Goal: Task Accomplishment & Management: Manage account settings

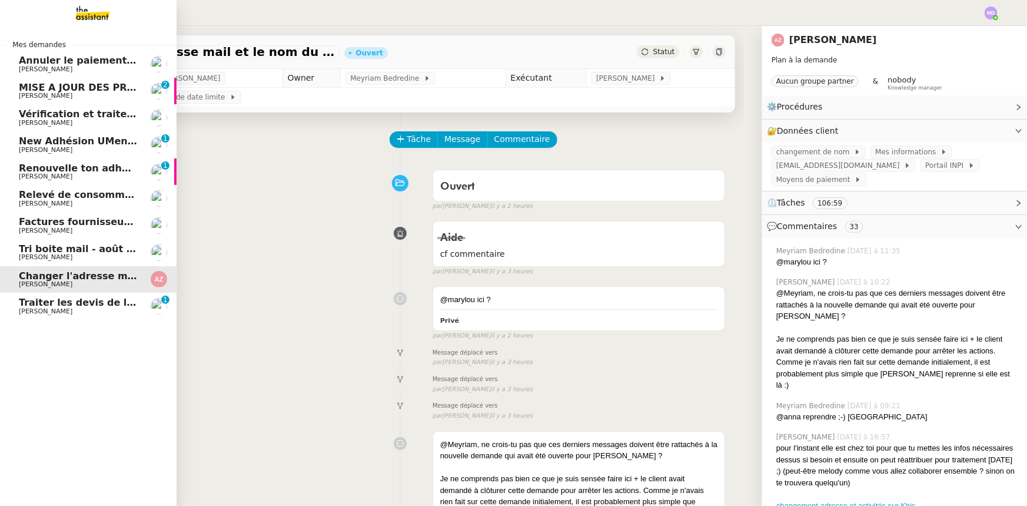
click at [85, 240] on link "Tri boite mail - [DATE] [PERSON_NAME]" at bounding box center [88, 252] width 177 height 27
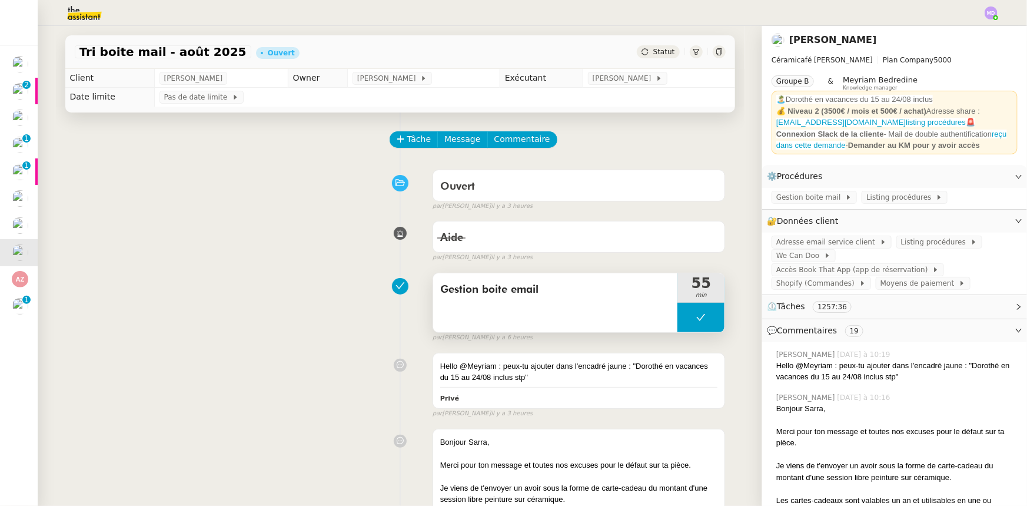
click at [689, 324] on button at bounding box center [700, 316] width 47 height 29
click at [677, 326] on div at bounding box center [689, 316] width 24 height 29
click at [689, 324] on div at bounding box center [700, 316] width 47 height 29
click at [690, 323] on div at bounding box center [689, 316] width 24 height 29
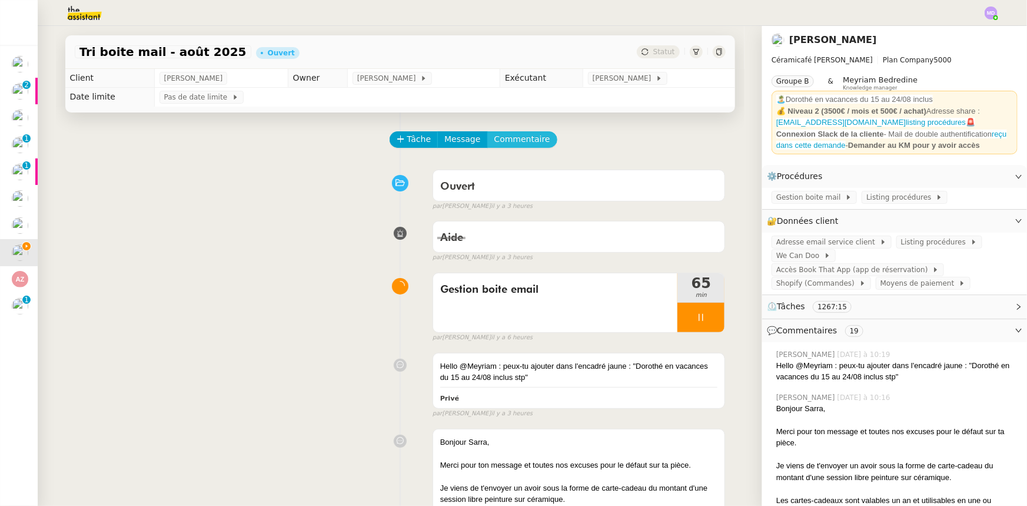
click at [494, 141] on span "Commentaire" at bounding box center [522, 139] width 56 height 14
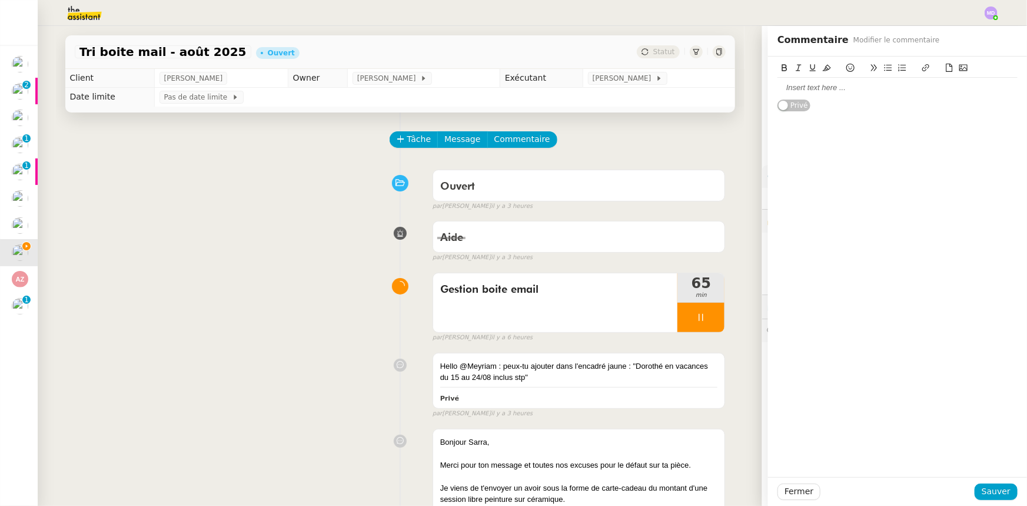
click at [797, 91] on div at bounding box center [897, 87] width 240 height 11
click at [769, 88] on div "#208790 Privé" at bounding box center [897, 89] width 259 height 67
click at [777, 88] on div "#208790" at bounding box center [897, 87] width 240 height 11
click at [846, 87] on li "#208790" at bounding box center [903, 87] width 229 height 11
click at [777, 89] on div "#208790 et #208791" at bounding box center [897, 87] width 240 height 11
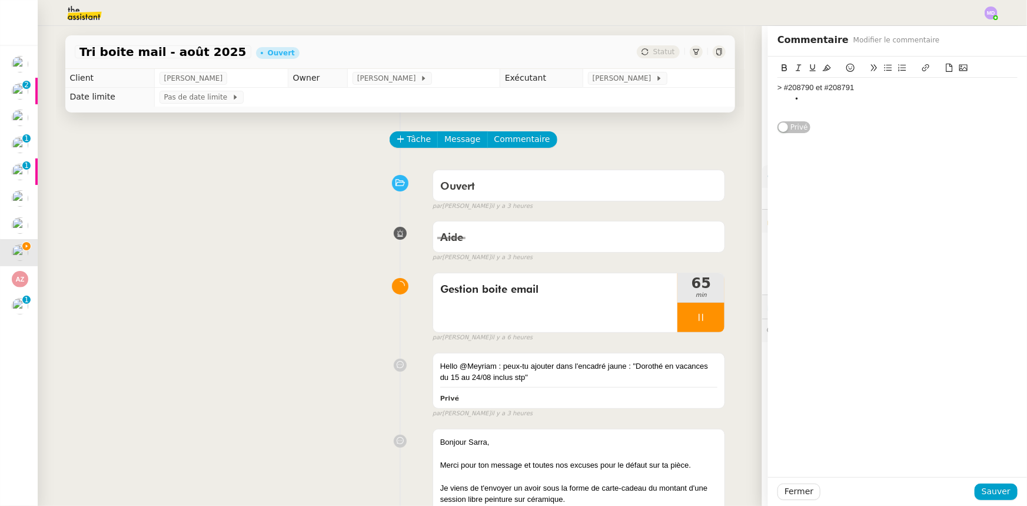
click at [850, 88] on div "> #208790 et #208791" at bounding box center [897, 87] width 240 height 11
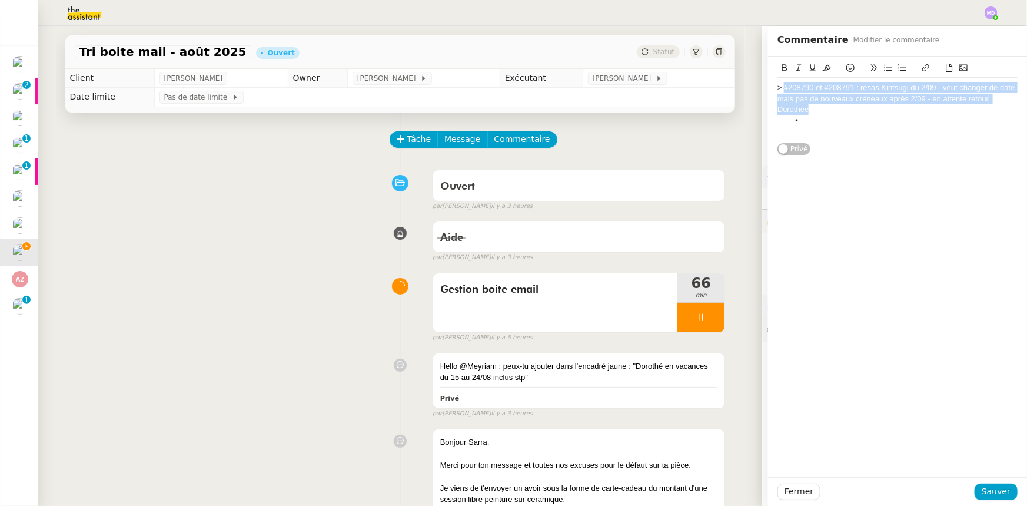
drag, startPoint x: 806, startPoint y: 109, endPoint x: 776, endPoint y: 90, distance: 35.4
click at [777, 90] on div "> #208790 et #208791 : résas Kintsugi du 2/09 - veut changer de date mais pas d…" at bounding box center [897, 98] width 240 height 32
copy div "#208790 et #208791 : résas Kintsugi du 2/09 - veut changer de date mais pas de …"
drag, startPoint x: 983, startPoint y: 489, endPoint x: 872, endPoint y: 491, distance: 111.3
click at [982, 490] on span "Sauver" at bounding box center [996, 491] width 29 height 14
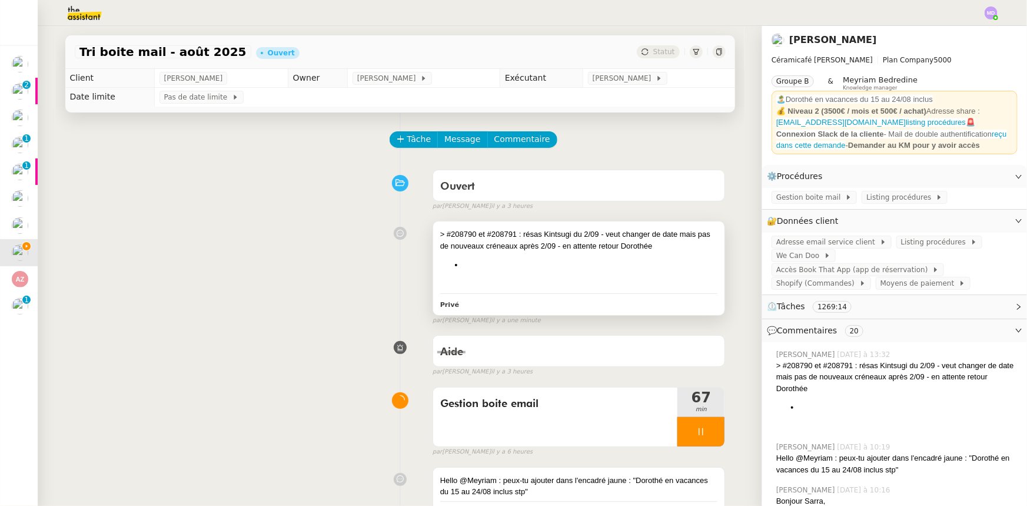
click at [541, 258] on div "> #208790 et #208791 : résas Kintsugi du 2/09 - veut changer de date mais pas d…" at bounding box center [579, 258] width 278 height 61
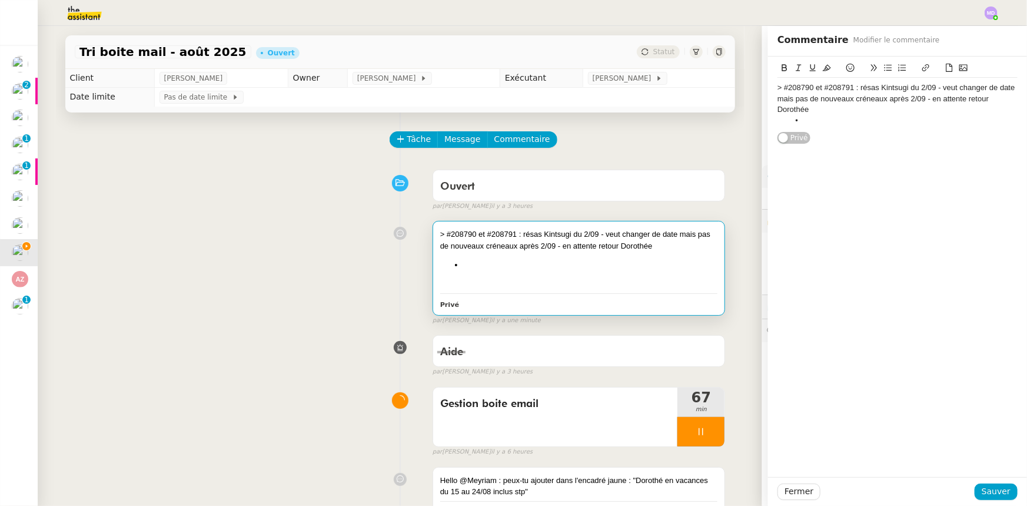
click at [926, 101] on div "> #208790 et #208791 : résas Kintsugi du 2/09 - veut changer de date mais pas d…" at bounding box center [897, 98] width 240 height 32
click at [900, 111] on div "> #208790 et #208791 : résas Kintsugi du 2/09 - veut changer de date mais pas d…" at bounding box center [897, 98] width 240 height 32
click at [796, 89] on li "> #208790 et #208791 : résas Kintsugi du 2/09 - veut changer de date mais pas d…" at bounding box center [903, 98] width 229 height 32
click at [789, 89] on li "#208790 et #208791 : résas Kintsugi du 2/09 - veut changer de date mais pas de …" at bounding box center [903, 98] width 229 height 32
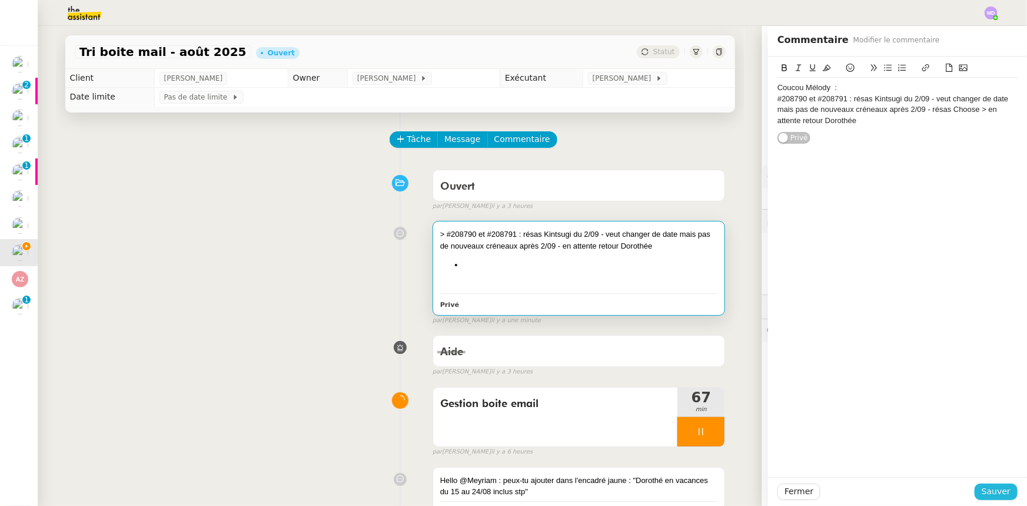
click at [994, 486] on span "Sauver" at bounding box center [996, 491] width 29 height 14
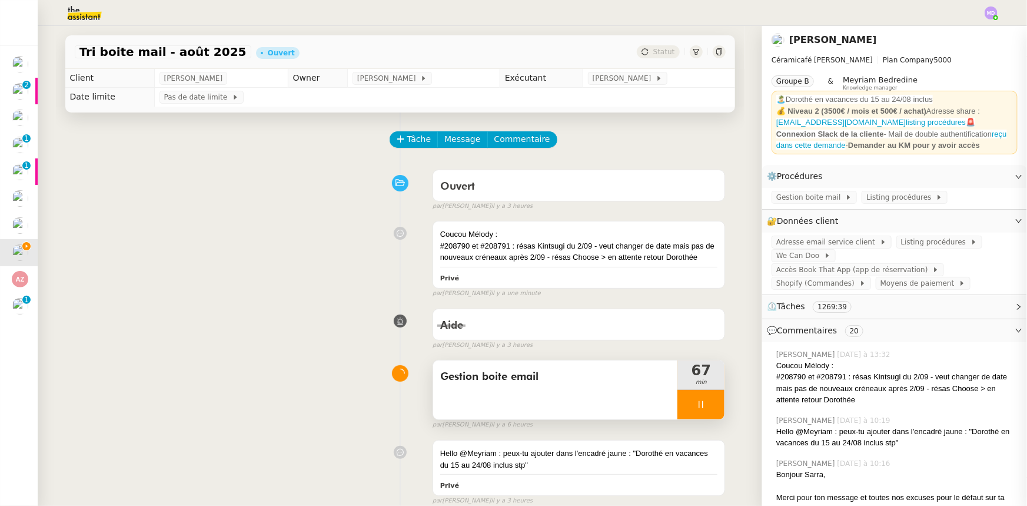
drag, startPoint x: 677, startPoint y: 410, endPoint x: 683, endPoint y: 405, distance: 7.2
click at [677, 408] on div at bounding box center [700, 404] width 47 height 29
click at [709, 405] on icon at bounding box center [713, 404] width 9 height 6
click at [393, 75] on span "[PERSON_NAME]" at bounding box center [388, 78] width 63 height 12
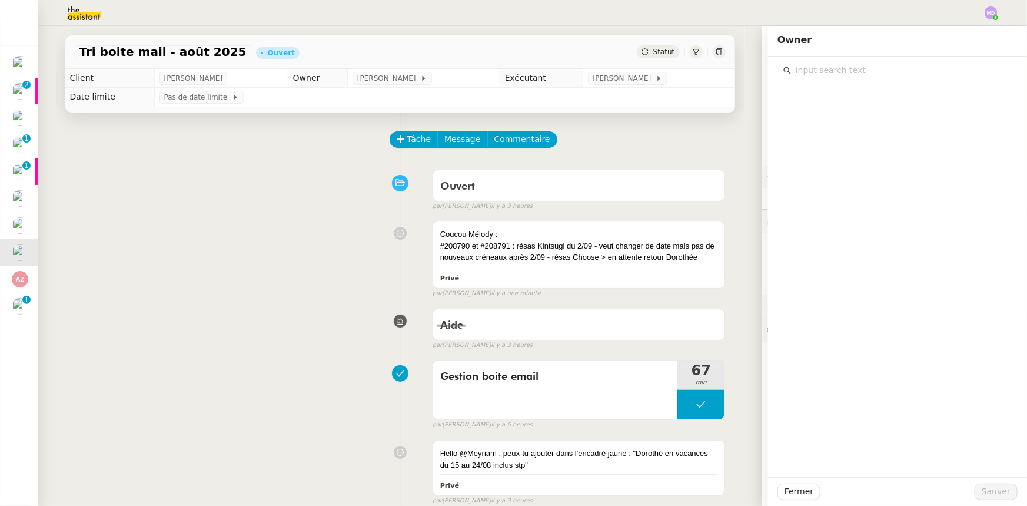
click at [796, 66] on input "text" at bounding box center [902, 70] width 220 height 16
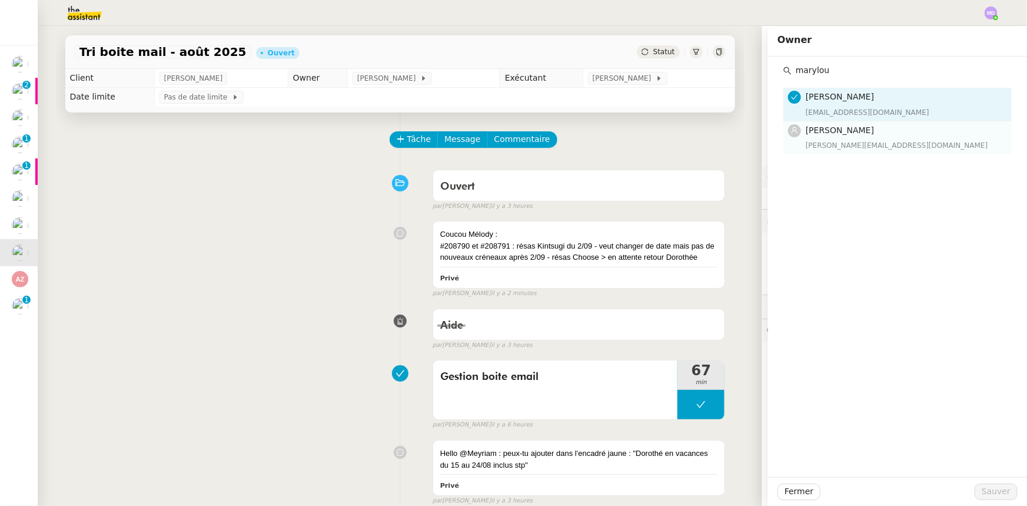
type input "marylou"
click at [809, 125] on span "[PERSON_NAME]" at bounding box center [840, 129] width 68 height 9
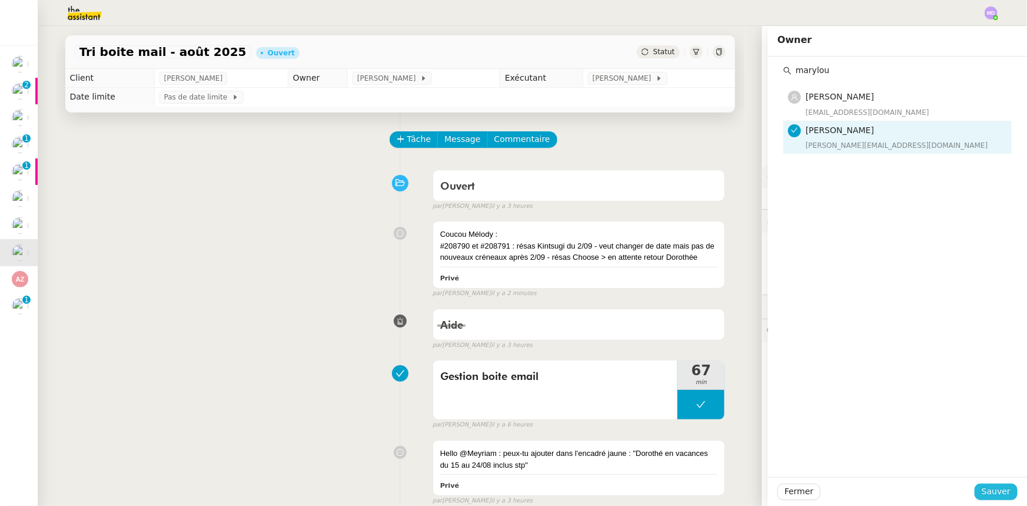
drag, startPoint x: 1005, startPoint y: 494, endPoint x: 742, endPoint y: 293, distance: 331.2
click at [1003, 493] on button "Sauver" at bounding box center [996, 491] width 43 height 16
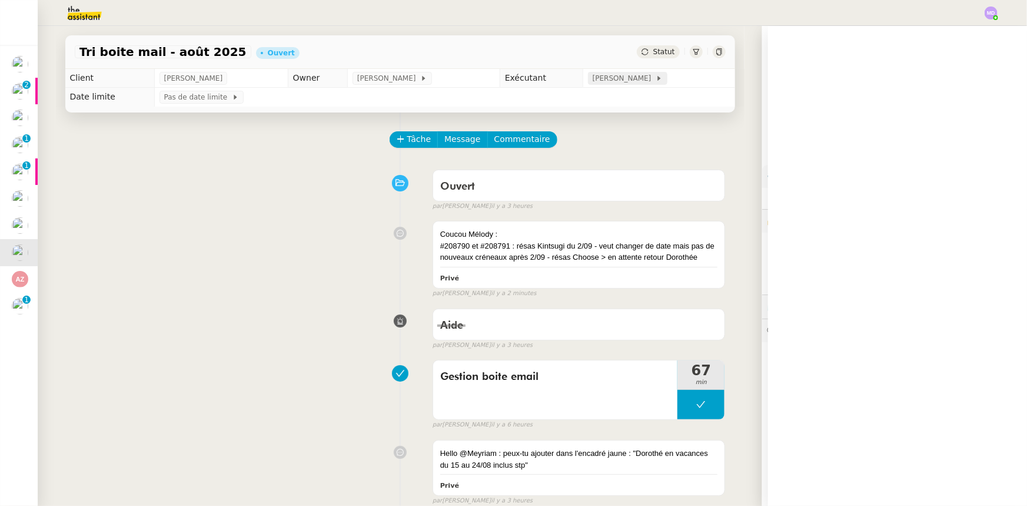
click at [613, 72] on div "[PERSON_NAME]" at bounding box center [627, 78] width 79 height 13
click at [839, 78] on div at bounding box center [897, 78] width 228 height 0
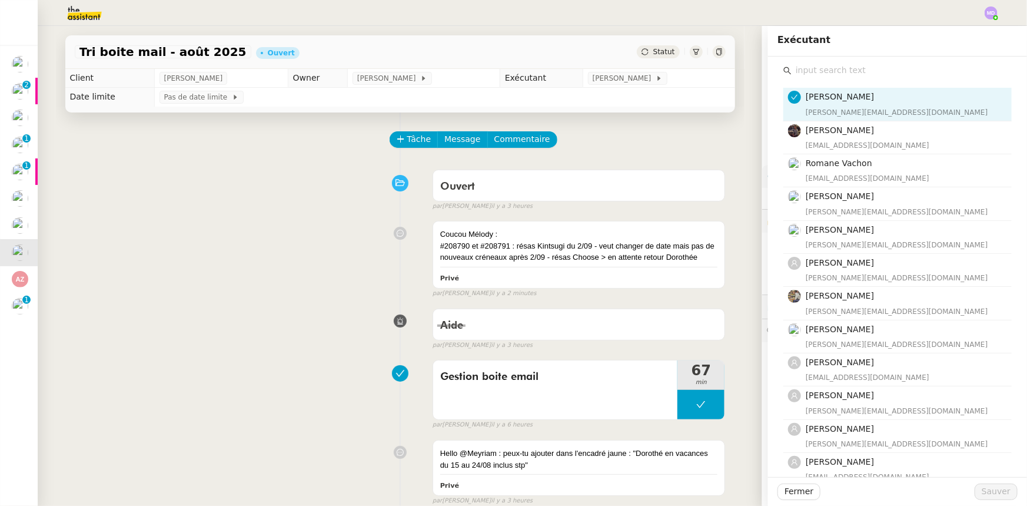
click at [841, 73] on input "text" at bounding box center [902, 70] width 220 height 16
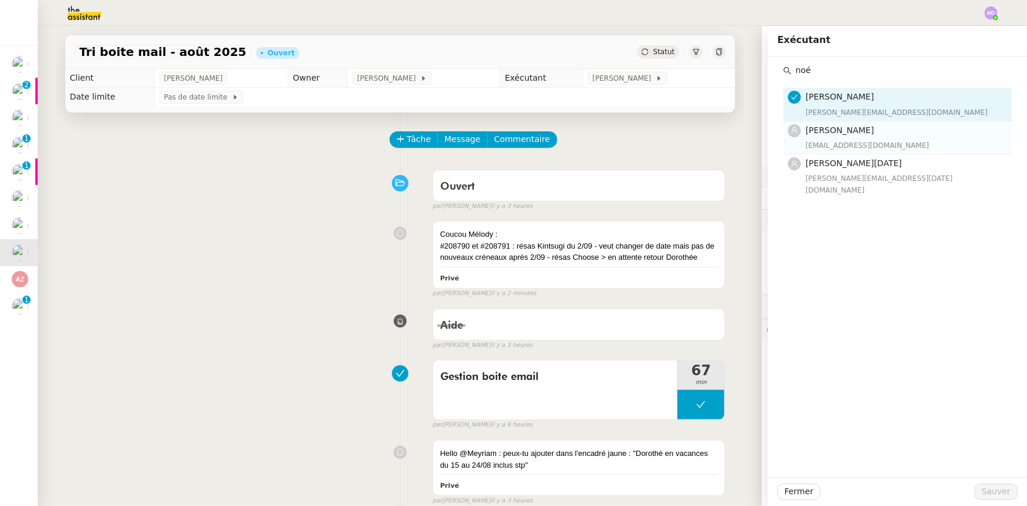
type input "noé"
click at [833, 135] on span "[PERSON_NAME]" at bounding box center [840, 129] width 68 height 9
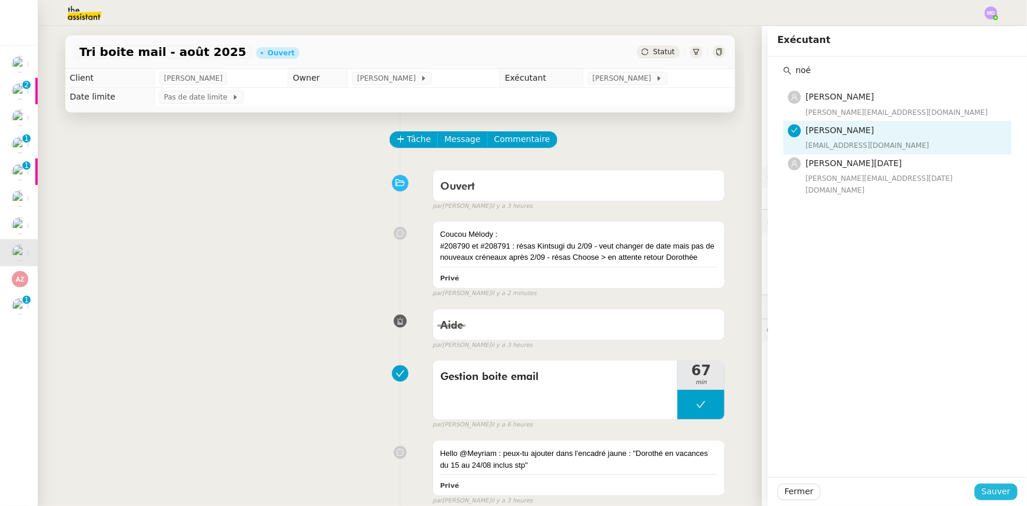
drag, startPoint x: 980, startPoint y: 497, endPoint x: 865, endPoint y: 494, distance: 115.4
click at [982, 496] on span "Sauver" at bounding box center [996, 491] width 29 height 14
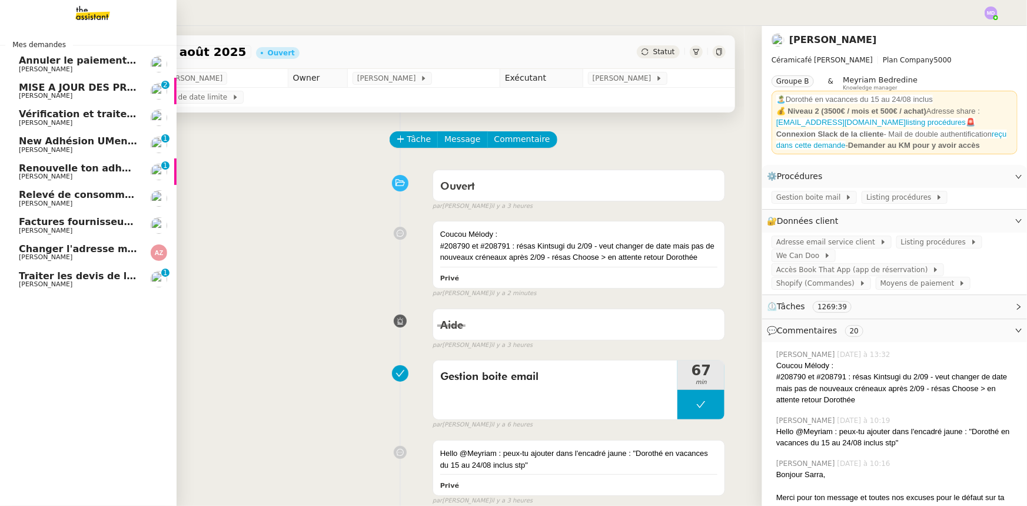
click at [56, 275] on span "Traiter les devis de la chaufferie" at bounding box center [104, 275] width 171 height 11
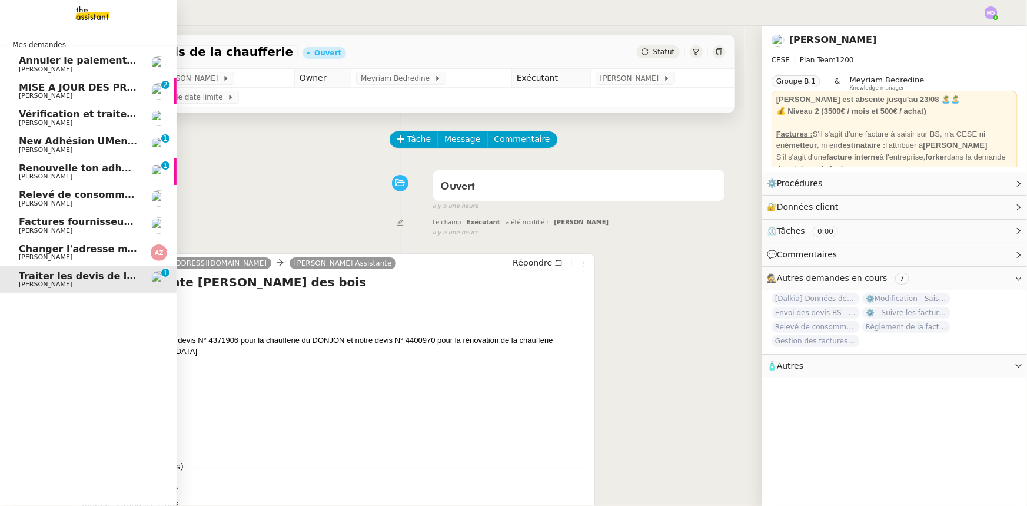
click at [102, 68] on span "[PERSON_NAME]" at bounding box center [78, 69] width 119 height 7
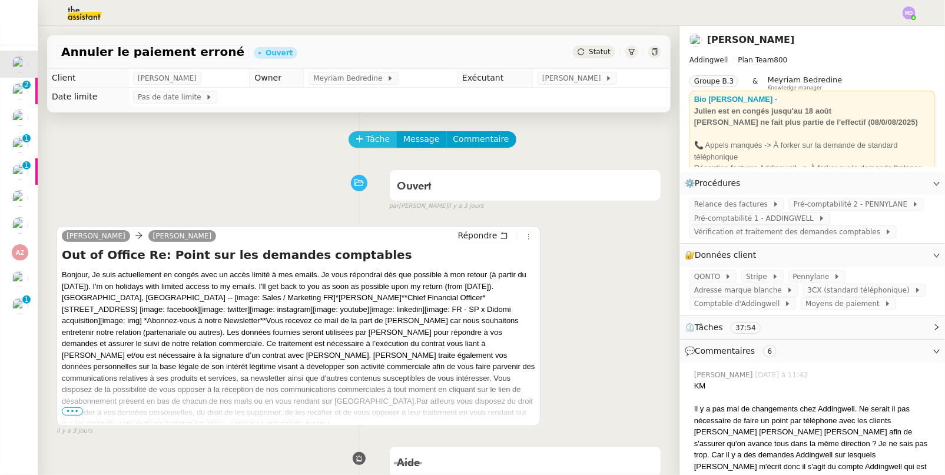
click at [377, 132] on button "Tâche" at bounding box center [372, 139] width 49 height 16
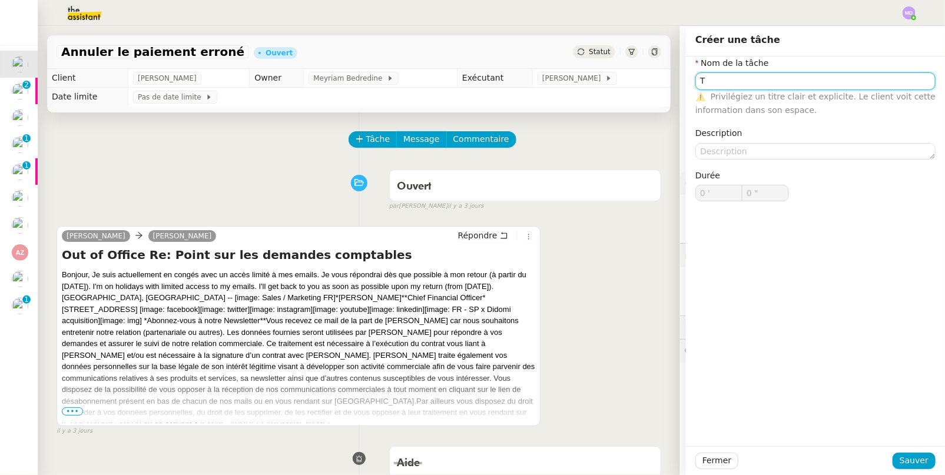
click at [746, 73] on input "T" at bounding box center [815, 80] width 240 height 17
click at [745, 78] on input "T" at bounding box center [815, 80] width 240 height 17
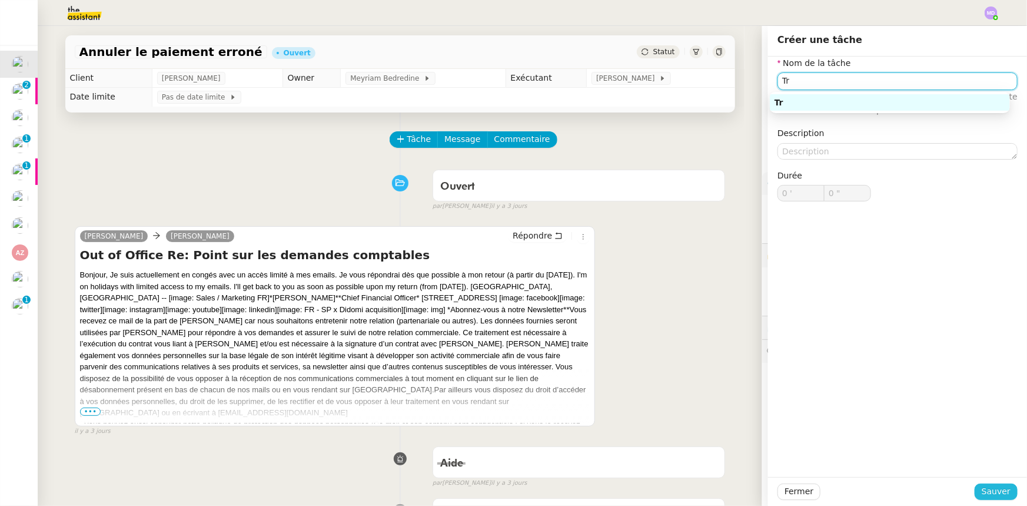
type input "Tr"
drag, startPoint x: 985, startPoint y: 488, endPoint x: 859, endPoint y: 462, distance: 128.1
click at [985, 487] on span "Sauver" at bounding box center [996, 491] width 29 height 14
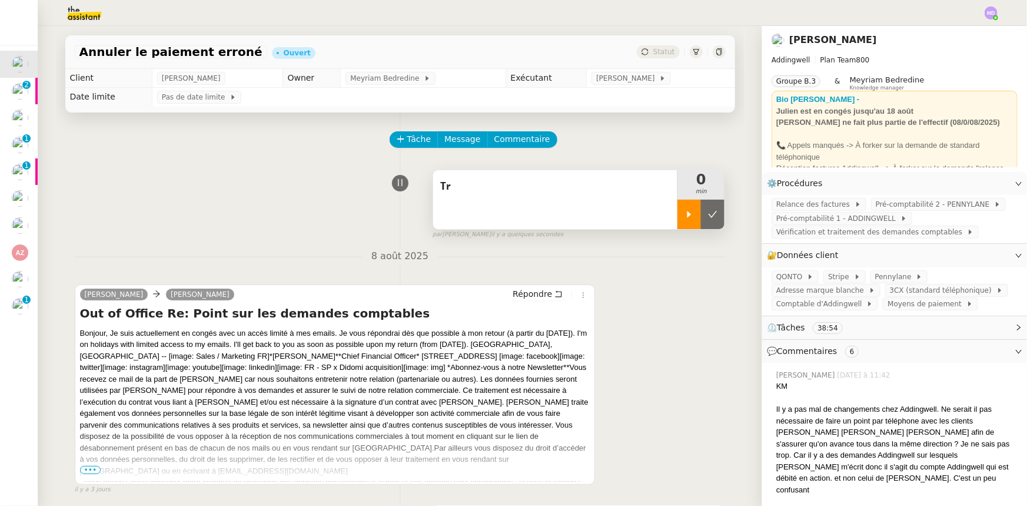
click at [677, 215] on div at bounding box center [689, 214] width 24 height 29
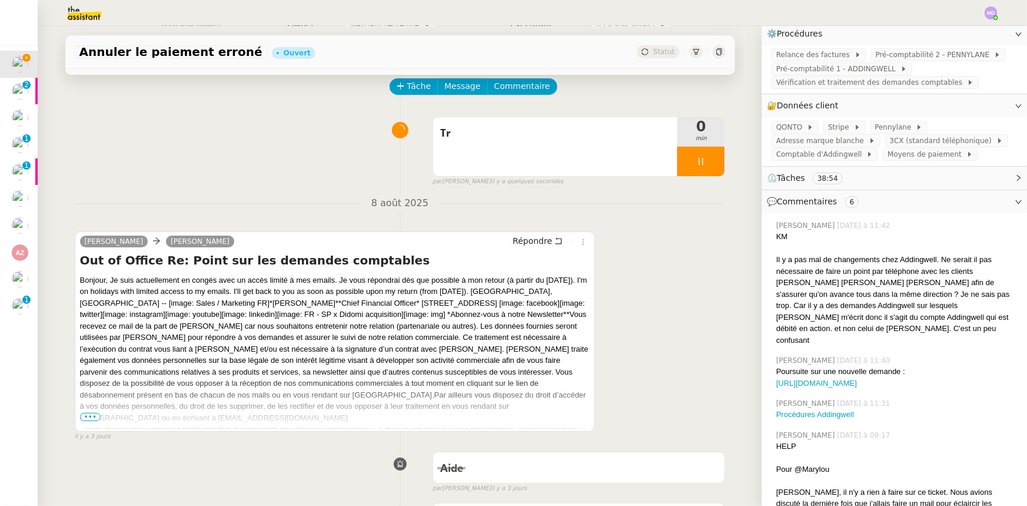
scroll to position [160, 0]
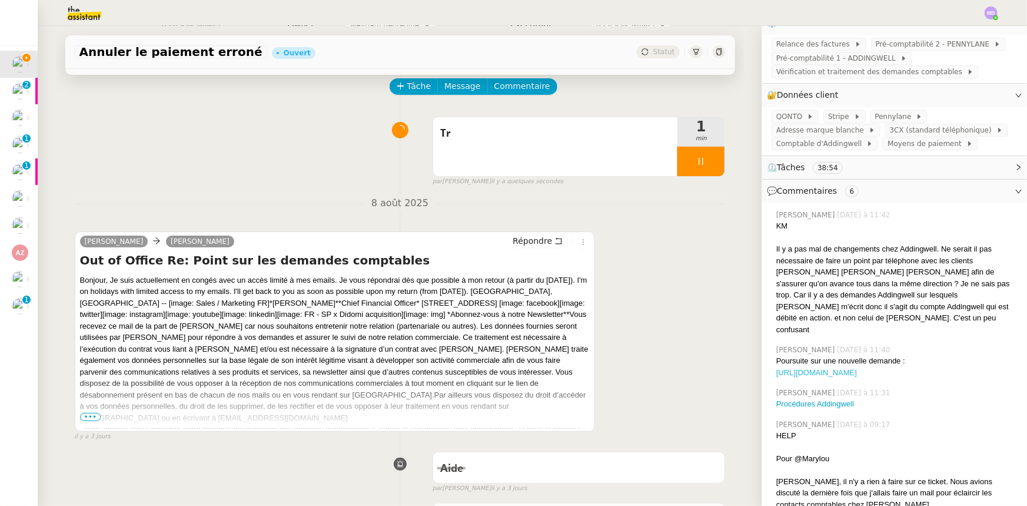
click at [814, 368] on link "[URL][DOMAIN_NAME]" at bounding box center [816, 372] width 81 height 9
click at [800, 399] on link "Procédures Addingwell" at bounding box center [815, 403] width 78 height 9
click at [586, 153] on div "Tr" at bounding box center [555, 146] width 245 height 59
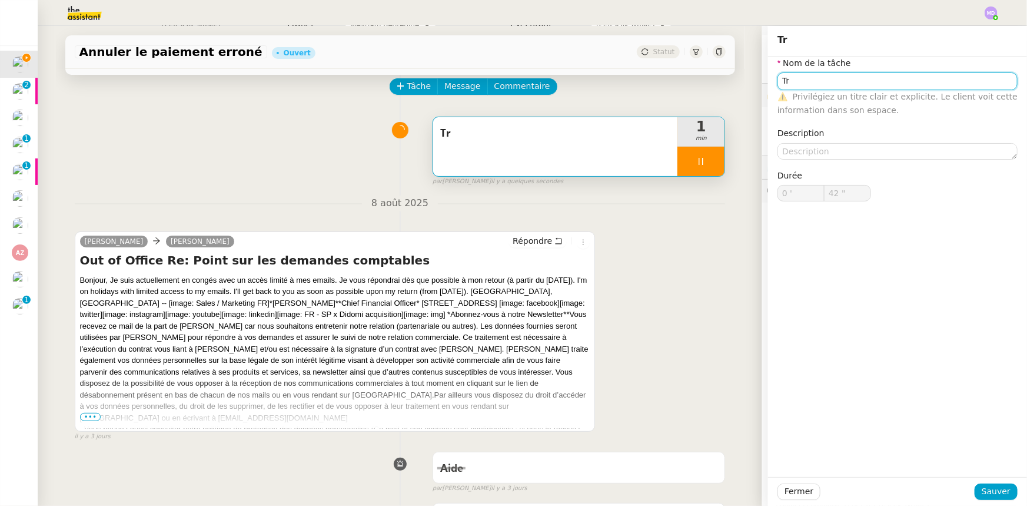
click at [820, 77] on input "Tr" at bounding box center [897, 80] width 240 height 17
type input "43 ""
type input "Etud"
type input "44 ""
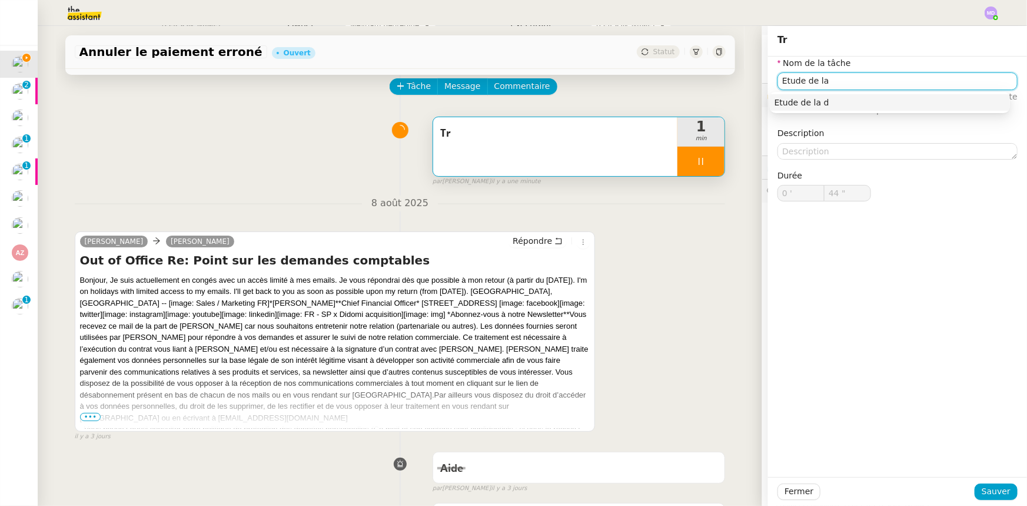
type input "Etude de la d"
type input "45 ""
type input "Etude de la demn"
type input "46 ""
type input "Etude de la dem"
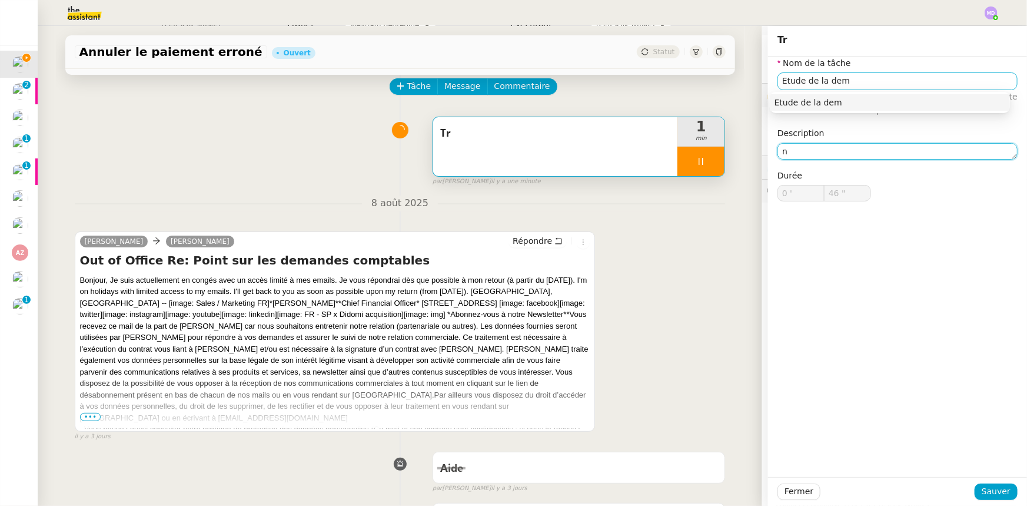
type textarea "ns"
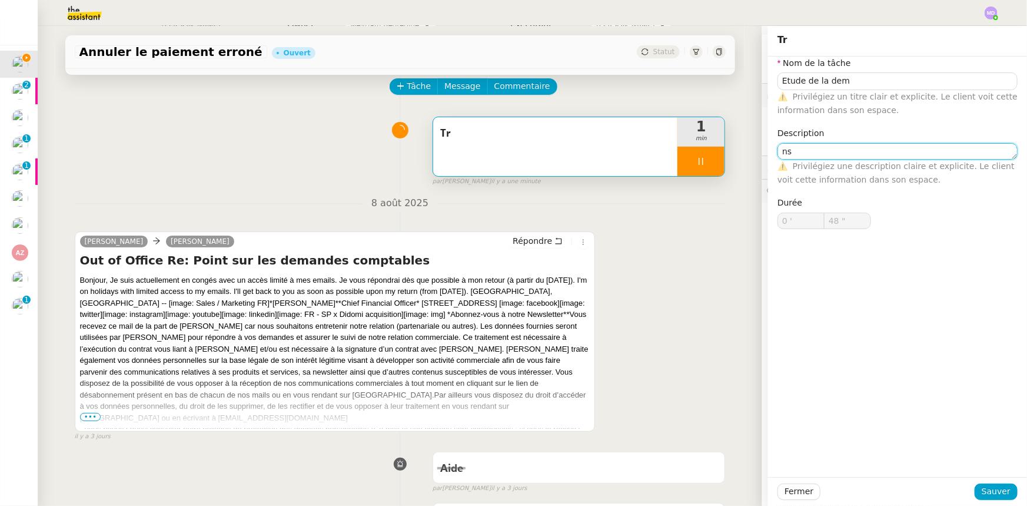
type input "49 ""
type textarea "ns"
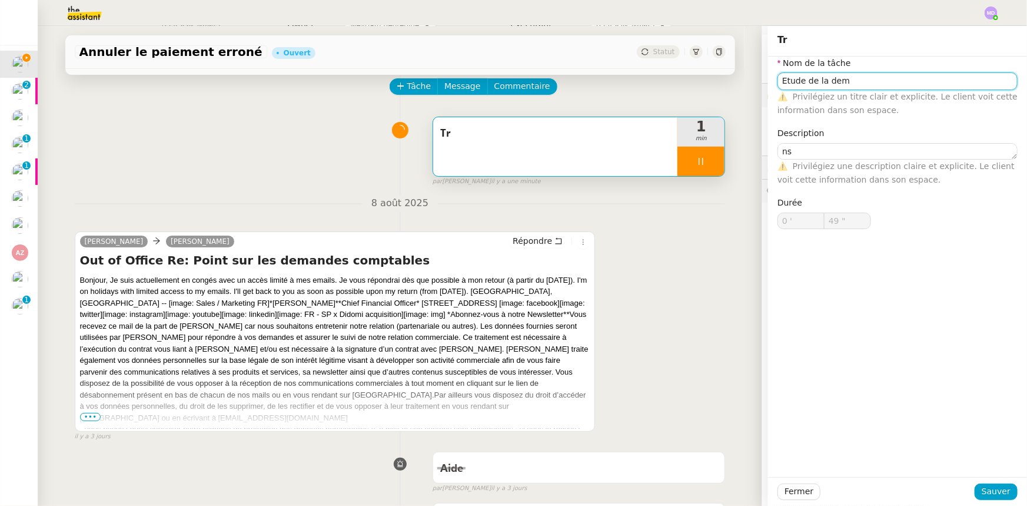
click at [849, 84] on input "Etude de la dem" at bounding box center [897, 80] width 240 height 17
type input "Etude de la dema"
type input "50 ""
type input "Etude de la demande"
type input "51 ""
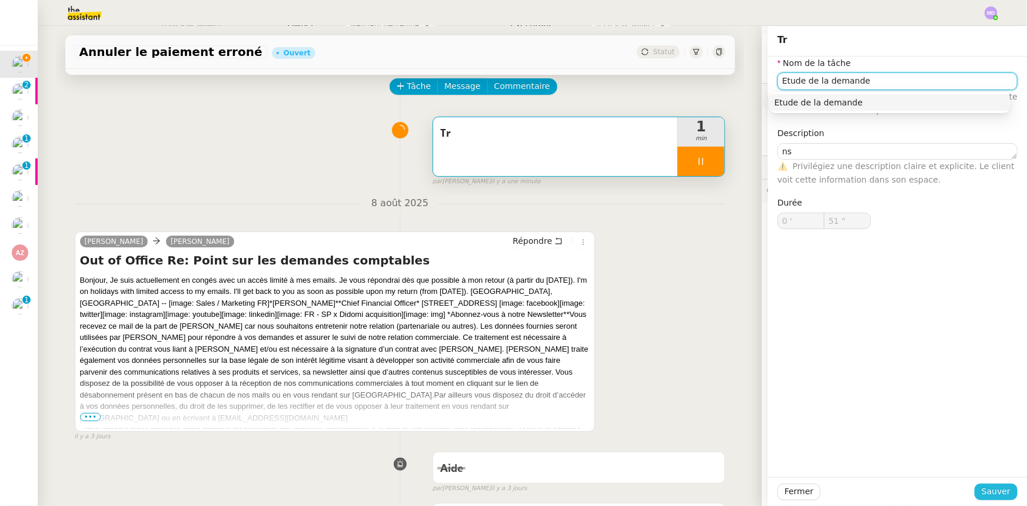
type input "Etude de la demande"
click at [993, 489] on span "Sauver" at bounding box center [996, 491] width 29 height 14
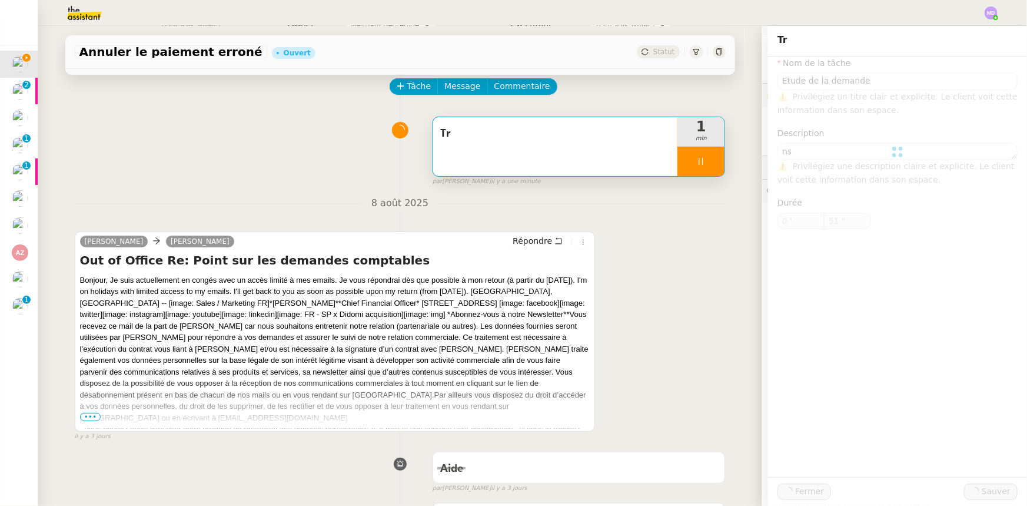
type input "52 ""
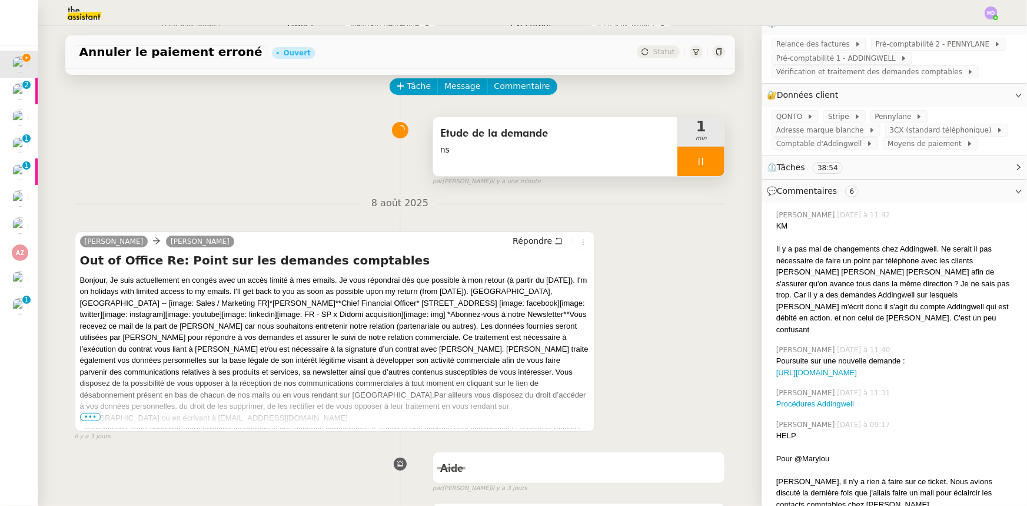
click at [577, 153] on span "ns" at bounding box center [555, 150] width 231 height 14
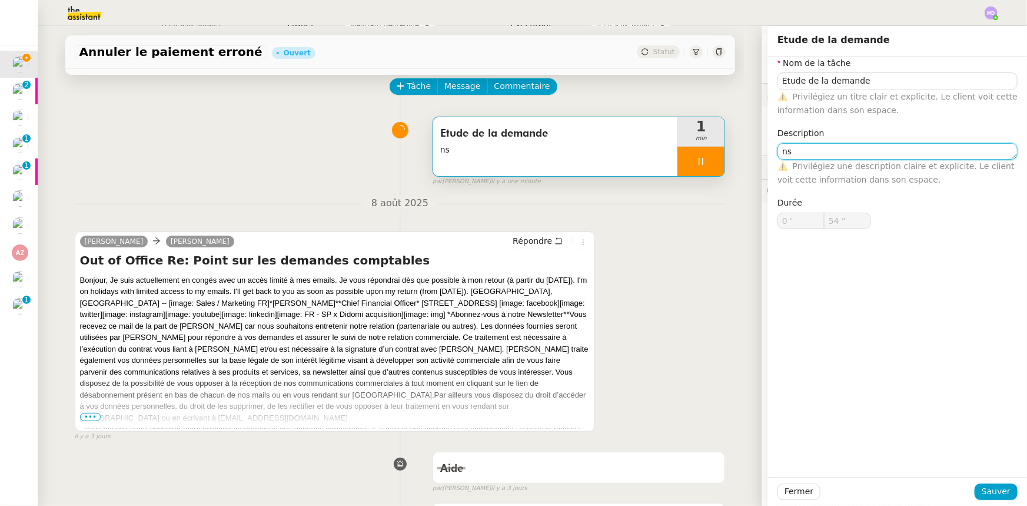
click at [768, 152] on div "Nom de la tâche Etude de la demande ⚠️ Privilégiez un titre clair et explicite.…" at bounding box center [897, 151] width 259 height 191
type input "55 ""
type input "56 ""
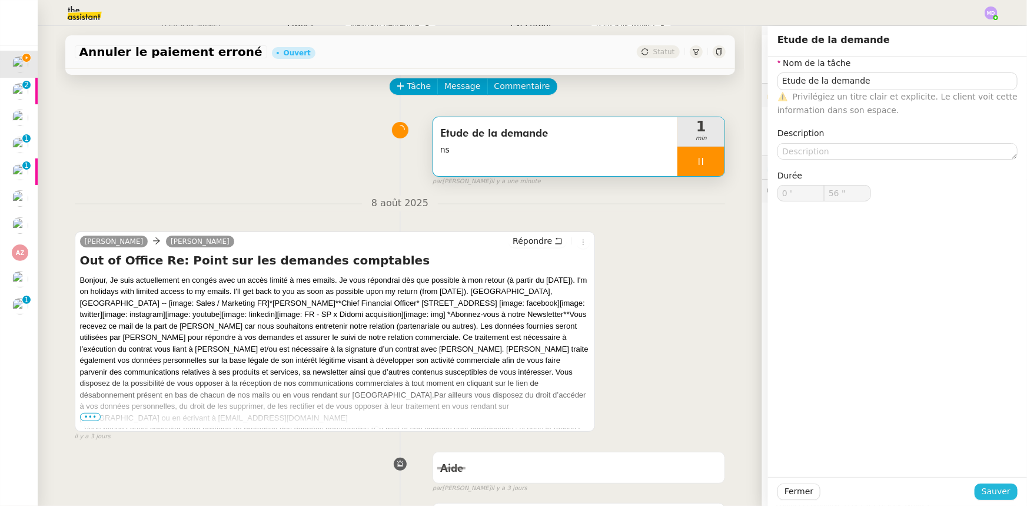
click at [986, 485] on span "Sauver" at bounding box center [996, 491] width 29 height 14
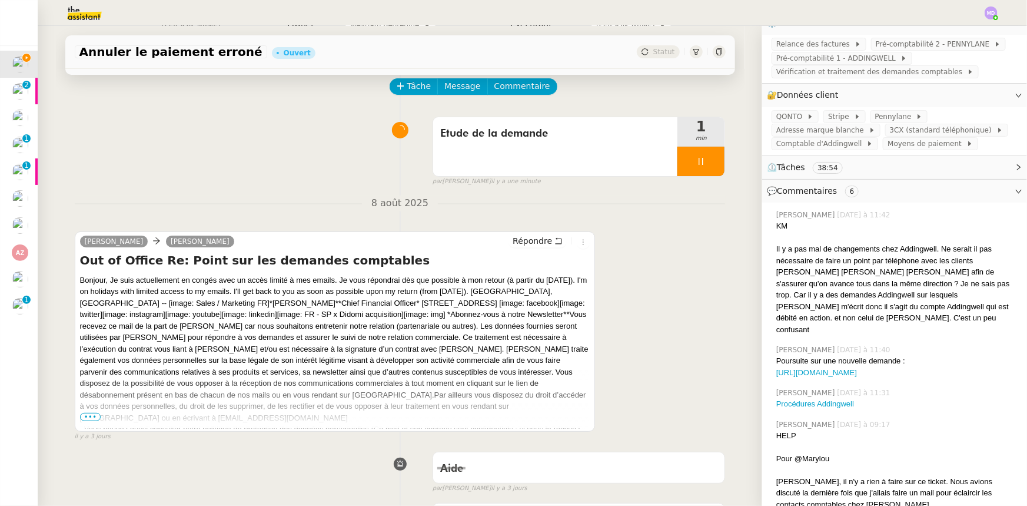
scroll to position [214, 0]
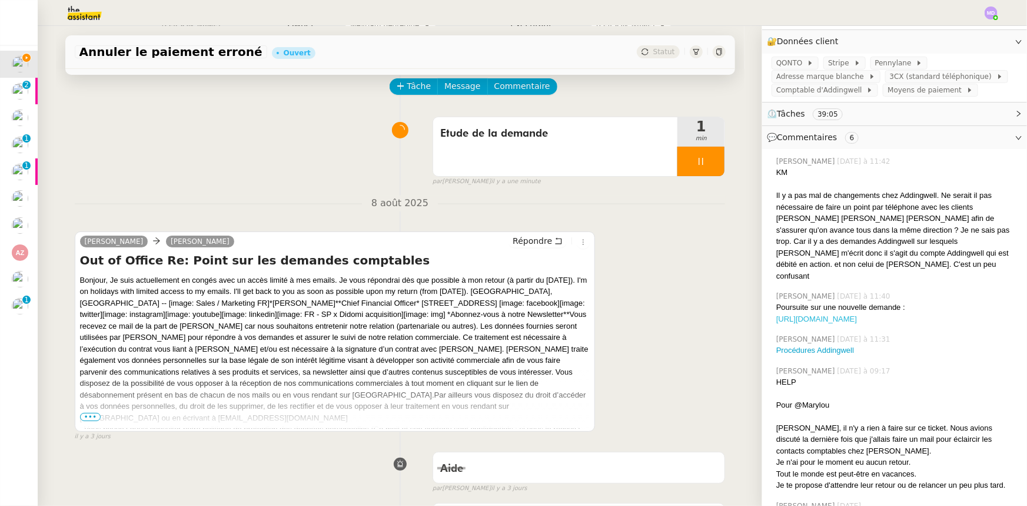
click at [827, 314] on link "[URL][DOMAIN_NAME]" at bounding box center [816, 318] width 81 height 9
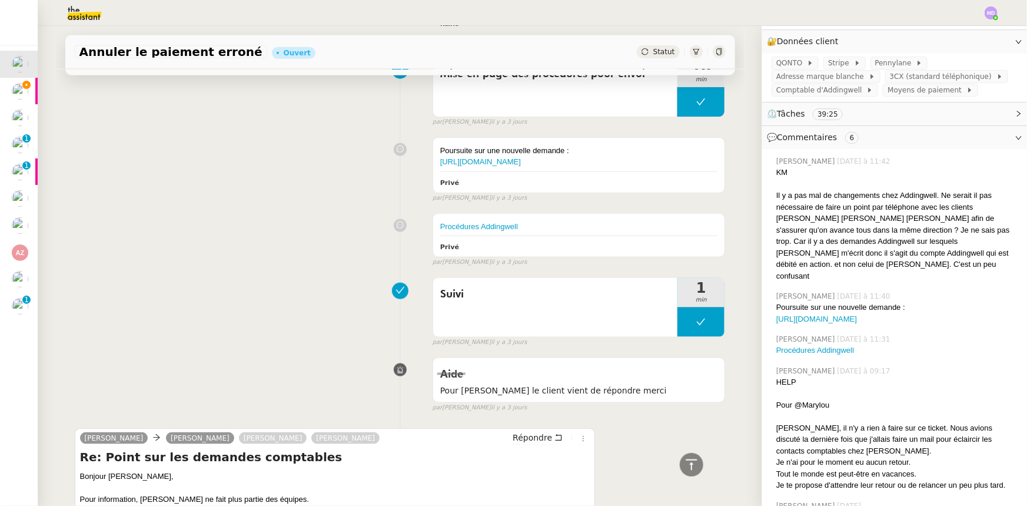
scroll to position [909, 0]
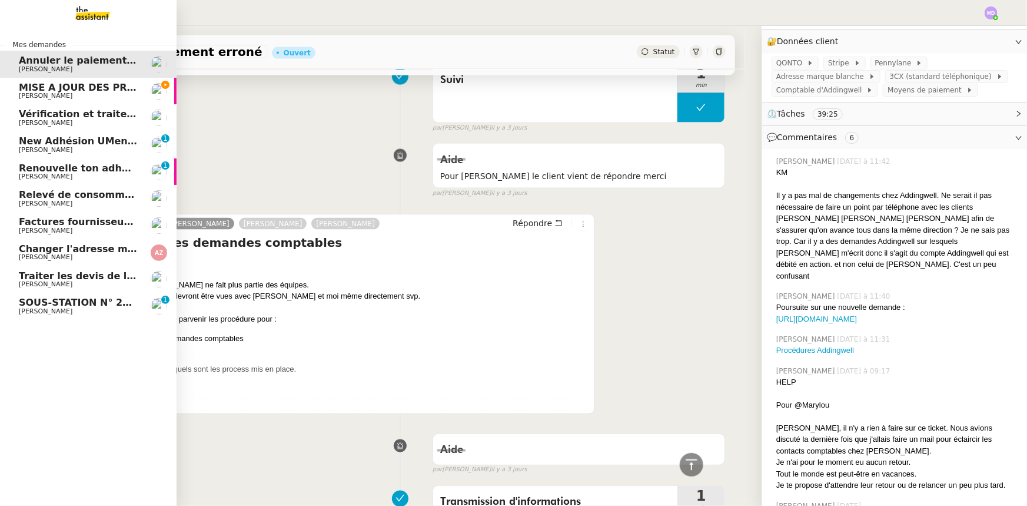
click at [49, 89] on span "MISE A JOUR DES PROCEDURES [PERSON_NAME]" at bounding box center [147, 87] width 256 height 11
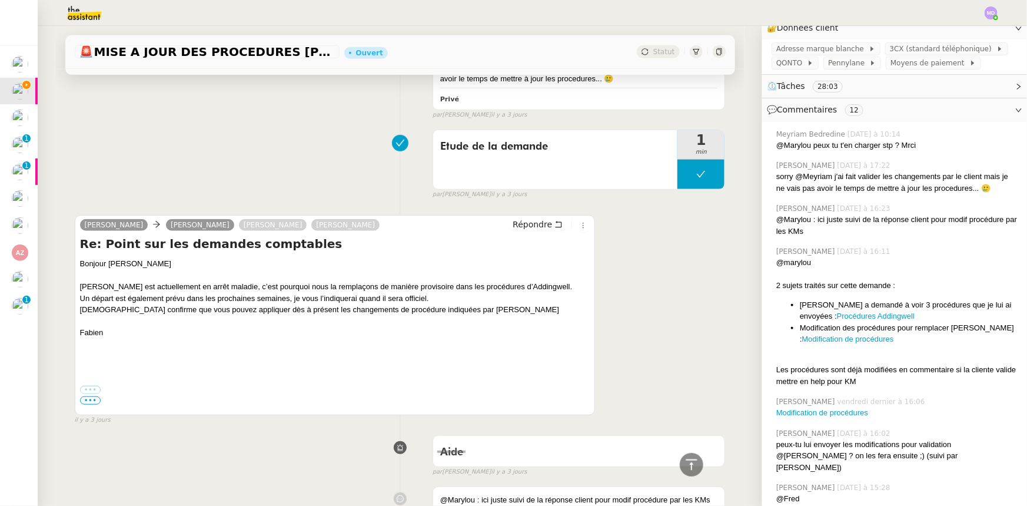
scroll to position [267, 0]
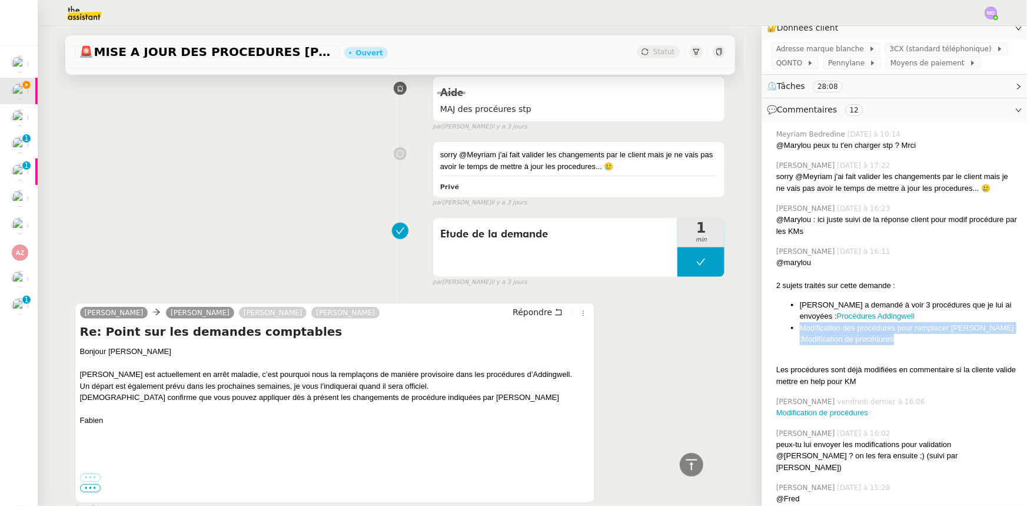
drag, startPoint x: 893, startPoint y: 339, endPoint x: 792, endPoint y: 331, distance: 101.0
click at [800, 331] on li "Modification des procédures pour remplacer [PERSON_NAME] : Modification de proc…" at bounding box center [909, 333] width 218 height 23
copy li "Modification des procédures pour remplacer [PERSON_NAME] : Modification de proc…"
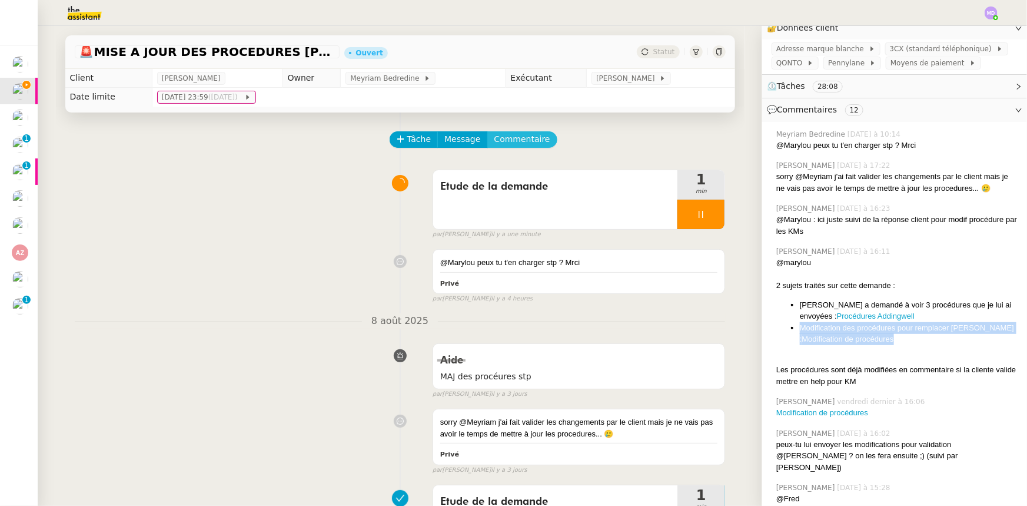
click at [506, 142] on span "Commentaire" at bounding box center [522, 139] width 56 height 14
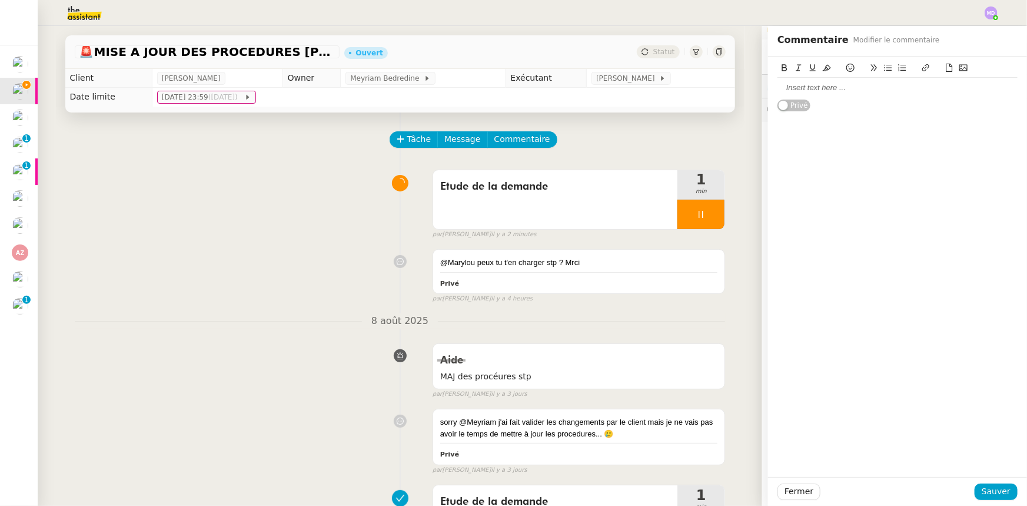
click at [793, 90] on div at bounding box center [897, 87] width 240 height 11
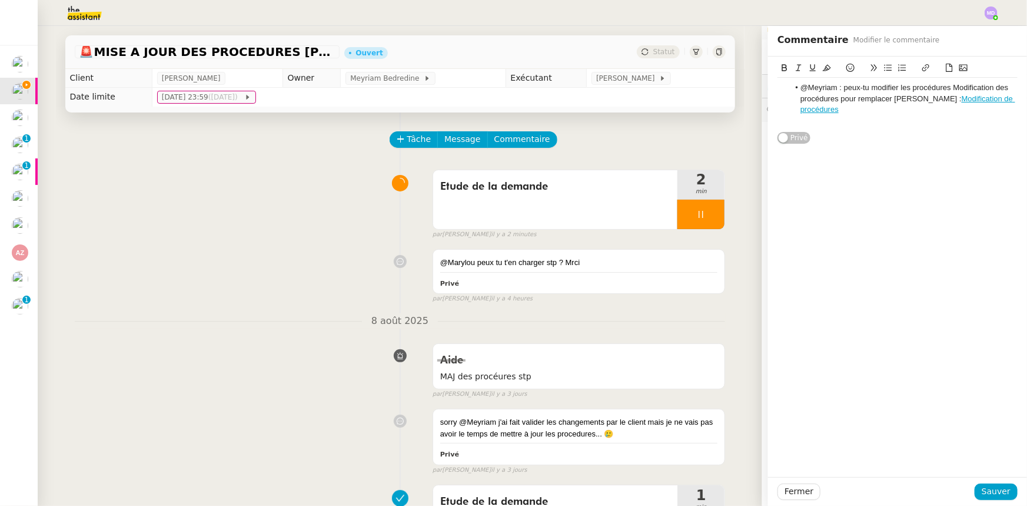
click at [793, 90] on li "@Meyriam : peux-tu modifier les procédures Modification des procédures pour rem…" at bounding box center [903, 98] width 229 height 32
click at [817, 115] on div at bounding box center [897, 120] width 240 height 11
click at [985, 483] on div "Fermer Sauver" at bounding box center [897, 491] width 259 height 29
drag, startPoint x: 984, startPoint y: 494, endPoint x: 903, endPoint y: 413, distance: 114.0
click at [976, 480] on div "Fermer Sauver" at bounding box center [897, 491] width 259 height 29
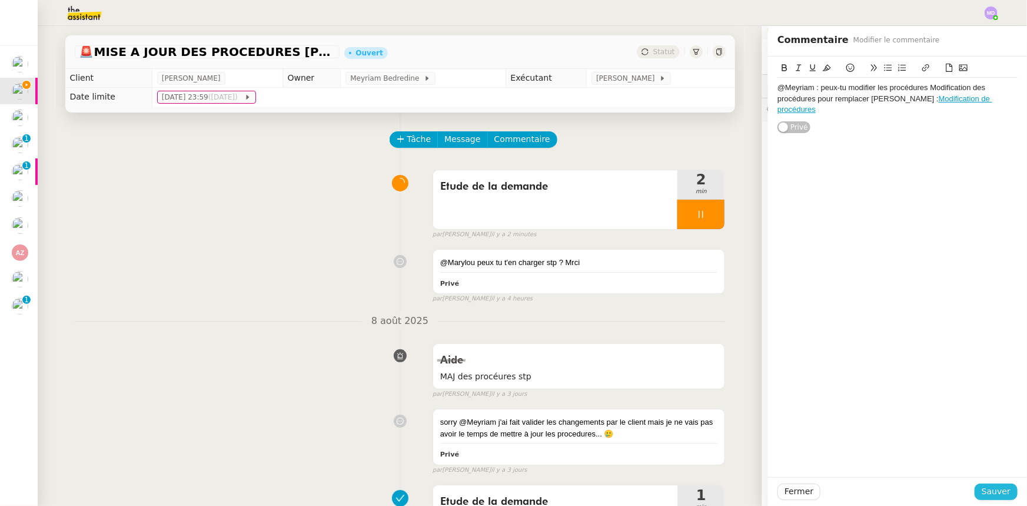
click at [987, 488] on span "Sauver" at bounding box center [996, 491] width 29 height 14
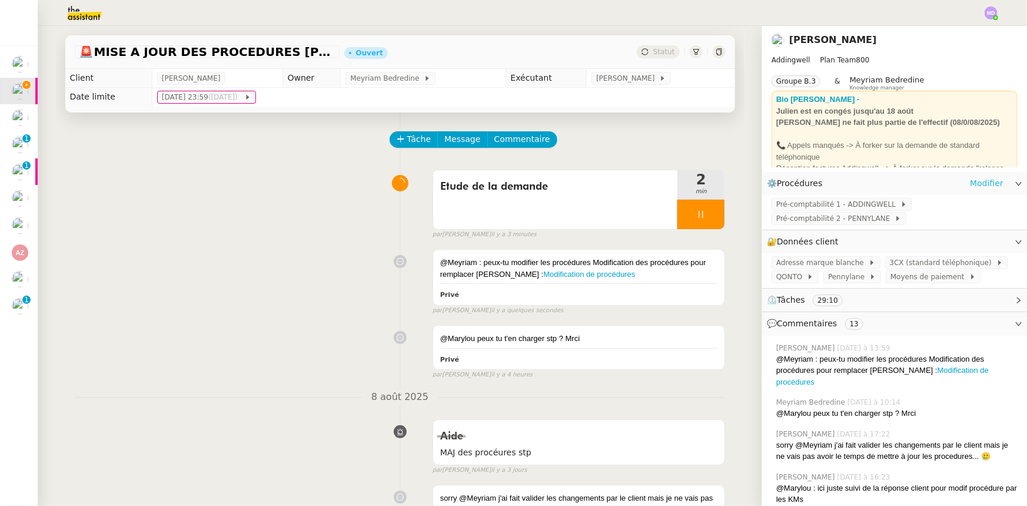
click at [979, 179] on link "Modifier" at bounding box center [987, 184] width 34 height 14
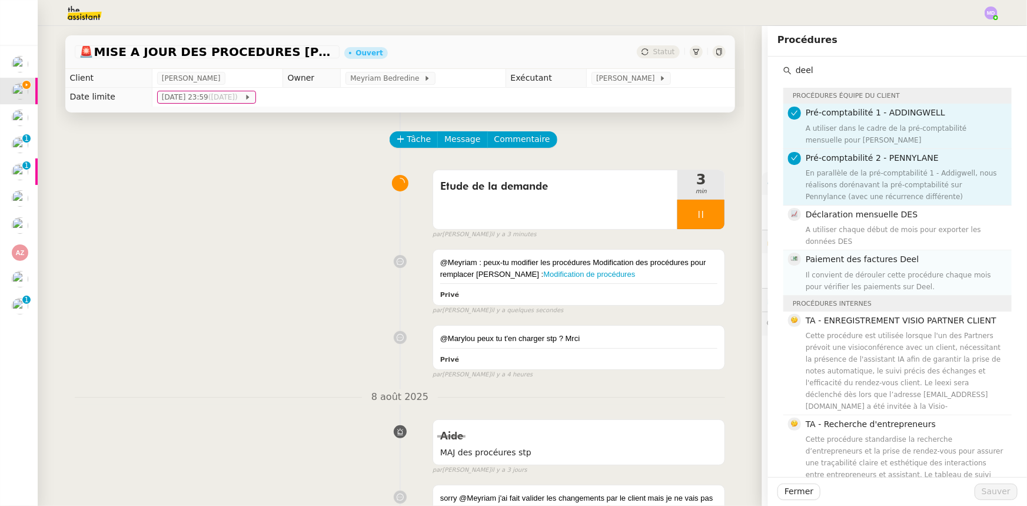
type input "deel"
click at [867, 252] on h4 "Paiement des factures Deel" at bounding box center [905, 259] width 199 height 14
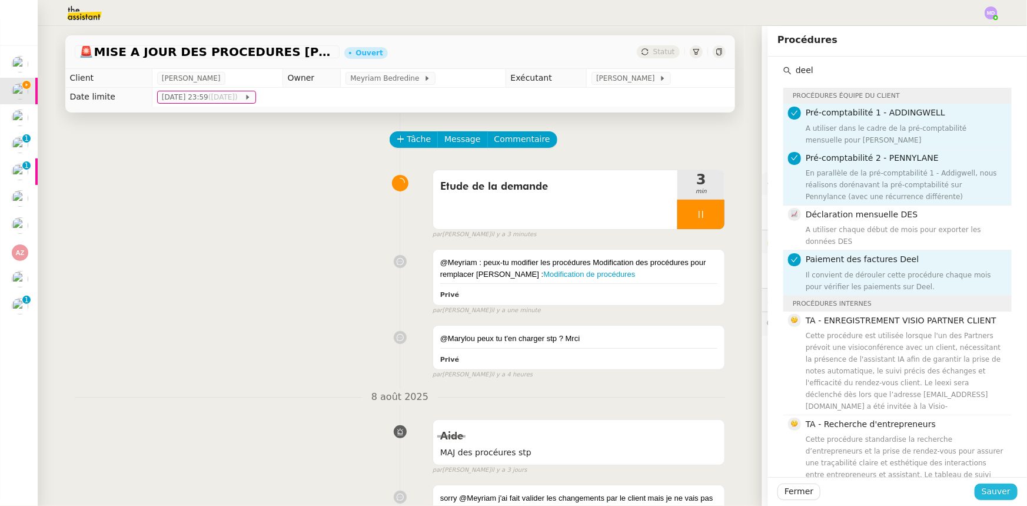
click at [988, 494] on span "Sauver" at bounding box center [996, 491] width 29 height 14
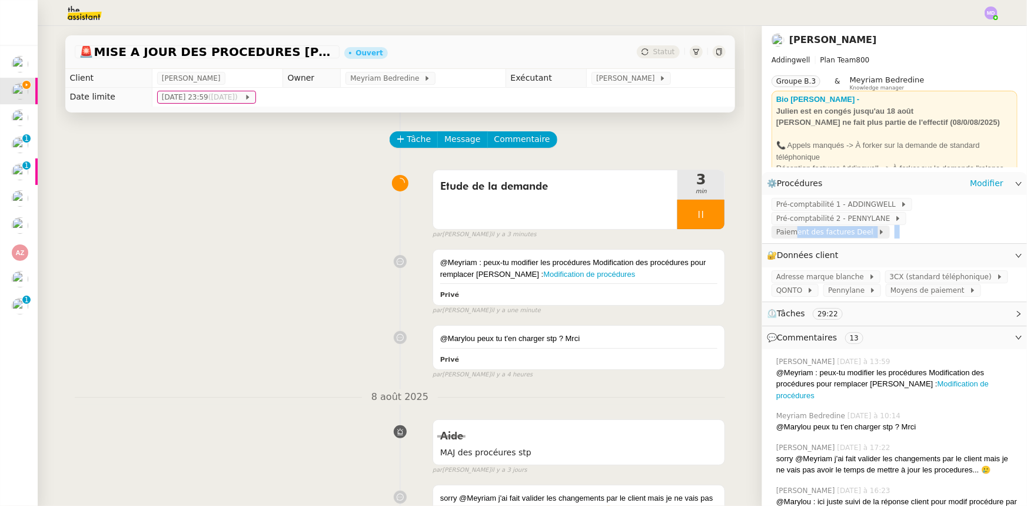
drag, startPoint x: 913, startPoint y: 227, endPoint x: 917, endPoint y: 221, distance: 6.7
click at [917, 221] on div "Pré-comptabilité 1 - ADDINGWELL Pré-comptabilité 2 - PENNYLANE Paiement des fac…" at bounding box center [894, 219] width 265 height 48
click at [878, 226] on span "Paiement des factures Deel" at bounding box center [827, 232] width 102 height 12
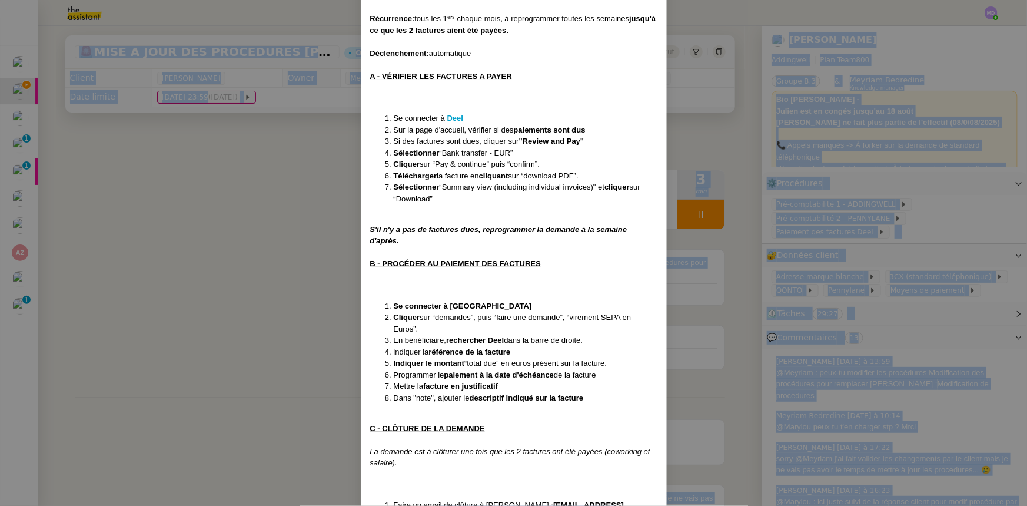
scroll to position [182, 0]
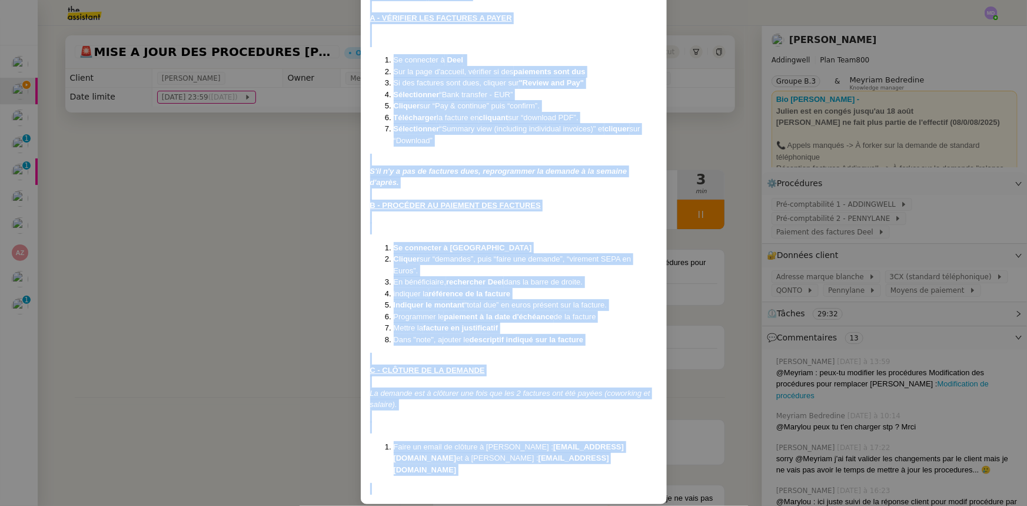
drag, startPoint x: 371, startPoint y: 76, endPoint x: 553, endPoint y: 469, distance: 433.1
click at [553, 469] on div "Créé le [DATE] , MAJ le [DATE] et MAJ LE [DATE] Contexte : [PERSON_NAME] souhai…" at bounding box center [513, 190] width 287 height 609
copy div "Lore ip 86/99/7177 , DOL si 63/13/34 am CON AD 4/39/83 Elitsedd : Eiusm tempori…"
click at [216, 214] on nz-modal-container "Créé le [DATE] , MAJ le [DATE] et MAJ LE [DATE] Contexte : [PERSON_NAME] souhai…" at bounding box center [513, 253] width 1027 height 506
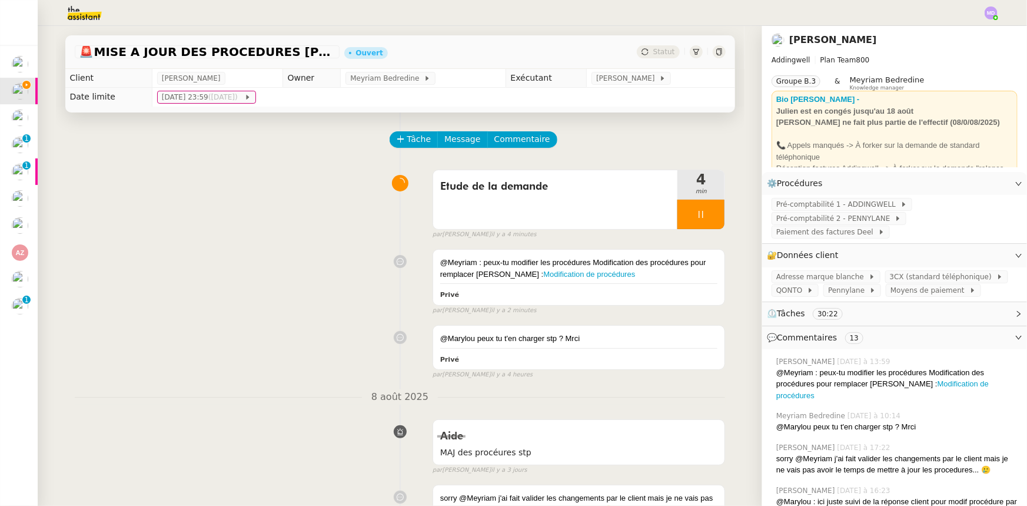
scroll to position [124, 0]
click at [606, 270] on div "@Meyriam : peux-tu modifier les procédures Modification des procédures pour rem…" at bounding box center [579, 268] width 278 height 23
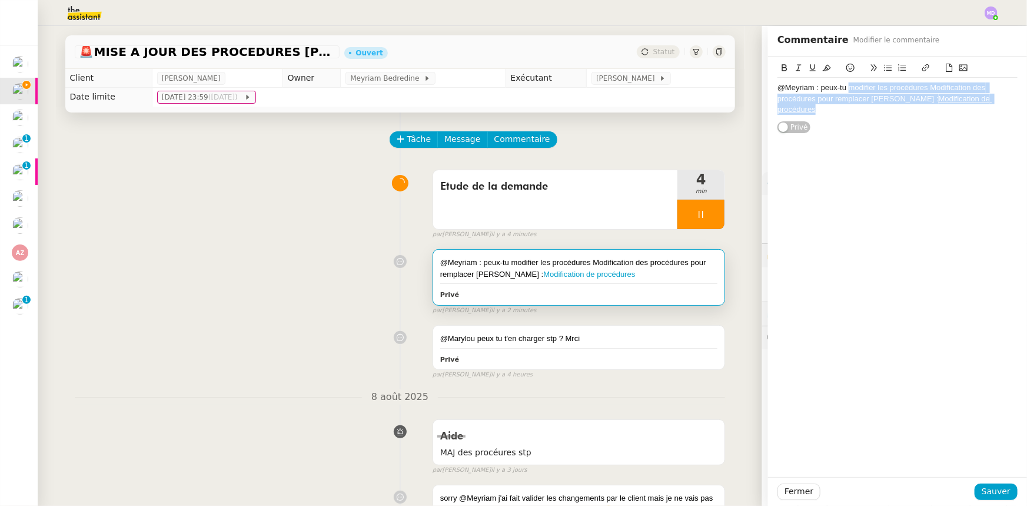
drag, startPoint x: 843, startPoint y: 91, endPoint x: 988, endPoint y: 126, distance: 148.9
click at [988, 126] on div "@Meyriam : peux-tu modifier les procédures Modification des procédures pour rem…" at bounding box center [897, 266] width 259 height 420
drag, startPoint x: 792, startPoint y: 99, endPoint x: 893, endPoint y: 99, distance: 100.6
click at [893, 99] on li "Paiement des factures Deel" at bounding box center [903, 99] width 229 height 11
click at [922, 65] on icon at bounding box center [925, 67] width 7 height 7
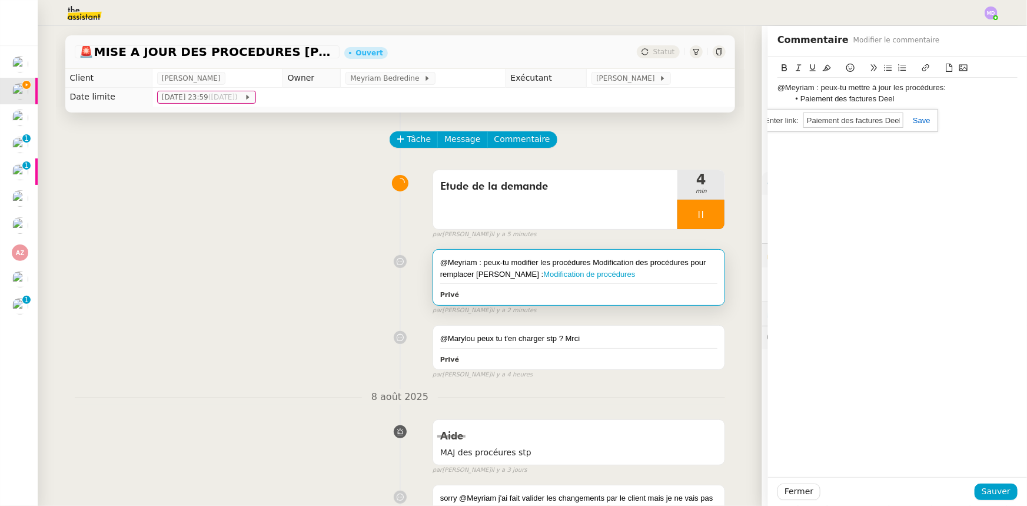
paste input "[URL][DOMAIN_NAME]"
type input "[URL][DOMAIN_NAME]"
click at [913, 117] on link at bounding box center [916, 120] width 27 height 9
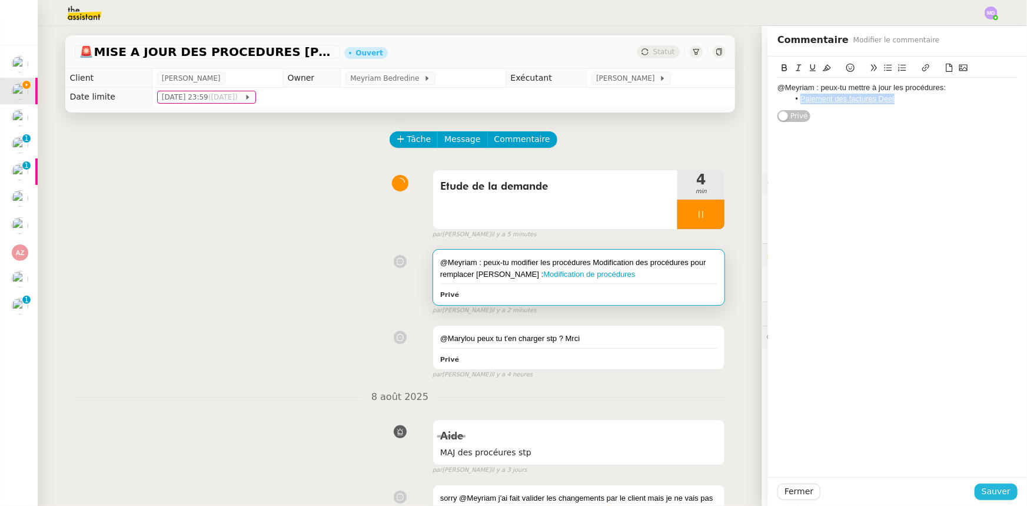
click at [981, 483] on button "Sauver" at bounding box center [996, 491] width 43 height 16
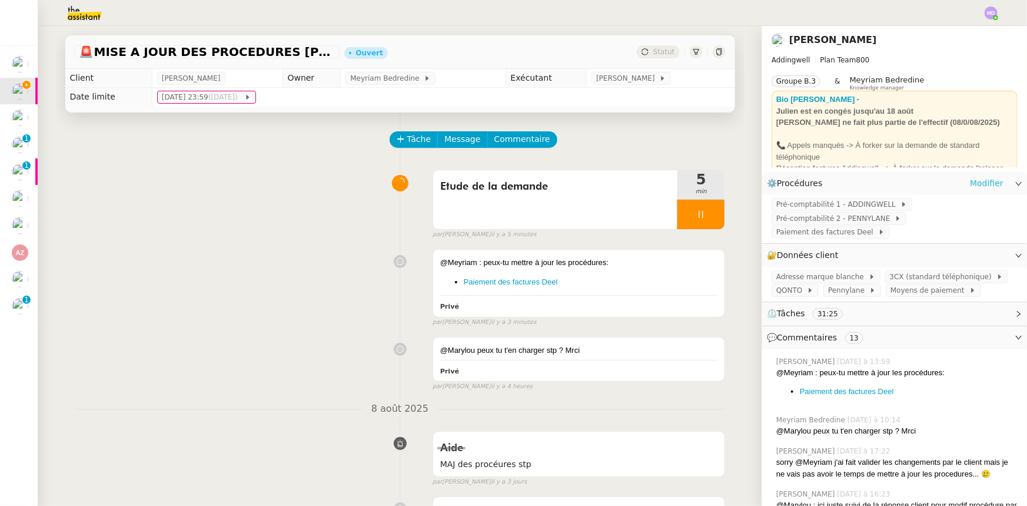
click at [970, 183] on link "Modifier" at bounding box center [987, 184] width 34 height 14
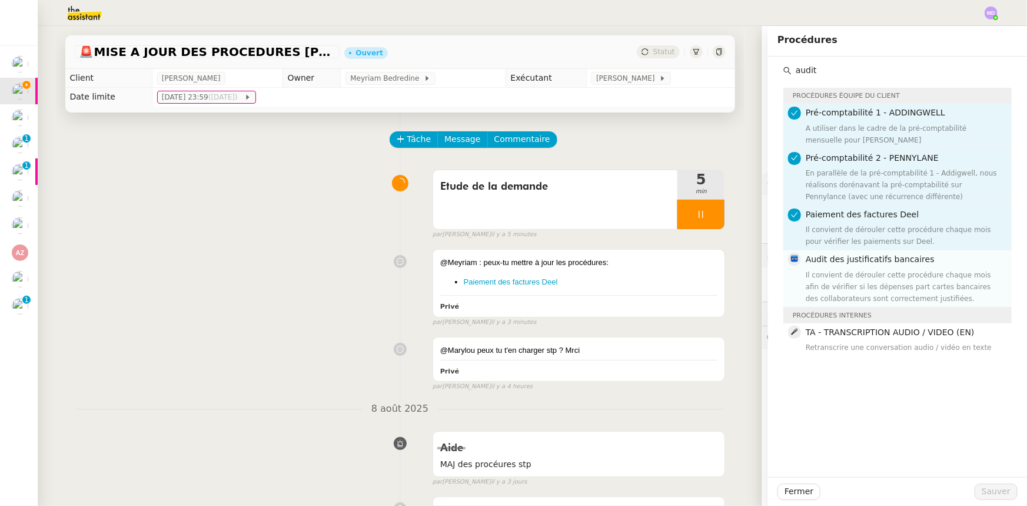
type input "audit"
click at [858, 275] on div "Il convient de dérouler cette procédure chaque mois afin de vérifier si les dép…" at bounding box center [905, 286] width 199 height 35
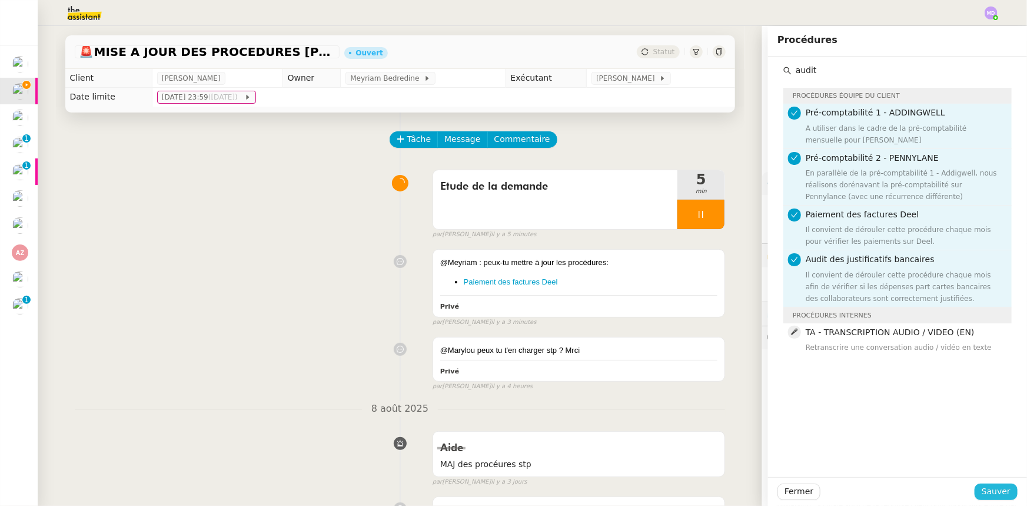
click at [982, 487] on span "Sauver" at bounding box center [996, 491] width 29 height 14
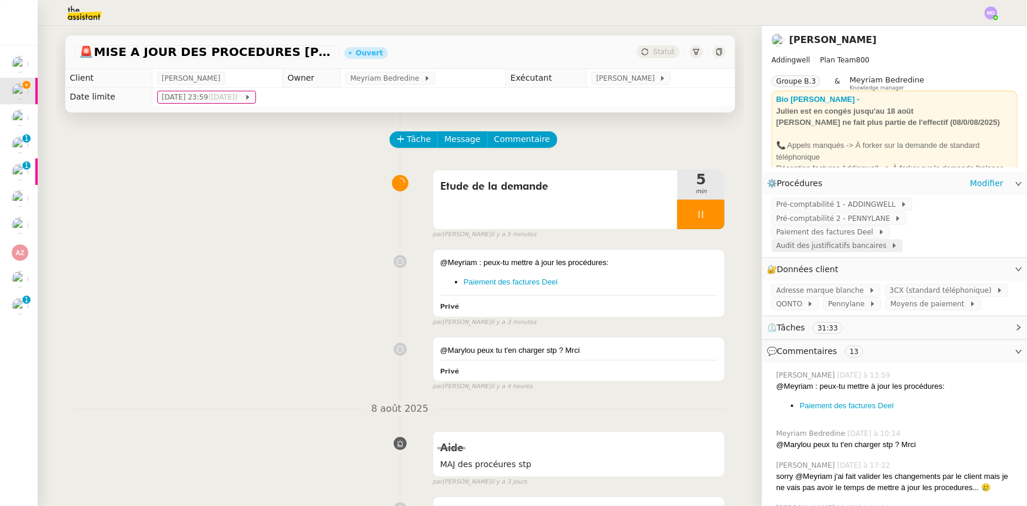
click at [832, 240] on span "Audit des justificatifs bancaires" at bounding box center [833, 246] width 115 height 12
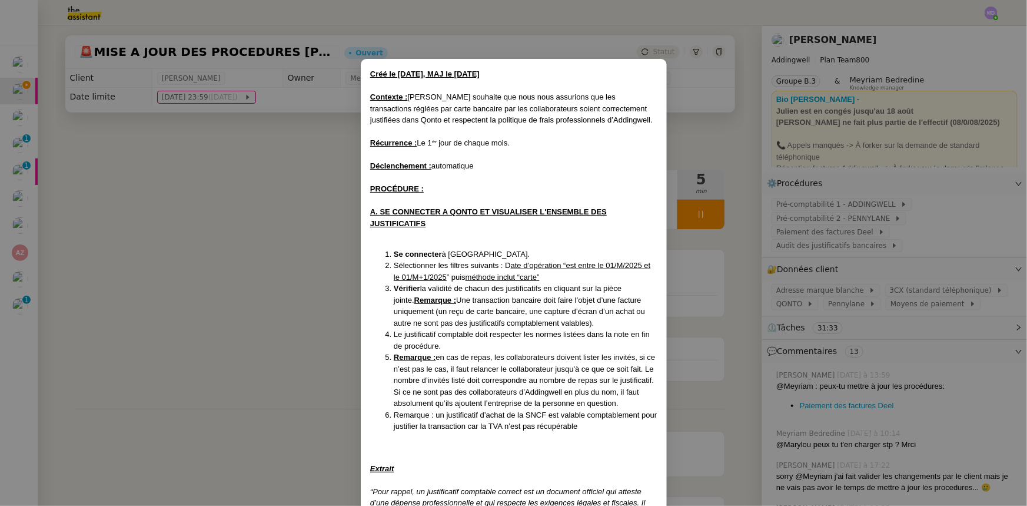
scroll to position [803, 0]
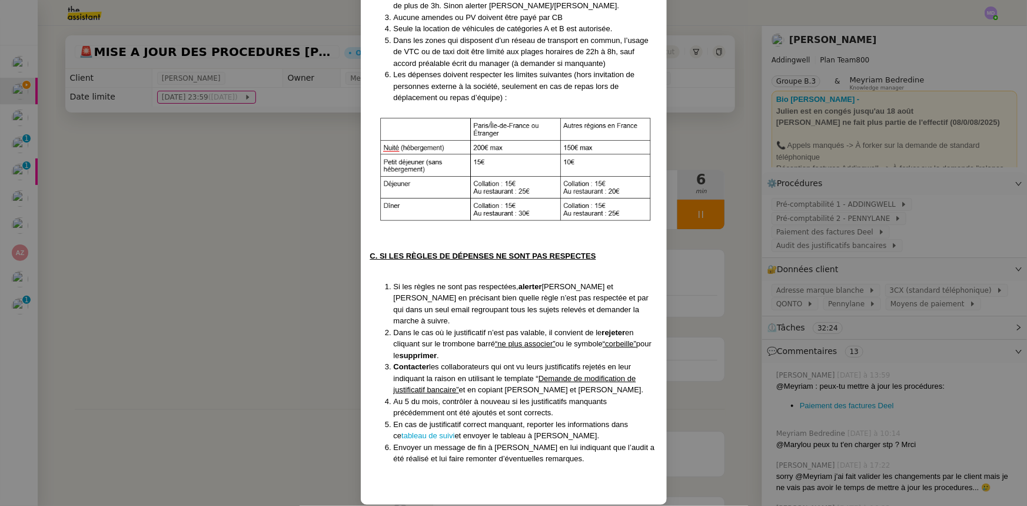
click at [301, 232] on nz-modal-container "Créé le [DATE], MAJ le [DATE] Contexte : [PERSON_NAME] souhaite que nous nous a…" at bounding box center [513, 253] width 1027 height 506
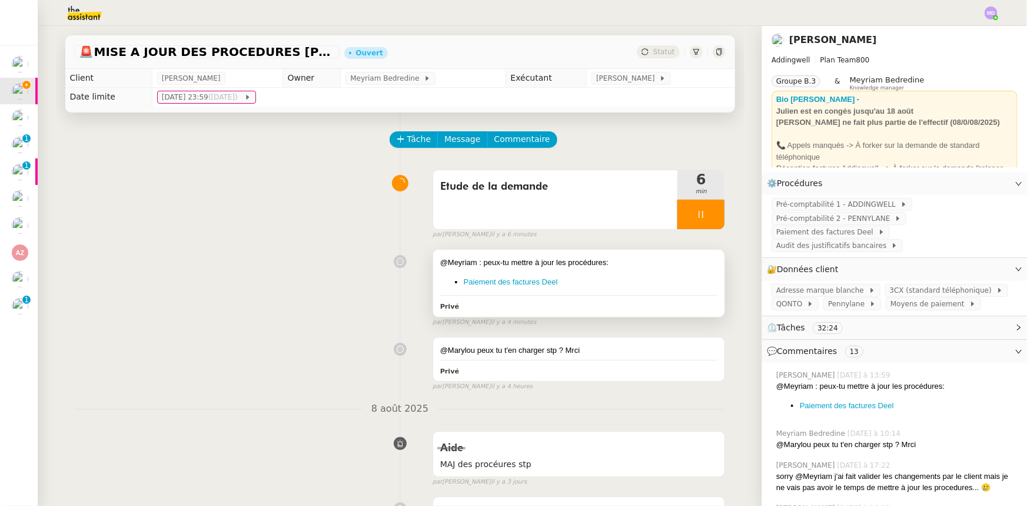
click at [621, 290] on div "@Meyriam : peux-tu mettre à jour les procédures: Paiement des factures Deel Pri…" at bounding box center [579, 283] width 292 height 67
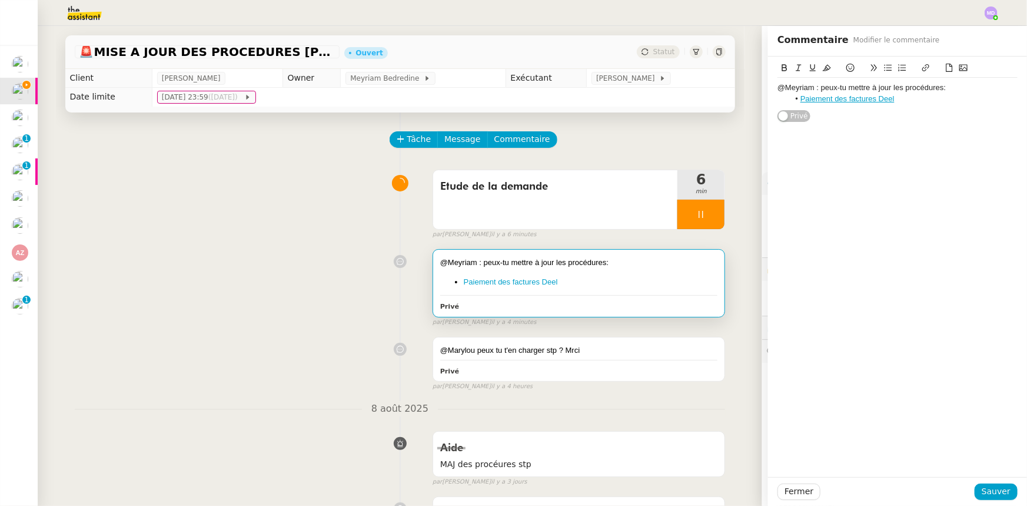
click at [915, 101] on li "Paiement des factures Deel" at bounding box center [903, 99] width 229 height 11
drag, startPoint x: 900, startPoint y: 112, endPoint x: 789, endPoint y: 115, distance: 111.3
click at [789, 115] on div "@Meyriam : peux-tu mettre à jour les procédures: Paiement des factures Deel Aud…" at bounding box center [897, 99] width 240 height 42
click at [922, 65] on icon at bounding box center [925, 67] width 7 height 7
paste input "[URL][DOMAIN_NAME]"
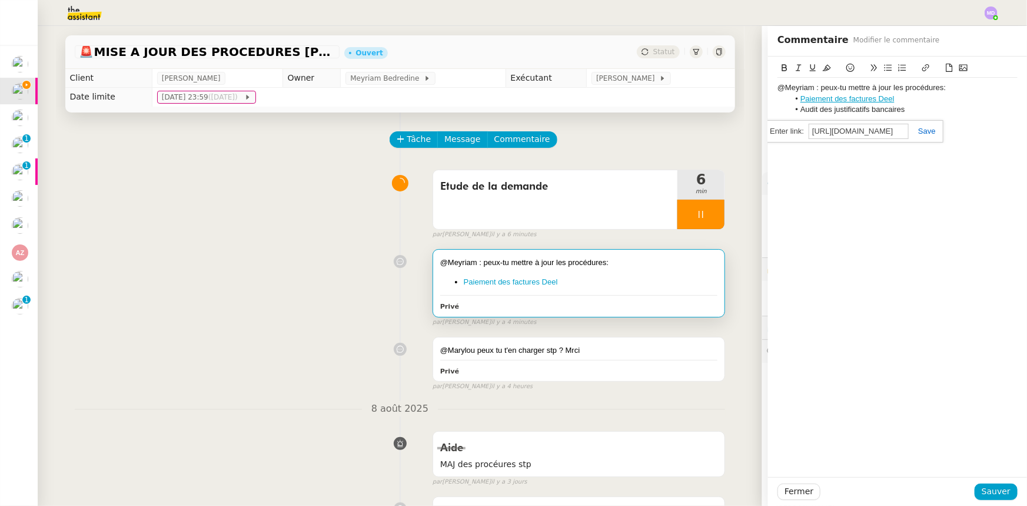
scroll to position [0, 270]
type input "[URL][DOMAIN_NAME]"
click at [923, 135] on link at bounding box center [922, 131] width 27 height 9
click at [986, 503] on div "Fermer Sauver" at bounding box center [897, 491] width 259 height 29
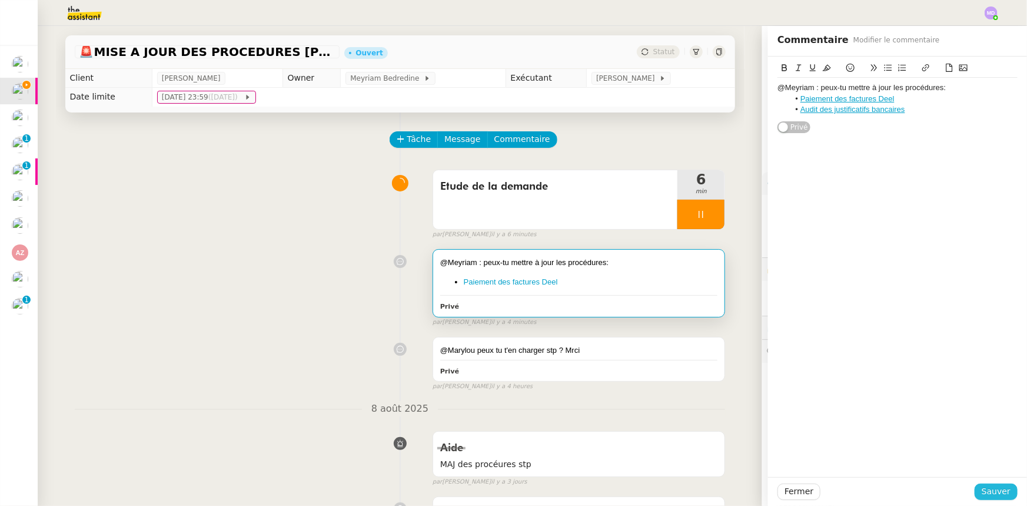
click at [986, 494] on span "Sauver" at bounding box center [996, 491] width 29 height 14
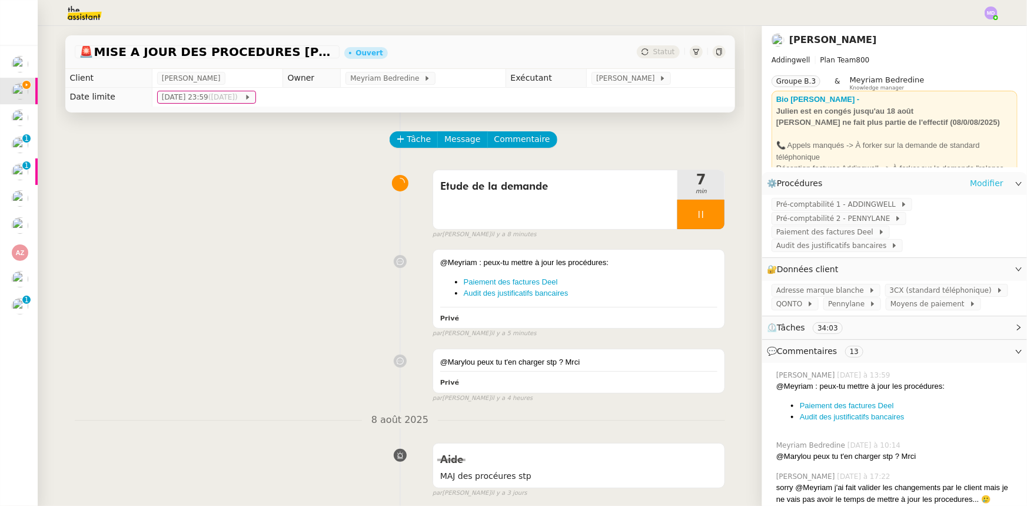
click at [975, 181] on link "Modifier" at bounding box center [987, 184] width 34 height 14
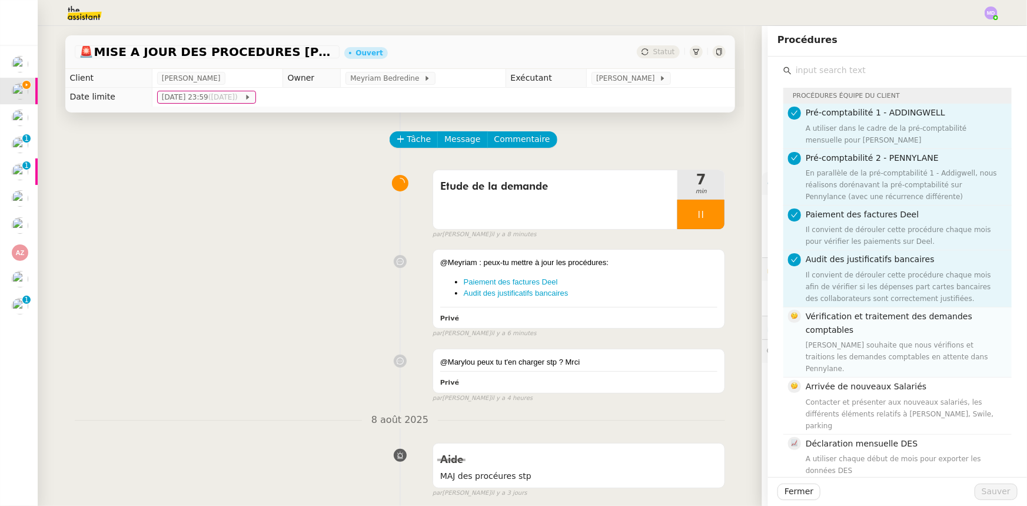
click at [865, 318] on span "Vérification et traitement des demandes comptables" at bounding box center [889, 322] width 167 height 23
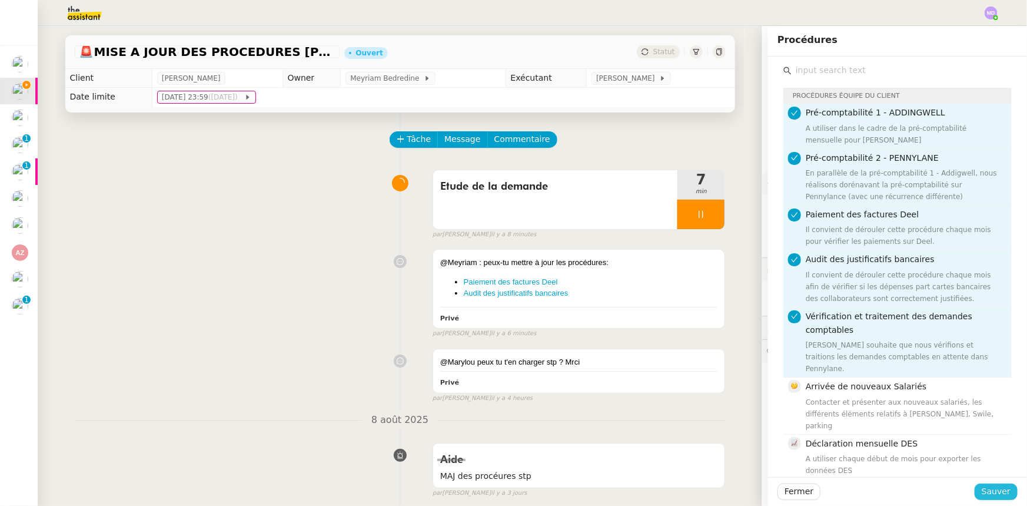
click at [985, 496] on span "Sauver" at bounding box center [996, 491] width 29 height 14
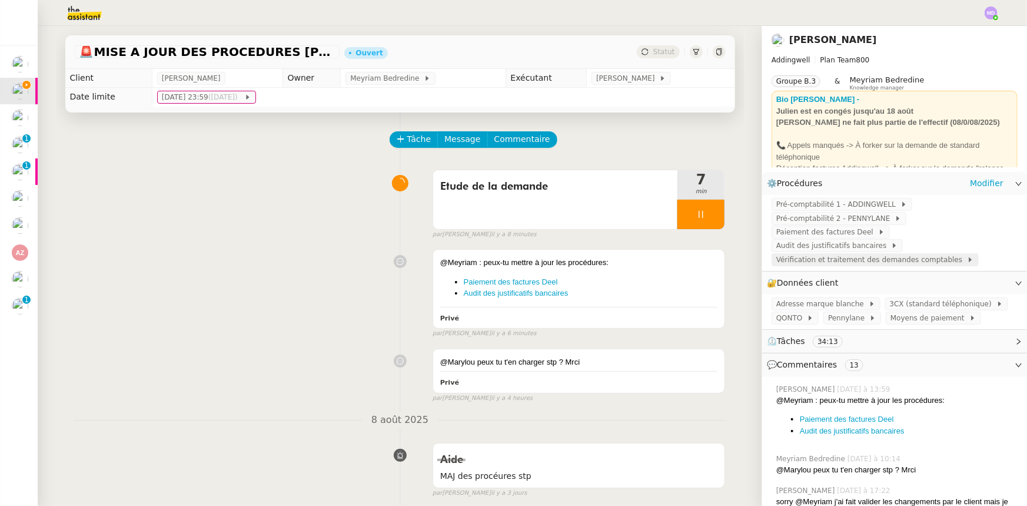
click at [857, 254] on span "Vérification et traitement des demandes comptables" at bounding box center [871, 260] width 191 height 12
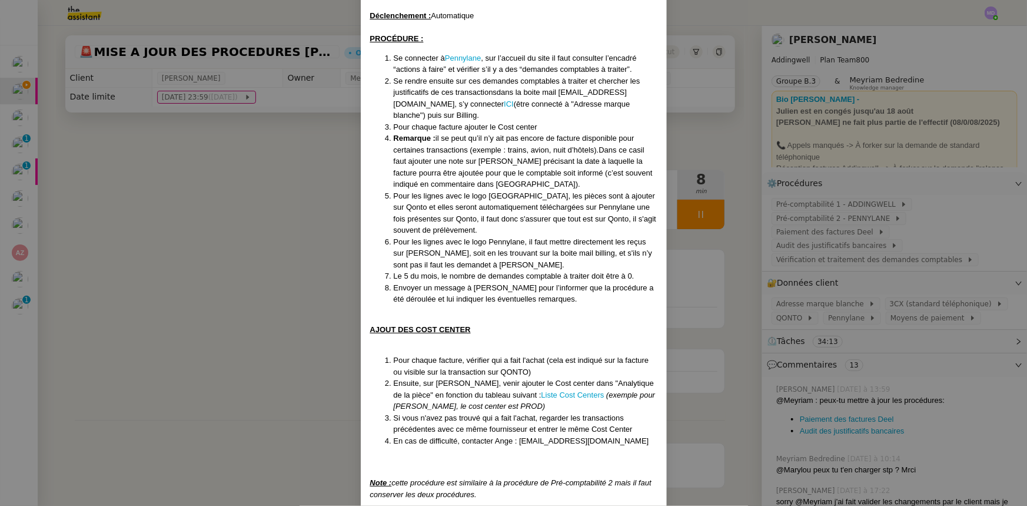
scroll to position [201, 0]
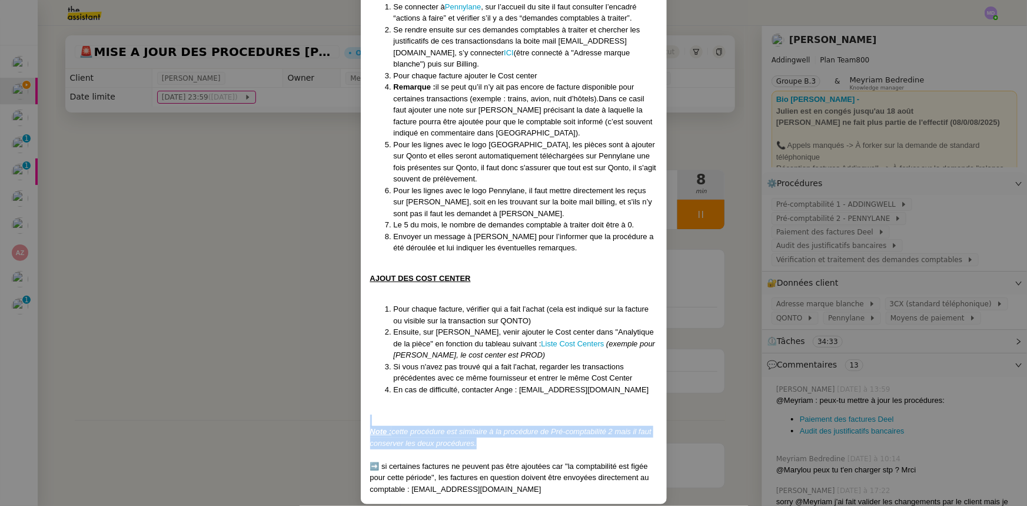
drag, startPoint x: 481, startPoint y: 430, endPoint x: 353, endPoint y: 412, distance: 129.5
click at [353, 412] on nz-modal-container "Créée le [DATE] MAJ le [DATE] Contexte : [PERSON_NAME] souhaite que nous vérifi…" at bounding box center [513, 253] width 1027 height 506
copy div "Note : cette procédure est similaire à la procédure de Pré-comptabilité 2 mais …"
click at [275, 270] on nz-modal-container "Créée le [DATE] MAJ le [DATE] Contexte : [PERSON_NAME] souhaite que nous vérifi…" at bounding box center [513, 253] width 1027 height 506
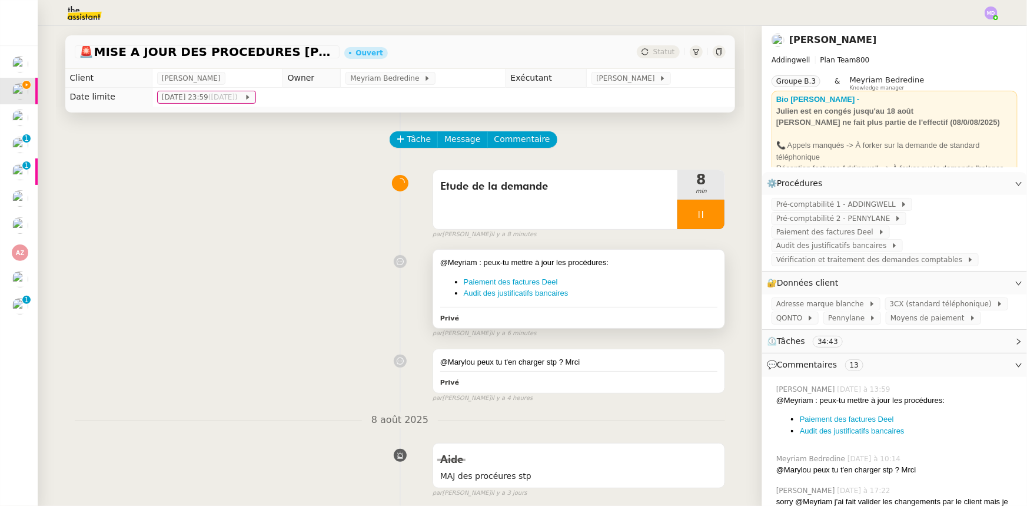
drag, startPoint x: 617, startPoint y: 272, endPoint x: 633, endPoint y: 267, distance: 16.7
click at [617, 271] on div "@Meyriam : peux-tu mettre à jour les procédures: Paiement des factures Deel Aud…" at bounding box center [579, 278] width 278 height 42
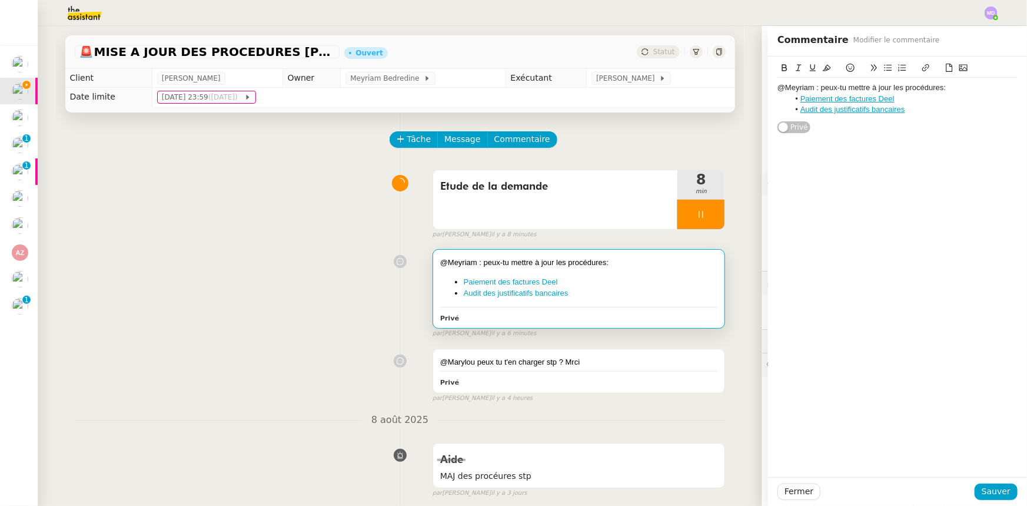
click at [921, 113] on li "Audit des justificatifs bancaires" at bounding box center [903, 109] width 229 height 11
drag, startPoint x: 975, startPoint y: 122, endPoint x: 780, endPoint y: 114, distance: 195.0
click at [780, 114] on ul "Paiement des factures Deel Audit des justificatifs bancaires Vérification et tr…" at bounding box center [897, 110] width 240 height 32
click at [971, 121] on li "Vérification et traitement des demandes comptables" at bounding box center [903, 120] width 229 height 11
drag, startPoint x: 971, startPoint y: 121, endPoint x: 792, endPoint y: 115, distance: 179.0
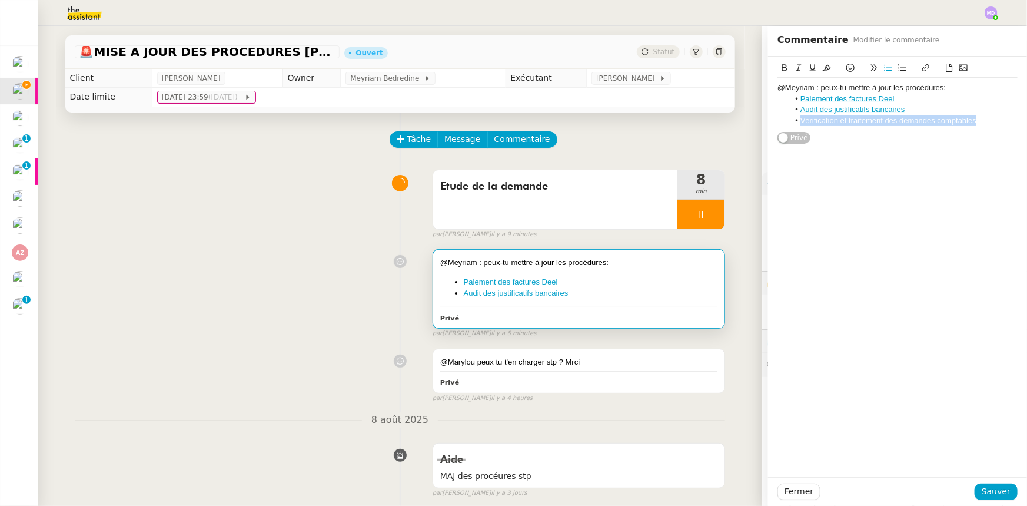
click at [780, 121] on ul "Paiement des factures Deel Audit des justificatifs bancaires Vérification et tr…" at bounding box center [897, 110] width 240 height 32
click at [922, 71] on icon at bounding box center [926, 68] width 8 height 8
paste input "[URL][DOMAIN_NAME]"
type input "[URL][DOMAIN_NAME]"
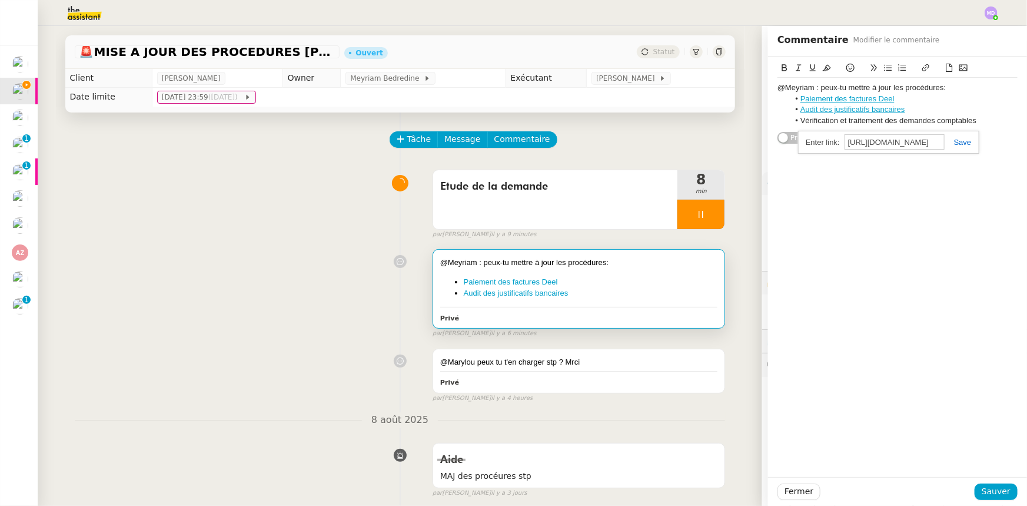
click at [949, 138] on link at bounding box center [958, 142] width 27 height 9
click at [983, 489] on span "Sauver" at bounding box center [996, 491] width 29 height 14
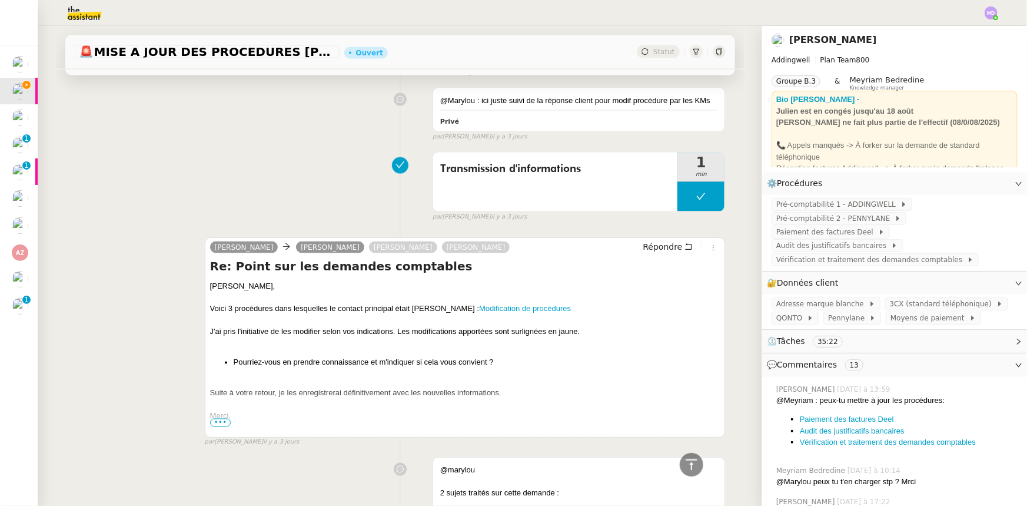
scroll to position [867, 0]
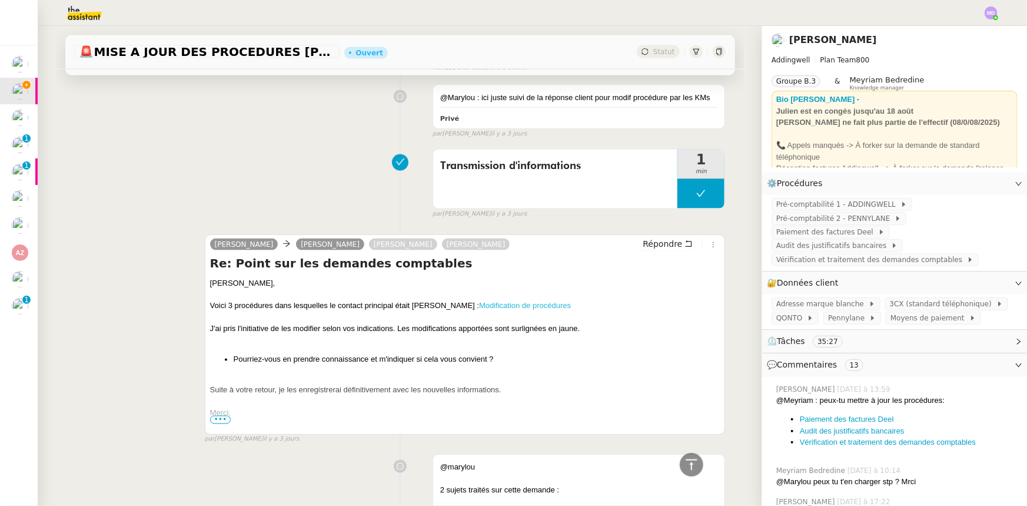
click at [479, 307] on link "Modification de procédures" at bounding box center [525, 305] width 92 height 9
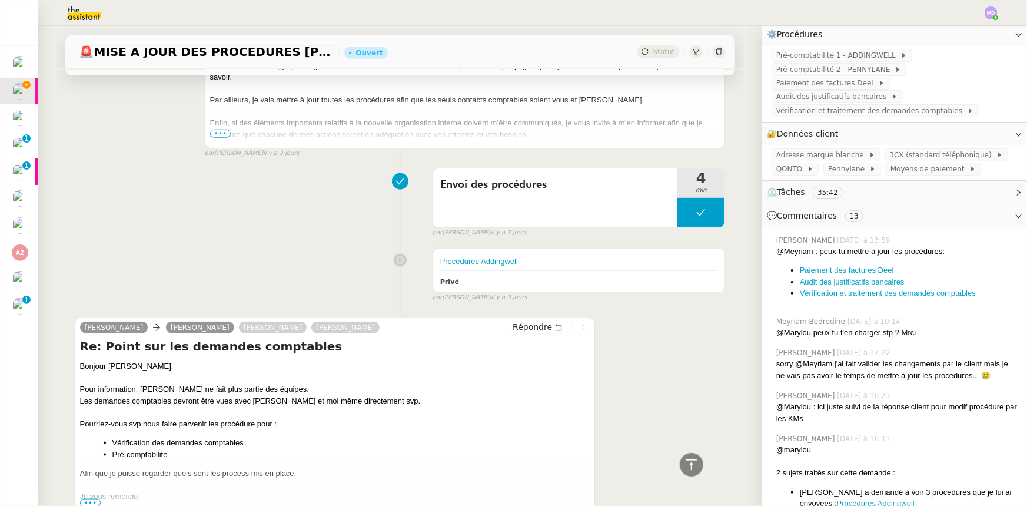
scroll to position [214, 0]
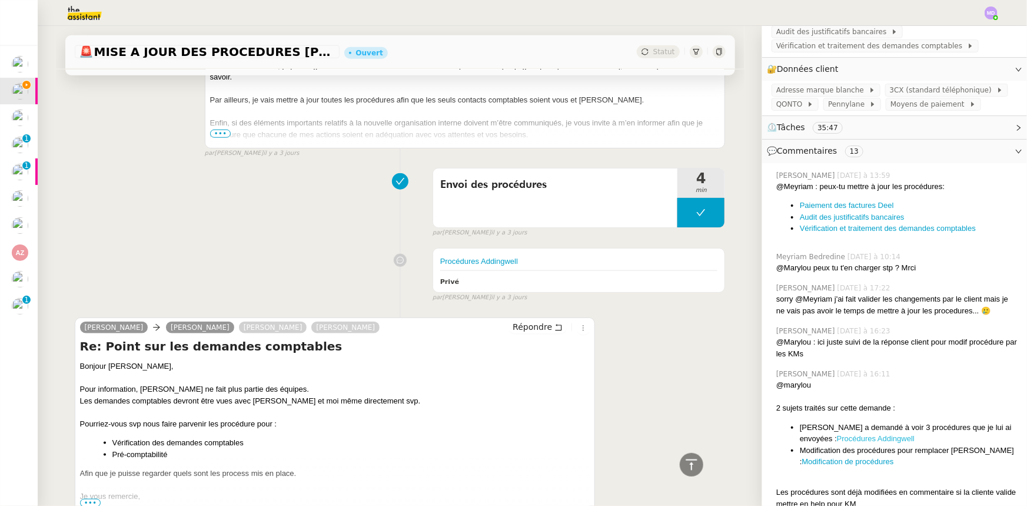
click at [844, 434] on link "Procédures Addingwell" at bounding box center [876, 438] width 78 height 9
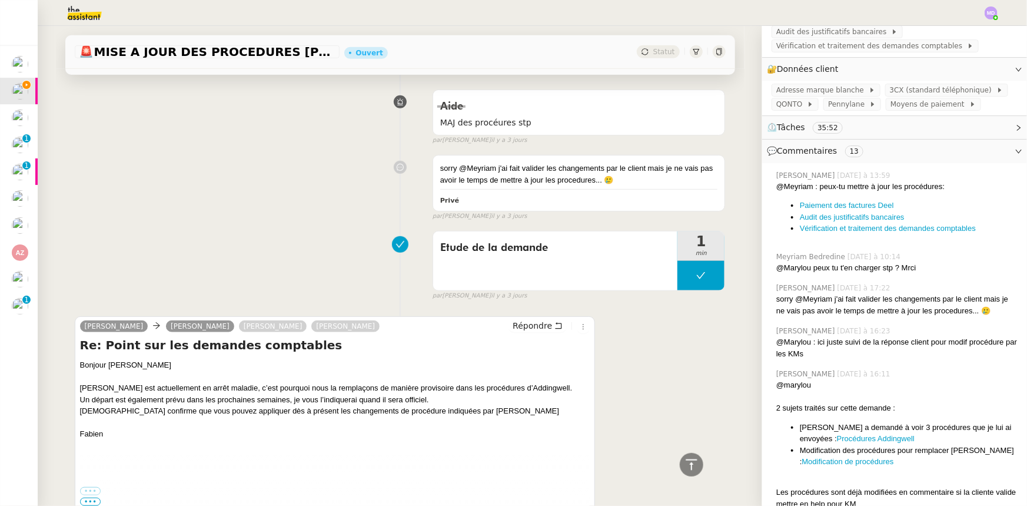
scroll to position [0, 0]
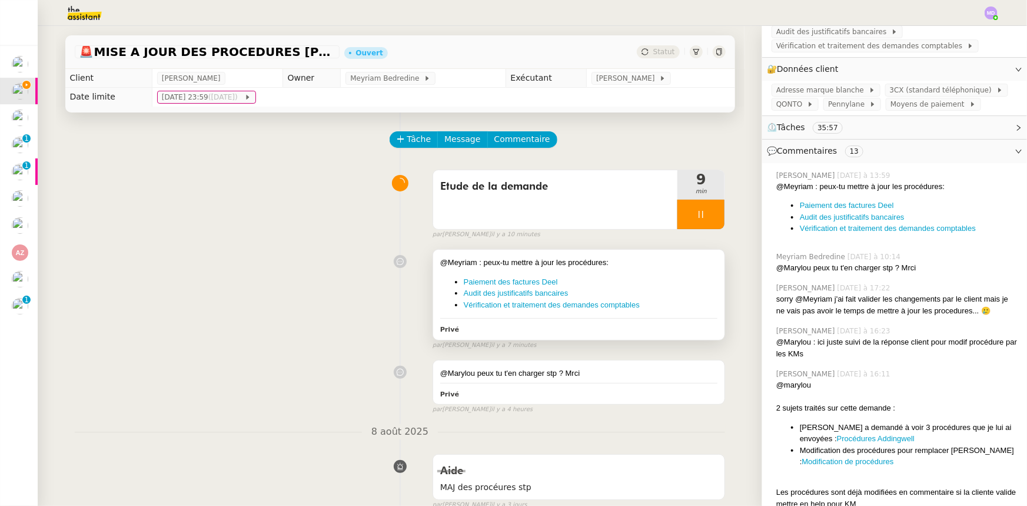
click at [633, 262] on div "@Meyriam : peux-tu mettre à jour les procédures:" at bounding box center [579, 263] width 278 height 12
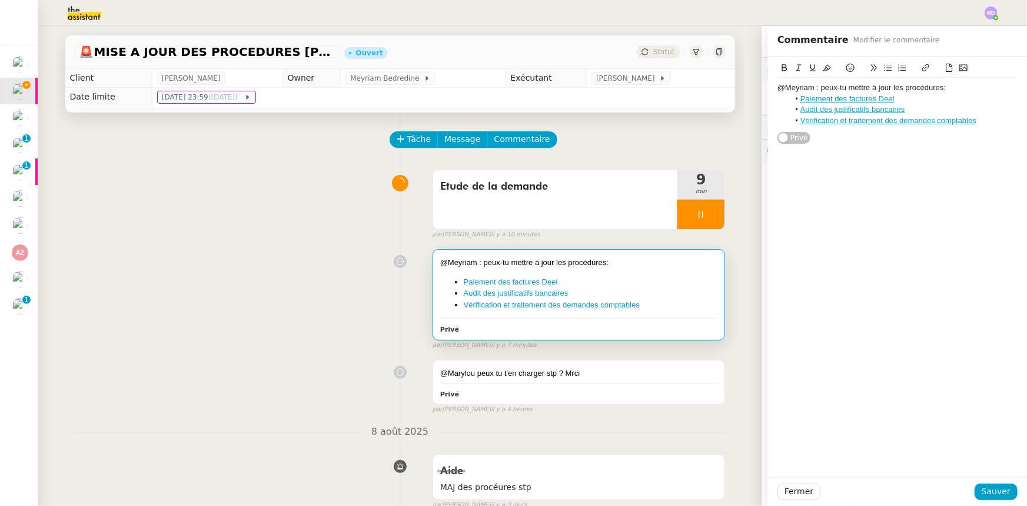
click at [973, 118] on li "Vérification et traitement des demandes comptables" at bounding box center [903, 120] width 229 height 11
drag, startPoint x: 983, startPoint y: 494, endPoint x: 932, endPoint y: 471, distance: 55.8
click at [964, 484] on div "Fermer Sauver" at bounding box center [897, 491] width 240 height 16
click at [989, 487] on span "Sauver" at bounding box center [996, 491] width 29 height 14
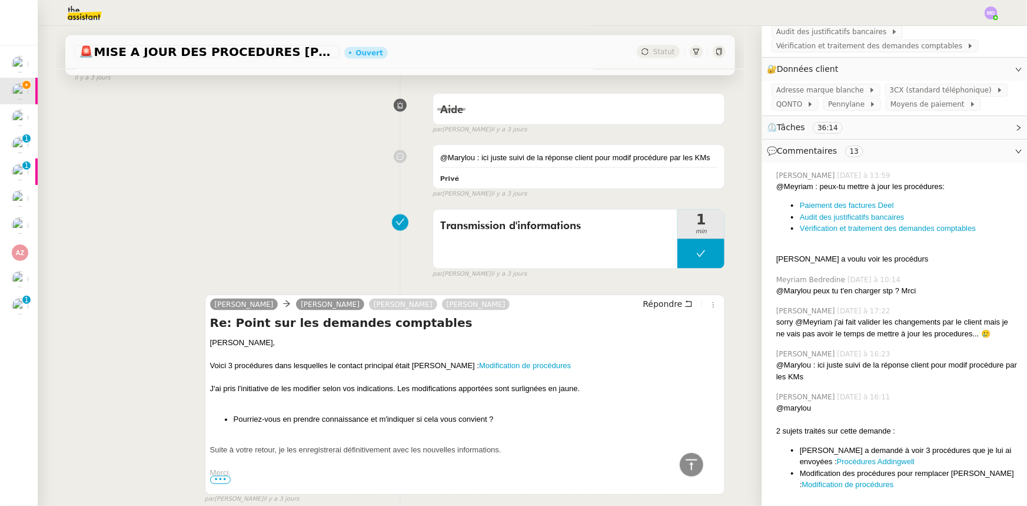
scroll to position [856, 0]
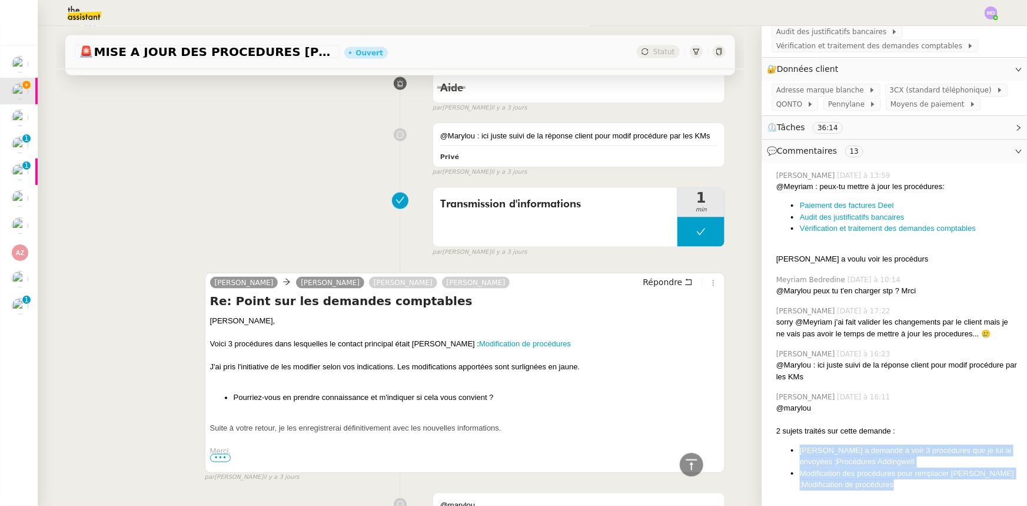
drag, startPoint x: 910, startPoint y: 473, endPoint x: 792, endPoint y: 442, distance: 121.6
click at [792, 444] on ul "[PERSON_NAME] a demandé à voir 3 procédures que je lui ai envoyées : Procédures…" at bounding box center [896, 467] width 241 height 46
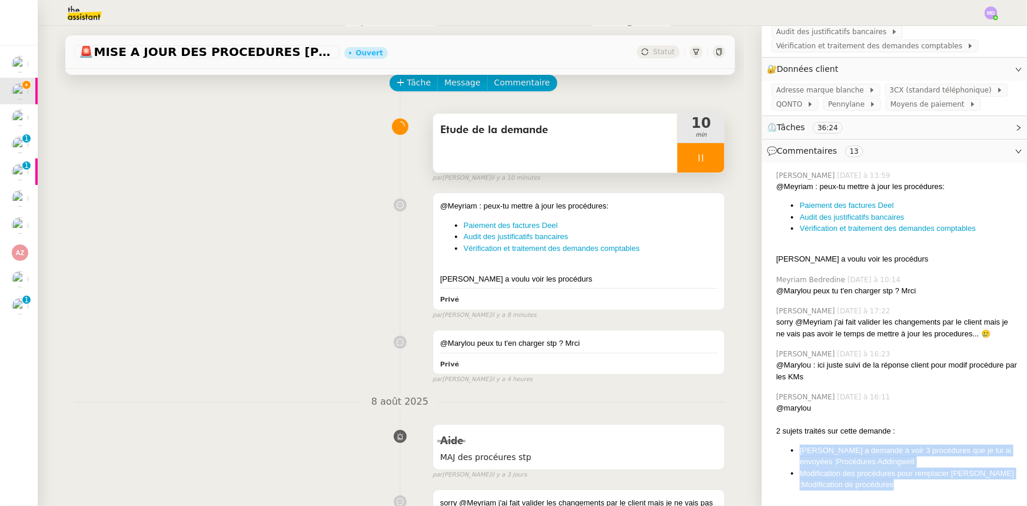
scroll to position [107, 0]
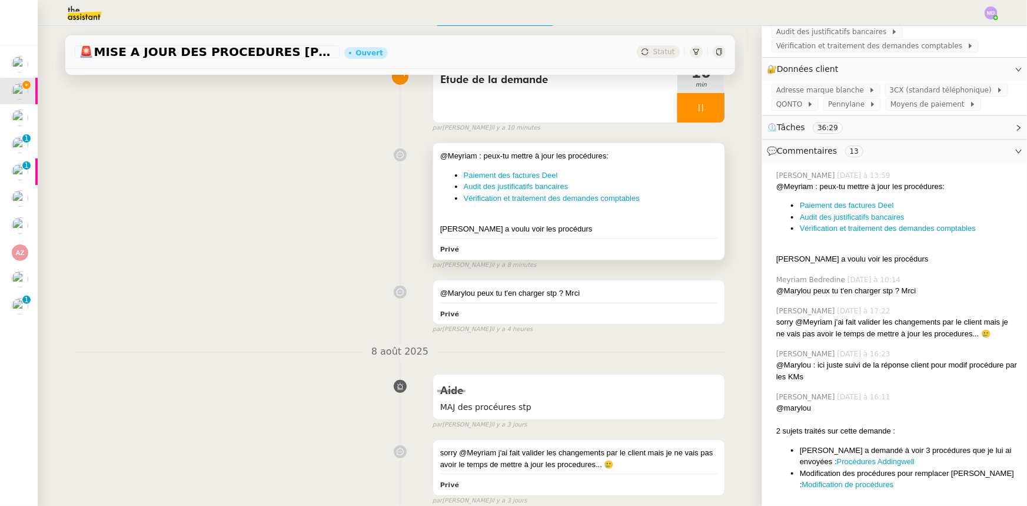
click at [636, 215] on div at bounding box center [579, 217] width 278 height 12
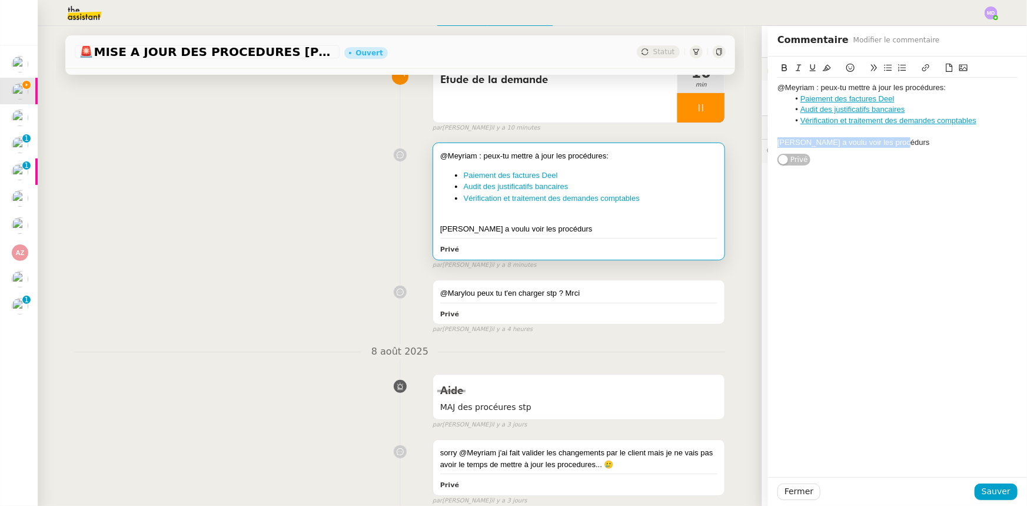
drag, startPoint x: 937, startPoint y: 146, endPoint x: 756, endPoint y: 142, distance: 181.3
click at [756, 142] on app-ticket "🚨 MISE A JOUR DES PROCEDURES ADDINGWELL Ouvert Statut Client [PERSON_NAME] Owne…" at bounding box center [532, 266] width 989 height 480
click at [995, 494] on span "Sauver" at bounding box center [996, 491] width 29 height 14
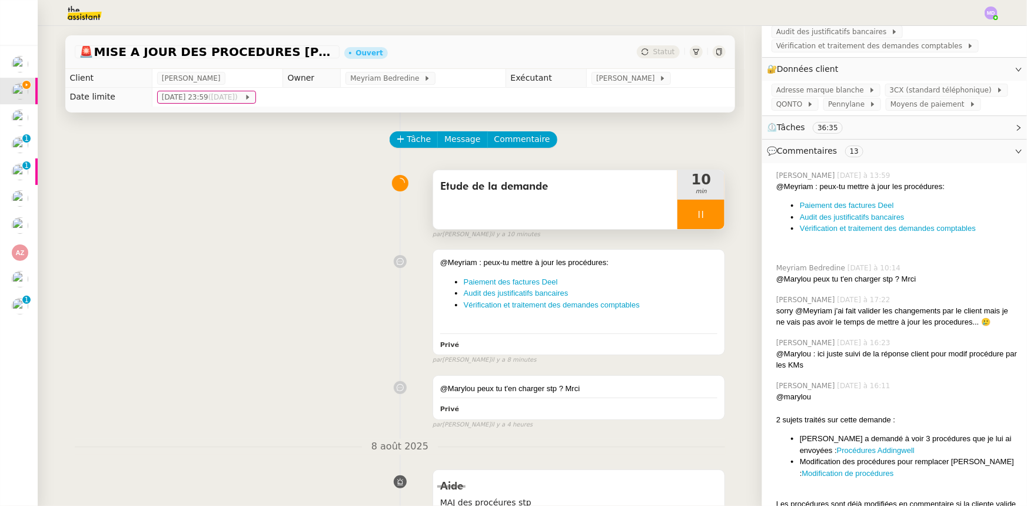
click at [594, 203] on div "Etude de la demande" at bounding box center [555, 199] width 245 height 59
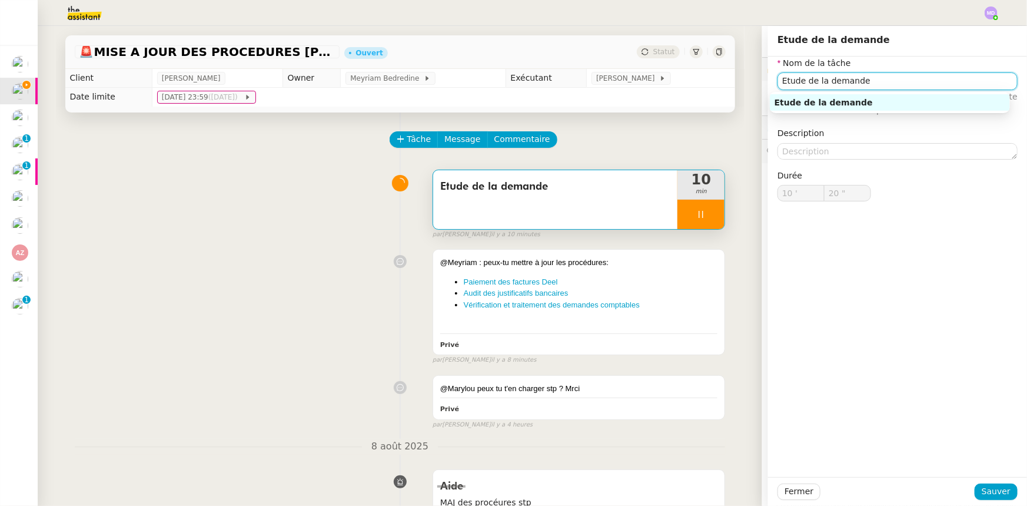
drag, startPoint x: 872, startPoint y: 89, endPoint x: 732, endPoint y: 74, distance: 140.8
click at [732, 74] on app-ticket "🚨 MISE A JOUR DES PROCEDURES ADDINGWELL Ouvert Statut Client [PERSON_NAME] Owne…" at bounding box center [532, 266] width 989 height 480
type input "21 ""
type input "Traiteme"
type input "22 ""
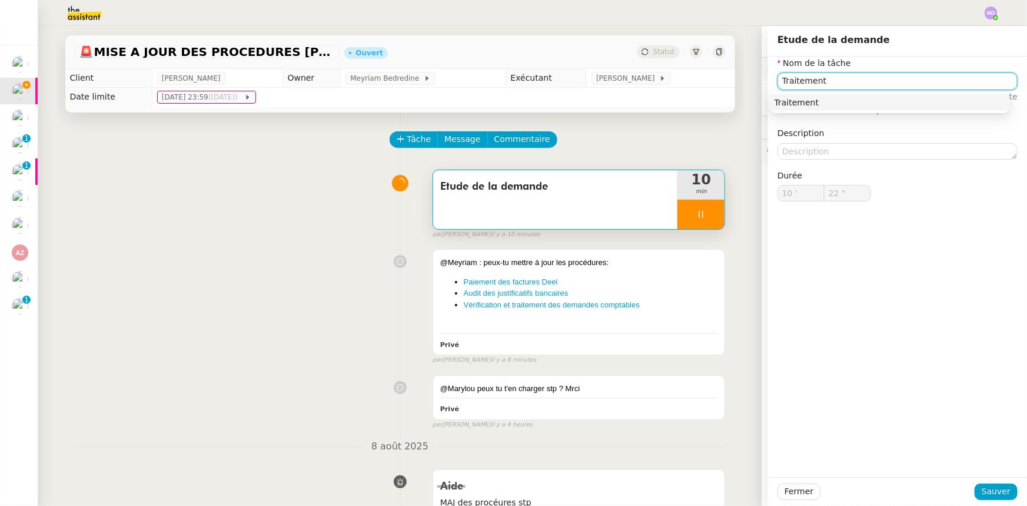
type input "Traitement"
type input "23 ""
type input "Traitement des"
type input "24 ""
type input "Traitement des informa"
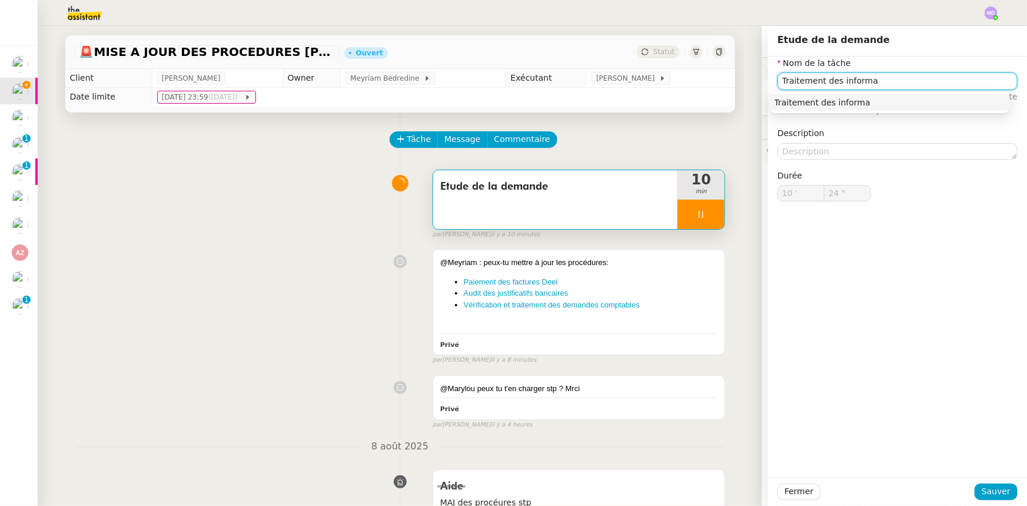
type input "25 ""
type input "Traitement des informatoins"
type input "26 ""
type input "Traitement des informat"
type input "27 ""
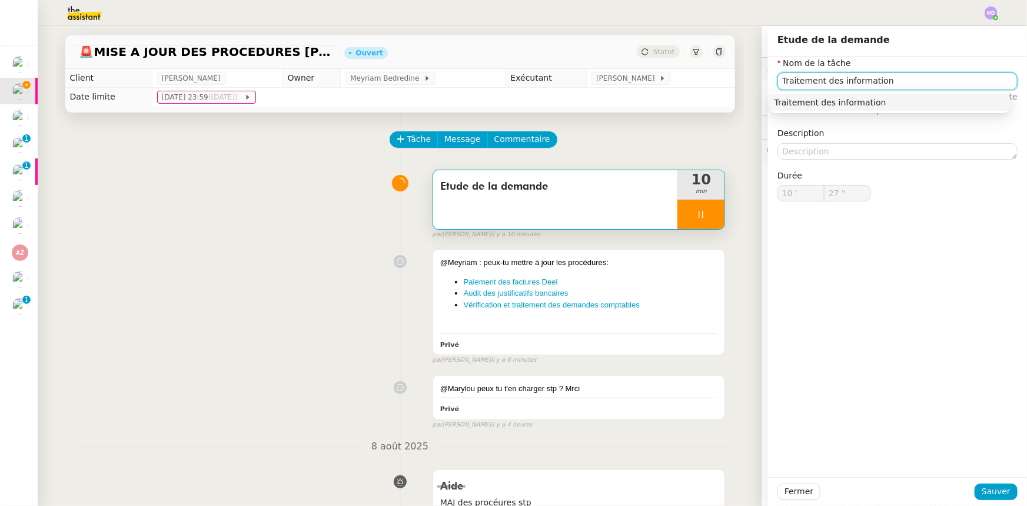
type input "Traitement des informations"
click at [831, 110] on nz-auto-option "Traitement des informations" at bounding box center [890, 102] width 240 height 16
type input "29 ""
type input "Traitement des informations"
drag, startPoint x: 983, startPoint y: 491, endPoint x: 841, endPoint y: 368, distance: 188.1
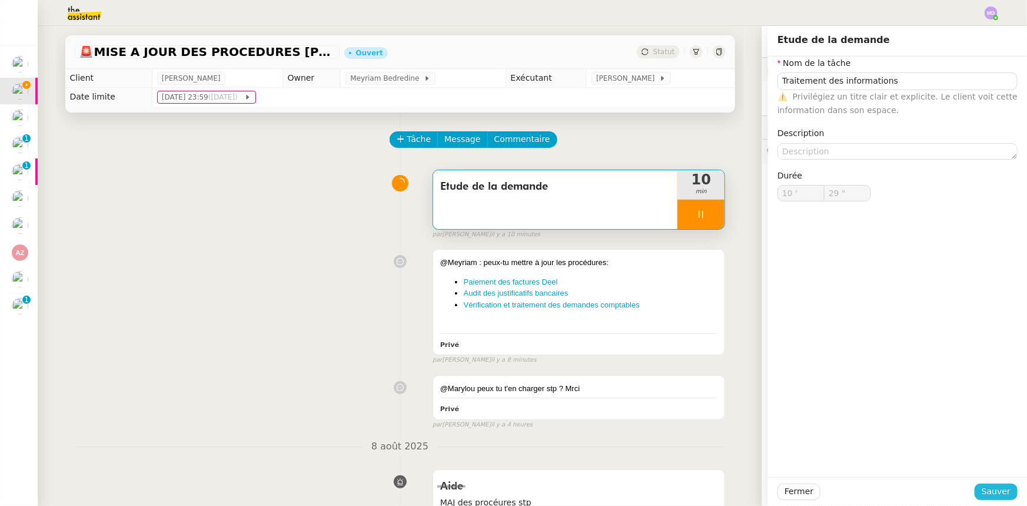
click at [977, 488] on button "Sauver" at bounding box center [996, 491] width 43 height 16
click at [705, 206] on div at bounding box center [700, 214] width 47 height 29
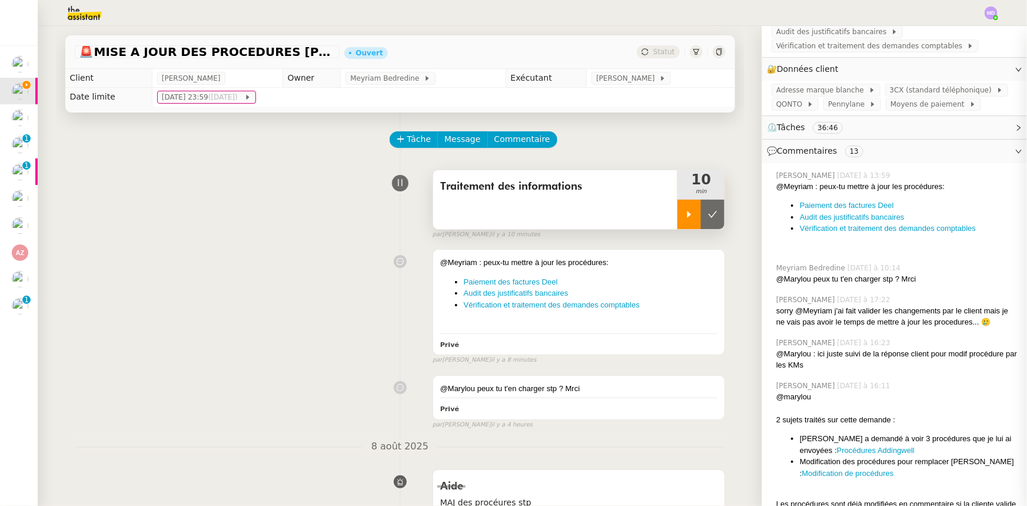
drag, startPoint x: 705, startPoint y: 206, endPoint x: 671, endPoint y: 125, distance: 88.1
click at [704, 204] on button at bounding box center [713, 214] width 24 height 29
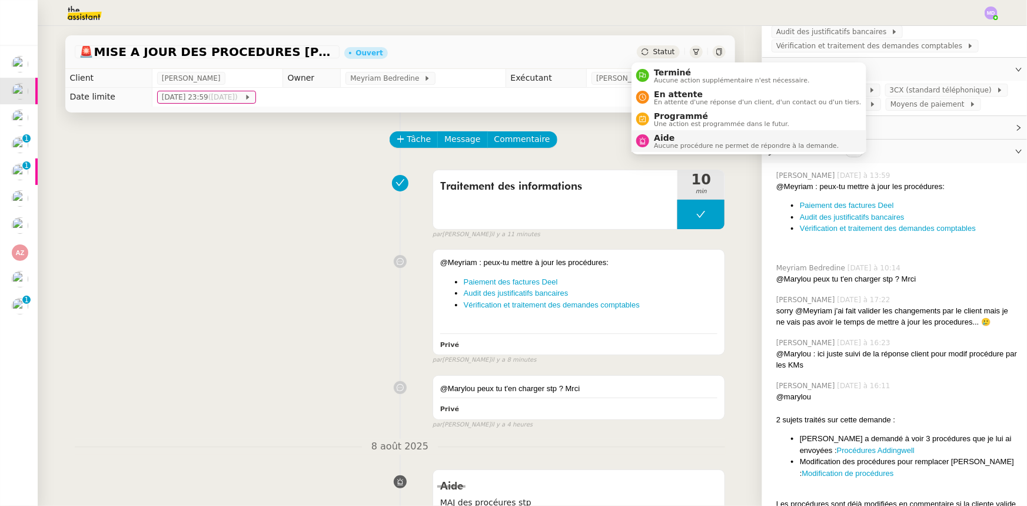
click at [671, 137] on span "Aide" at bounding box center [746, 137] width 185 height 9
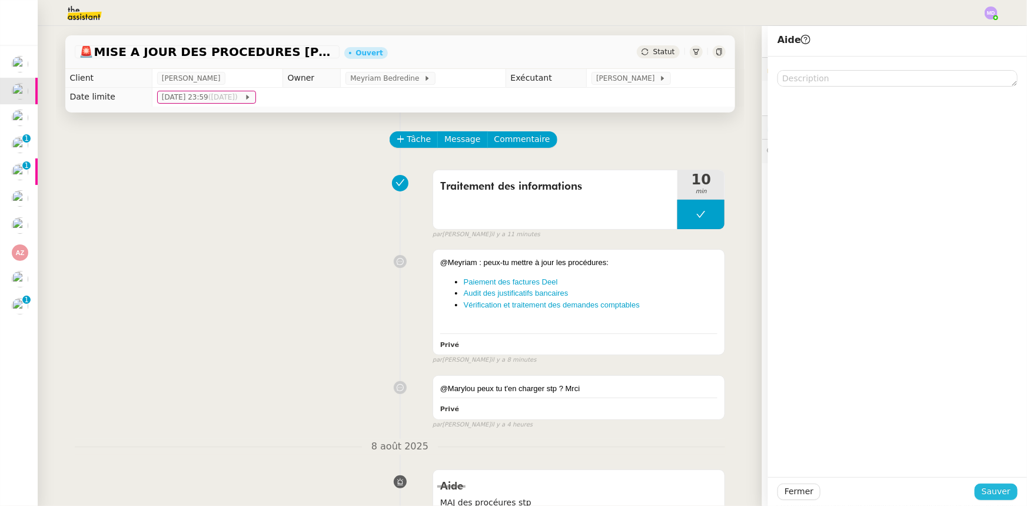
click at [991, 487] on span "Sauver" at bounding box center [996, 491] width 29 height 14
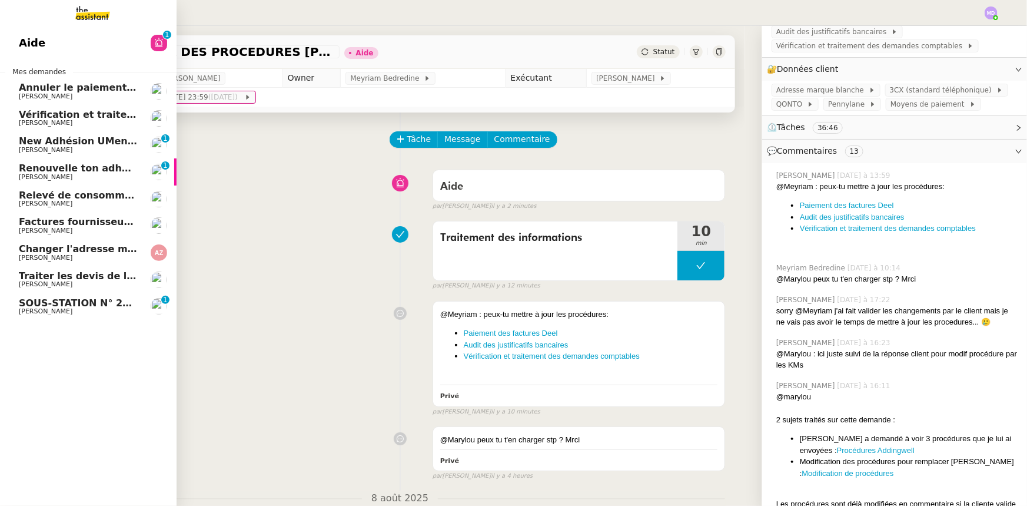
click at [30, 254] on span "[PERSON_NAME]" at bounding box center [46, 258] width 54 height 8
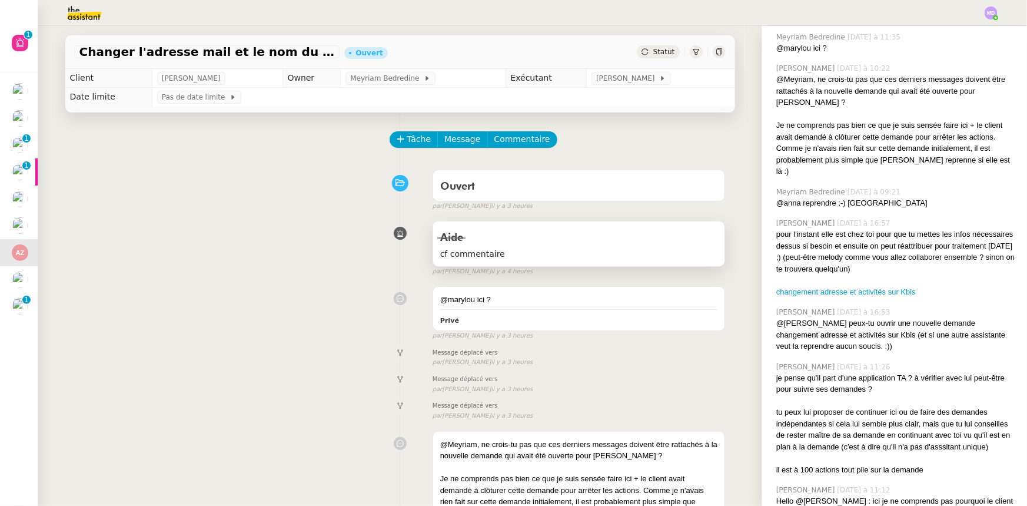
scroll to position [94, 0]
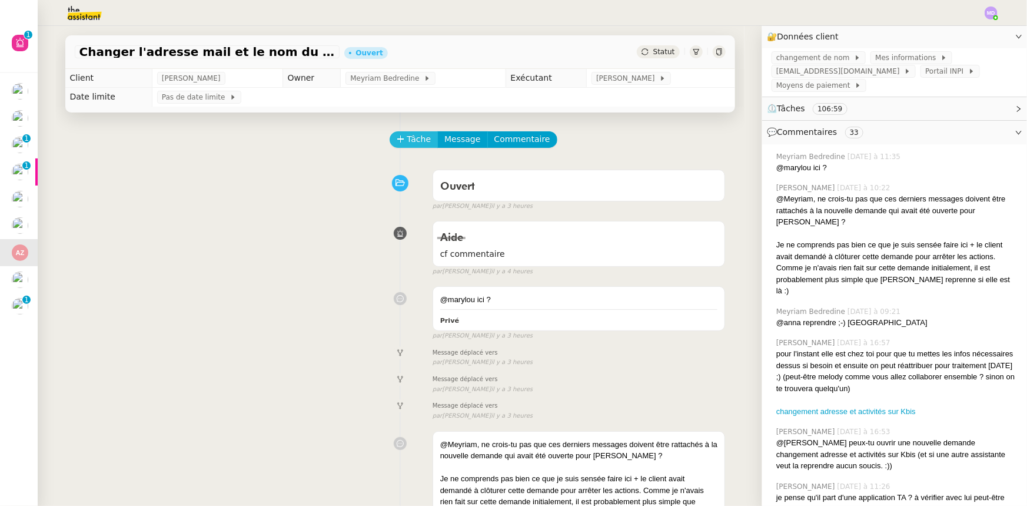
click at [415, 141] on span "Tâche" at bounding box center [419, 139] width 24 height 14
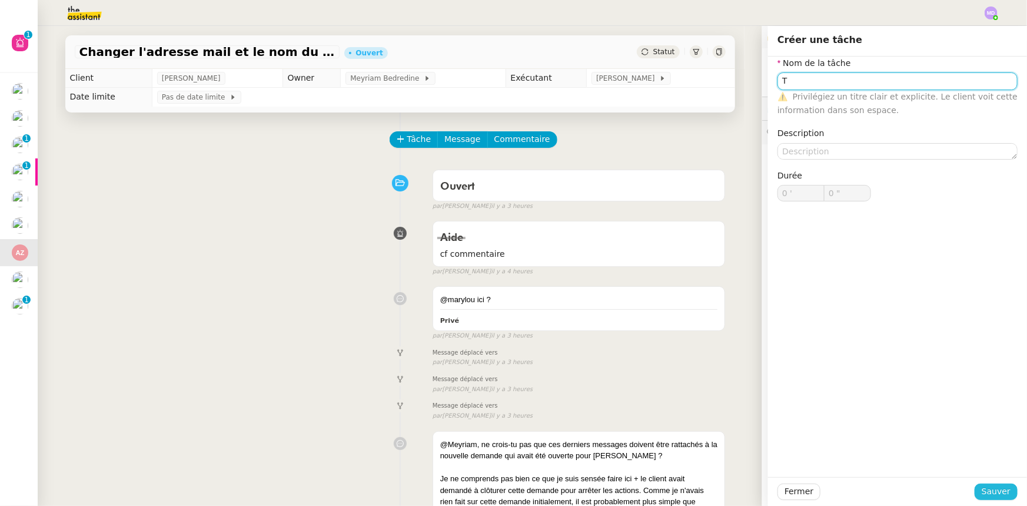
type input "T"
click at [982, 492] on span "Sauver" at bounding box center [996, 491] width 29 height 14
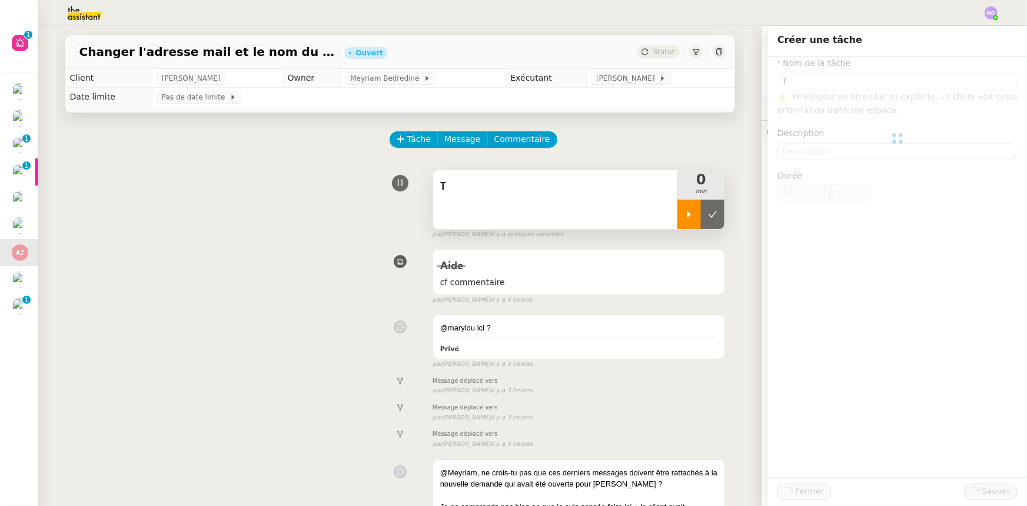
click at [677, 224] on div at bounding box center [689, 214] width 24 height 29
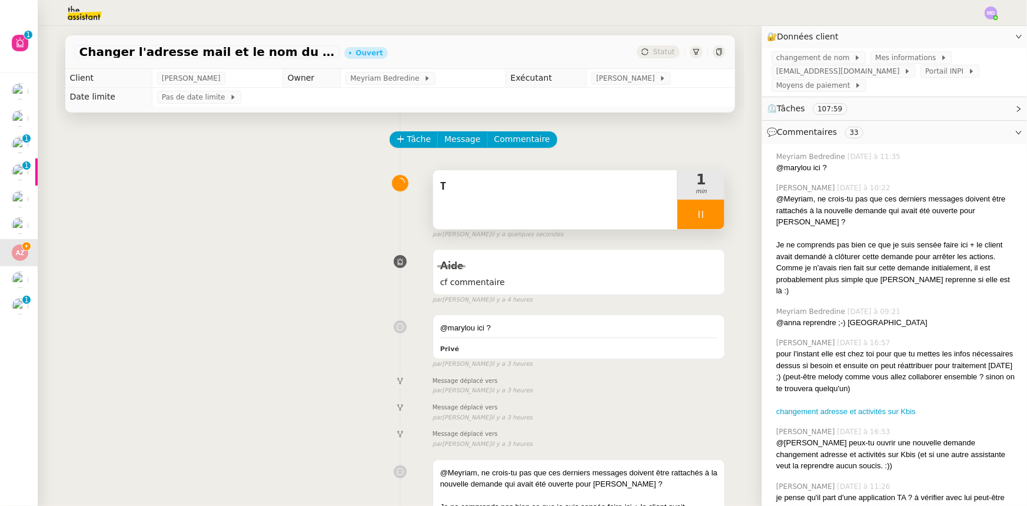
click at [574, 191] on span "T" at bounding box center [555, 187] width 231 height 18
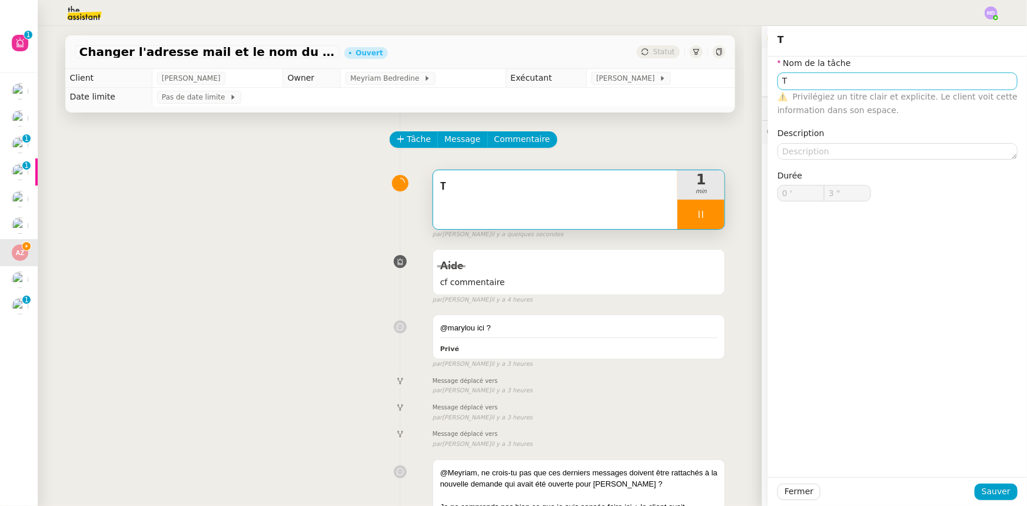
type input "4 ""
click at [798, 82] on input "T" at bounding box center [897, 80] width 240 height 17
type input "Trai"
type input "5 ""
type input "Traitement de"
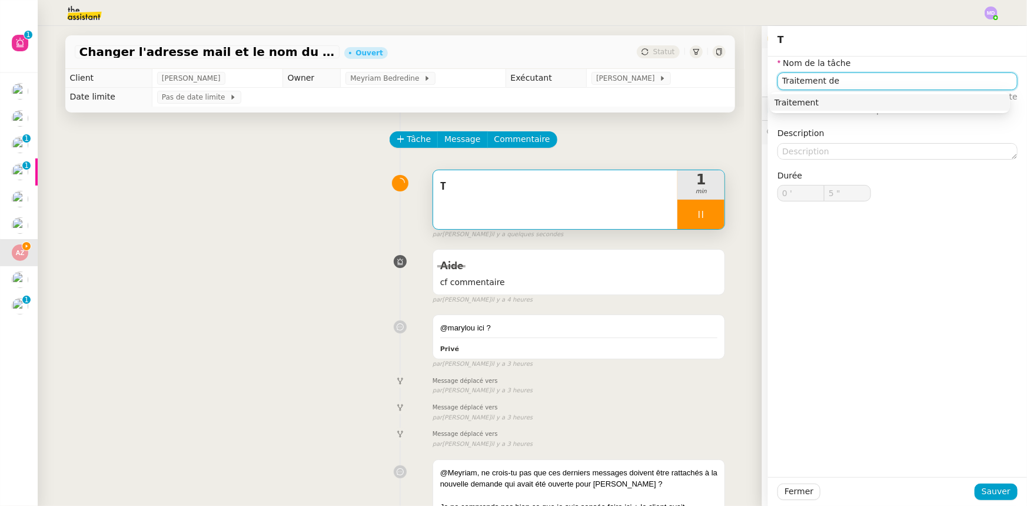
type input "6 ""
type input "Traitement des infr"
type input "7 ""
type input "Traitement des inormations"
click at [834, 82] on input "Traitement des inormations" at bounding box center [897, 80] width 240 height 17
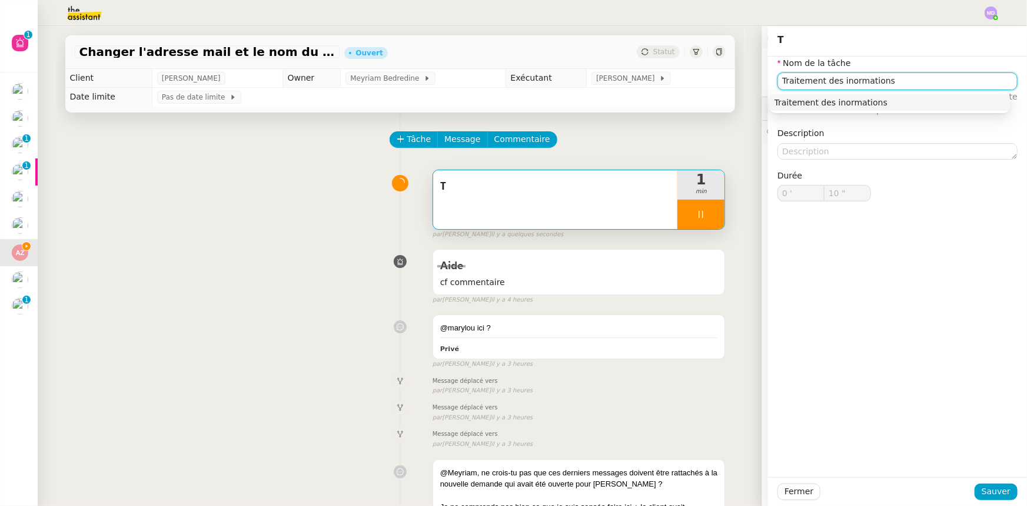
type input "11 ""
type input "Traitement des informations"
type input "12 ""
type input "Traitement des informations"
click at [993, 494] on span "Sauver" at bounding box center [996, 491] width 29 height 14
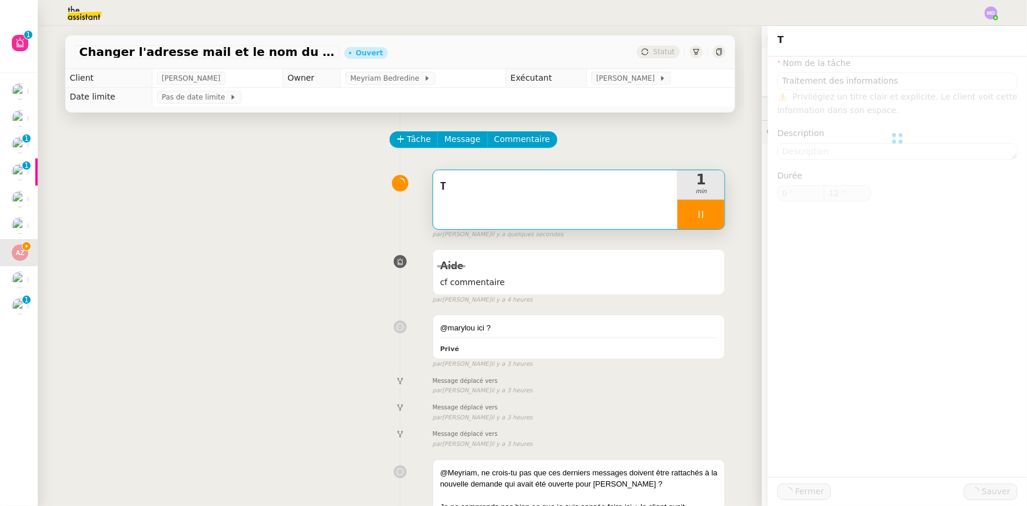
type input "13 ""
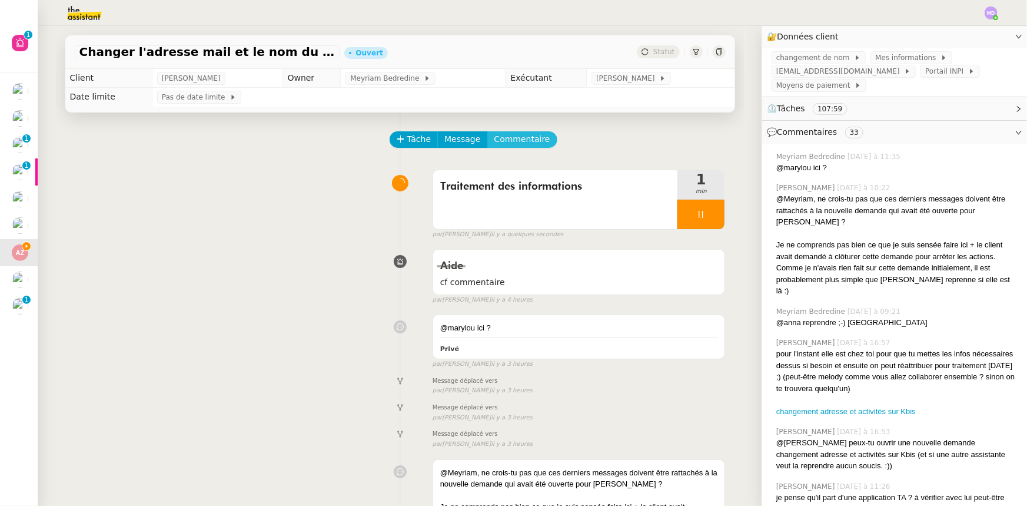
click at [502, 146] on span "Commentaire" at bounding box center [522, 139] width 56 height 14
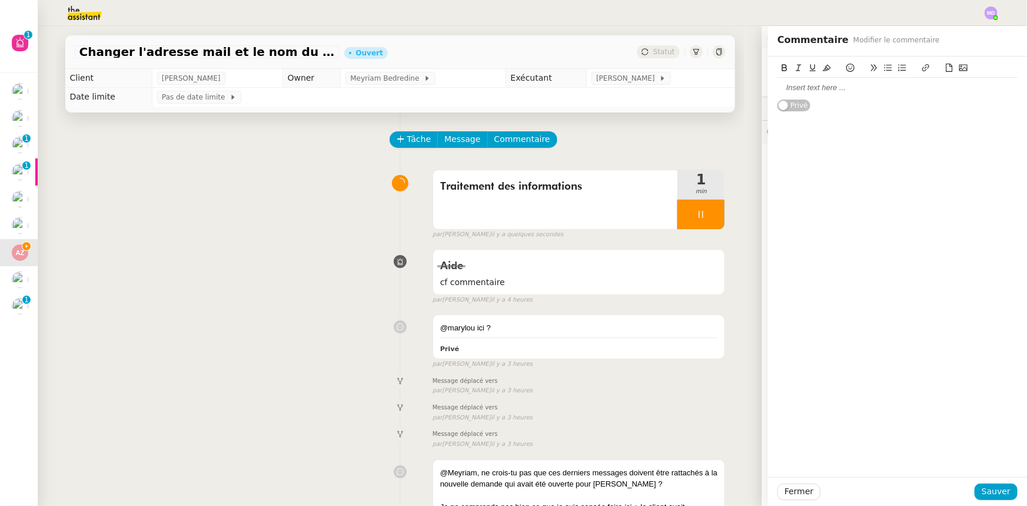
click at [783, 88] on div at bounding box center [897, 87] width 240 height 11
click at [982, 486] on span "Sauver" at bounding box center [996, 491] width 29 height 14
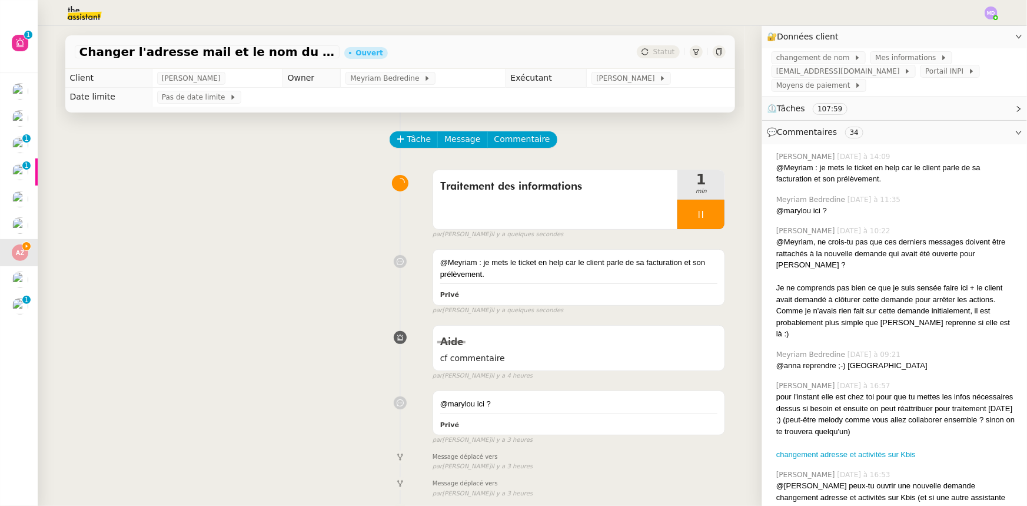
drag, startPoint x: 734, startPoint y: 77, endPoint x: 735, endPoint y: 95, distance: 18.3
click at [735, 95] on div "Changer l'adresse mail et le nom du kbis Ouvert Statut Client [PERSON_NAME] Own…" at bounding box center [400, 266] width 689 height 480
click at [547, 282] on div "@Meyriam : je mets le ticket en help car le client parle de sa facturation et s…" at bounding box center [579, 277] width 292 height 55
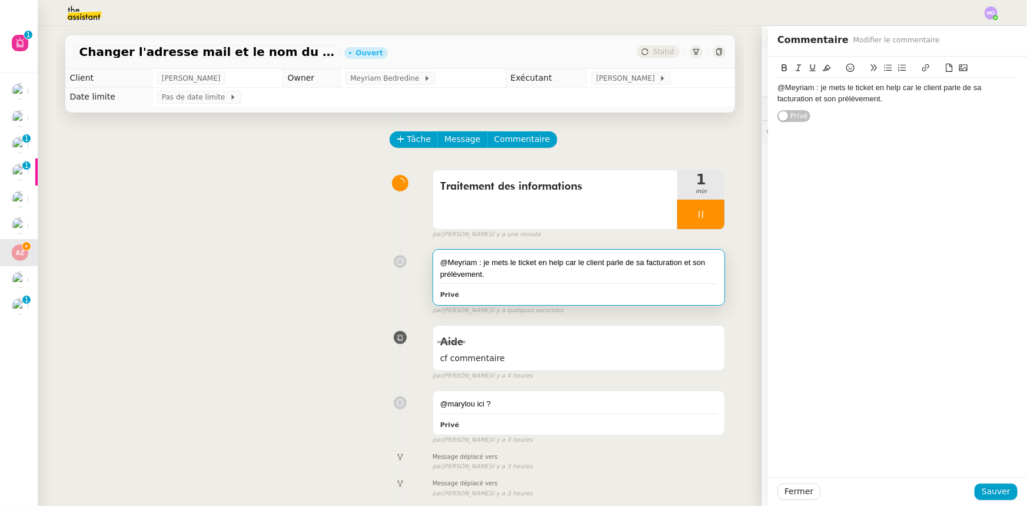
click at [953, 89] on div "@Meyriam : je mets le ticket en help car le client parle de sa facturation et s…" at bounding box center [897, 93] width 240 height 22
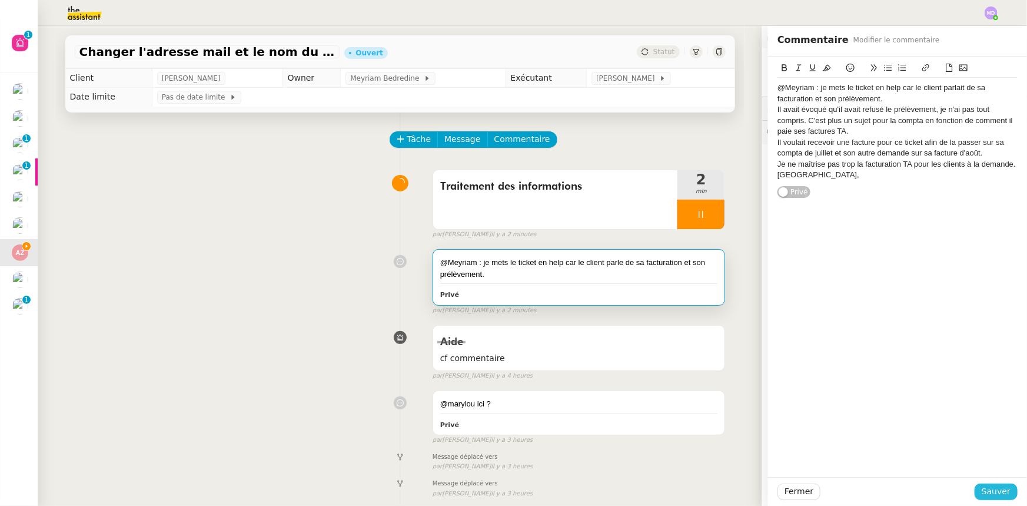
click at [1002, 494] on span "Sauver" at bounding box center [996, 491] width 29 height 14
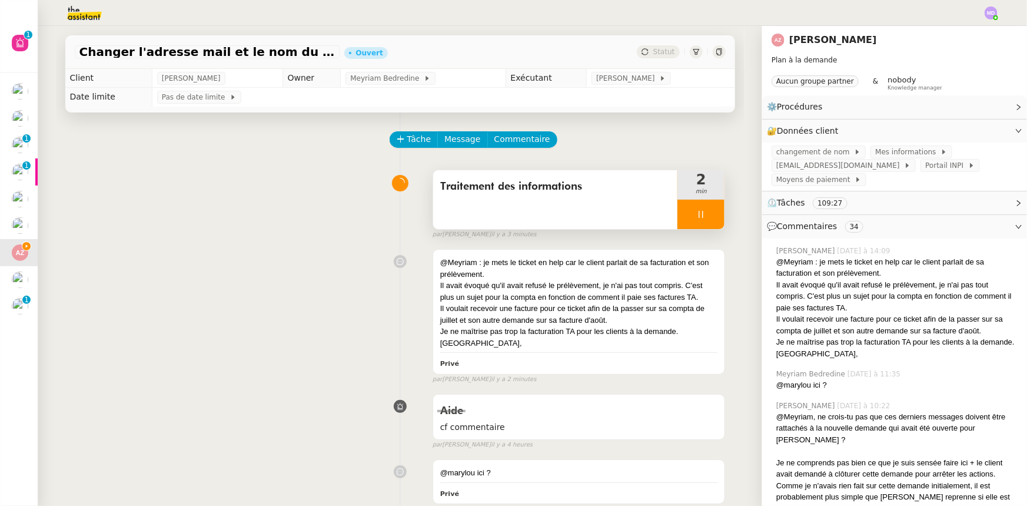
click at [711, 222] on div at bounding box center [700, 214] width 47 height 29
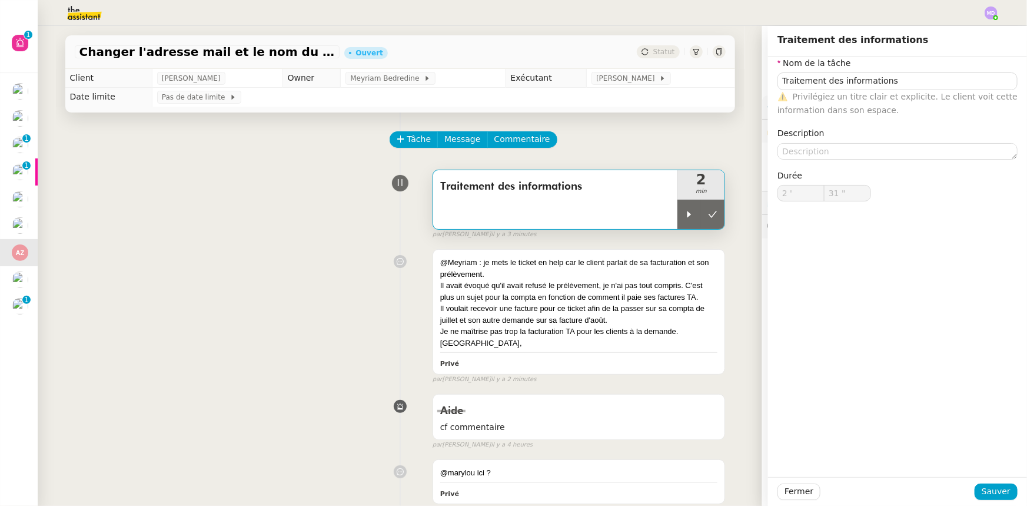
click at [704, 222] on button at bounding box center [713, 214] width 24 height 29
type input "Traitement des informations"
type input "2 '"
type input "31 ""
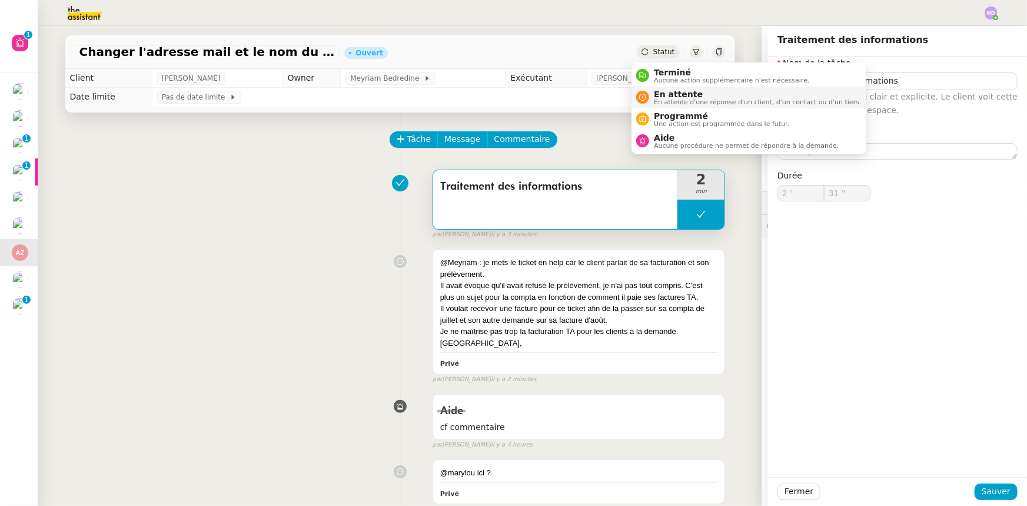
type input "Traitement des informations"
type input "2 '"
type input "31 ""
drag, startPoint x: 674, startPoint y: 138, endPoint x: 686, endPoint y: 153, distance: 19.3
click at [675, 139] on span "Aide" at bounding box center [746, 137] width 185 height 9
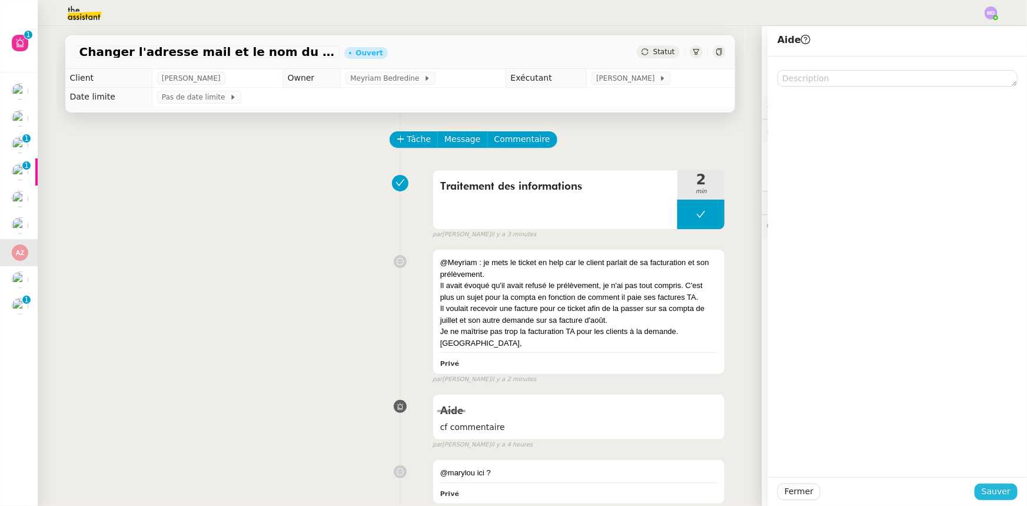
drag, startPoint x: 994, startPoint y: 489, endPoint x: 606, endPoint y: 446, distance: 390.8
click at [993, 490] on span "Sauver" at bounding box center [996, 491] width 29 height 14
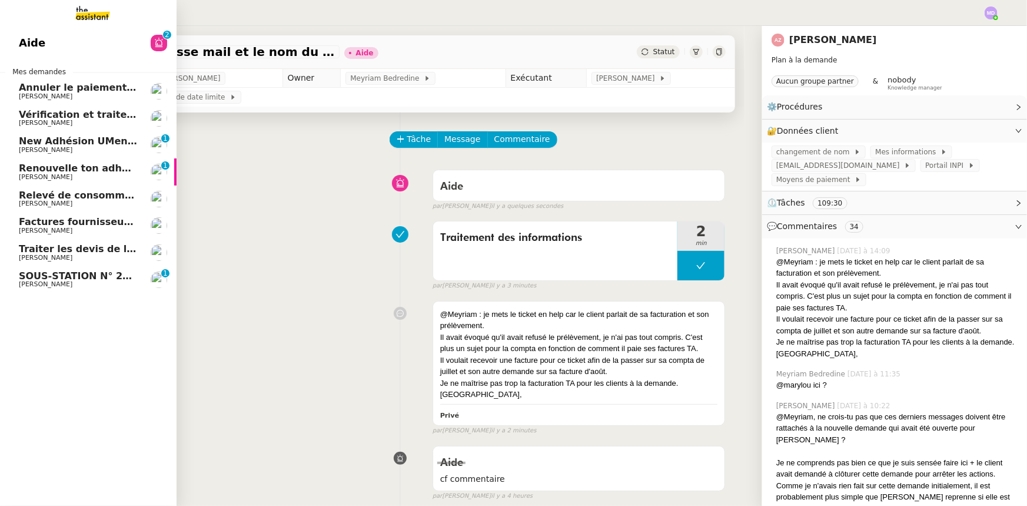
click at [52, 279] on span "SOUS-STATION N° 20 RESIDENCE LES BRIQUES ROUGES FACTURE [DATE]" at bounding box center [210, 275] width 383 height 11
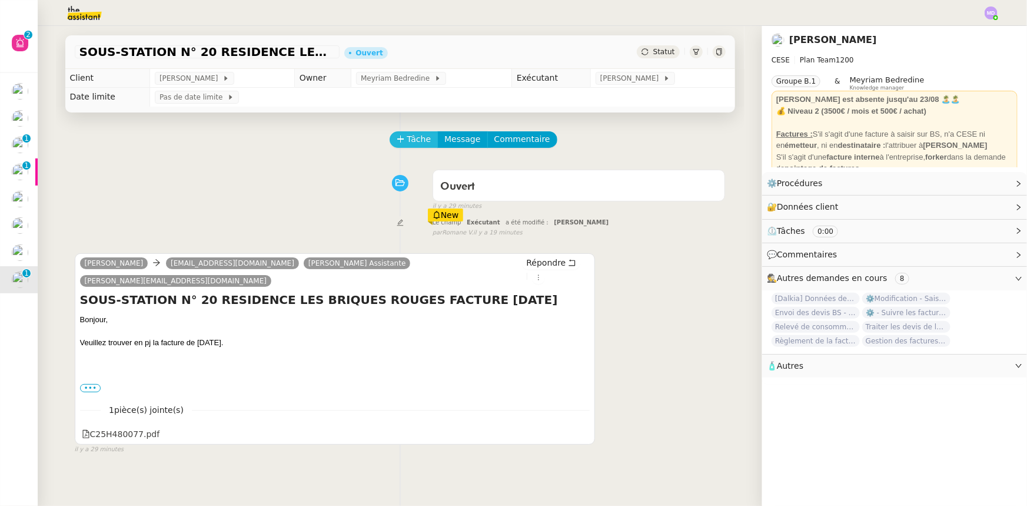
click at [407, 145] on span "Tâche" at bounding box center [419, 139] width 24 height 14
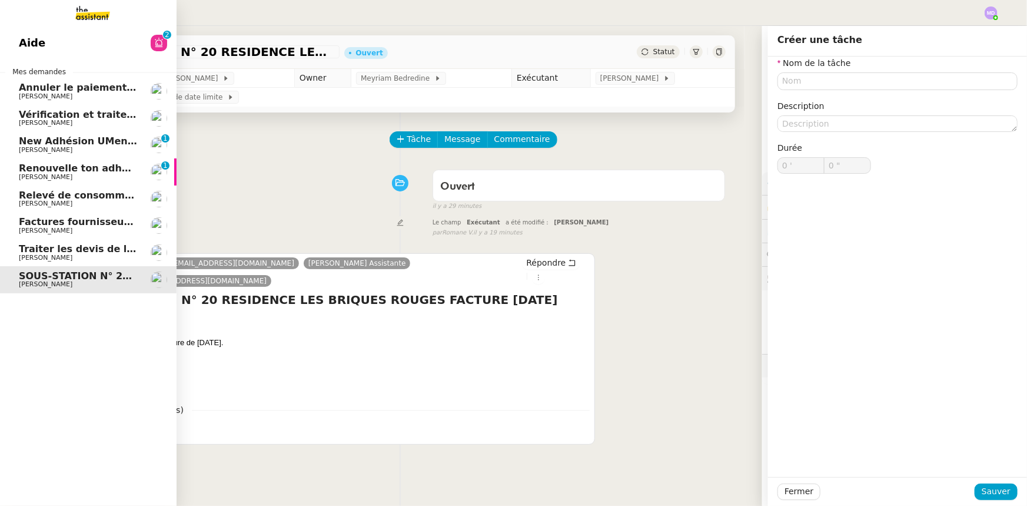
click at [62, 124] on span "[PERSON_NAME]" at bounding box center [78, 122] width 119 height 7
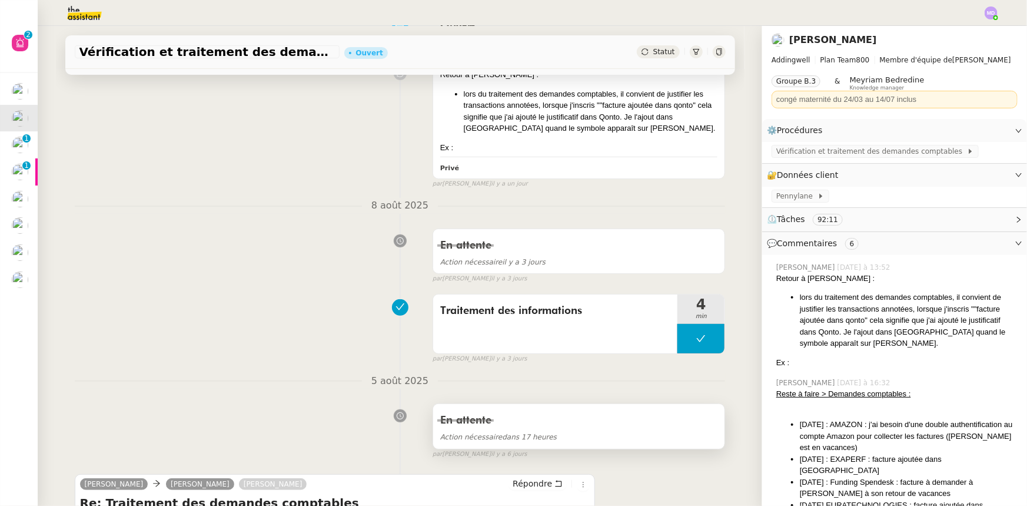
scroll to position [160, 0]
click at [677, 340] on button at bounding box center [700, 337] width 47 height 29
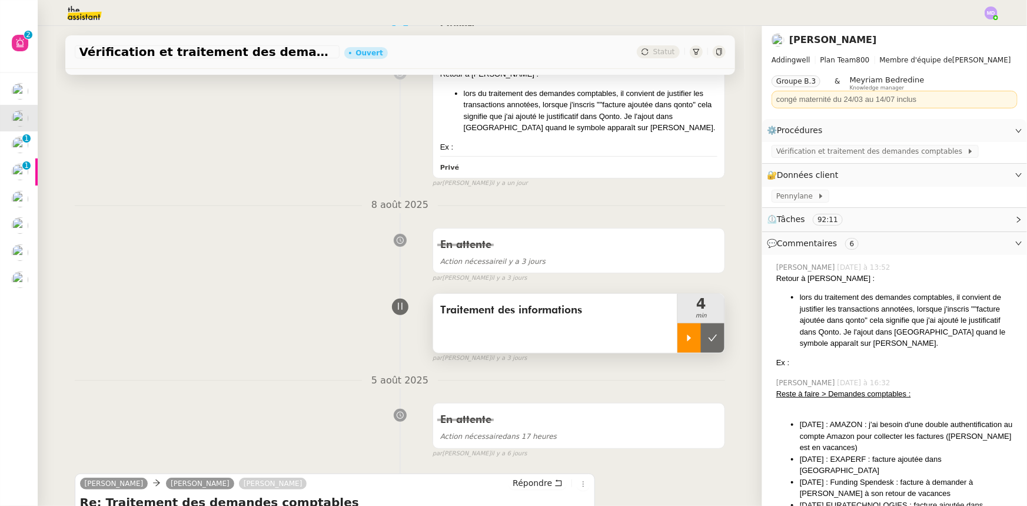
click at [677, 340] on div at bounding box center [689, 337] width 24 height 29
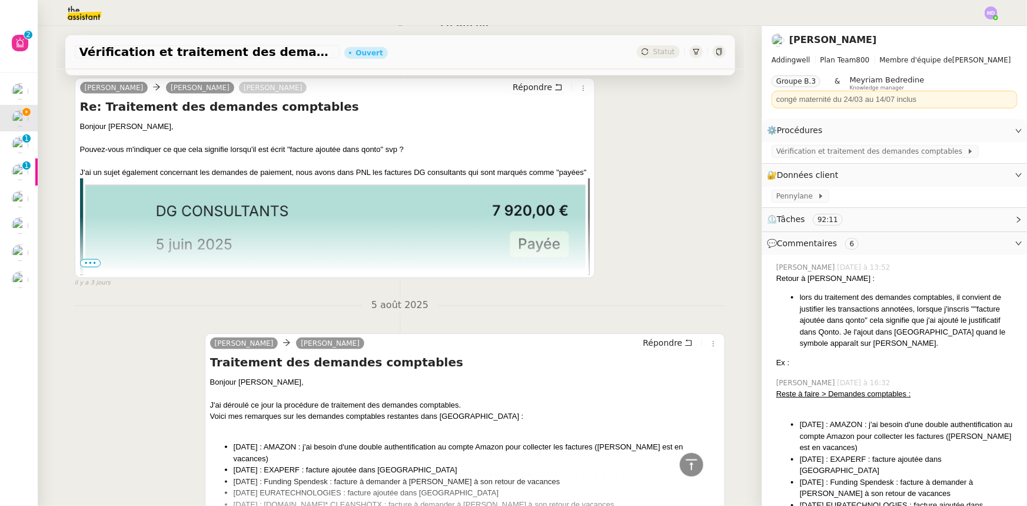
scroll to position [589, 0]
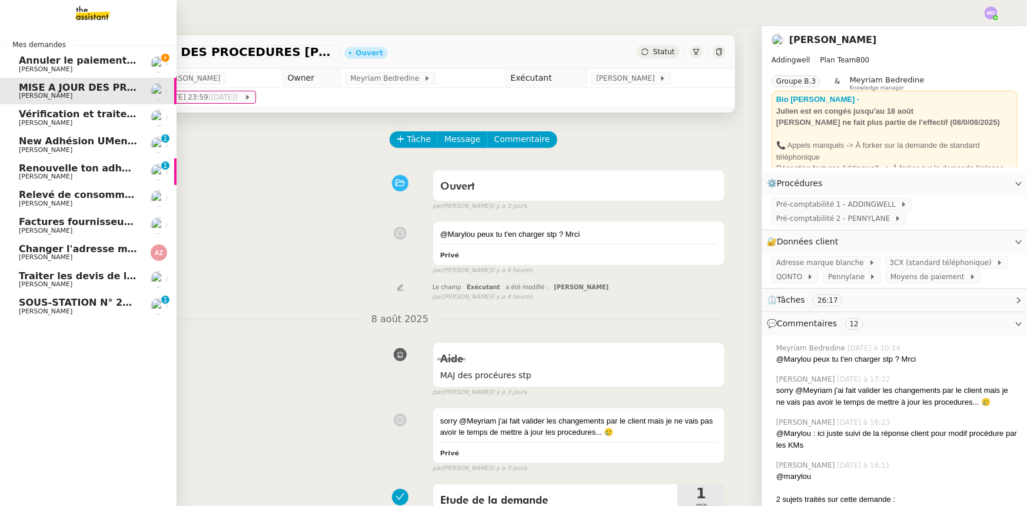
click at [22, 65] on span "[PERSON_NAME]" at bounding box center [46, 69] width 54 height 8
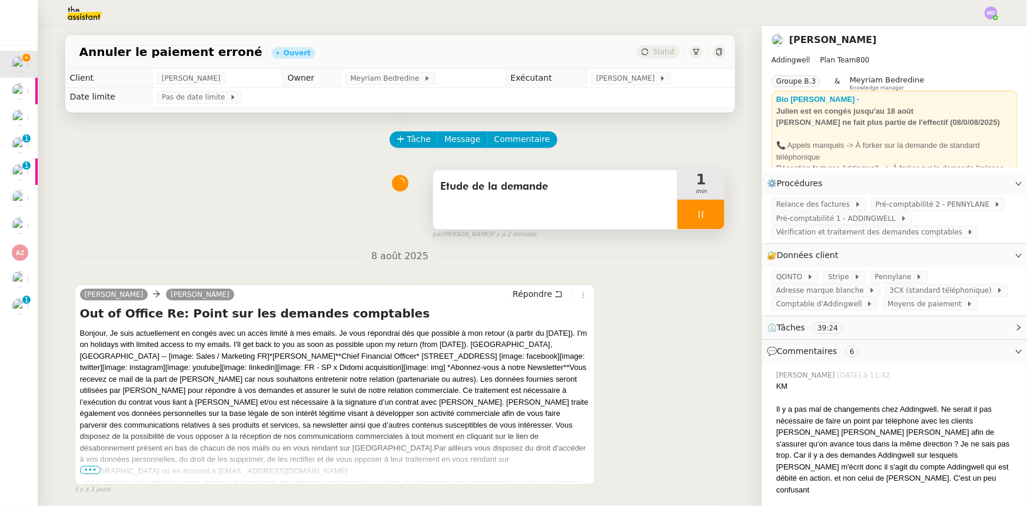
click at [701, 219] on icon at bounding box center [700, 214] width 9 height 9
click at [709, 219] on icon at bounding box center [712, 214] width 9 height 9
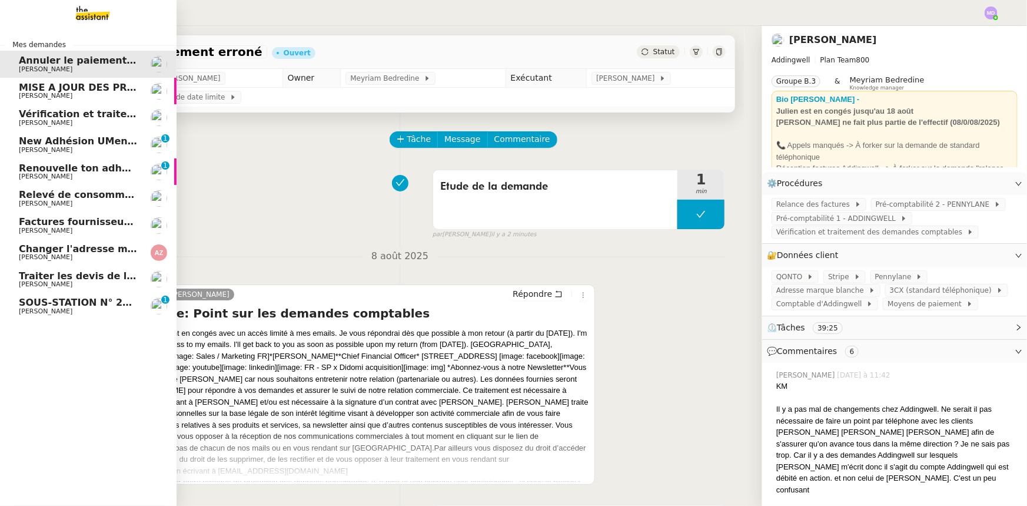
click at [14, 89] on link "MISE A JOUR DES PROCEDURES [PERSON_NAME]" at bounding box center [88, 91] width 177 height 27
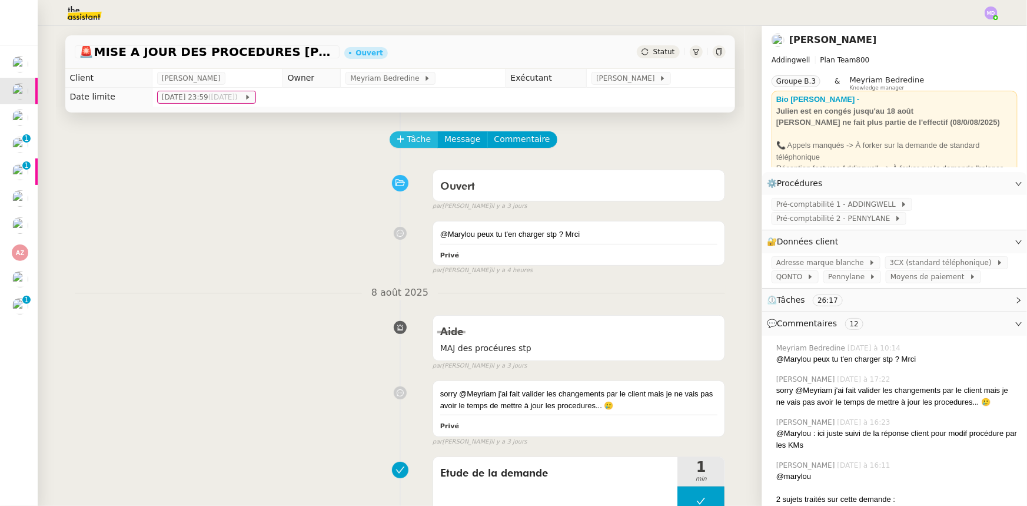
click at [407, 142] on span "Tâche" at bounding box center [419, 139] width 24 height 14
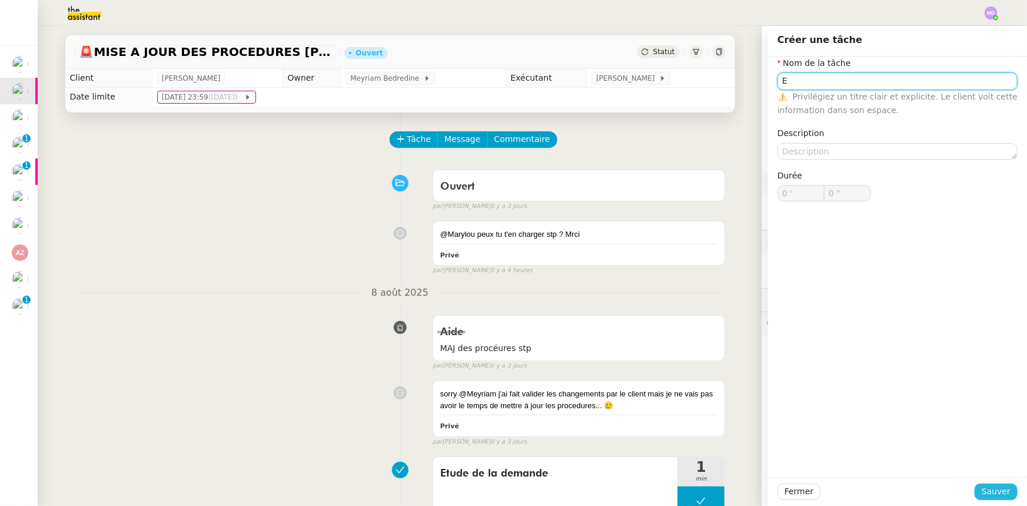
type input "E"
click at [988, 496] on span "Sauver" at bounding box center [996, 491] width 29 height 14
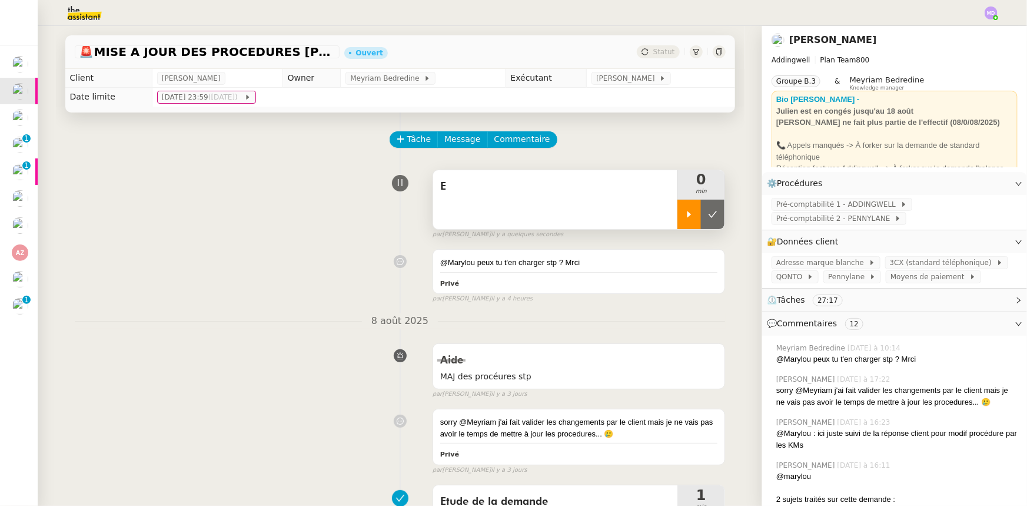
click at [683, 222] on div at bounding box center [689, 214] width 24 height 29
click at [619, 201] on div "E" at bounding box center [555, 199] width 245 height 59
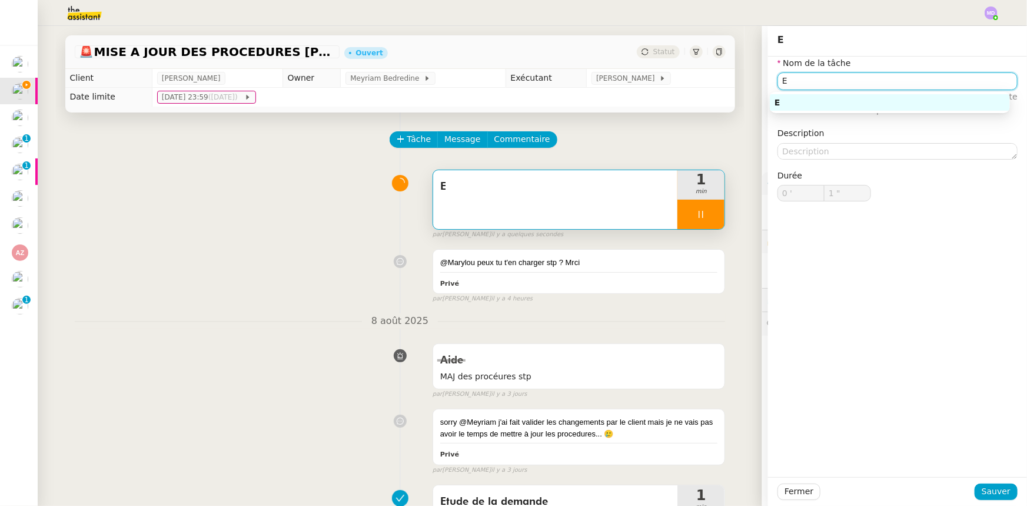
click at [821, 77] on input "E" at bounding box center [897, 80] width 240 height 17
type input "2 ""
type input "tude de"
type input "3 ""
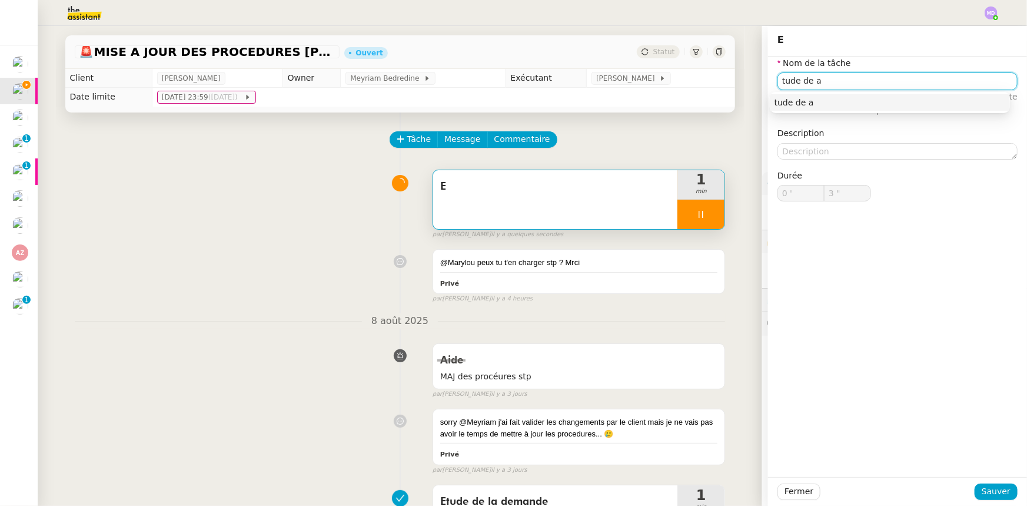
type input "tude de a"
type input "4 ""
type input "t"
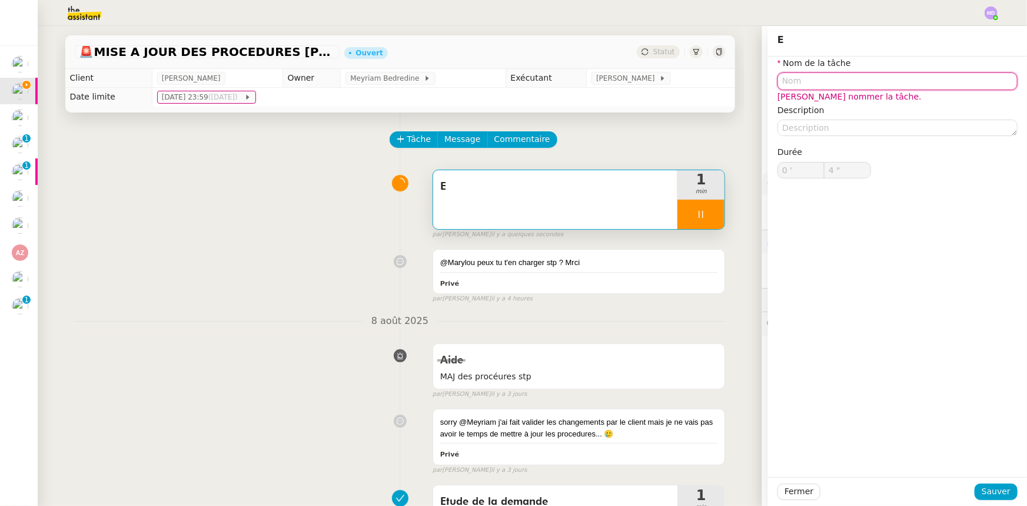
type input "5 ""
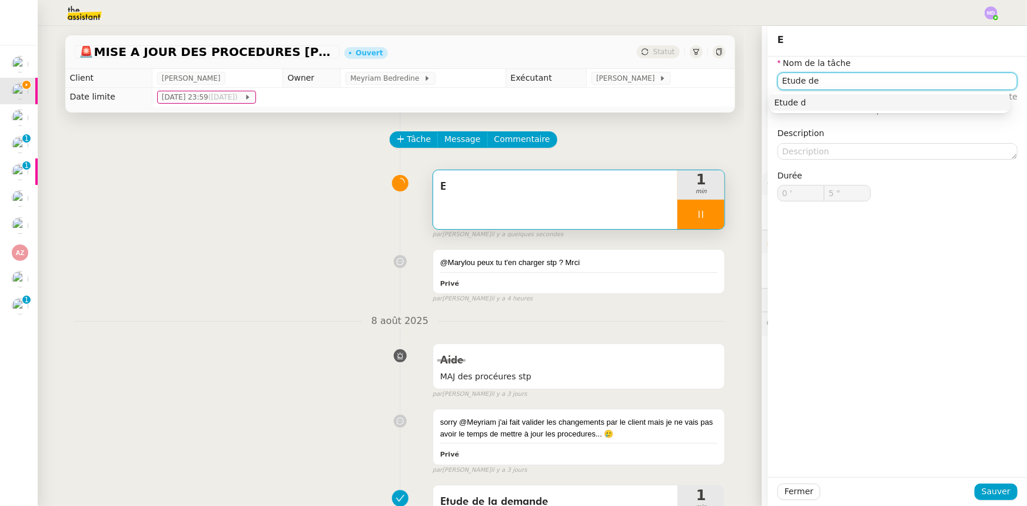
type input "Etude de"
type input "6 ""
type input "Etude de la demad"
type input "7 ""
type input "Etude de la demande"
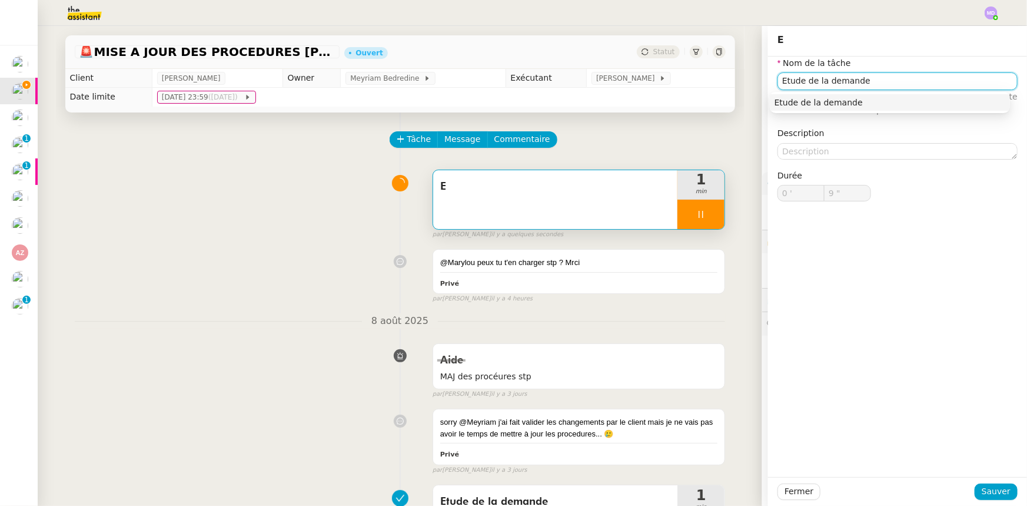
click at [824, 102] on div "Etude de la demande" at bounding box center [889, 102] width 231 height 11
type input "10 ""
type input "Etude de la demande"
click at [982, 494] on span "Sauver" at bounding box center [996, 491] width 29 height 14
type input "11 ""
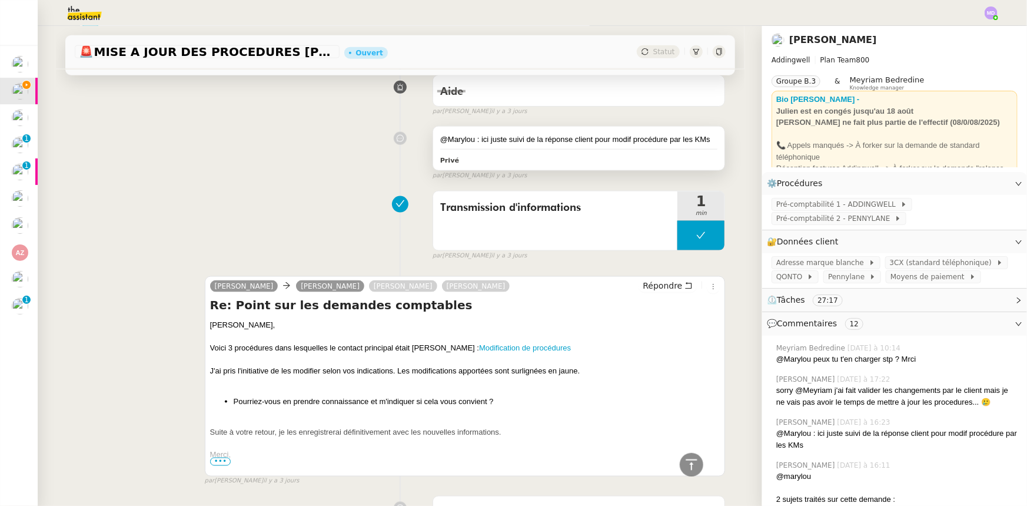
scroll to position [802, 0]
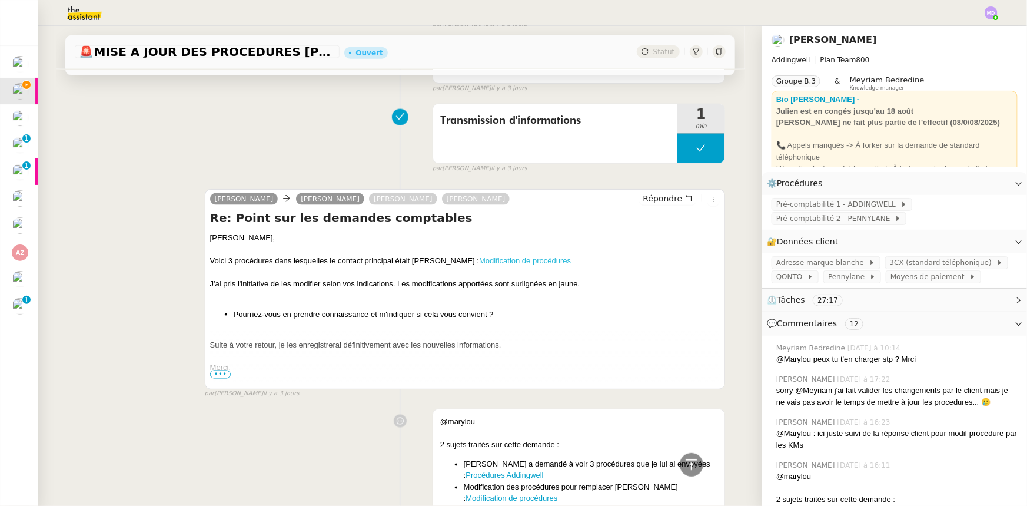
click at [494, 257] on link "Modification de procédures" at bounding box center [525, 260] width 92 height 9
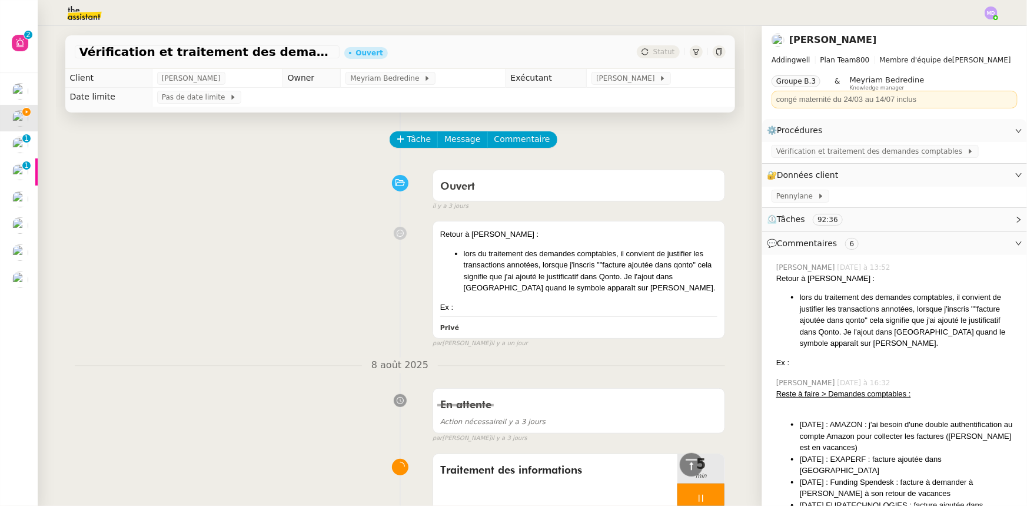
scroll to position [589, 0]
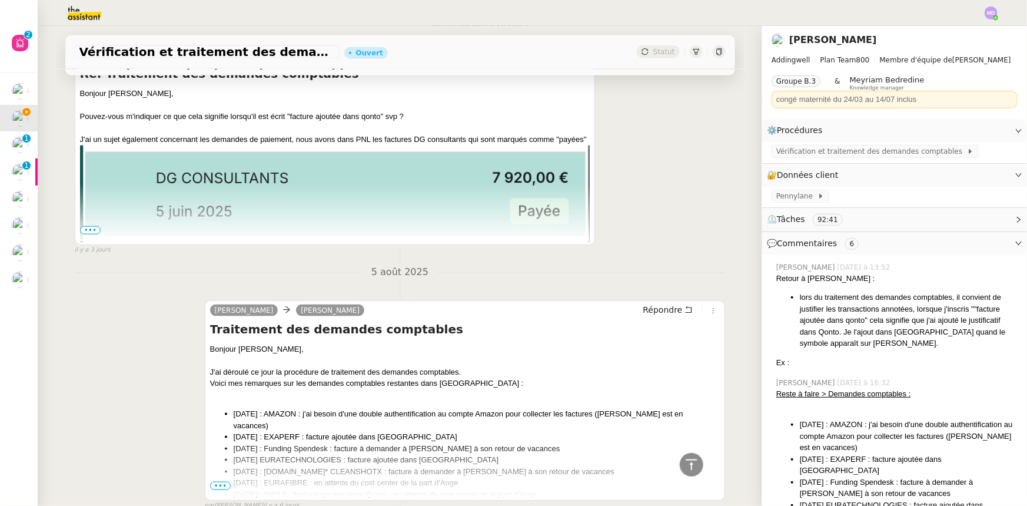
click at [742, 59] on div "Vérification et traitement des demandes comptables - 2025 Ouvert Statut Client …" at bounding box center [400, 266] width 724 height 480
drag, startPoint x: 742, startPoint y: 59, endPoint x: 737, endPoint y: 52, distance: 7.7
click at [737, 52] on div "Vérification et traitement des demandes comptables - 2025 Ouvert Statut Client …" at bounding box center [400, 266] width 724 height 480
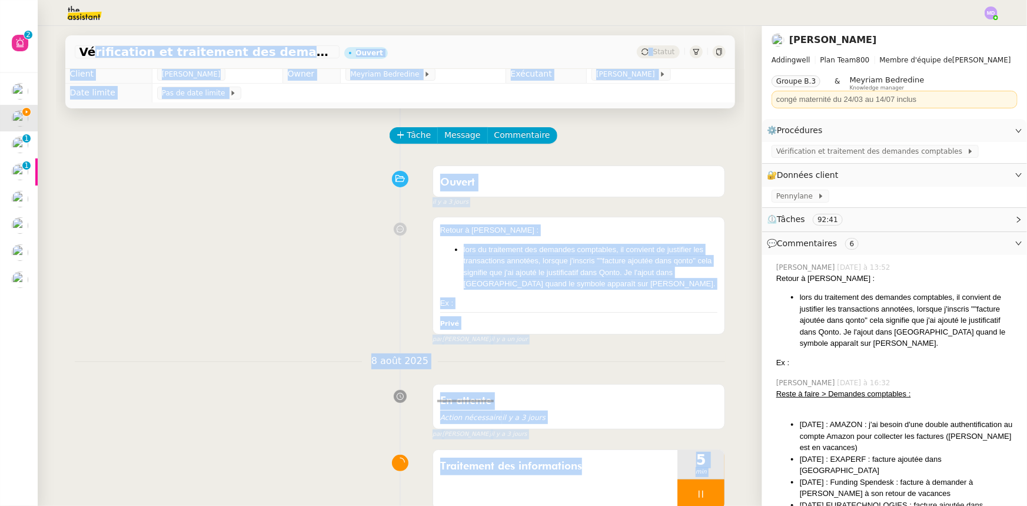
scroll to position [3, 0]
click at [657, 231] on div "Retour à [PERSON_NAME] :" at bounding box center [579, 231] width 278 height 12
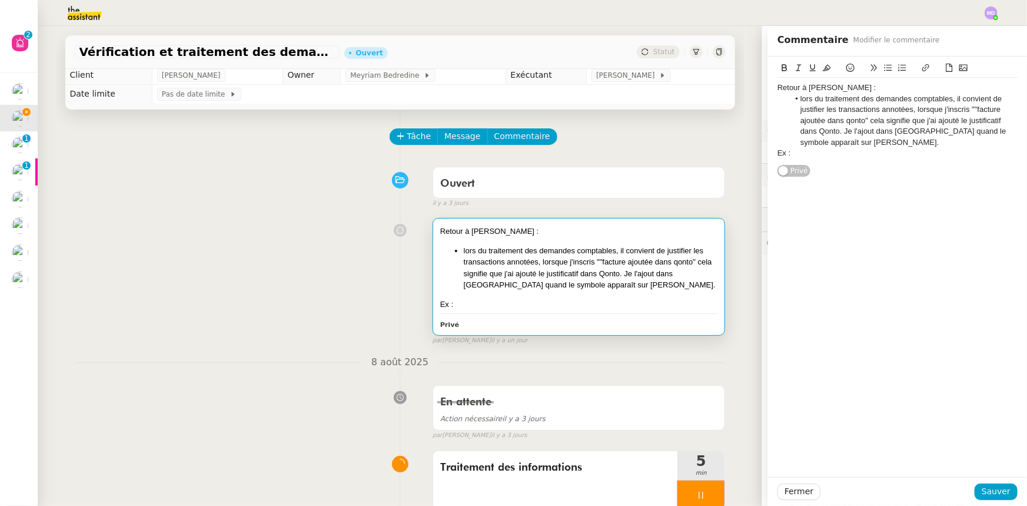
click at [889, 151] on div "Ex :" at bounding box center [897, 153] width 240 height 11
click at [991, 488] on span "Sauver" at bounding box center [996, 491] width 29 height 14
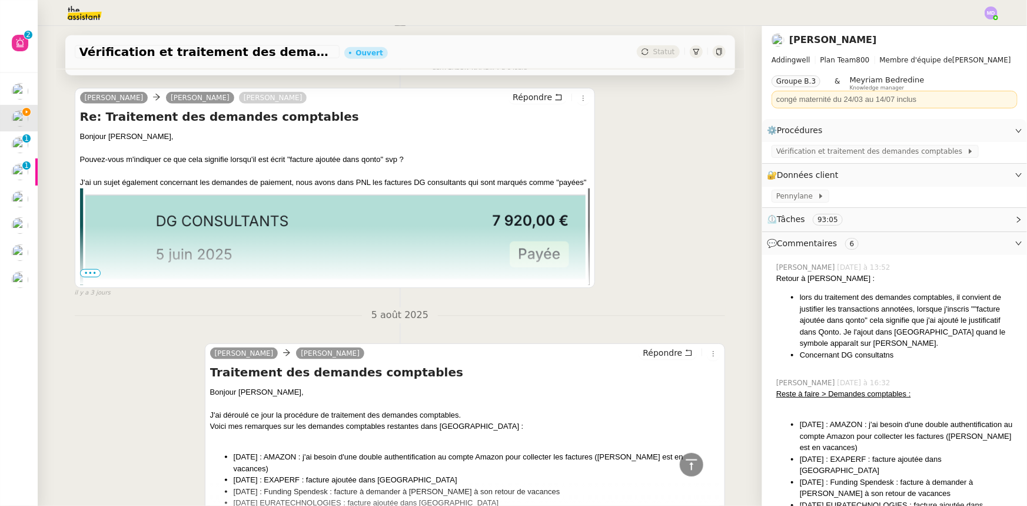
scroll to position [543, 0]
click at [90, 270] on span "•••" at bounding box center [90, 272] width 21 height 8
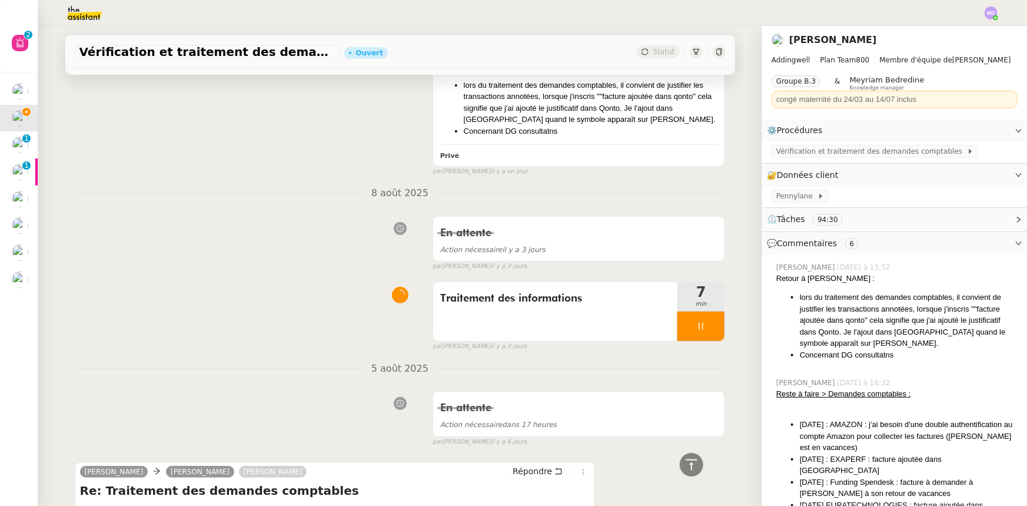
scroll to position [61, 0]
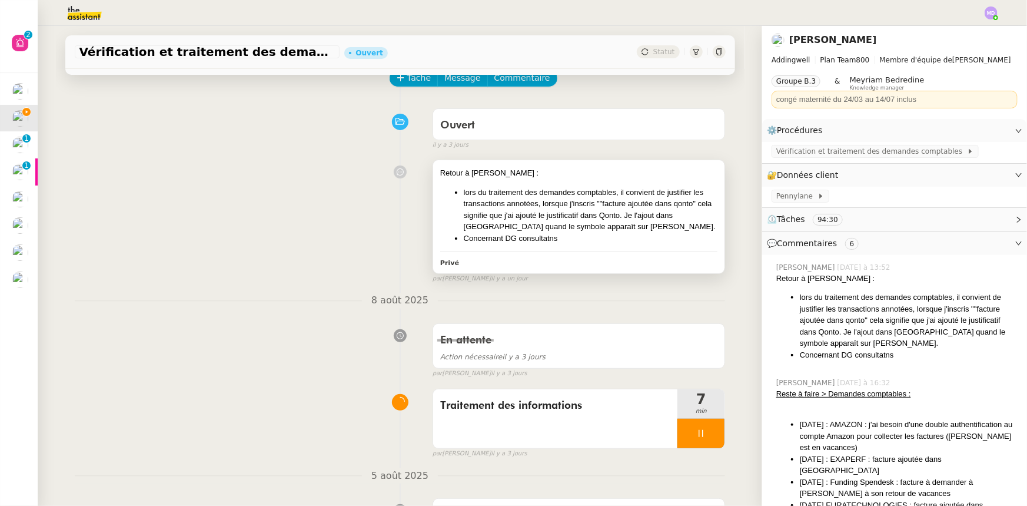
click at [590, 235] on li "Concernant DG consultatns" at bounding box center [591, 238] width 254 height 12
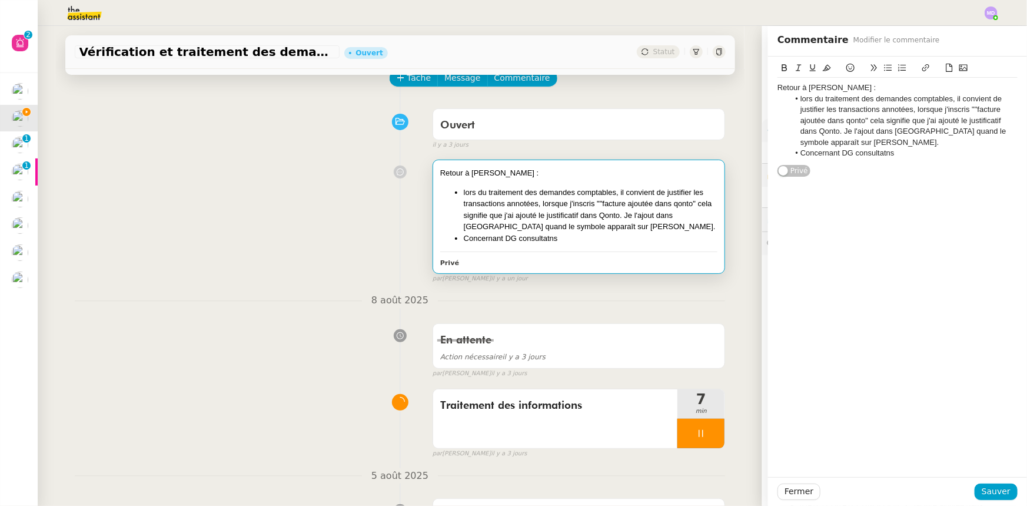
click at [886, 155] on li "Concernant DG consultatns" at bounding box center [903, 153] width 229 height 11
click at [982, 495] on span "Sauver" at bounding box center [996, 491] width 29 height 14
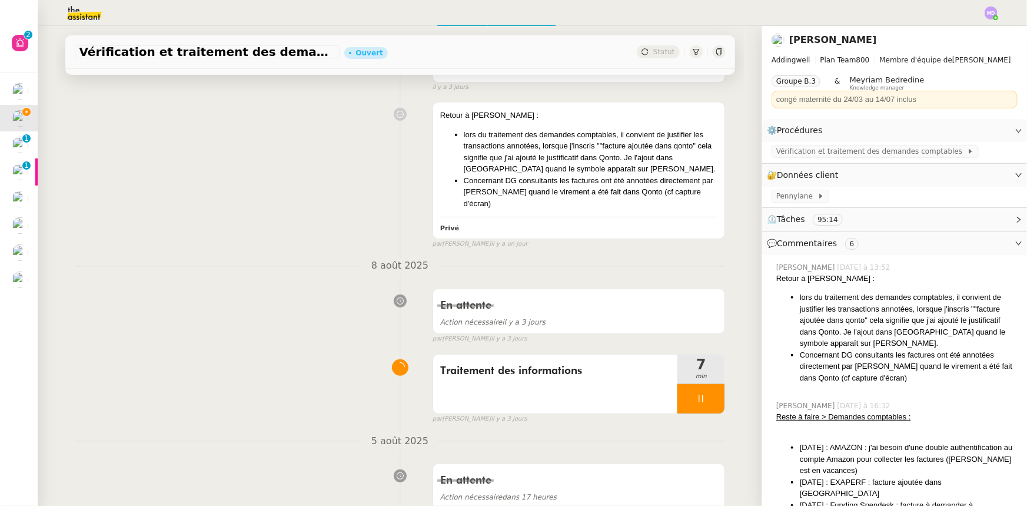
scroll to position [168, 0]
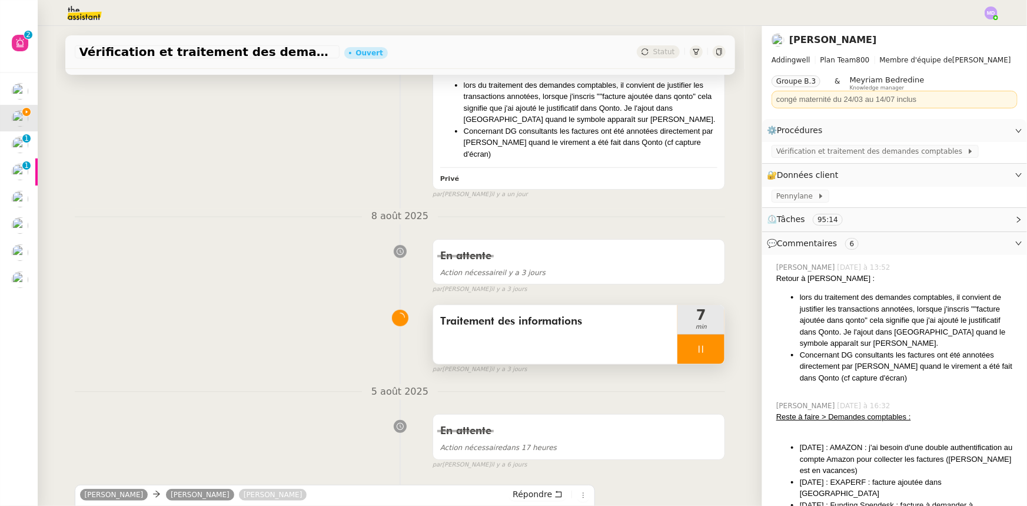
drag, startPoint x: 690, startPoint y: 338, endPoint x: 701, endPoint y: 341, distance: 12.0
click at [696, 344] on icon at bounding box center [700, 348] width 9 height 9
click at [708, 344] on icon at bounding box center [712, 348] width 9 height 9
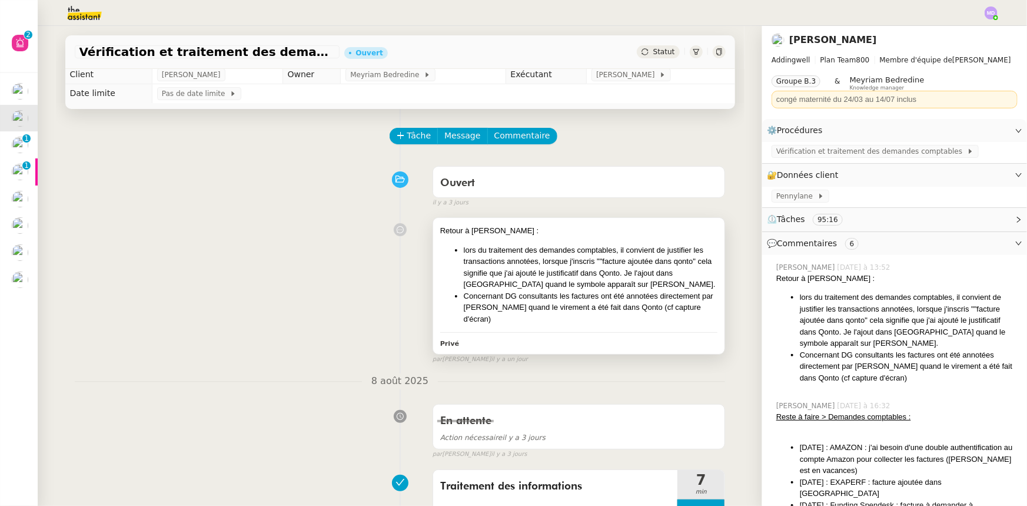
scroll to position [0, 0]
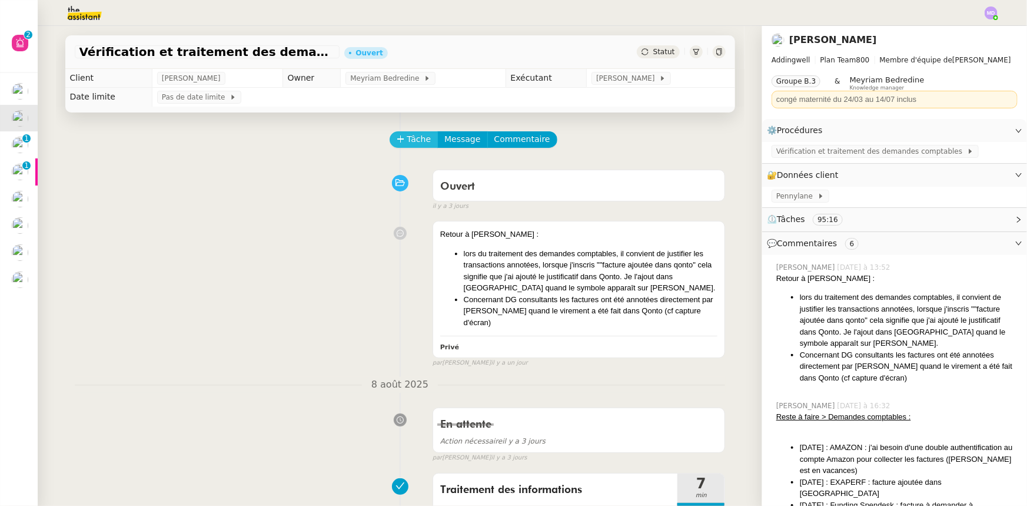
click at [407, 138] on span "Tâche" at bounding box center [419, 139] width 24 height 14
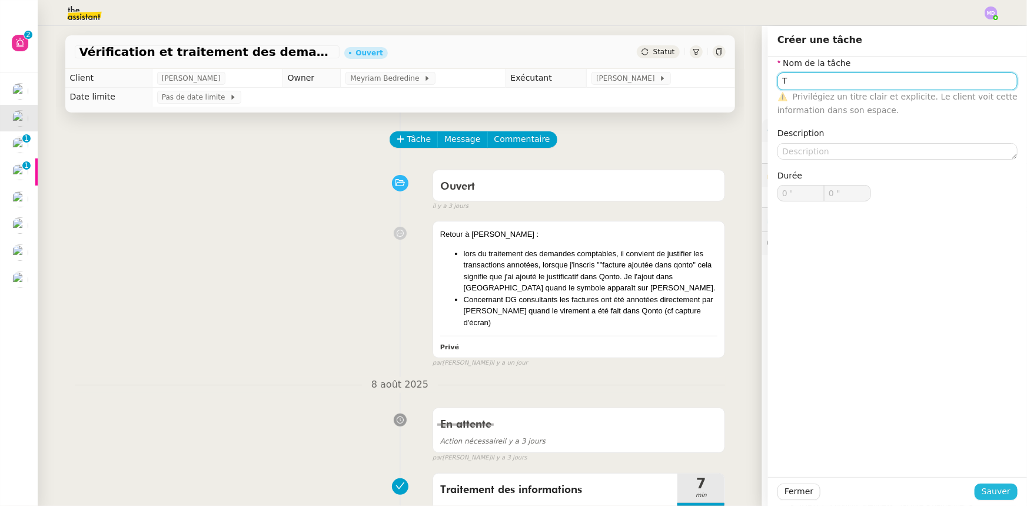
type input "T"
click at [986, 485] on span "Sauver" at bounding box center [996, 491] width 29 height 14
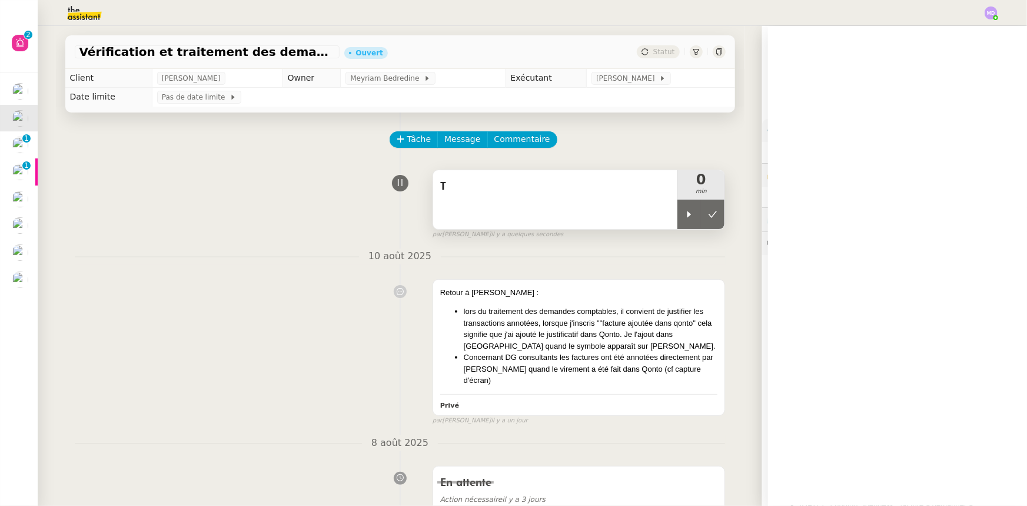
click at [667, 202] on div "T" at bounding box center [555, 199] width 245 height 59
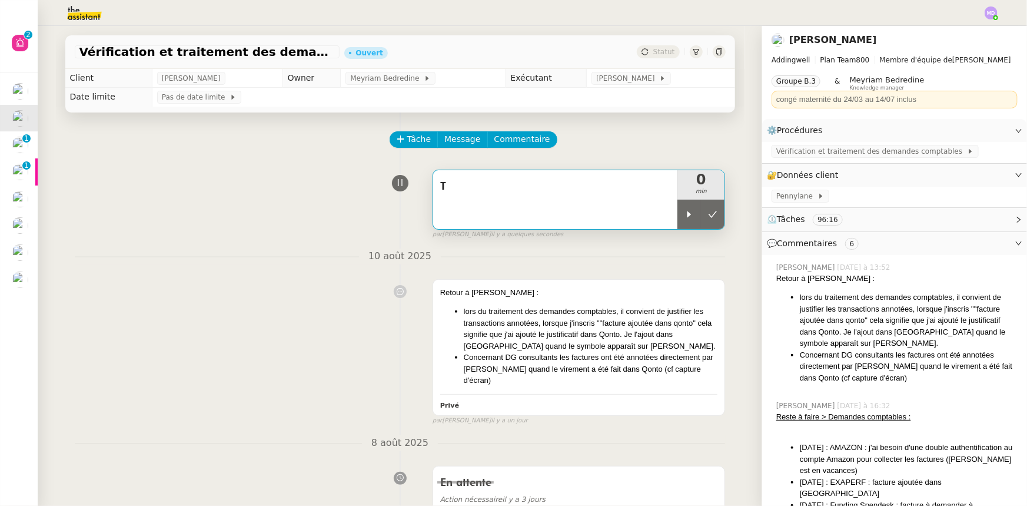
click at [677, 209] on div at bounding box center [689, 214] width 24 height 29
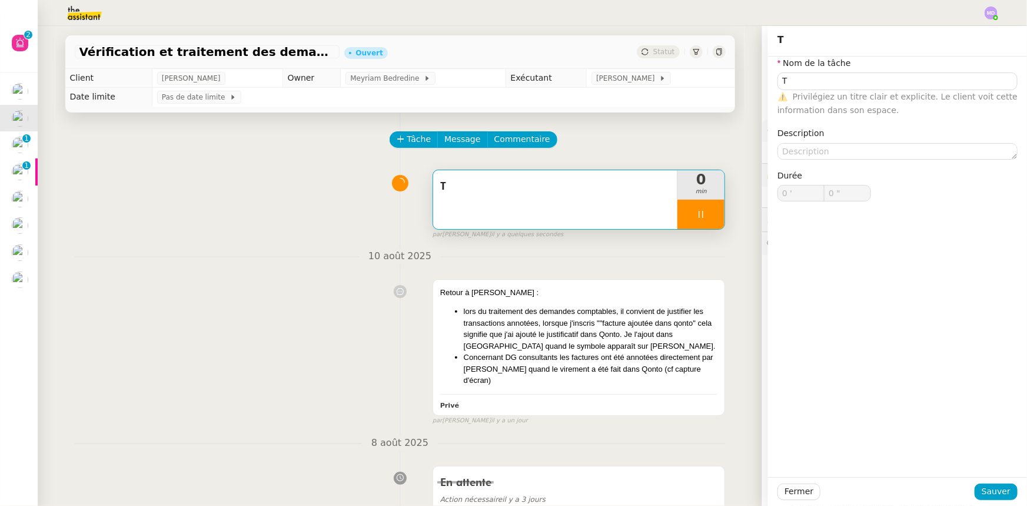
type input "T"
type input "0 '"
type input "0 ""
type input "T"
type input "0 '"
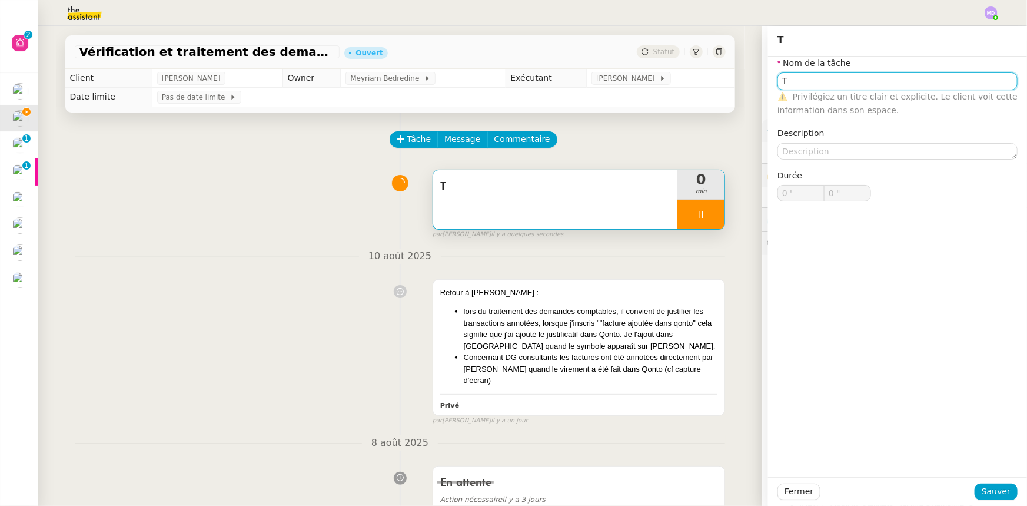
click at [800, 72] on input "T" at bounding box center [897, 80] width 240 height 17
type input "1 ""
type input "Tran"
type input "2 ""
type input "Transmissi"
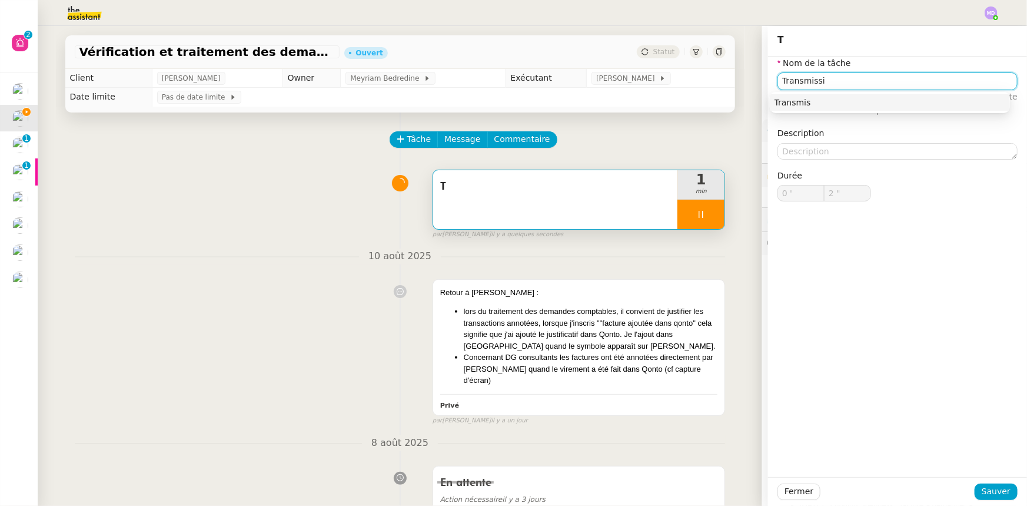
type input "3 ""
type input "Transmission"
type input "4 ""
type input "Transmission d'ino"
type input "5 ""
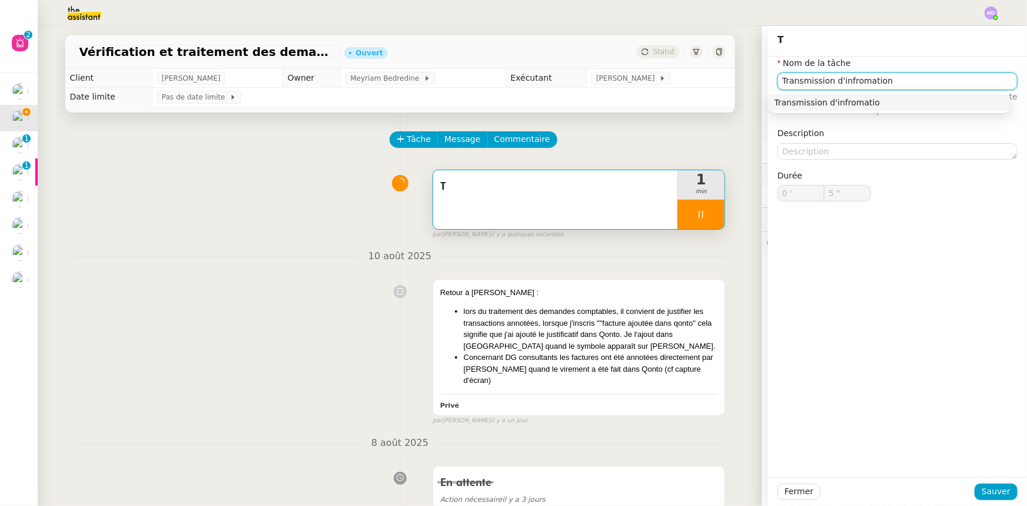
type input "Transmission d'infromations"
type input "7 ""
type input "Transmission d'infromations"
click at [1000, 494] on span "Sauver" at bounding box center [996, 491] width 29 height 14
type input "8 ""
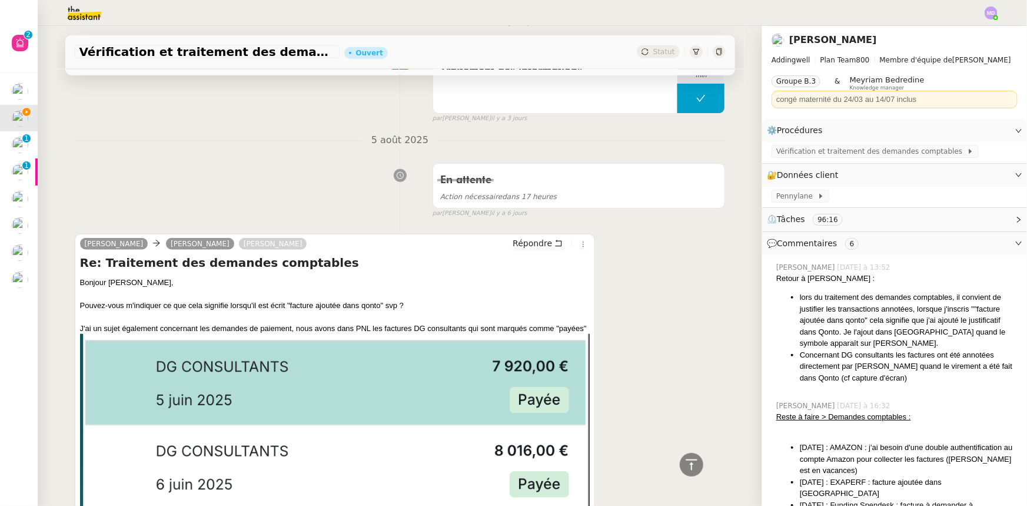
scroll to position [535, 0]
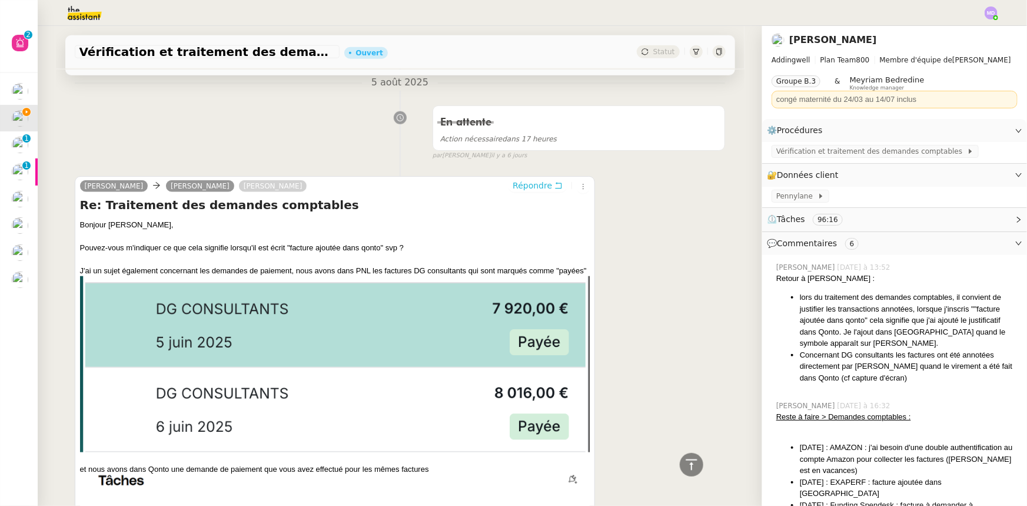
click at [533, 179] on span "Répondre" at bounding box center [532, 185] width 39 height 12
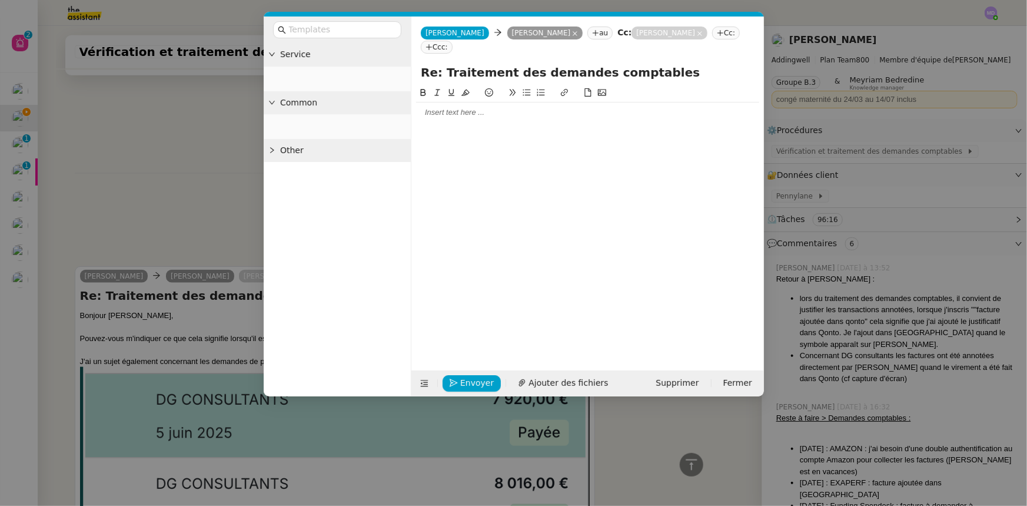
scroll to position [625, 0]
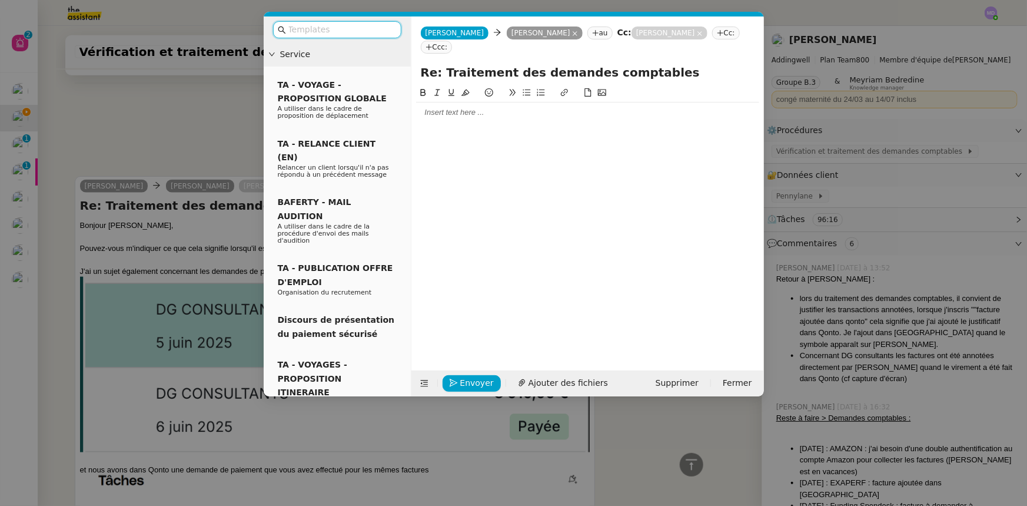
click at [449, 107] on div at bounding box center [587, 112] width 343 height 11
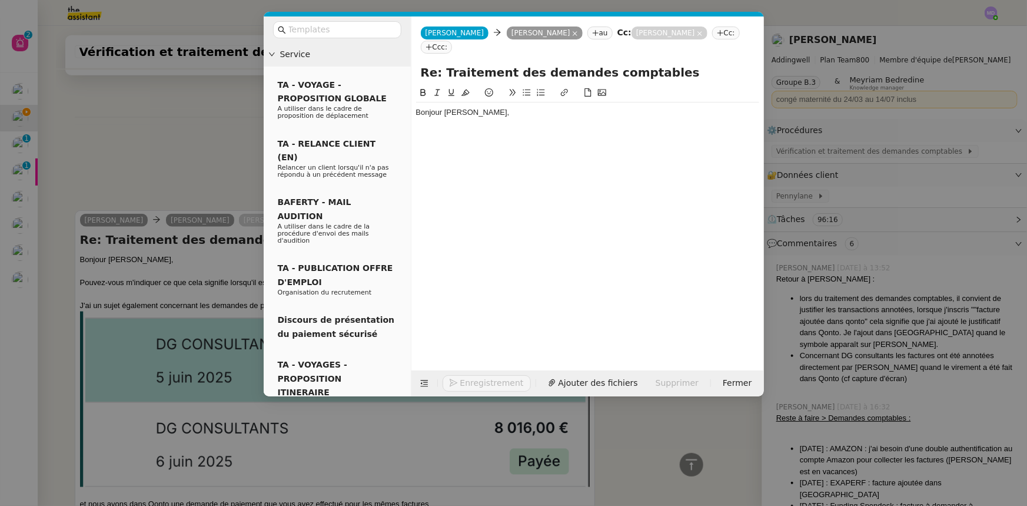
scroll to position [659, 0]
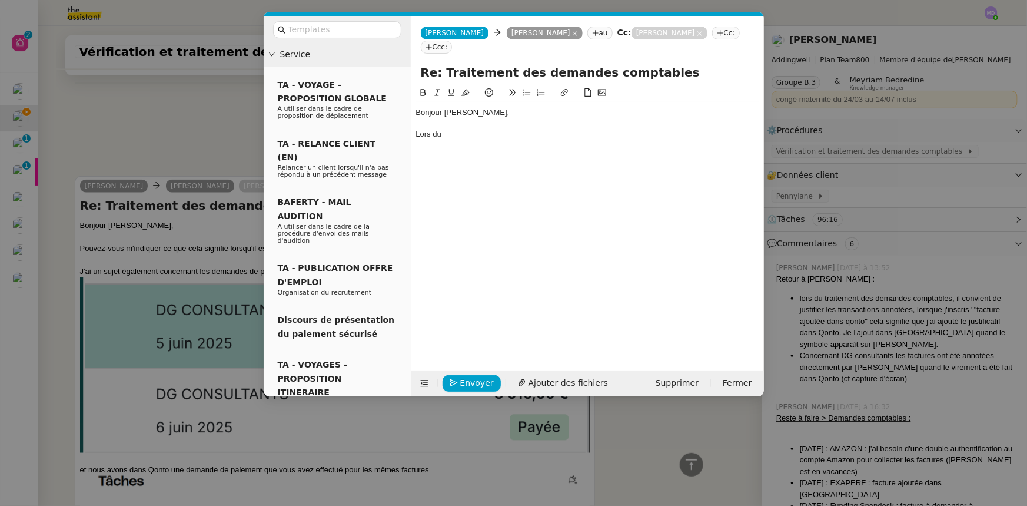
click at [892, 328] on nz-modal-container "Service TA - VOYAGE - PROPOSITION GLOBALE A utiliser dans le cadre de propositi…" at bounding box center [513, 253] width 1027 height 506
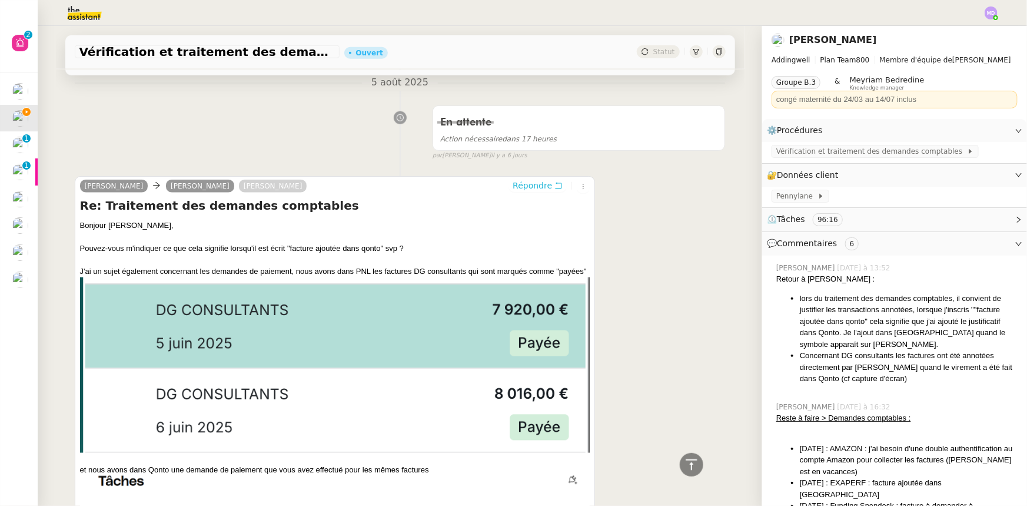
scroll to position [659, 0]
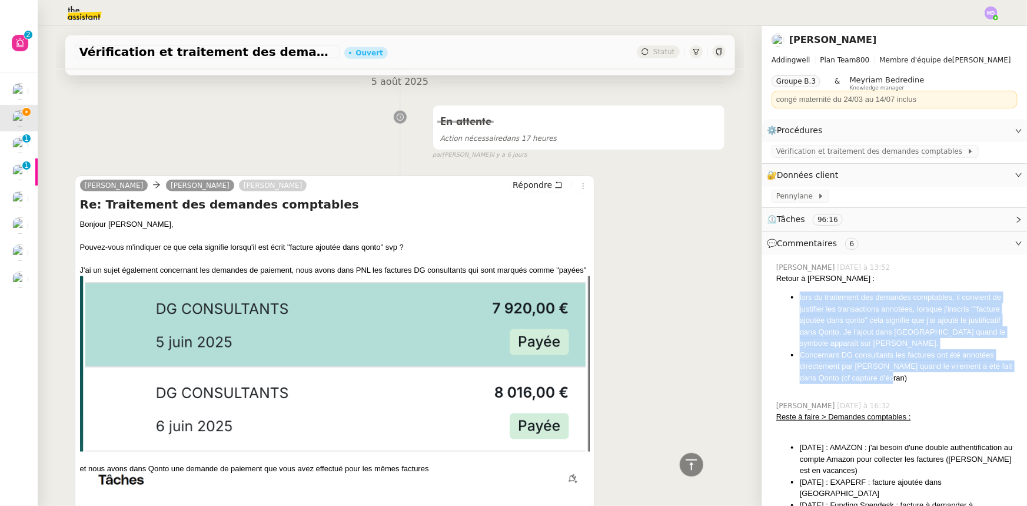
drag, startPoint x: 871, startPoint y: 371, endPoint x: 788, endPoint y: 300, distance: 109.3
click at [788, 300] on ul "lors du traitement des demandes comptables, il convient de justifier les transa…" at bounding box center [896, 337] width 241 height 92
copy ul "lors du traitement des demandes comptables, il convient de justifier les transa…"
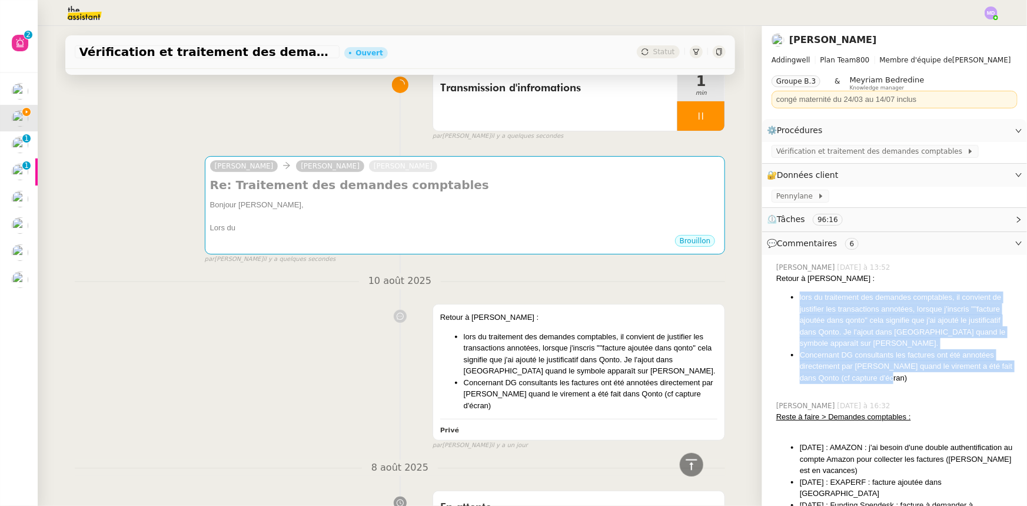
scroll to position [16, 0]
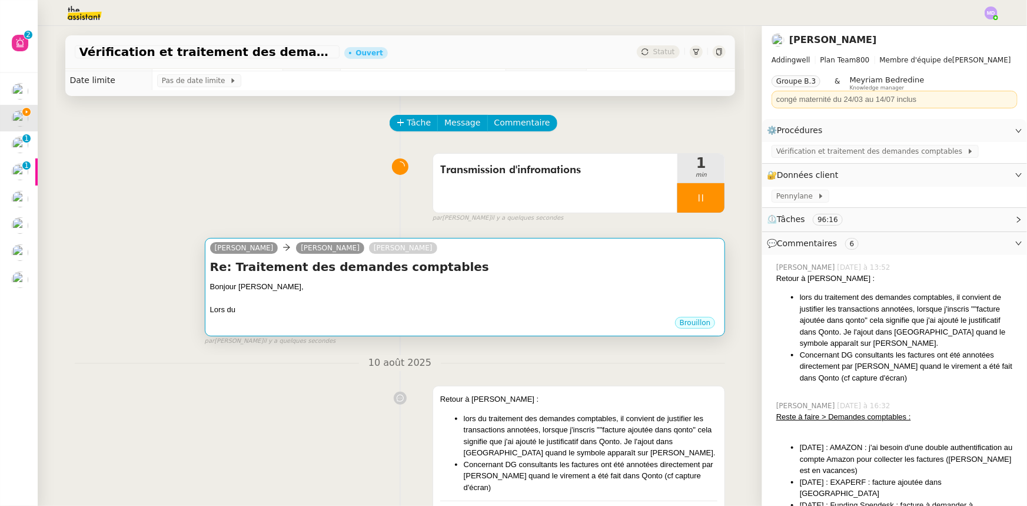
click at [378, 272] on h4 "Re: Traitement des demandes comptables" at bounding box center [465, 266] width 510 height 16
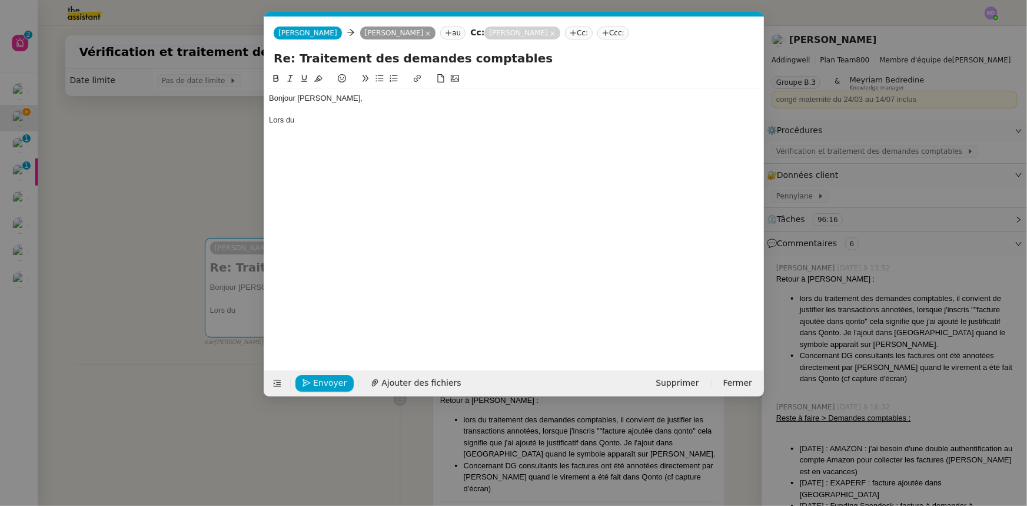
scroll to position [0, 25]
click at [333, 121] on div "Lors du" at bounding box center [514, 120] width 490 height 11
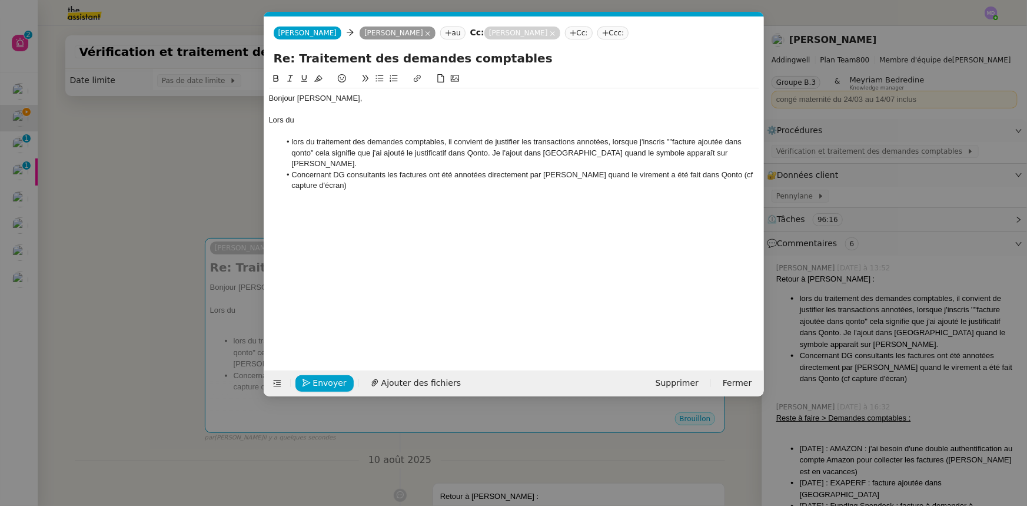
click at [290, 141] on li "lors du traitement des demandes comptables, il convient de justifier les transa…" at bounding box center [519, 153] width 479 height 32
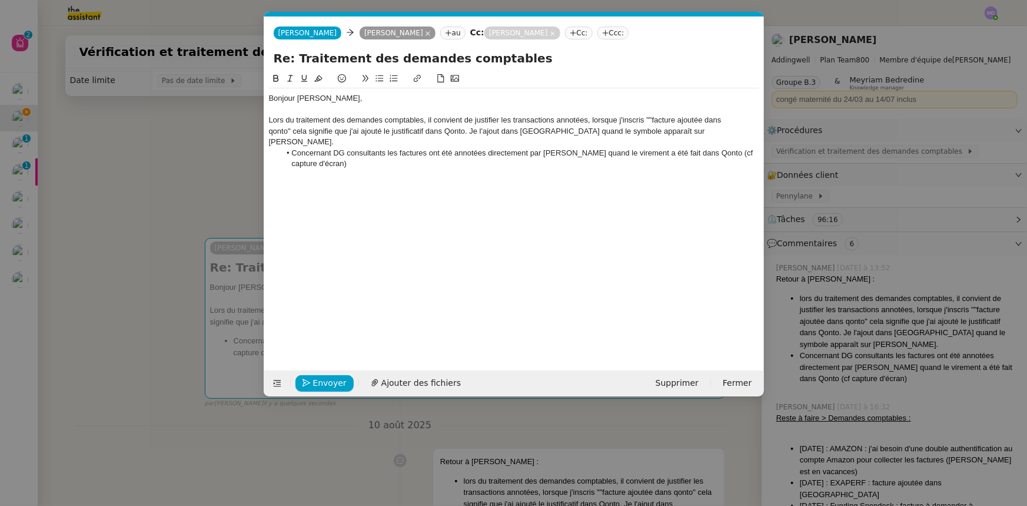
click at [648, 118] on div "Lors du traitement des demandes comptables, il convient de justifier les transa…" at bounding box center [514, 131] width 490 height 32
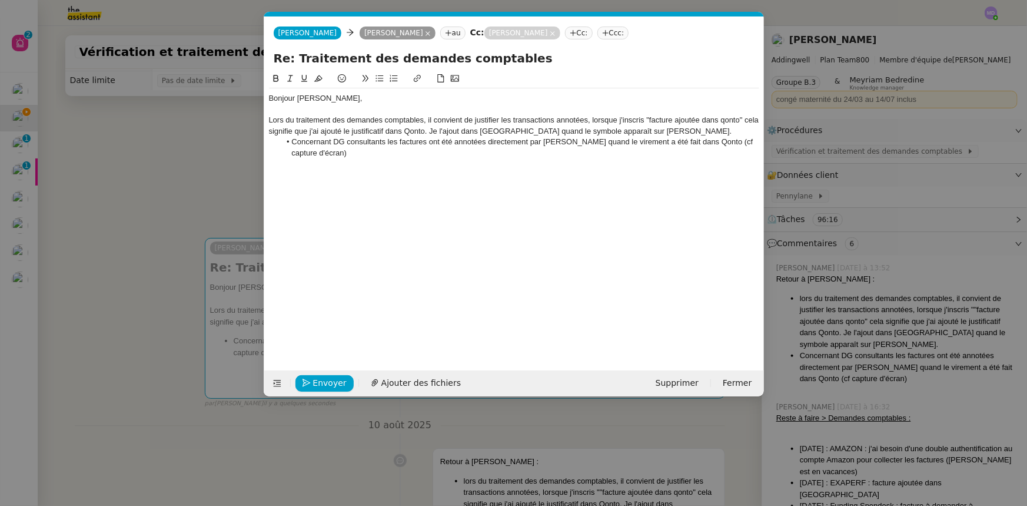
click at [424, 132] on div "Lors du traitement des demandes comptables, il convient de justifier les transa…" at bounding box center [514, 126] width 490 height 22
click at [459, 131] on div "Lors du traitement des demandes comptables, il convient de justifier les transa…" at bounding box center [514, 126] width 490 height 22
drag, startPoint x: 346, startPoint y: 129, endPoint x: 383, endPoint y: 129, distance: 37.1
click at [383, 129] on div "Lors du traitement des demandes comptables, il convient de justifier les transa…" at bounding box center [514, 126] width 490 height 22
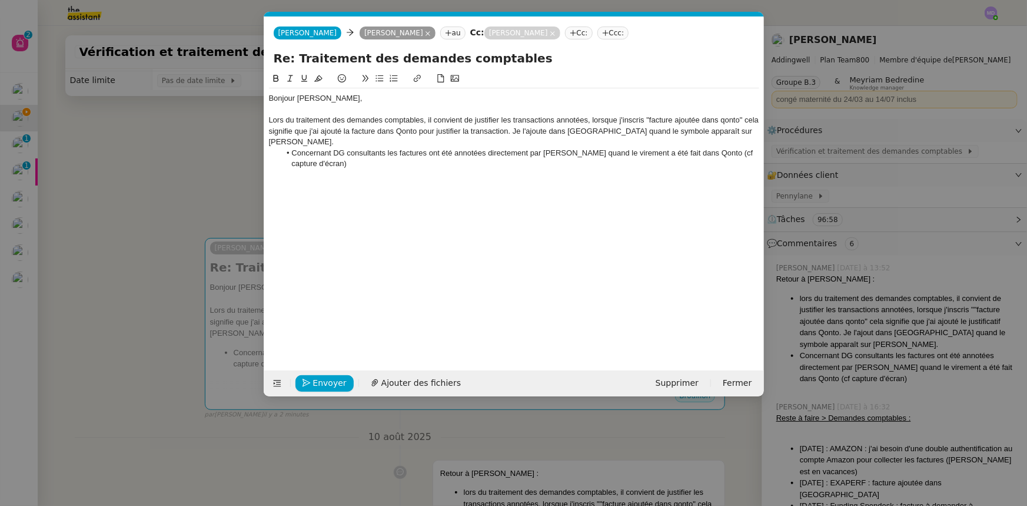
click at [737, 132] on div "Lors du traitement des demandes comptables, il convient de justifier les transa…" at bounding box center [514, 131] width 490 height 32
click at [427, 378] on span "Ajouter des fichiers" at bounding box center [420, 383] width 79 height 14
click at [506, 142] on div "Lors du traitement des demandes comptables, il convient de justifier les transa…" at bounding box center [514, 131] width 490 height 32
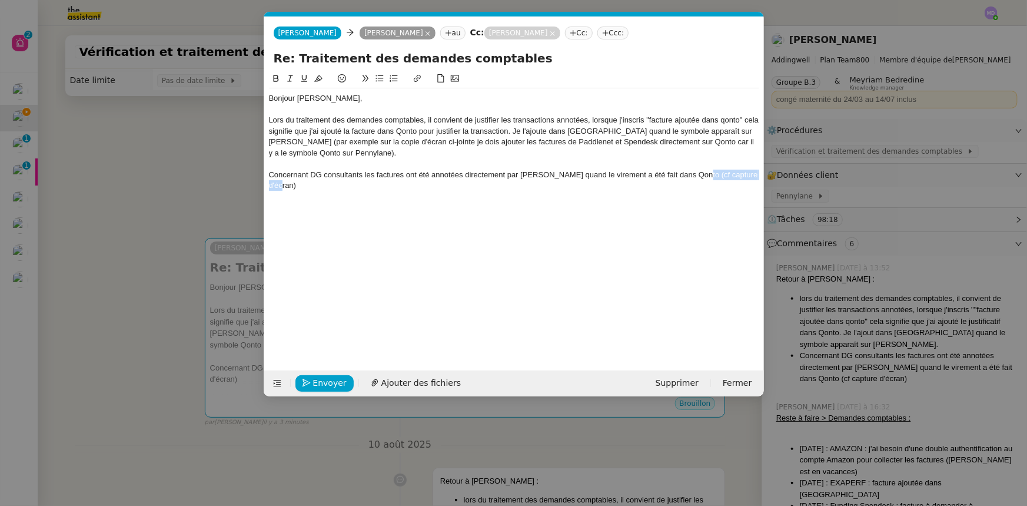
drag, startPoint x: 699, startPoint y: 175, endPoint x: 708, endPoint y: 187, distance: 15.1
click at [708, 187] on div "Concernant DG consultants les factures ont été annotées directement par Pennyla…" at bounding box center [514, 180] width 490 height 22
click at [395, 377] on span "Ajouter des fichiers" at bounding box center [420, 383] width 79 height 14
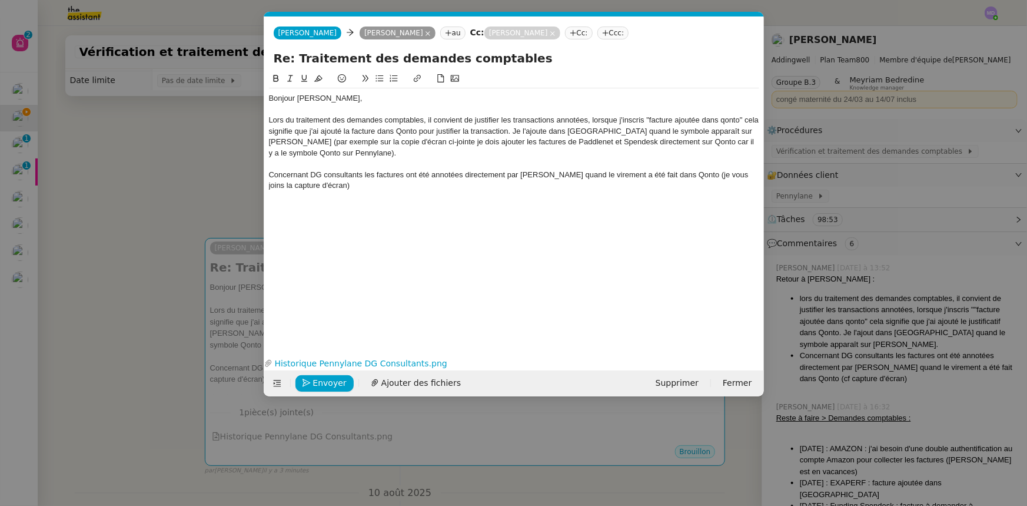
click at [515, 131] on div "Lors du traitement des demandes comptables, il convient de justifier les transa…" at bounding box center [514, 137] width 490 height 44
click at [513, 130] on div "Lors du traitement des demandes comptables, il convient de justifier les transa…" at bounding box center [514, 126] width 490 height 22
click at [358, 184] on div "Concernant DG consultants les factures ont été annotées directement par Pennyla…" at bounding box center [514, 180] width 490 height 22
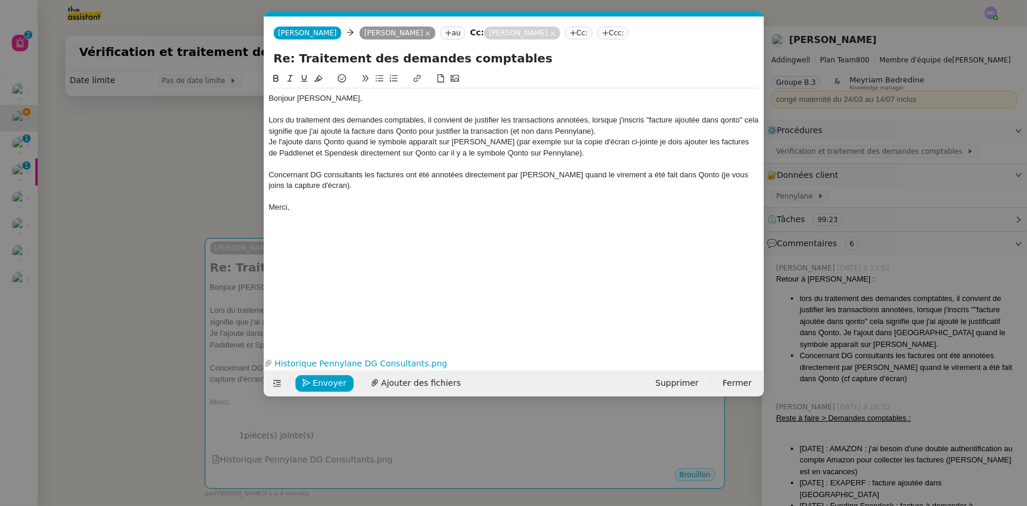
click at [292, 191] on div at bounding box center [514, 196] width 490 height 11
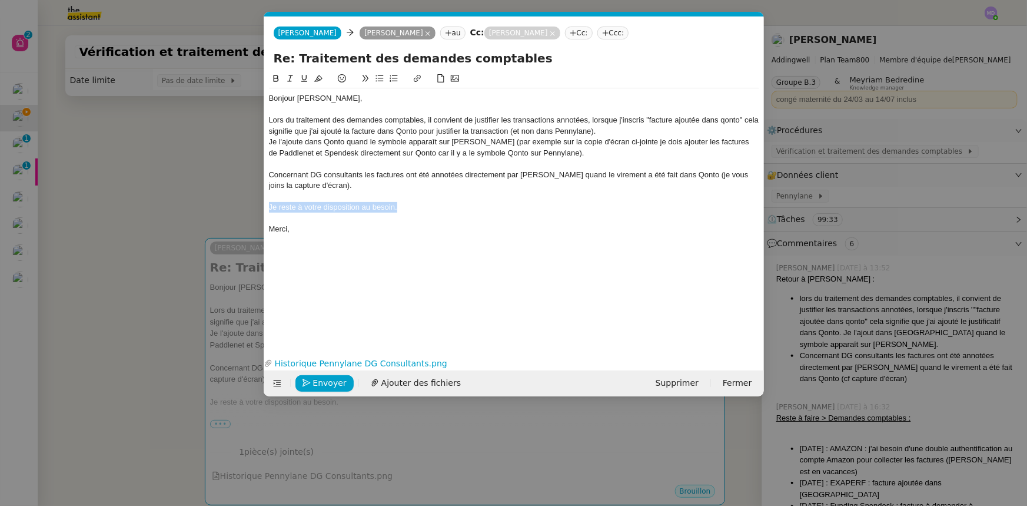
drag, startPoint x: 407, startPoint y: 210, endPoint x: 267, endPoint y: 207, distance: 140.7
click at [267, 207] on nz-spin "Bonjour Mathilde, Lors du traitement des demandes comptables, il convient de ju…" at bounding box center [514, 206] width 500 height 268
click at [288, 74] on icon at bounding box center [290, 78] width 8 height 8
click at [346, 175] on div "Concernant DG consultants les factures ont été annotées directement par Pennyla…" at bounding box center [514, 180] width 490 height 22
click at [0, 0] on lt-span "consultants ," at bounding box center [0, 0] width 0 height 0
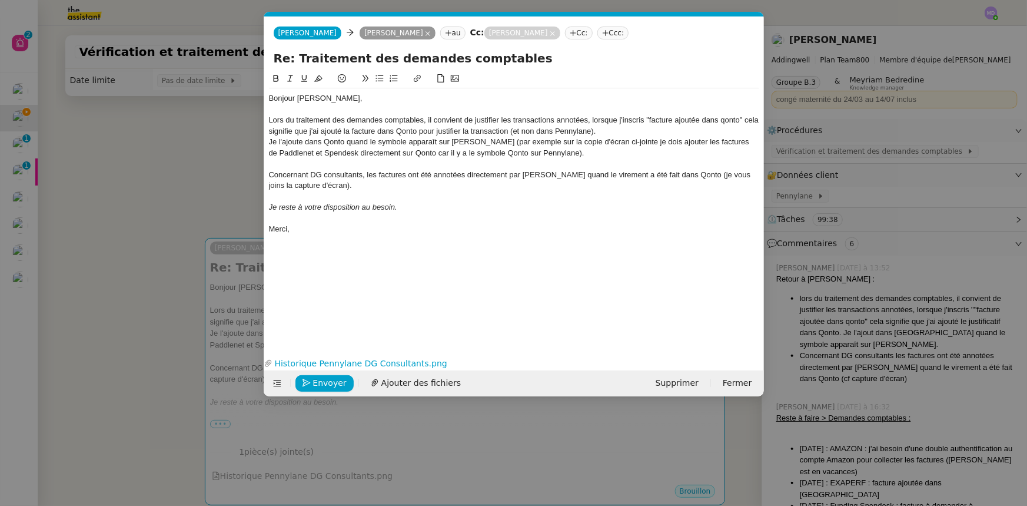
click at [626, 141] on div "Je l'ajoute dans Qonto quand le symbole apparaît sur Pennylane (par exemple sur…" at bounding box center [514, 148] width 490 height 22
click at [630, 146] on div "Je l'ajoute dans Qonto quand le symbole apparaît sur Pennylane (par exemple sur…" at bounding box center [514, 148] width 490 height 22
click at [334, 377] on span "Envoyer" at bounding box center [330, 383] width 34 height 14
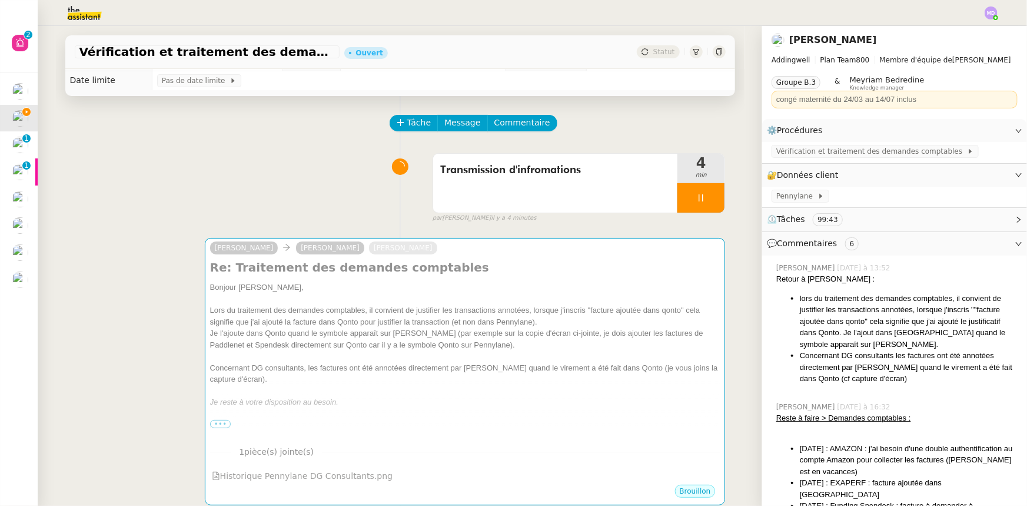
click at [334, 377] on nz-modal-container "Service TA - VOYAGE - PROPOSITION GLOBALE A utiliser dans le cadre de propositi…" at bounding box center [513, 253] width 1027 height 506
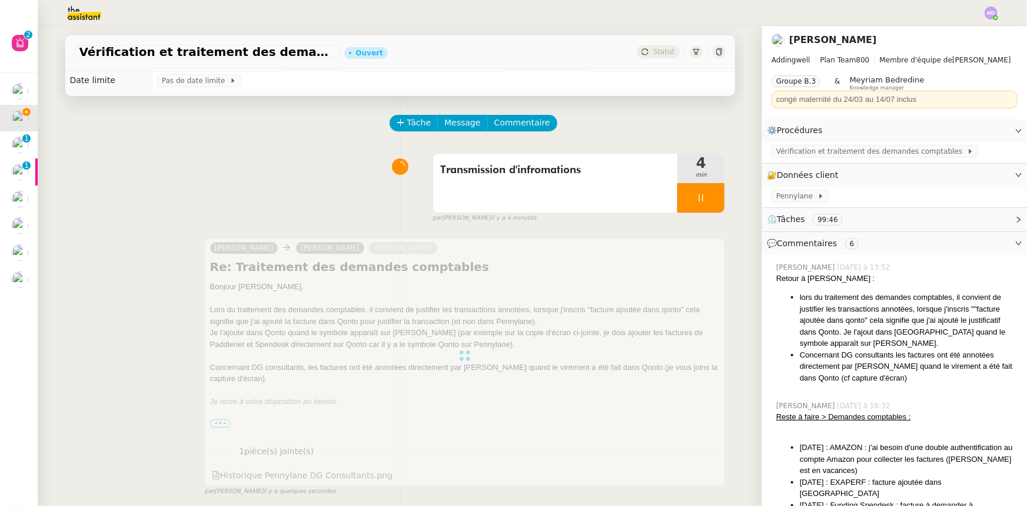
click at [414, 376] on div at bounding box center [465, 355] width 521 height 235
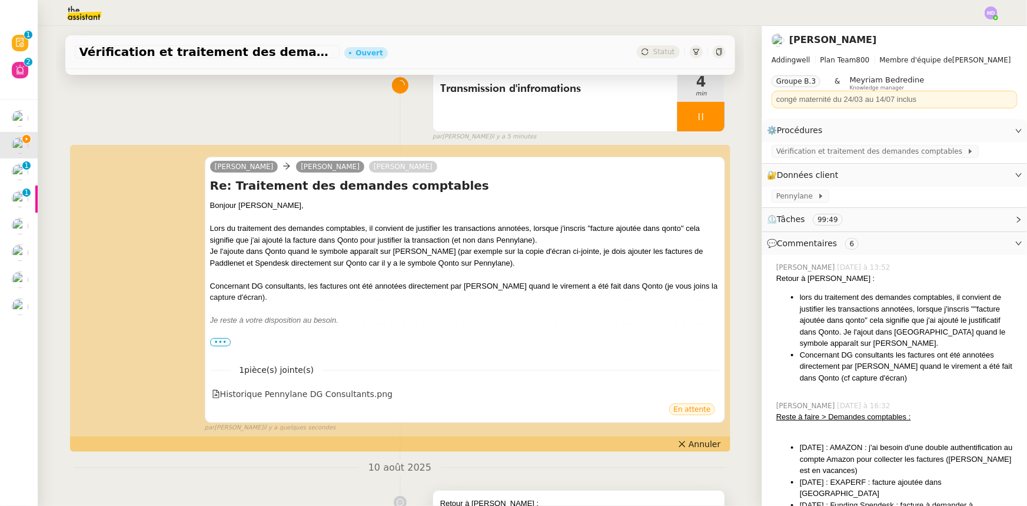
scroll to position [177, 0]
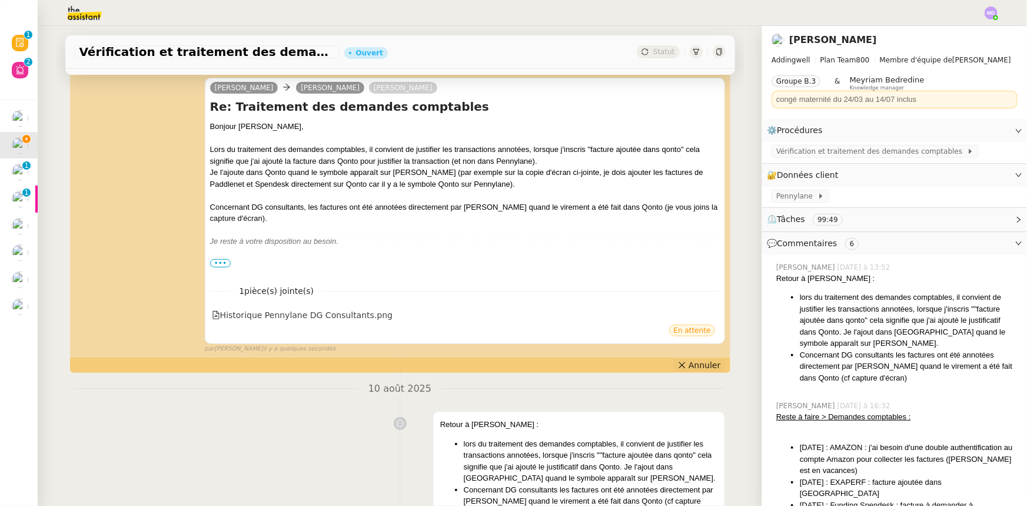
click at [681, 363] on button "Annuler" at bounding box center [699, 364] width 52 height 13
click at [489, 218] on div "Concernant DG consultants, les factures ont été annotées directement par Pennyl…" at bounding box center [465, 212] width 510 height 23
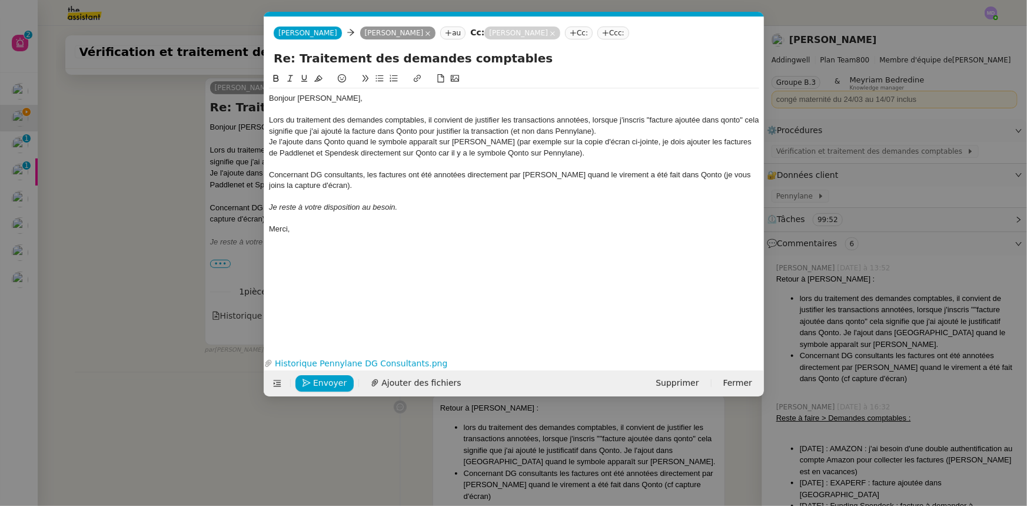
scroll to position [0, 25]
click at [405, 380] on span "Ajouter des fichiers" at bounding box center [420, 383] width 79 height 14
click at [324, 377] on span "Envoyer" at bounding box center [330, 383] width 34 height 14
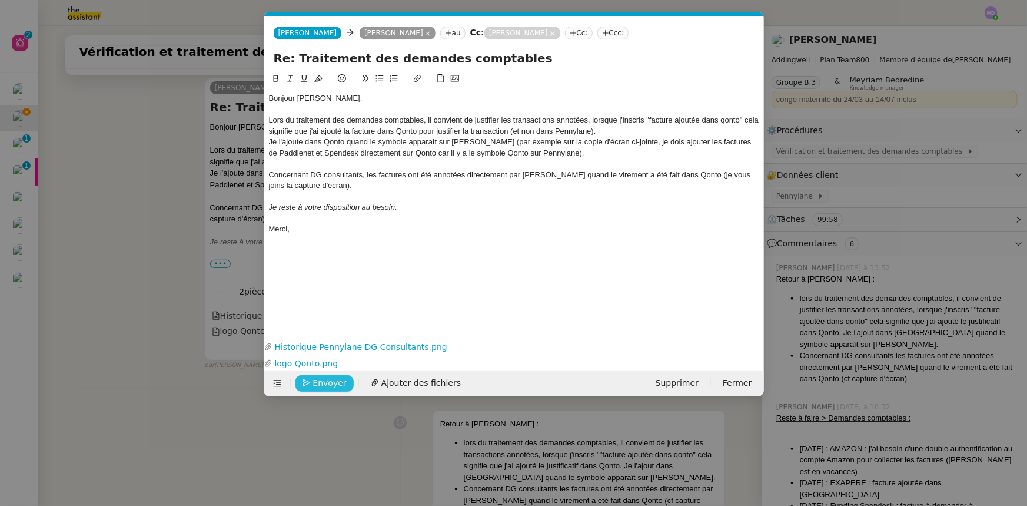
click at [324, 377] on span "Envoyer" at bounding box center [330, 383] width 34 height 14
click at [373, 388] on span "Confirmer l'envoi" at bounding box center [348, 383] width 71 height 14
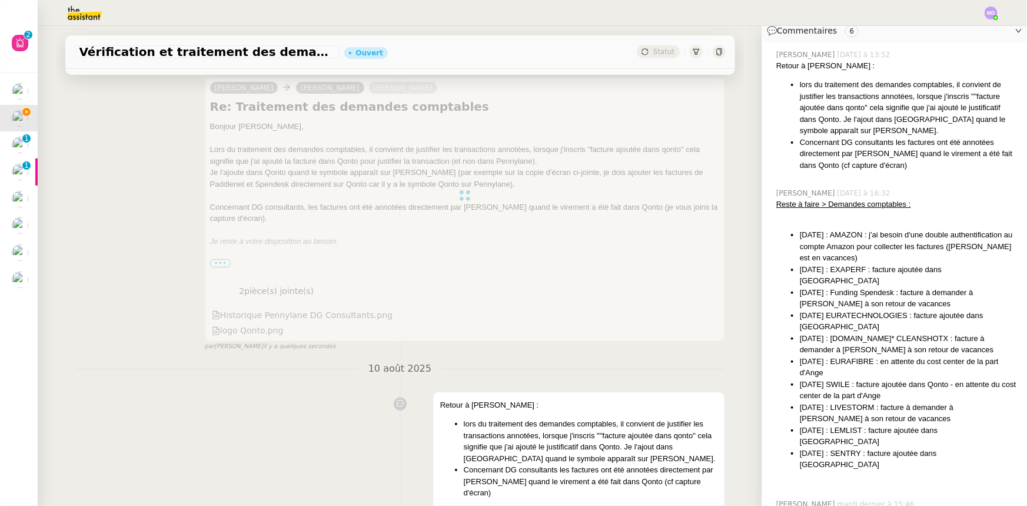
scroll to position [214, 0]
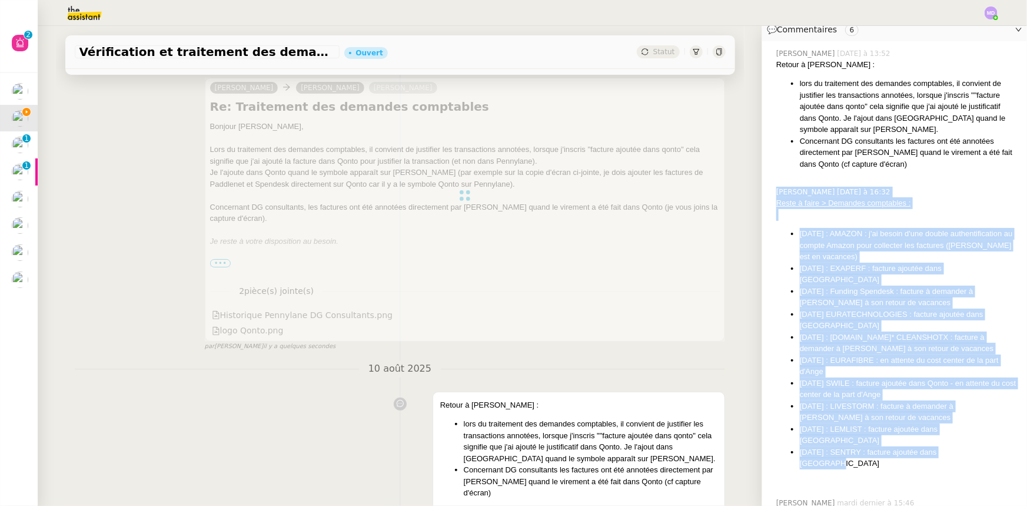
drag, startPoint x: 972, startPoint y: 428, endPoint x: 765, endPoint y: 205, distance: 304.0
click at [772, 205] on div "Marylou Deybach mardi dernier à 16:32 Reste à faire > Demandes comptables : 07/…" at bounding box center [895, 337] width 246 height 311
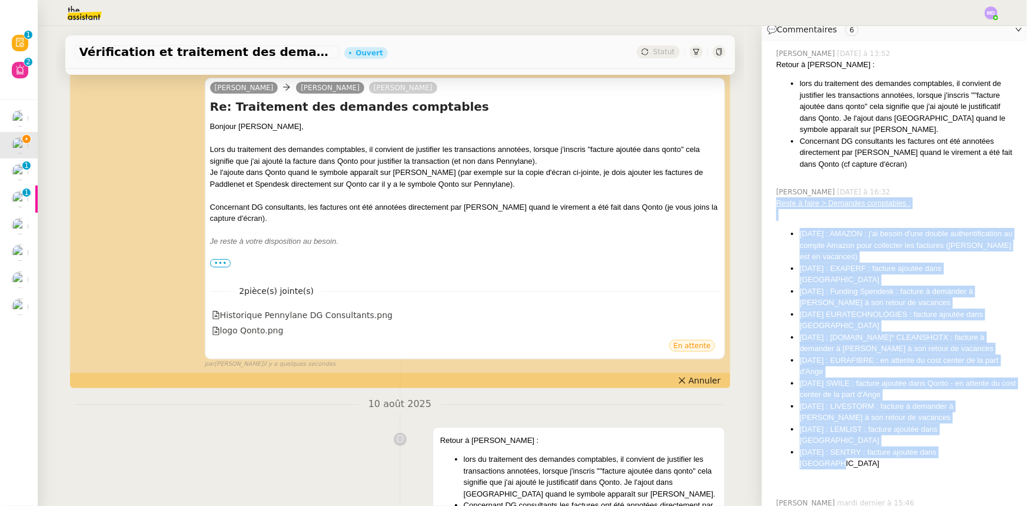
drag, startPoint x: 769, startPoint y: 204, endPoint x: 966, endPoint y: 432, distance: 301.2
click at [966, 432] on div "Reste à faire > Demandes comptables : 07/07/2025 : AMAZON : j'ai besoin d'une d…" at bounding box center [896, 342] width 241 height 291
copy div "Reste à faire > Demandes comptables : 07/07/2025 : AMAZON : j'ai besoin d'une d…"
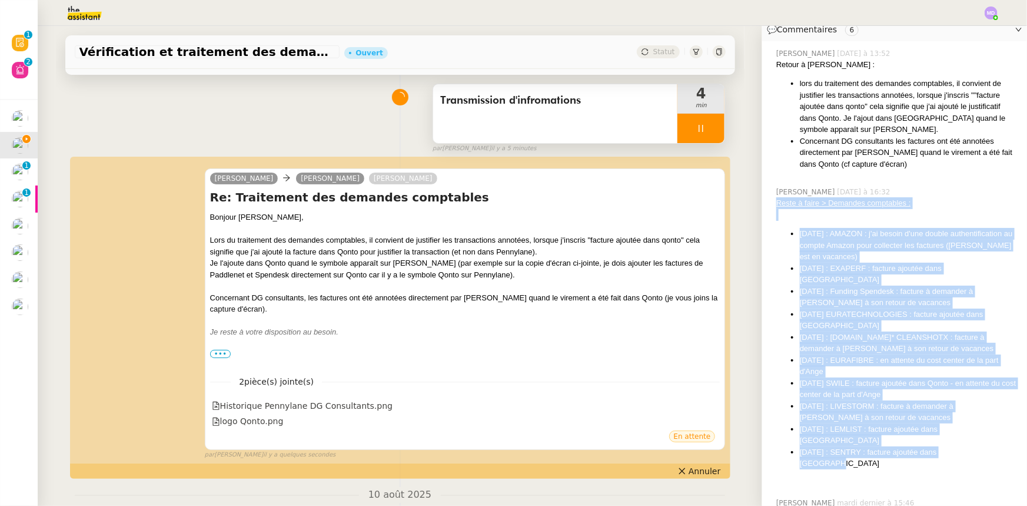
scroll to position [0, 0]
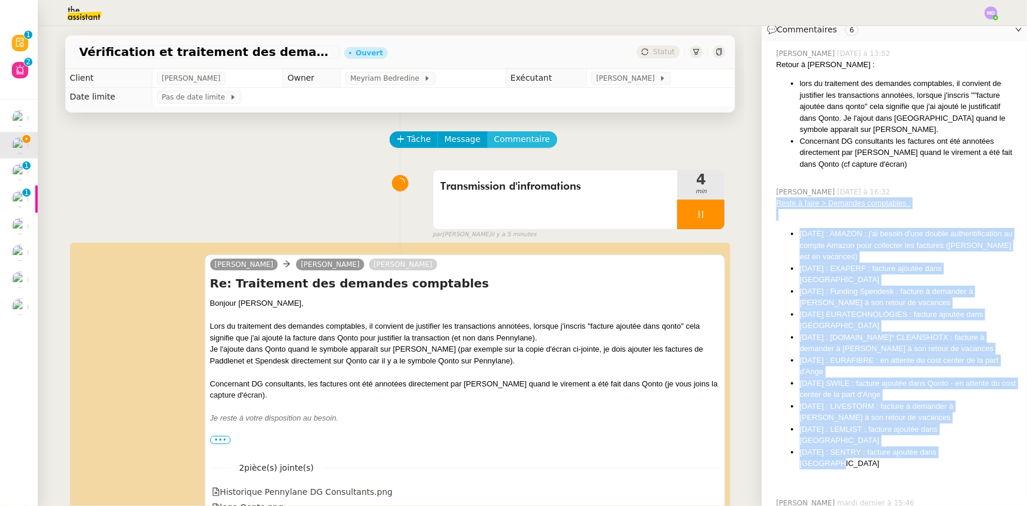
drag, startPoint x: 518, startPoint y: 141, endPoint x: 530, endPoint y: 150, distance: 14.6
click at [518, 142] on span "Commentaire" at bounding box center [522, 139] width 56 height 14
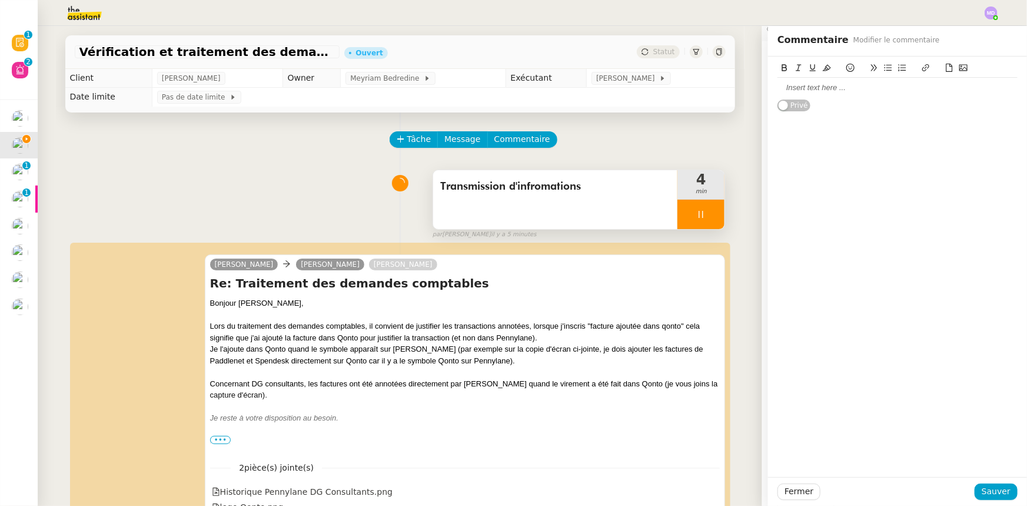
click at [705, 211] on div at bounding box center [700, 214] width 47 height 29
click at [708, 211] on icon at bounding box center [712, 214] width 9 height 9
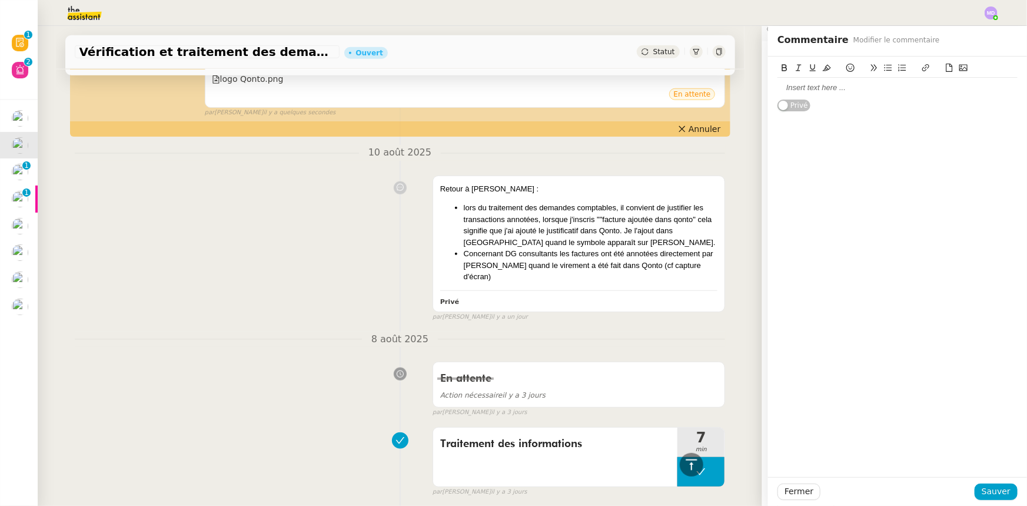
scroll to position [589, 0]
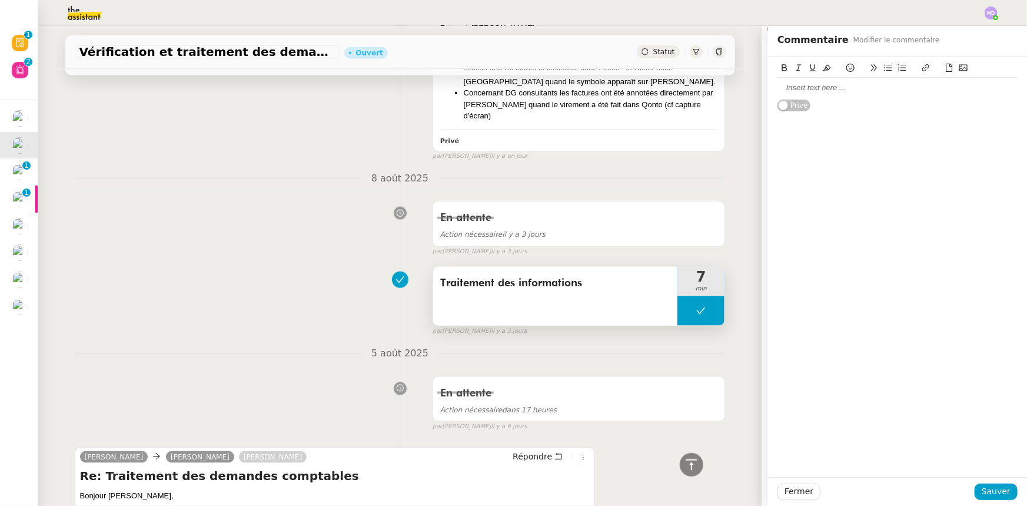
click at [679, 305] on button at bounding box center [700, 310] width 47 height 29
drag, startPoint x: 679, startPoint y: 305, endPoint x: 686, endPoint y: 290, distance: 17.2
click at [684, 306] on icon at bounding box center [688, 310] width 9 height 9
click at [813, 90] on div at bounding box center [897, 87] width 240 height 11
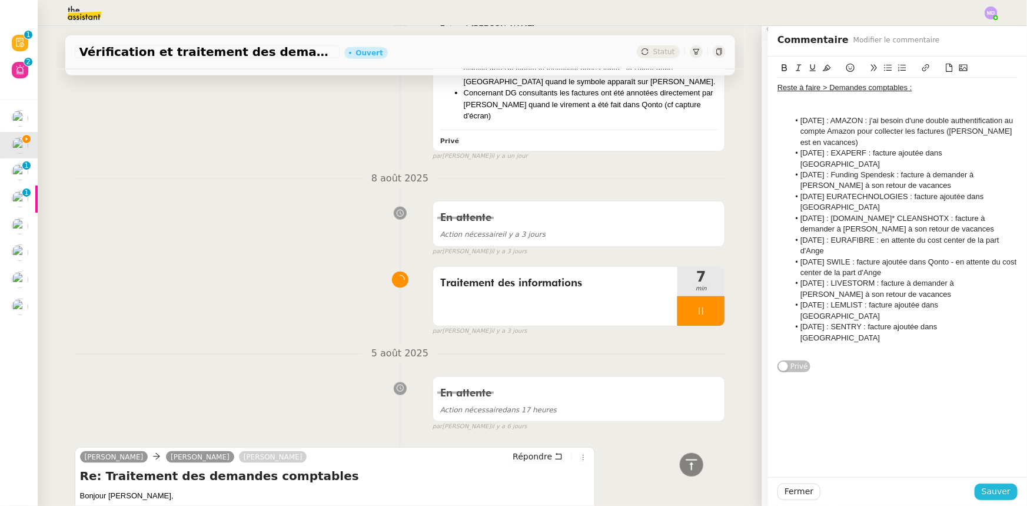
click at [988, 491] on span "Sauver" at bounding box center [996, 491] width 29 height 14
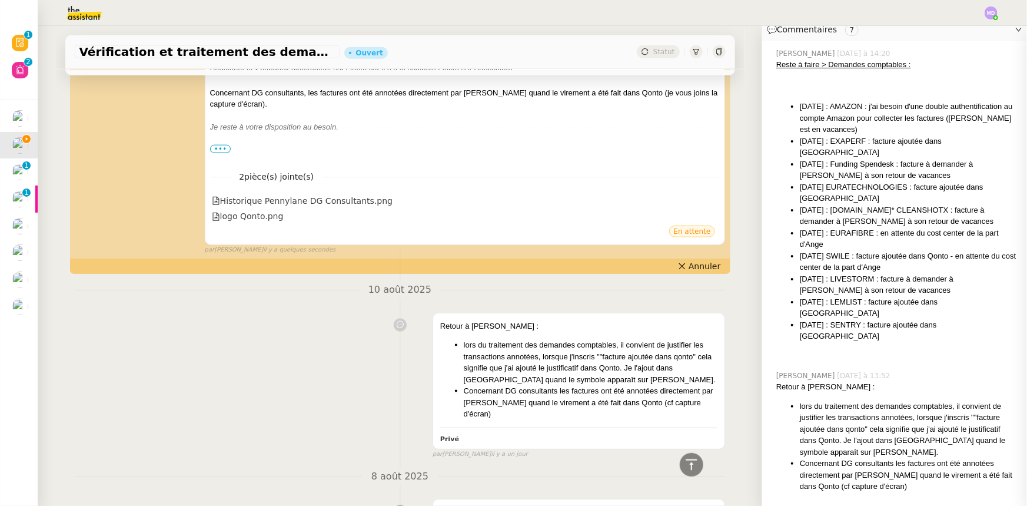
scroll to position [875, 0]
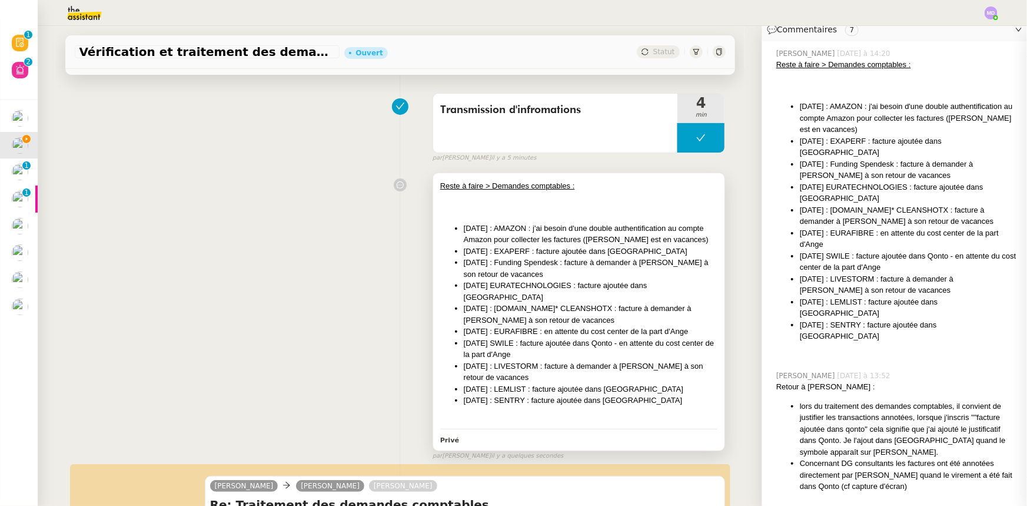
scroll to position [72, 0]
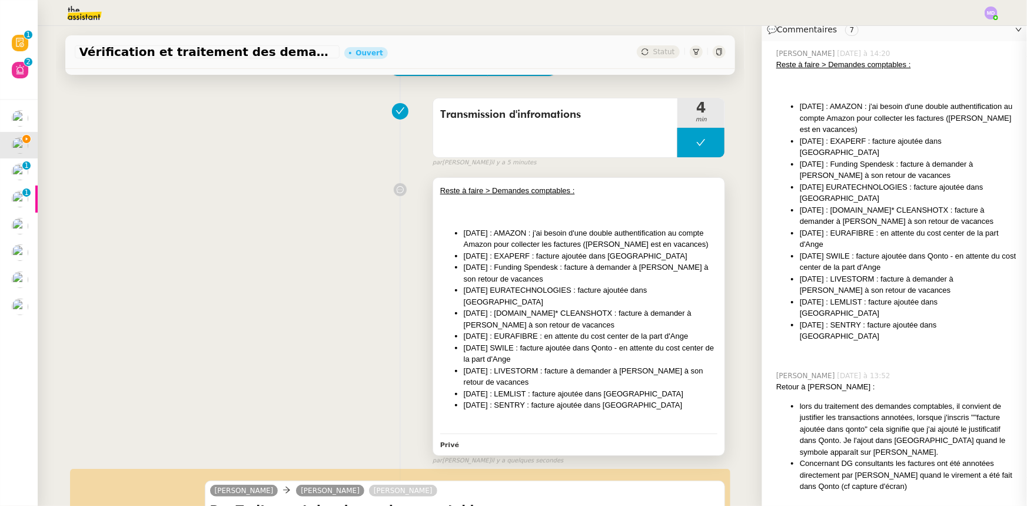
click at [594, 288] on li "18/07/2025 EURATECHNOLOGIES : facture ajoutée dans Qonto" at bounding box center [591, 295] width 254 height 23
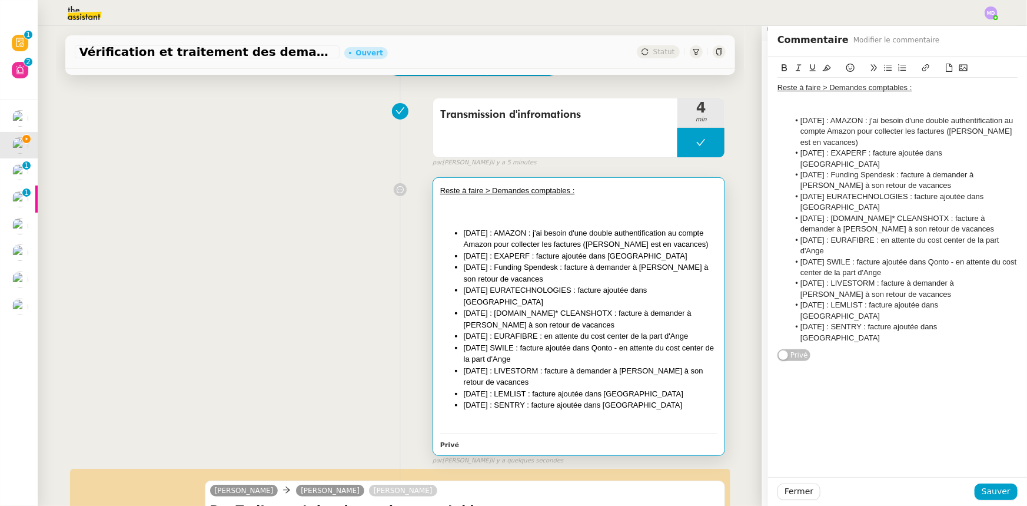
click at [800, 107] on div at bounding box center [897, 109] width 240 height 11
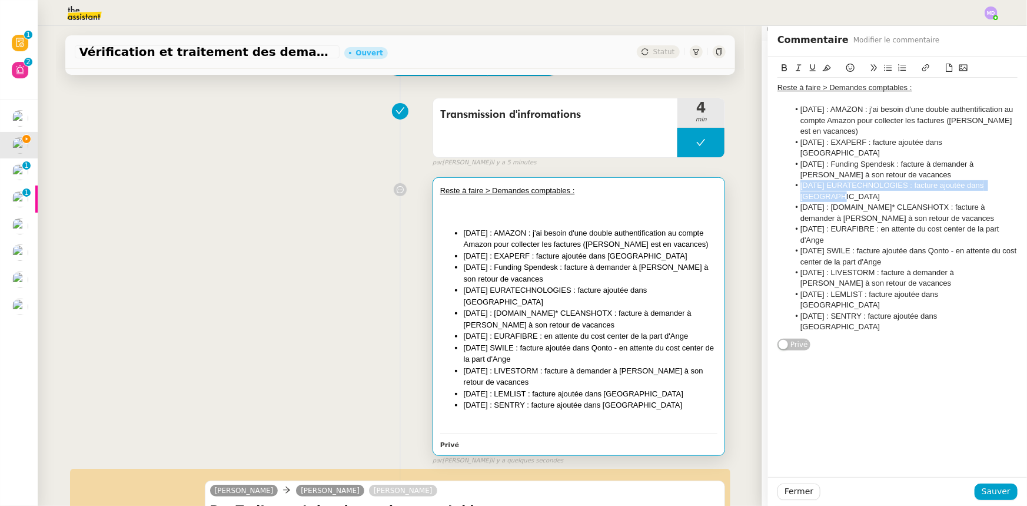
drag, startPoint x: 828, startPoint y: 186, endPoint x: 783, endPoint y: 177, distance: 46.3
click at [789, 180] on li "18/07/2025 EURATECHNOLOGIES : facture ajoutée dans Qonto" at bounding box center [903, 191] width 229 height 22
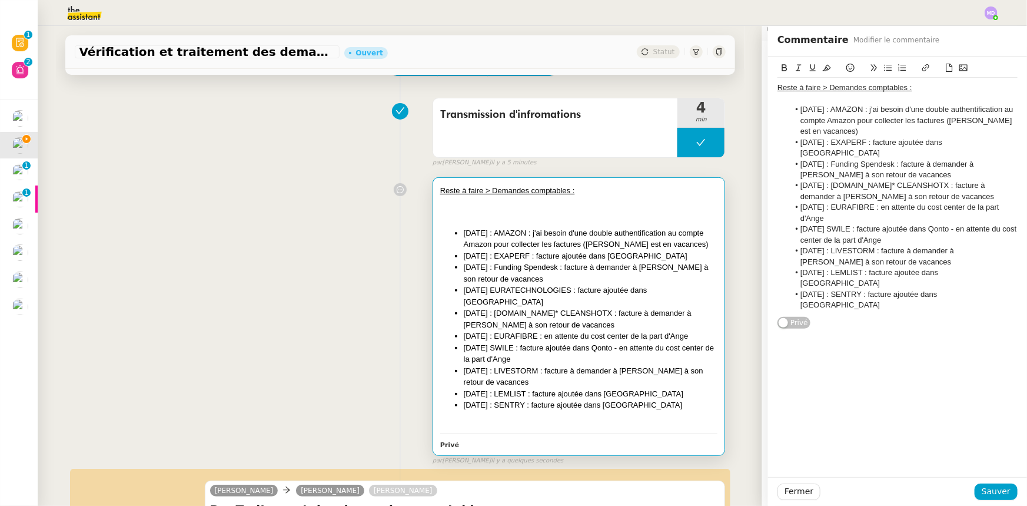
drag, startPoint x: 802, startPoint y: 200, endPoint x: 824, endPoint y: 208, distance: 23.8
click at [824, 208] on li "[DATE] : EURAFIBRE : en attente du cost center de la part d'Ange" at bounding box center [903, 213] width 229 height 22
click at [826, 208] on li "[DATE] : EURAFIBRE : en attente du cost center de la part d'Ange" at bounding box center [903, 213] width 229 height 22
drag, startPoint x: 898, startPoint y: 229, endPoint x: 977, endPoint y: 293, distance: 101.7
click at [977, 293] on div "Reste à faire > Demandes comptables : 07/07/2025 : AMAZON : j'ai besoin d'une d…" at bounding box center [897, 192] width 240 height 272
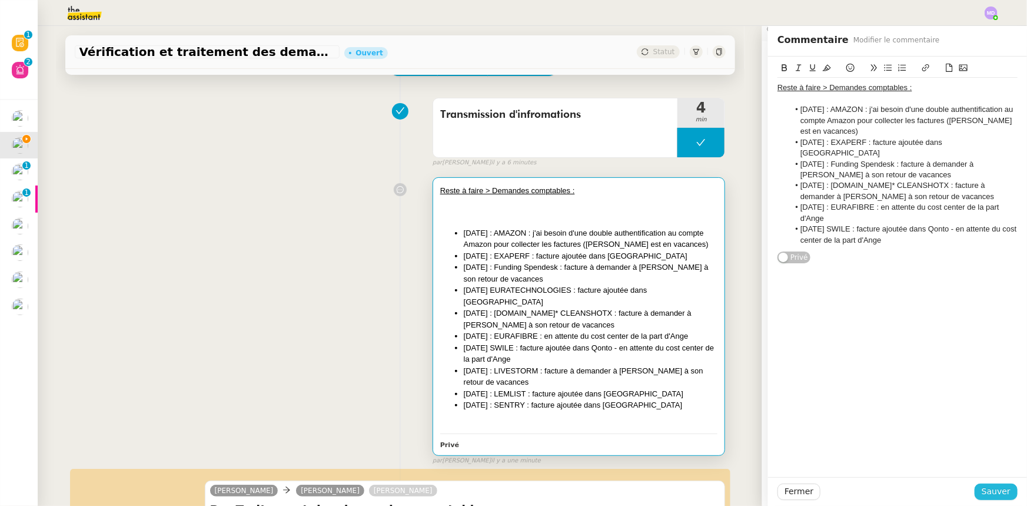
click at [975, 488] on button "Sauver" at bounding box center [996, 491] width 43 height 16
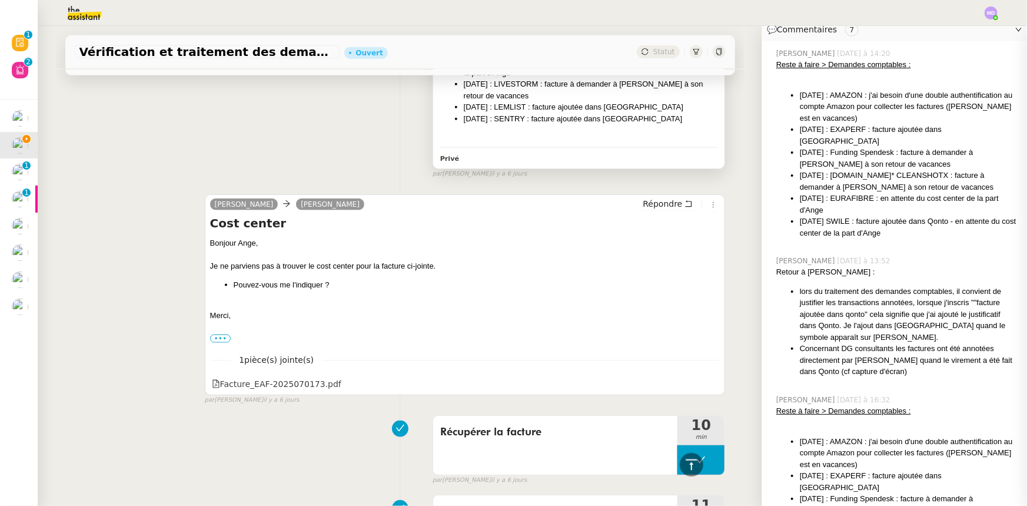
scroll to position [2961, 0]
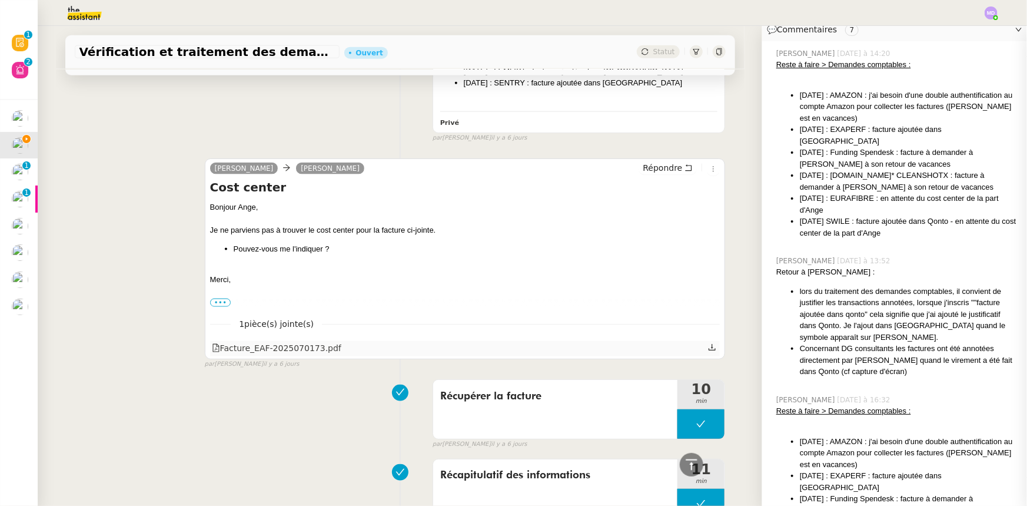
click at [708, 343] on icon at bounding box center [712, 347] width 8 height 8
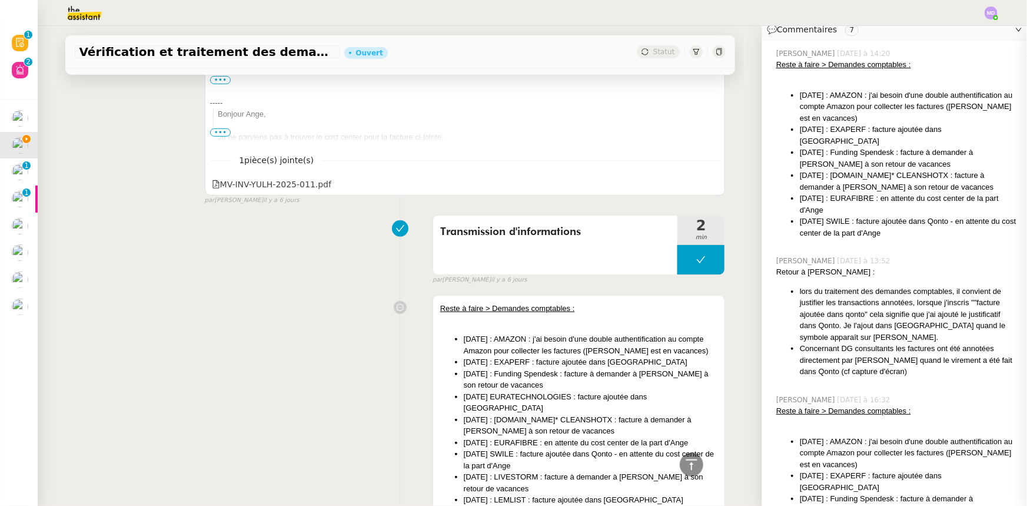
scroll to position [2372, 0]
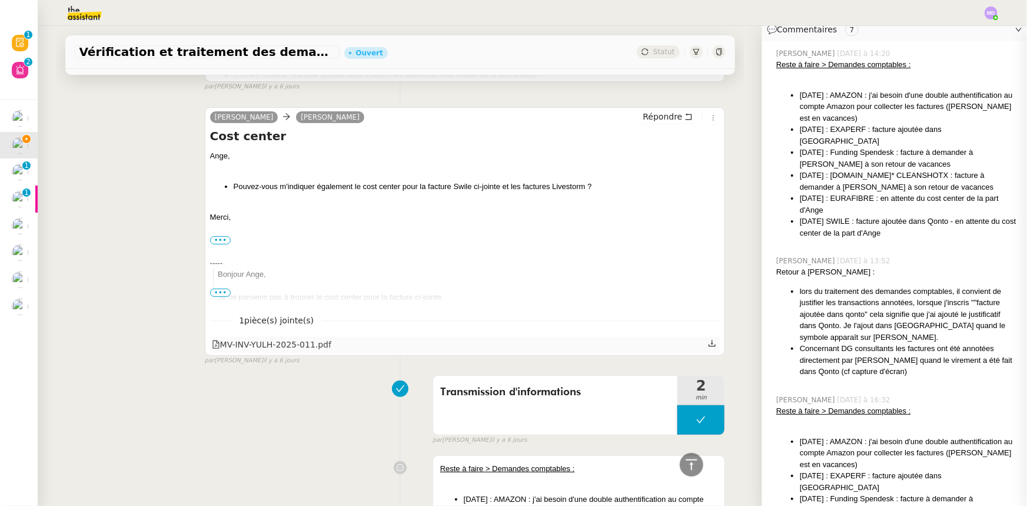
click at [709, 343] on icon at bounding box center [712, 343] width 7 height 6
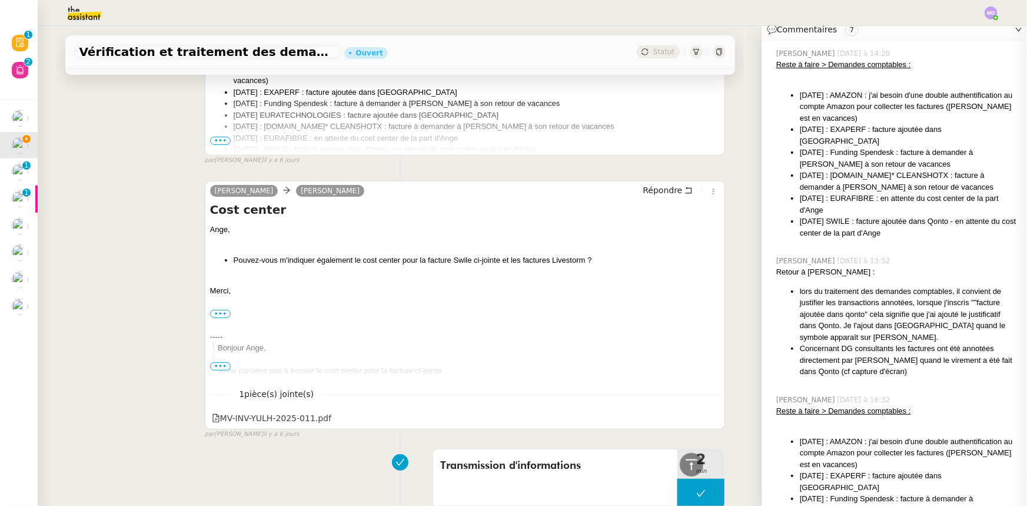
scroll to position [2212, 0]
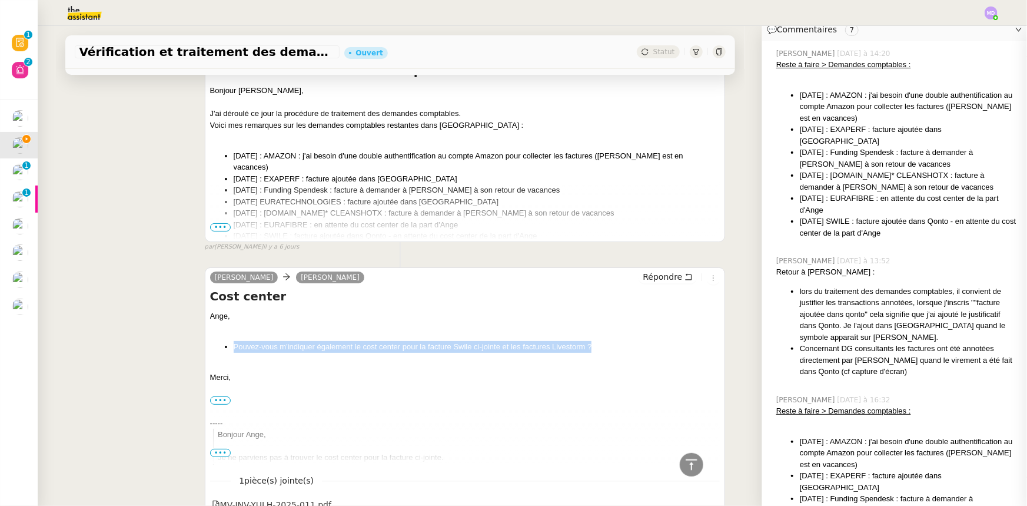
drag, startPoint x: 577, startPoint y: 346, endPoint x: 225, endPoint y: 347, distance: 351.9
click at [225, 347] on ul "Pouvez-vous m'indiquer également le cost center pour la facture Swile ci-jointe…" at bounding box center [465, 347] width 510 height 12
click at [670, 271] on span "Répondre" at bounding box center [662, 277] width 39 height 12
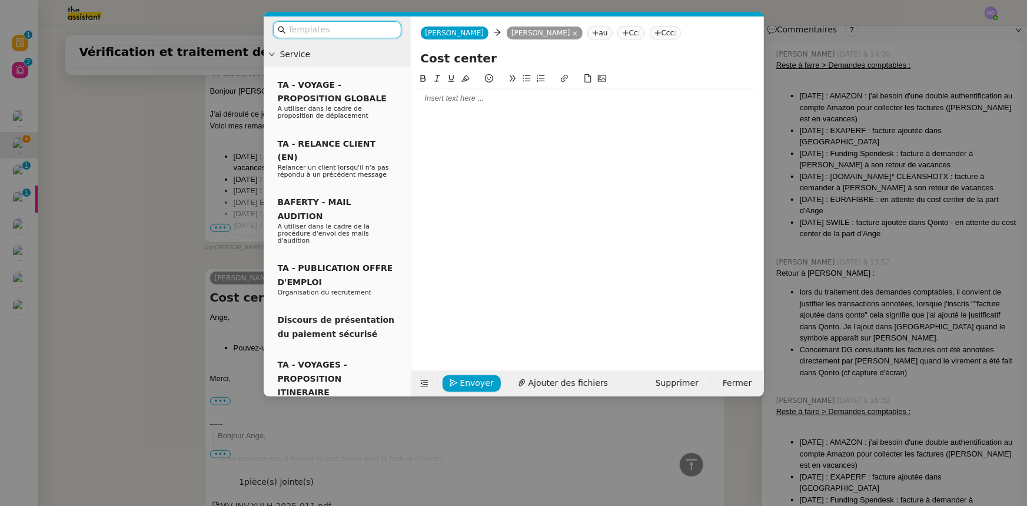
scroll to position [214, 0]
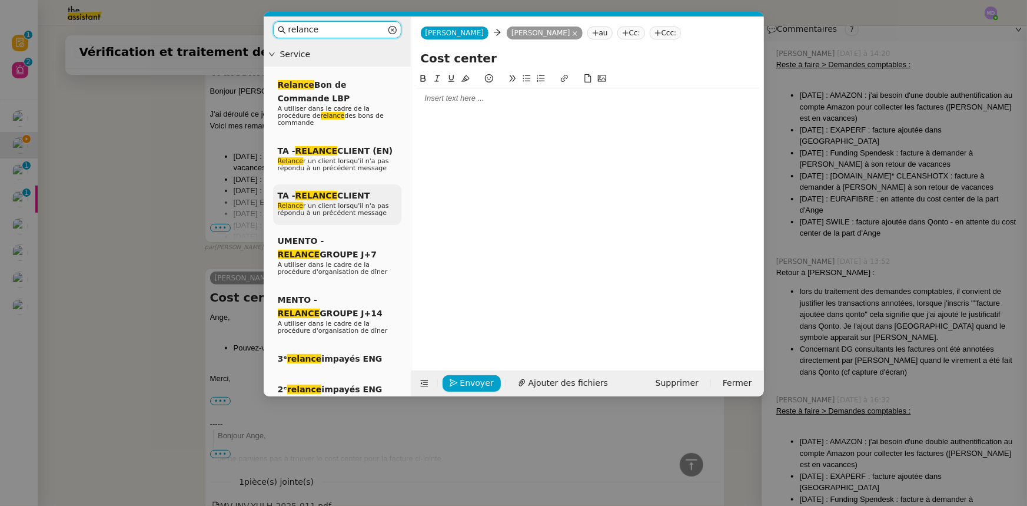
type input "relance"
click at [355, 184] on div "TA - RELANCE CLIENT Relance r un client lorsqu'il n'a pas répondu à un précéden…" at bounding box center [337, 204] width 128 height 41
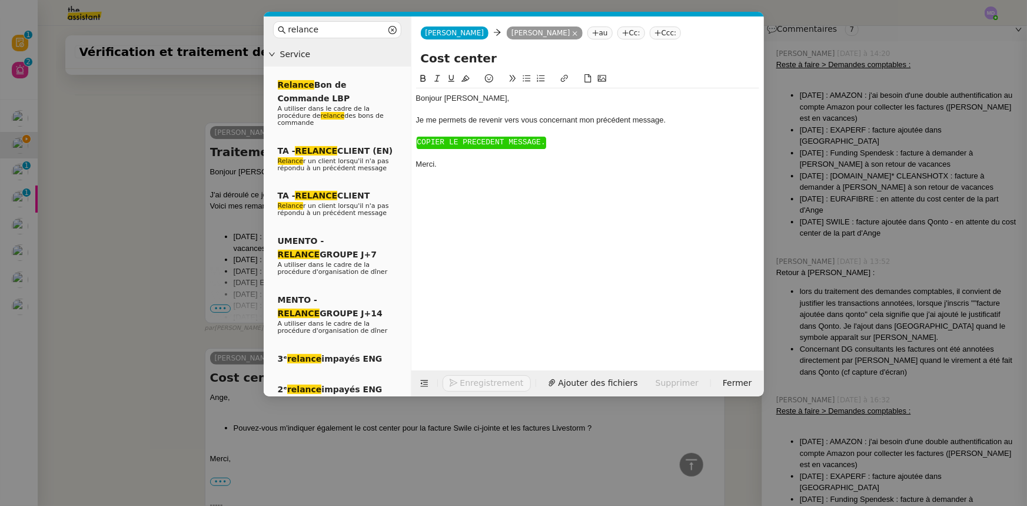
scroll to position [2384, 0]
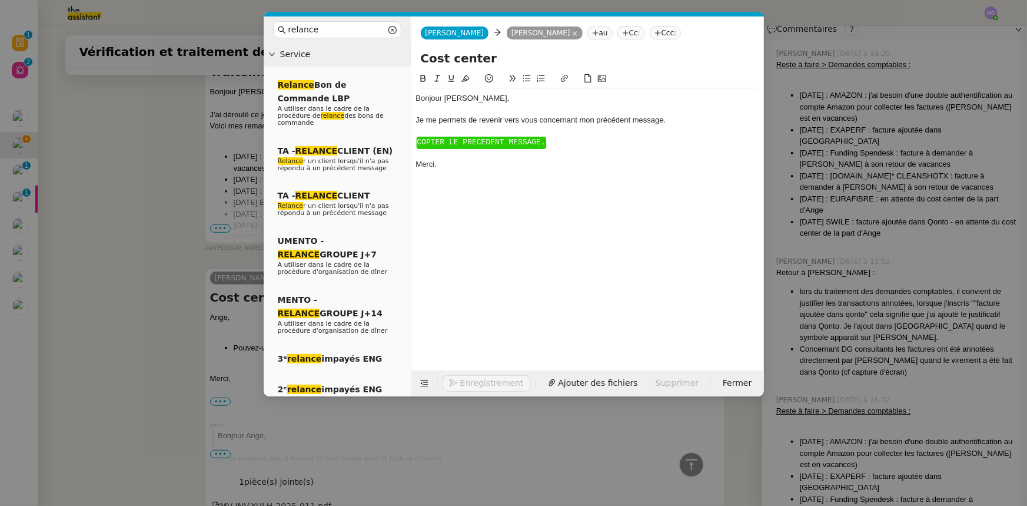
click at [453, 99] on div "Bonjour ﻿Sonia﻿," at bounding box center [587, 98] width 343 height 11
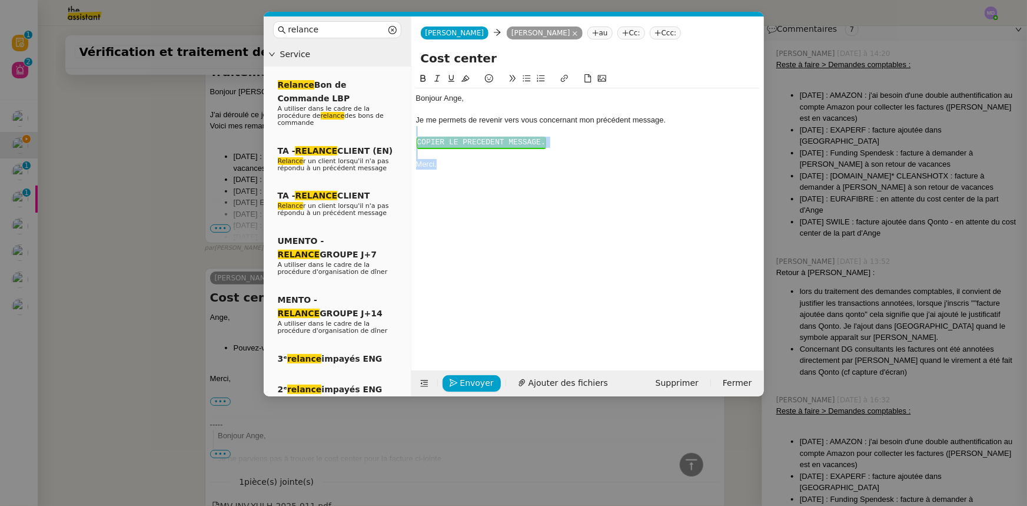
drag, startPoint x: 491, startPoint y: 133, endPoint x: 587, endPoint y: 200, distance: 117.2
click at [587, 200] on div "Bonjour ﻿Ange, Je me permets de revenir vers vous concernant mon précédent mess…" at bounding box center [587, 212] width 343 height 280
paste div
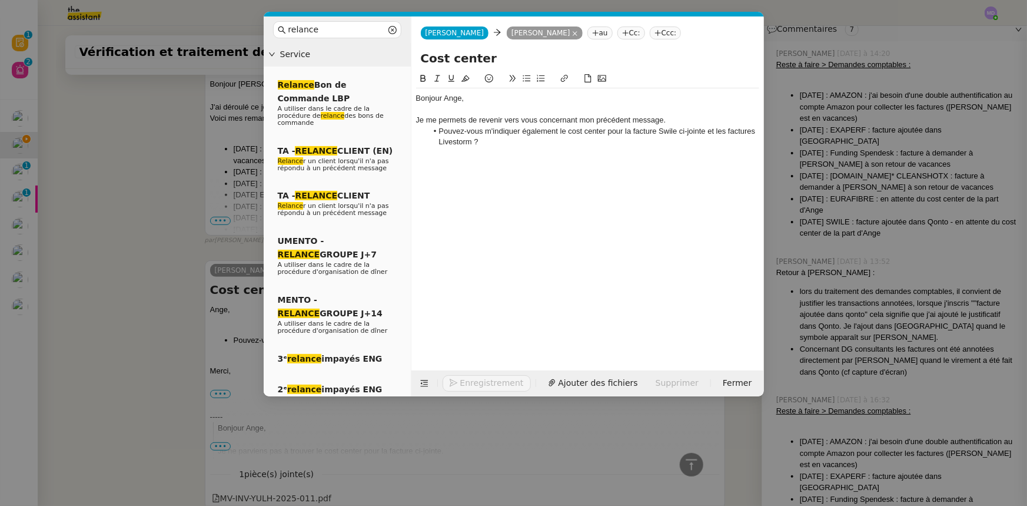
scroll to position [2377, 0]
click at [591, 120] on div "Je me permets de revenir vers vous concernant mon précédent message." at bounding box center [587, 120] width 343 height 11
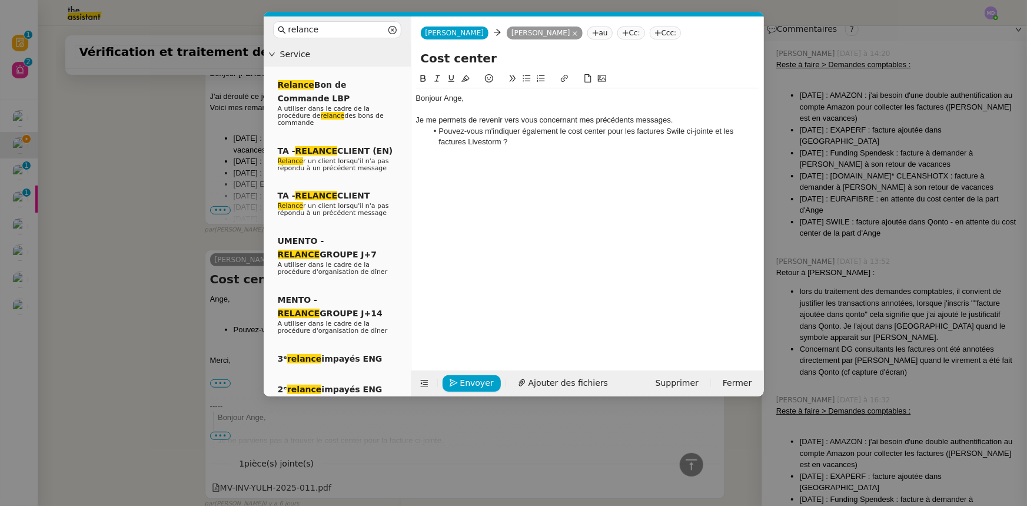
scroll to position [2359, 0]
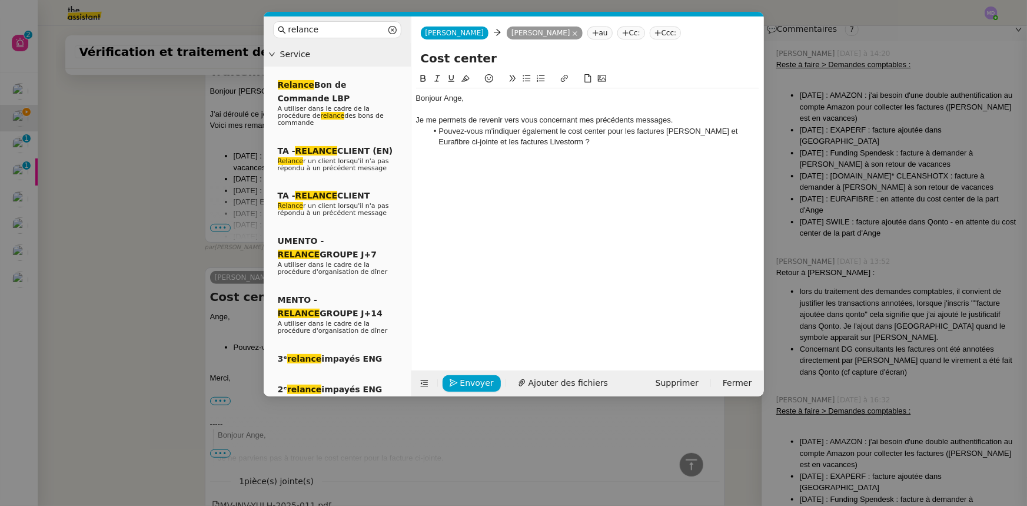
click at [753, 131] on li "Pouvez-vous m'indiquer également le cost center pour les factures Swile et Eura…" at bounding box center [593, 137] width 332 height 22
drag, startPoint x: 694, startPoint y: 133, endPoint x: 683, endPoint y: 129, distance: 12.3
click at [683, 129] on li "Pouvez-vous m'indiquer également le cost center pour les factures Swile et Eura…" at bounding box center [593, 137] width 332 height 22
drag, startPoint x: 722, startPoint y: 134, endPoint x: 751, endPoint y: 132, distance: 29.4
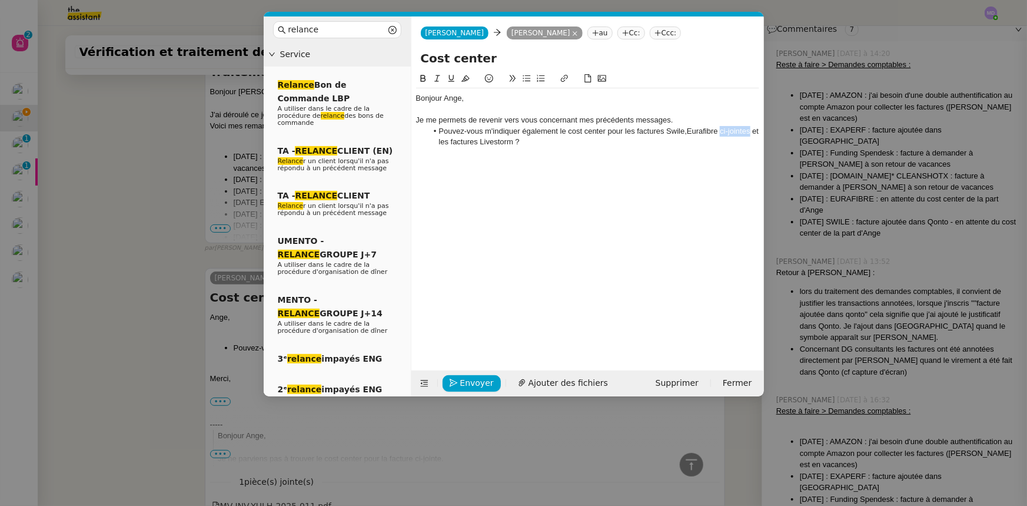
click at [751, 132] on li "Pouvez-vous m'indiquer également le cost center pour les factures Swile,Eurafib…" at bounding box center [593, 137] width 332 height 22
click at [457, 139] on li "Pouvez-vous m'indiquer également le cost center pour les factures Swile,Eurafib…" at bounding box center [593, 137] width 332 height 22
click at [546, 390] on button "Ajouter des fichiers" at bounding box center [593, 383] width 104 height 16
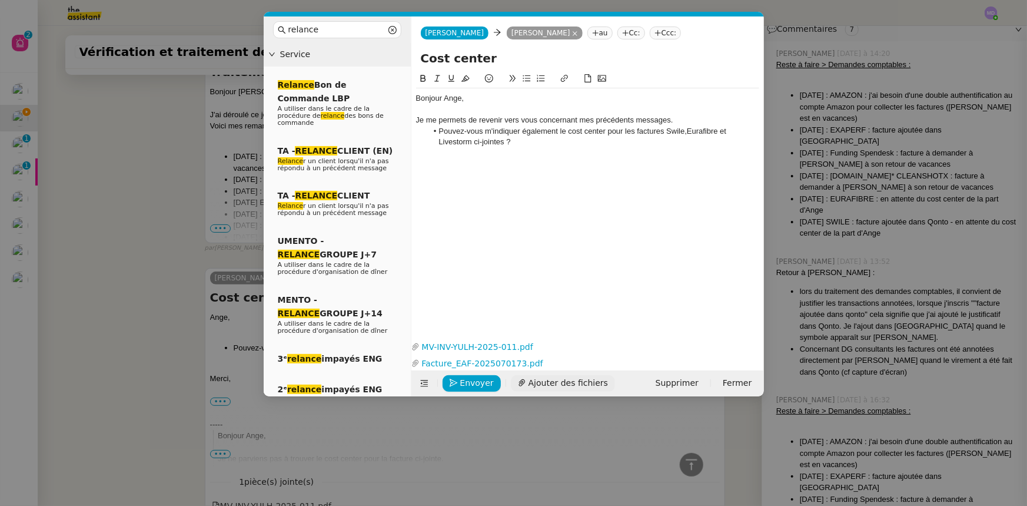
scroll to position [2404, 0]
click at [110, 206] on nz-modal-container "relance Service Relance Bon de Commande LBP A utiliser dans le cadre de la proc…" at bounding box center [513, 253] width 1027 height 506
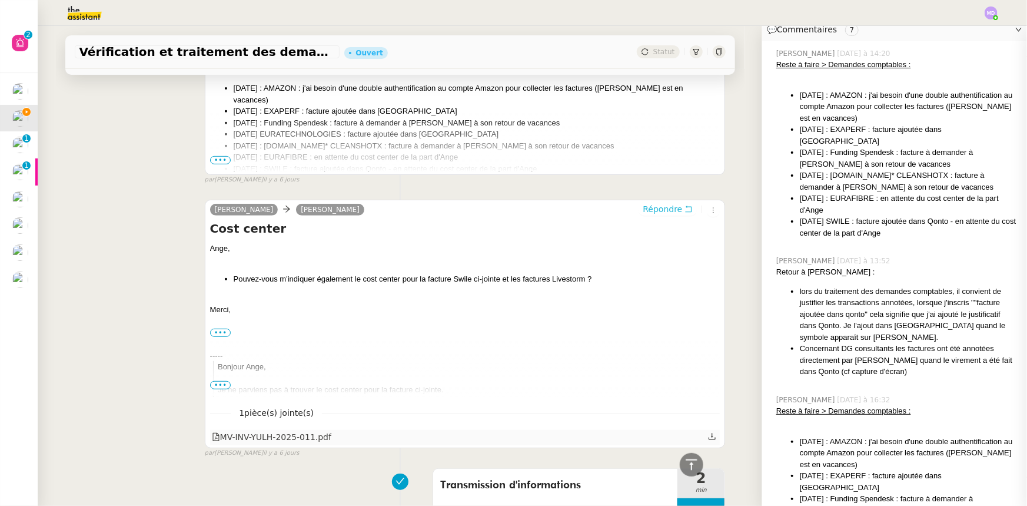
scroll to position [2562, 0]
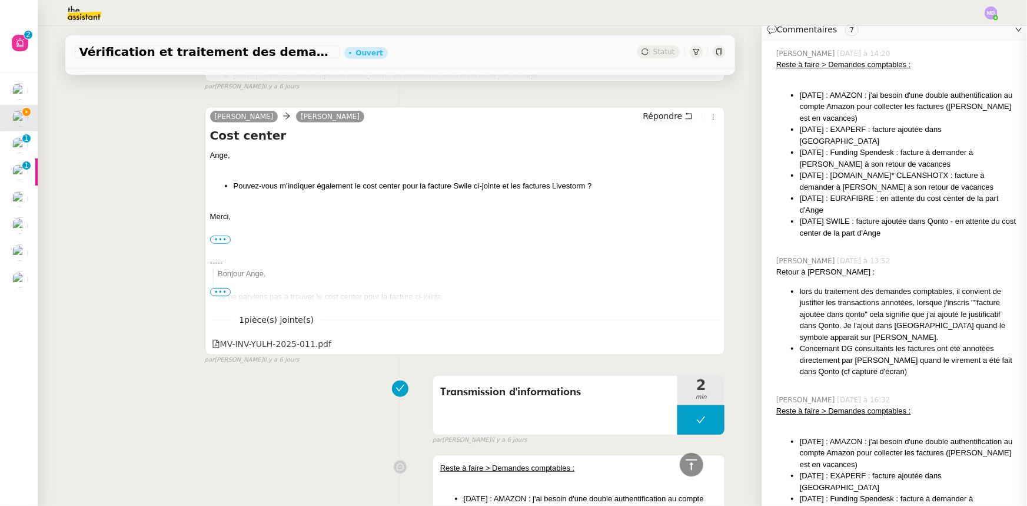
click at [220, 291] on span "•••" at bounding box center [220, 292] width 21 height 8
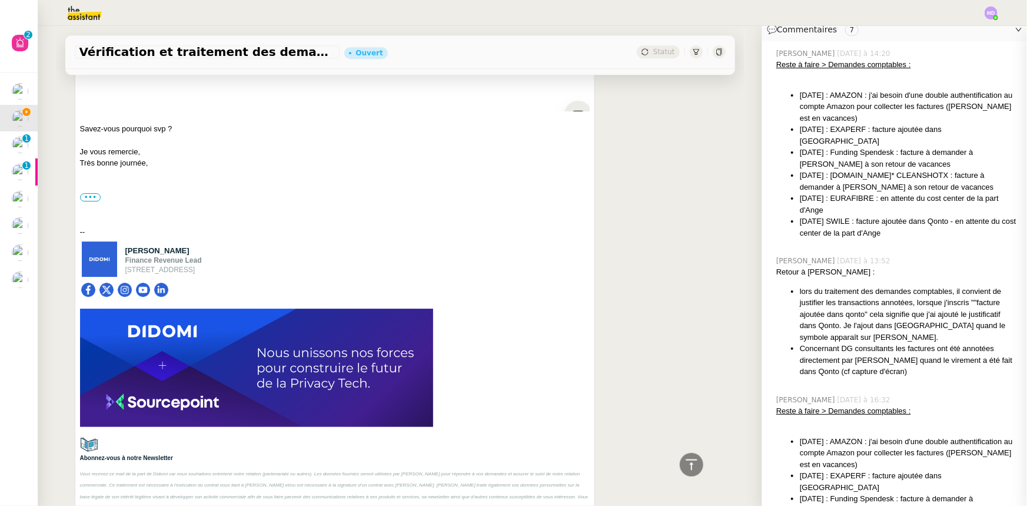
scroll to position [1760, 0]
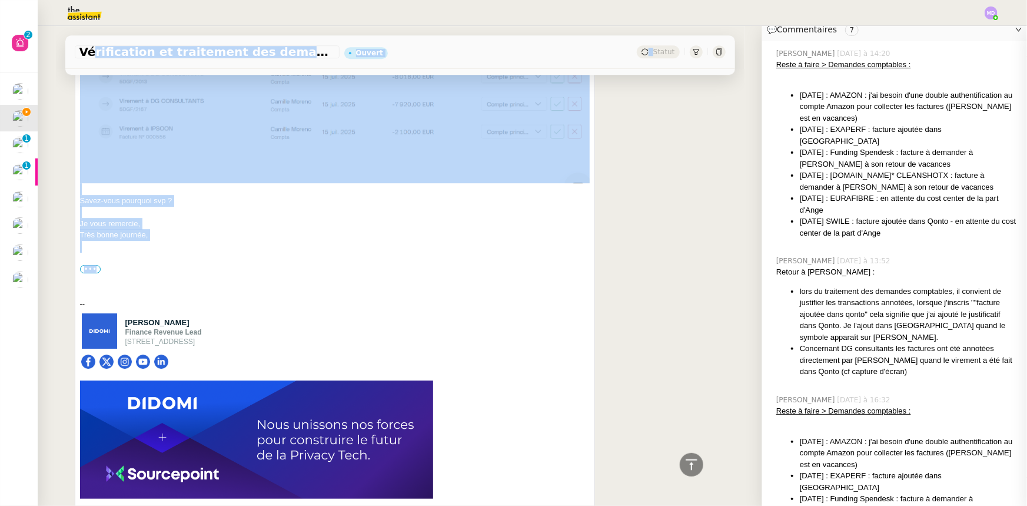
drag, startPoint x: 732, startPoint y: 252, endPoint x: 743, endPoint y: 159, distance: 93.7
click at [743, 159] on div "Vérification et traitement des demandes comptables - 2025 Ouvert Statut Client …" at bounding box center [400, 266] width 724 height 480
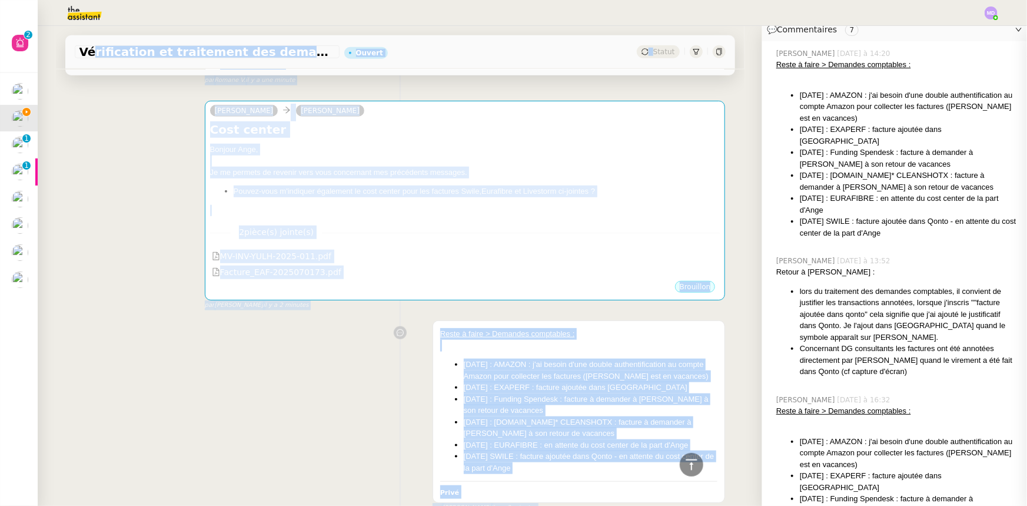
scroll to position [0, 0]
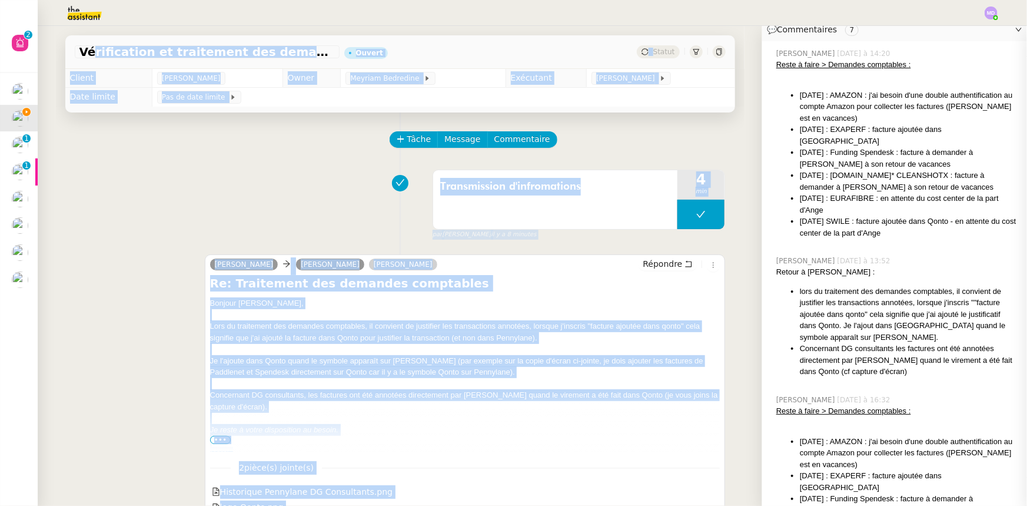
click at [287, 165] on div "Transmission d'infromations 4 min false par Marylou D. il y a 8 minutes" at bounding box center [400, 201] width 651 height 75
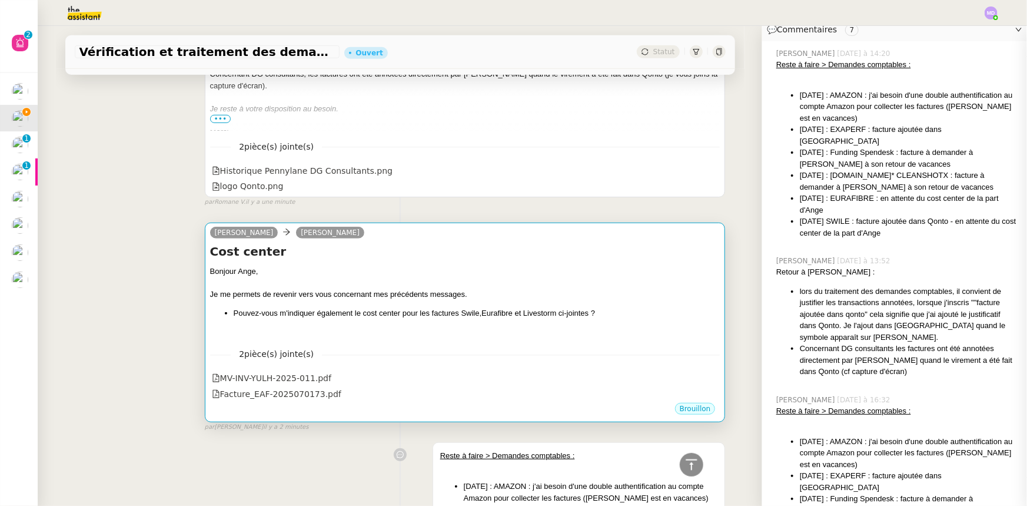
click at [464, 291] on div "Je me permets de revenir vers vous concernant mes précédents messages." at bounding box center [465, 294] width 510 height 12
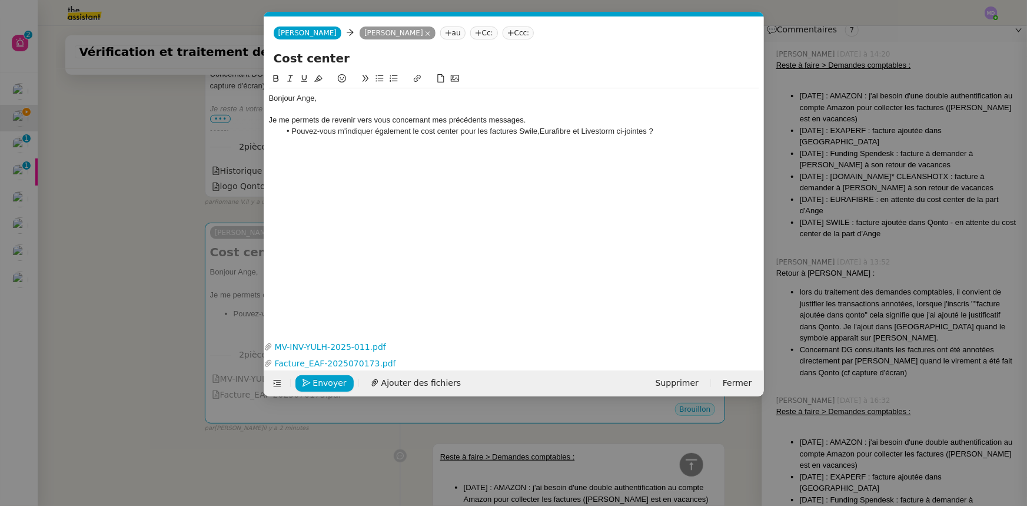
scroll to position [214, 0]
click at [424, 377] on span "Ajouter des fichiers" at bounding box center [420, 383] width 79 height 14
click at [665, 135] on li "Pouvez-vous m'indiquer également le cost center pour les factures Swile,Eurafib…" at bounding box center [519, 131] width 479 height 11
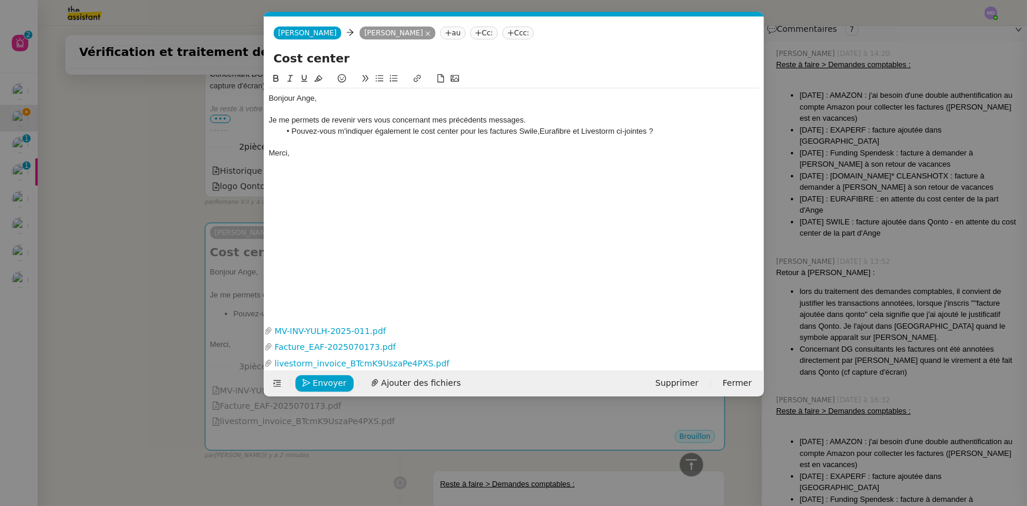
click at [833, 397] on nz-modal-container "relance Service Relance Bon de Commande LBP A utiliser dans le cadre de la proc…" at bounding box center [513, 253] width 1027 height 506
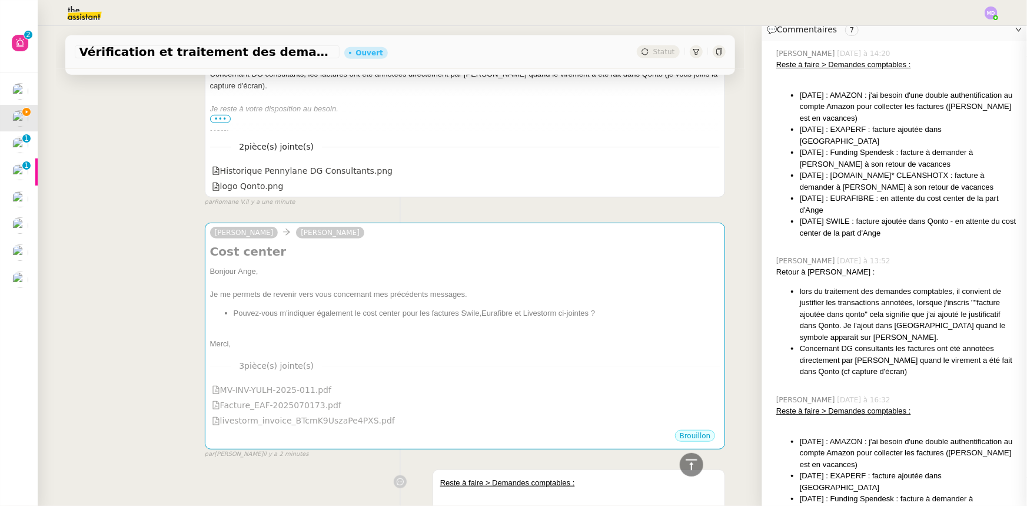
scroll to position [374, 0]
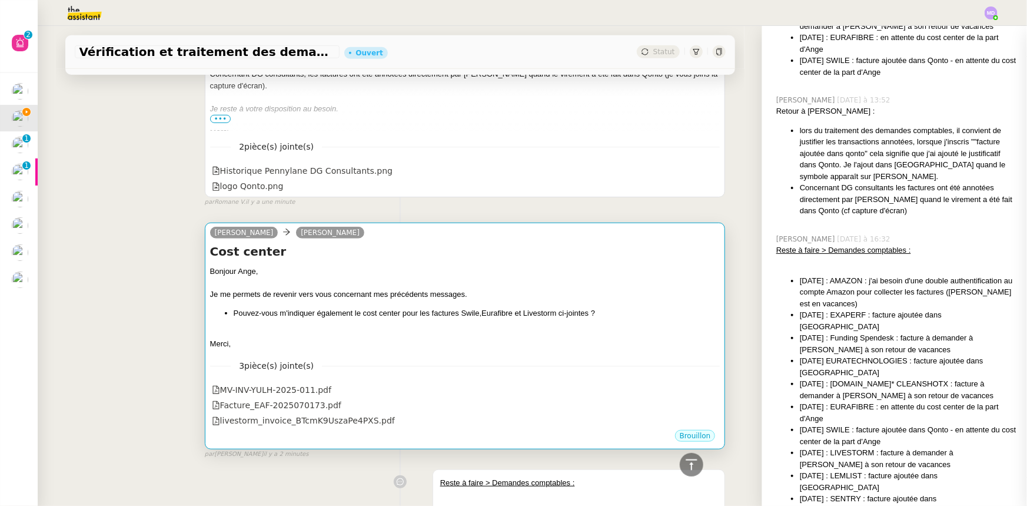
click at [423, 294] on div "Je me permets de revenir vers vous concernant mes précédents messages." at bounding box center [465, 294] width 510 height 12
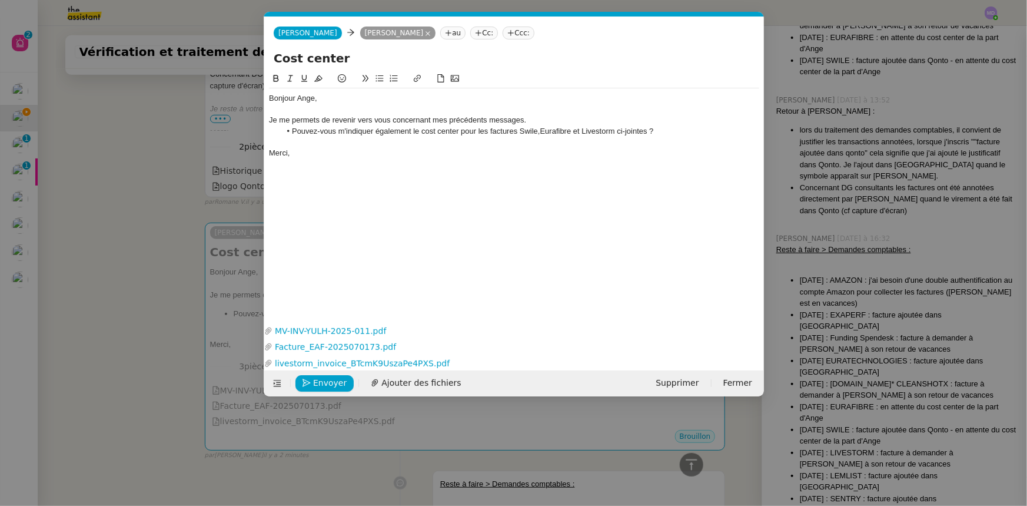
scroll to position [0, 50]
click at [318, 380] on span "Envoyer" at bounding box center [330, 383] width 34 height 14
click at [318, 381] on span "Confirmer l'envoi" at bounding box center [348, 383] width 71 height 14
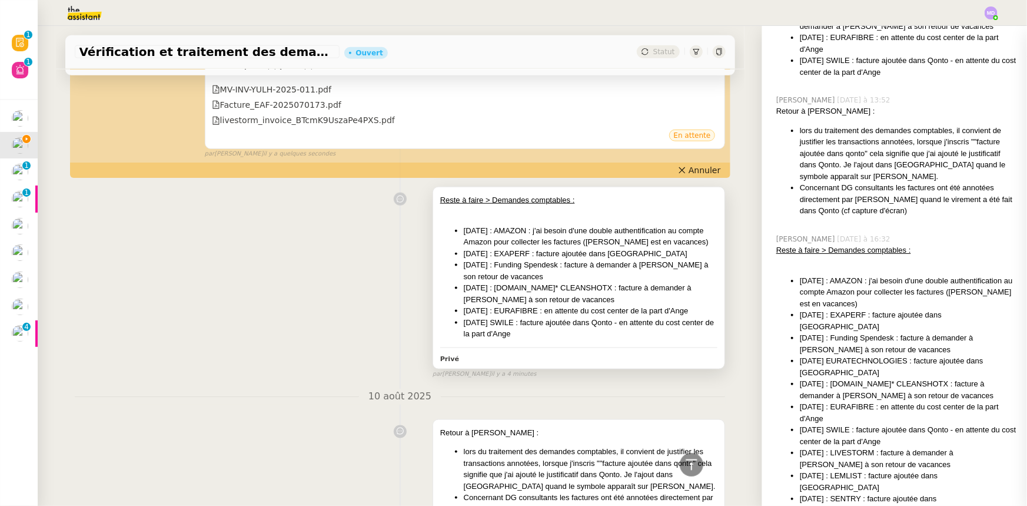
scroll to position [695, 0]
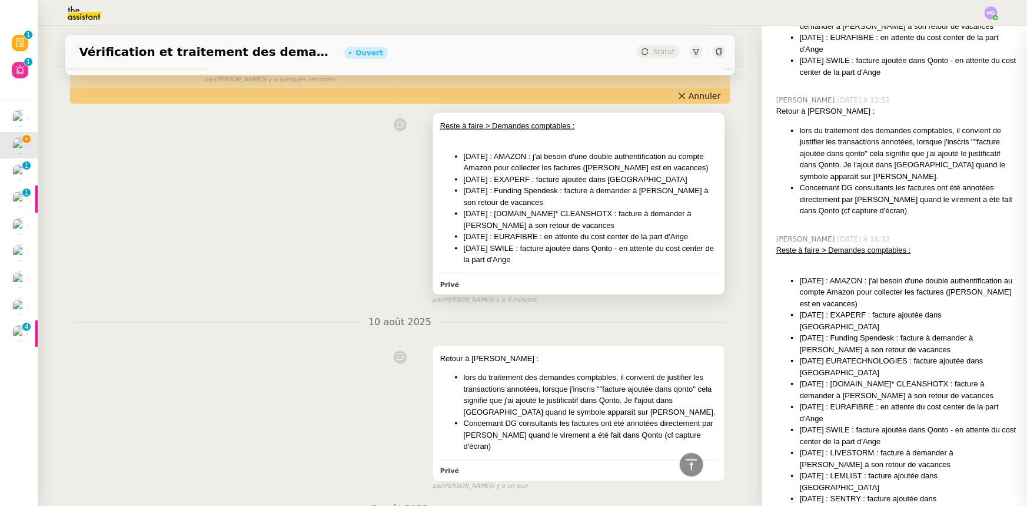
click at [597, 251] on li "[DATE] SWILE : facture ajoutée dans Qonto - en attente du cost center de la par…" at bounding box center [591, 253] width 254 height 23
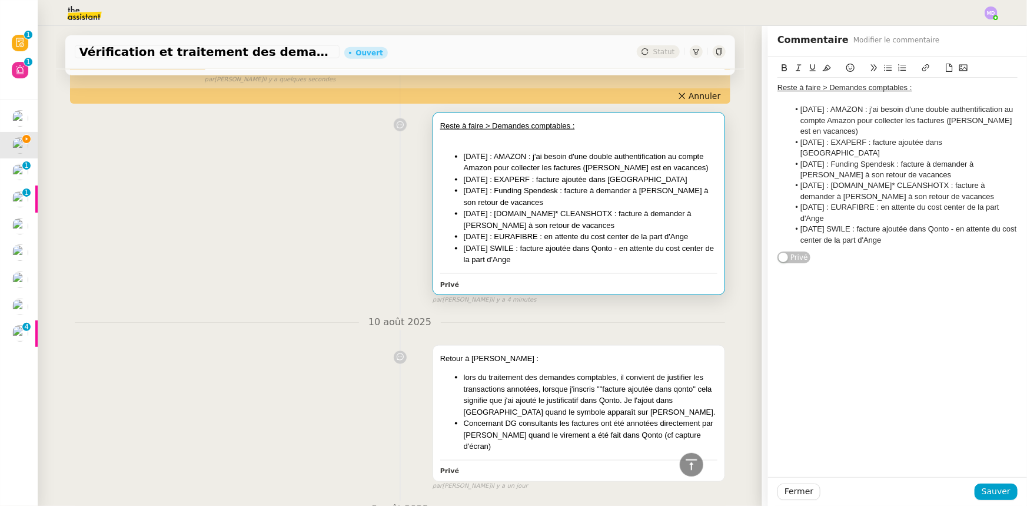
click at [912, 232] on li "[DATE] SWILE : facture ajoutée dans Qonto - en attente du cost center de la par…" at bounding box center [903, 235] width 229 height 22
drag, startPoint x: 875, startPoint y: 258, endPoint x: 792, endPoint y: 258, distance: 83.0
click at [792, 258] on div "Reste à faire > Demandes comptables : 07/07/2025 : AMAZON : j'ai besoin d'une d…" at bounding box center [897, 175] width 240 height 194
copy li "relance le 11/08"
click at [942, 231] on li "[DATE] SWILE : facture ajoutée dans Qonto - en attente du cost center de la par…" at bounding box center [903, 235] width 229 height 22
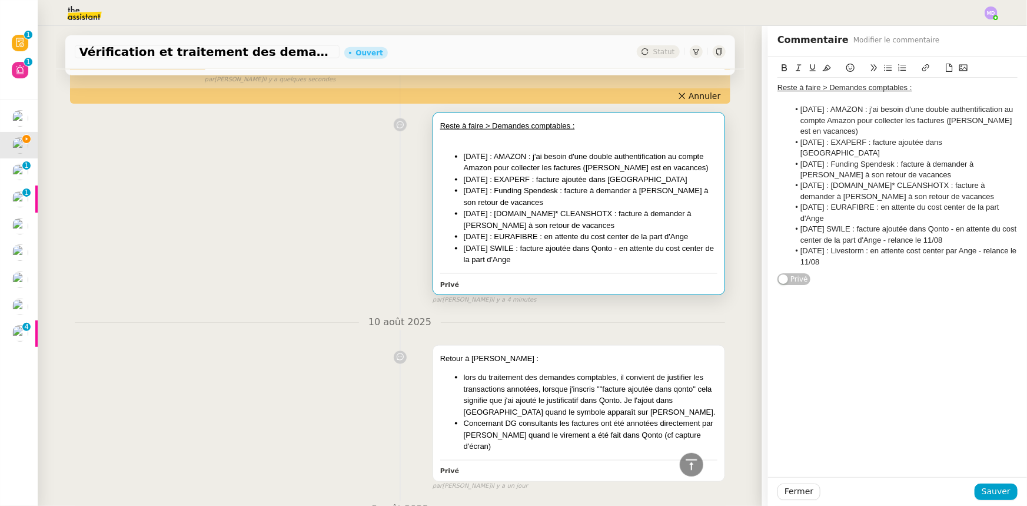
click at [910, 205] on li "[DATE] : EURAFIBRE : en attente du cost center de la part d'Ange" at bounding box center [903, 213] width 229 height 22
click at [993, 490] on span "Sauver" at bounding box center [996, 491] width 29 height 14
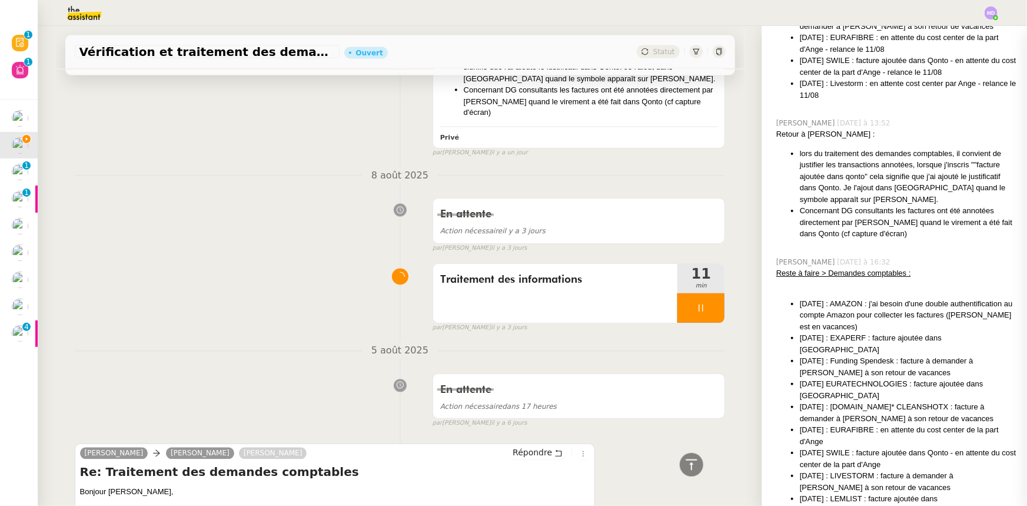
scroll to position [1123, 0]
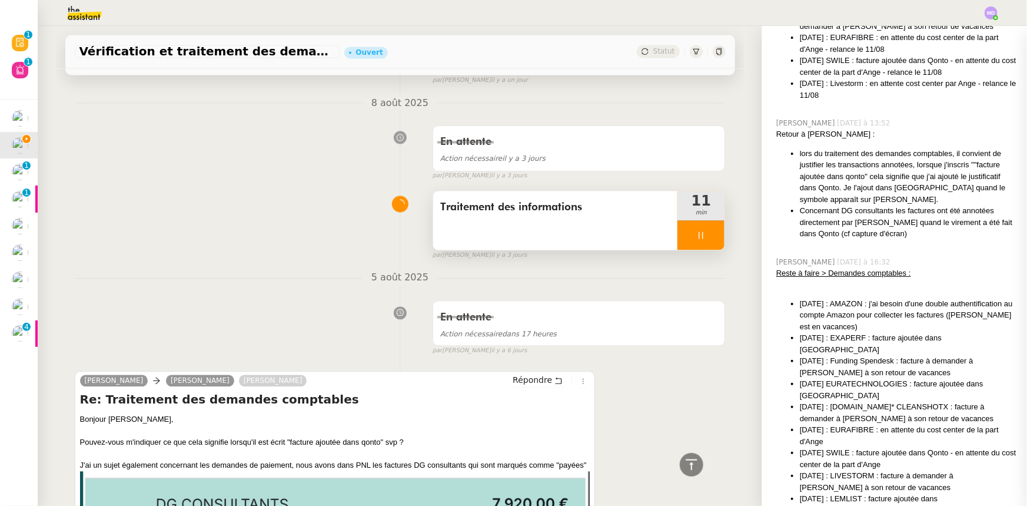
click at [701, 230] on div at bounding box center [700, 235] width 47 height 29
click at [702, 230] on button at bounding box center [713, 235] width 24 height 29
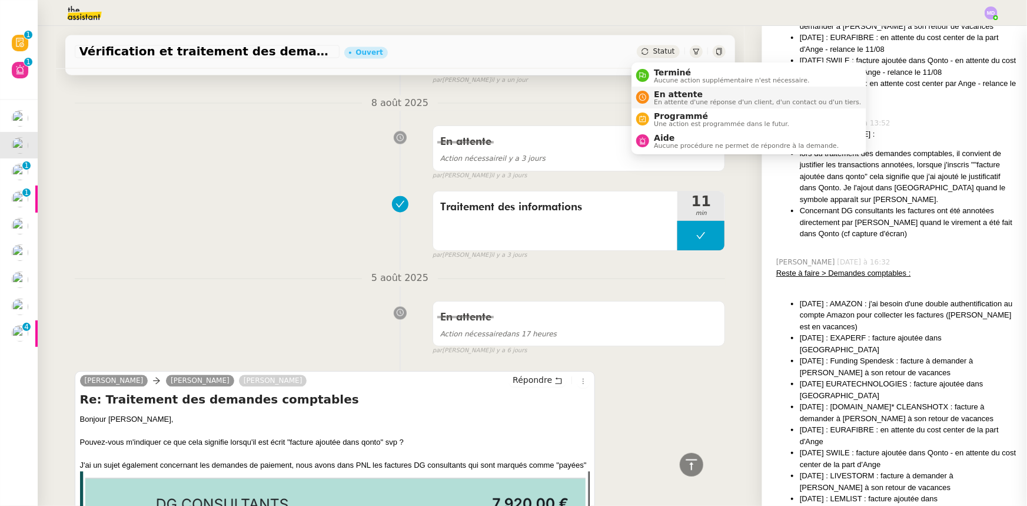
click at [688, 97] on span "En attente" at bounding box center [757, 93] width 207 height 9
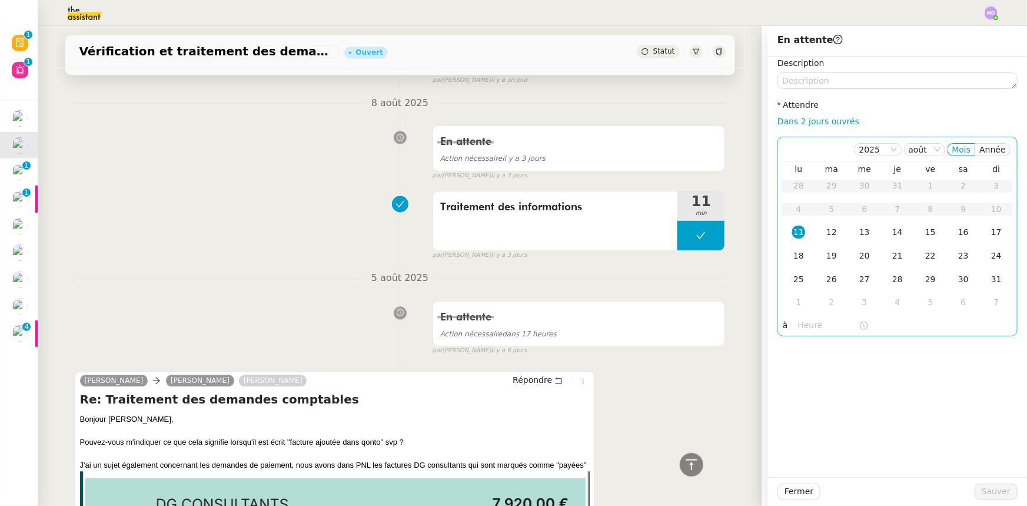
drag, startPoint x: 814, startPoint y: 124, endPoint x: 803, endPoint y: 148, distance: 26.6
click at [814, 124] on link "Dans 2 jours ouvrés" at bounding box center [818, 121] width 82 height 9
type input "07:00"
click at [792, 258] on div "18" at bounding box center [798, 255] width 13 height 13
click at [990, 489] on span "Sauver" at bounding box center [996, 491] width 29 height 14
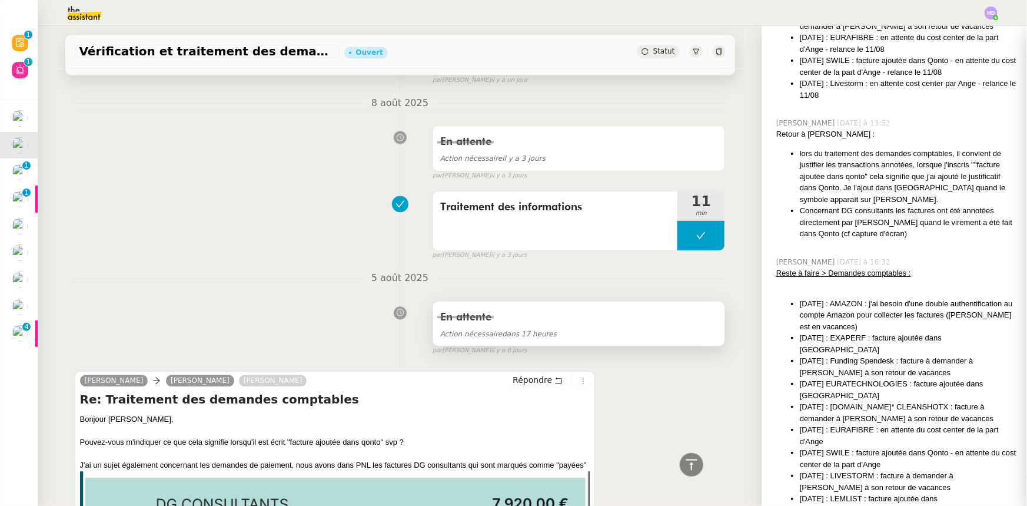
scroll to position [1189, 0]
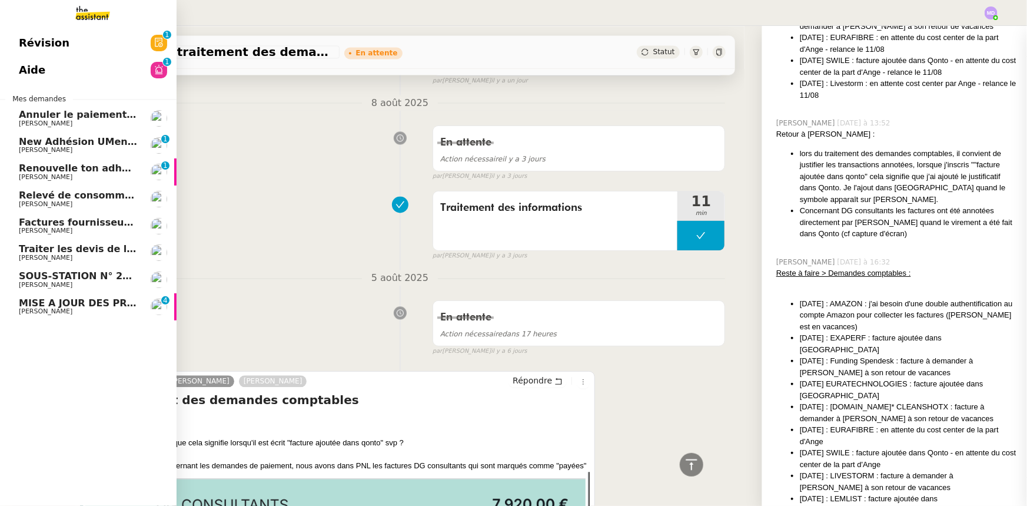
click at [74, 302] on span "MISE A JOUR DES PROCEDURES [PERSON_NAME]" at bounding box center [147, 302] width 256 height 11
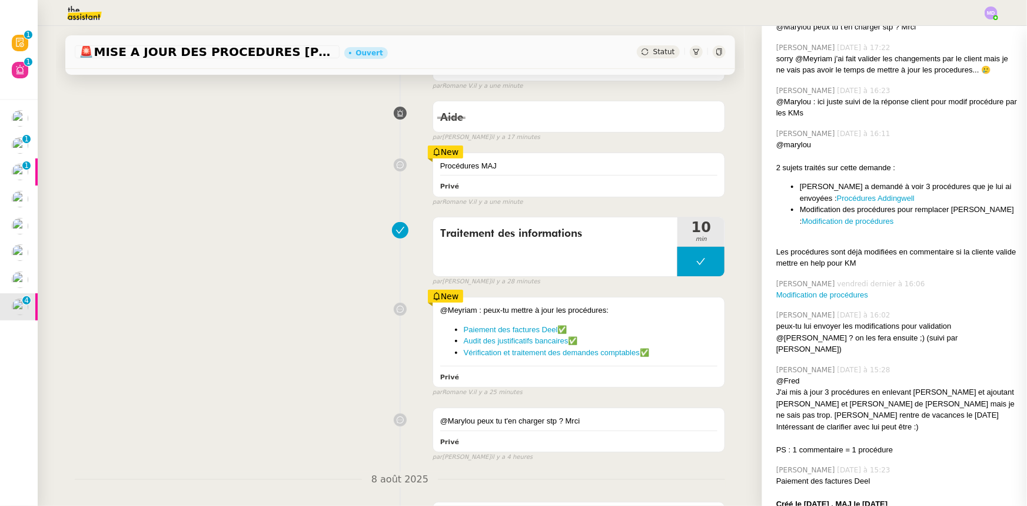
scroll to position [41, 0]
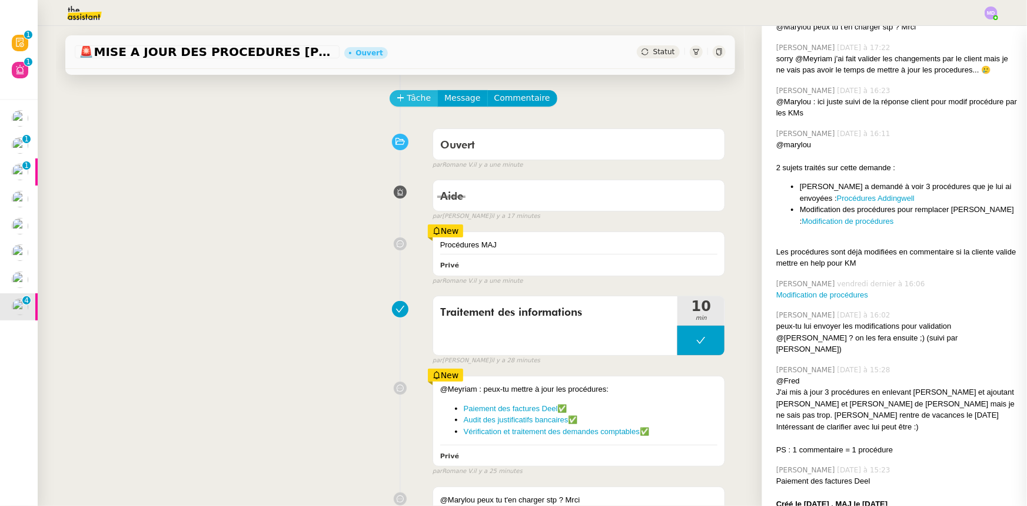
click at [419, 100] on span "Tâche" at bounding box center [419, 98] width 24 height 14
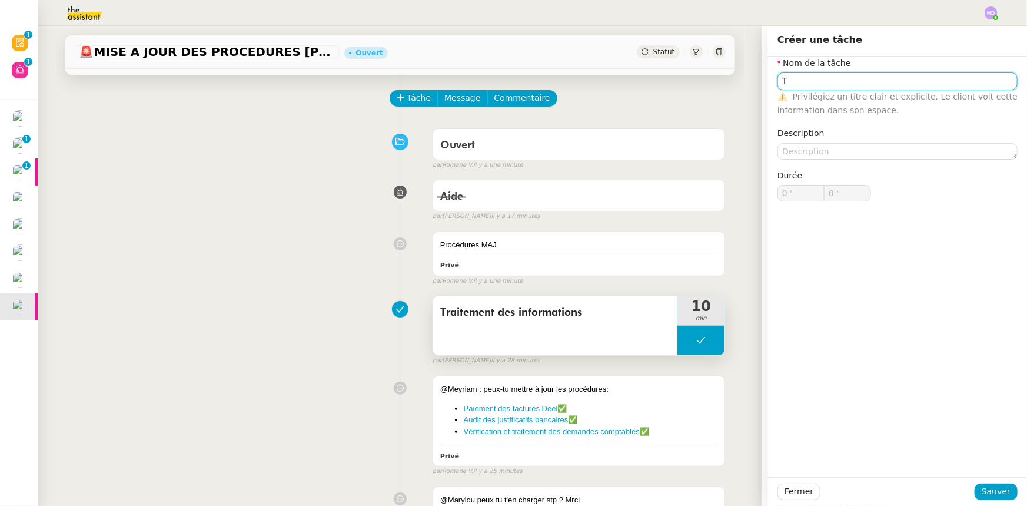
type input "T"
click at [686, 338] on button at bounding box center [700, 339] width 47 height 29
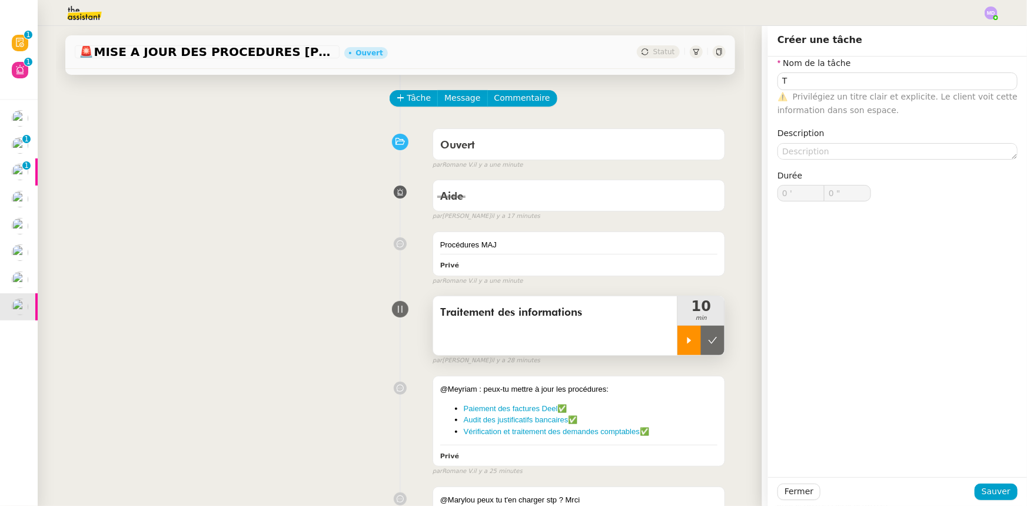
click at [687, 340] on icon at bounding box center [689, 340] width 4 height 6
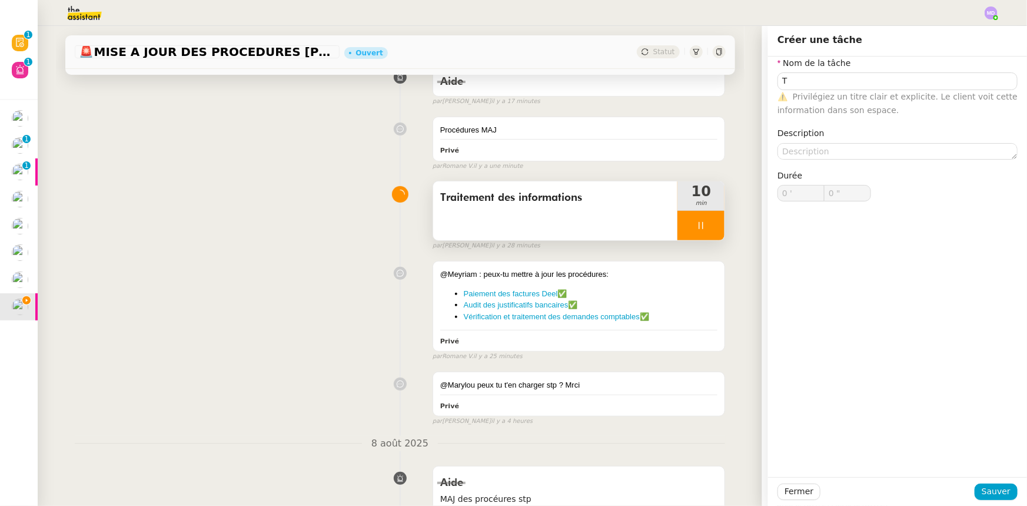
scroll to position [201, 0]
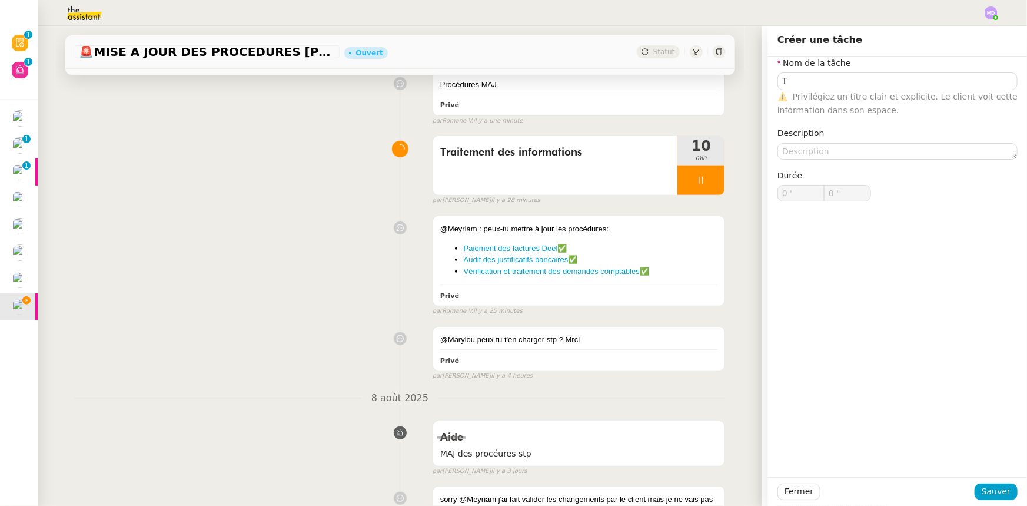
click at [325, 228] on div "@Meyriam : peux-tu mettre à jour les procédures: Paiement des factures Deel ✅ A…" at bounding box center [400, 263] width 651 height 106
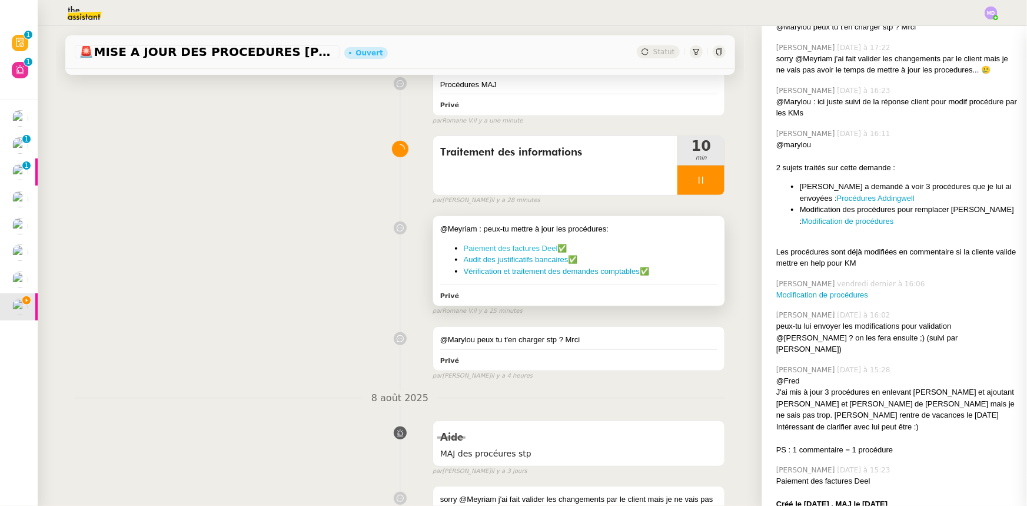
click at [499, 249] on link "Paiement des factures Deel" at bounding box center [511, 248] width 94 height 9
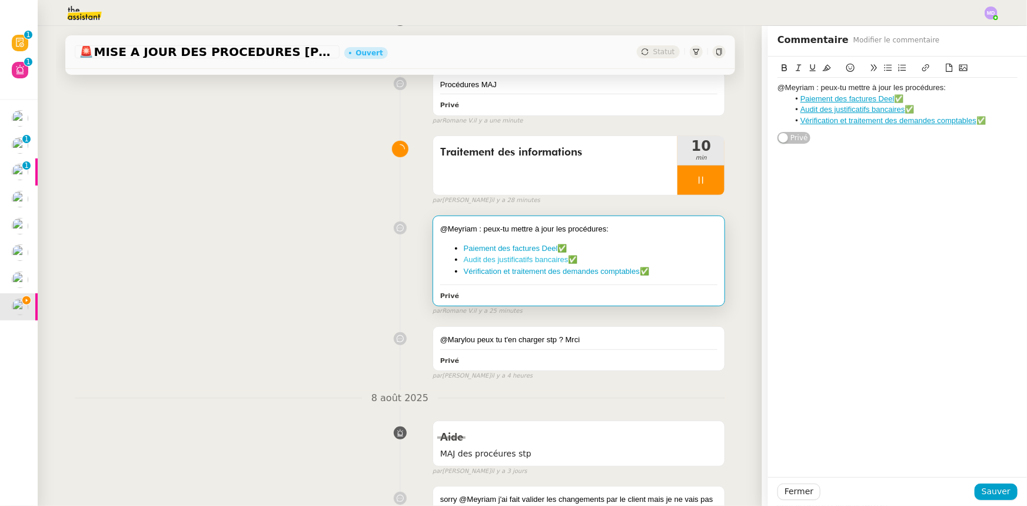
click at [530, 260] on link "Audit des justificatifs bancaires" at bounding box center [516, 259] width 105 height 9
click at [567, 272] on link "Vérification et traitement des demandes comptables" at bounding box center [552, 271] width 176 height 9
drag, startPoint x: 987, startPoint y: 493, endPoint x: 920, endPoint y: 414, distance: 103.1
click at [986, 490] on span "Sauver" at bounding box center [996, 491] width 29 height 14
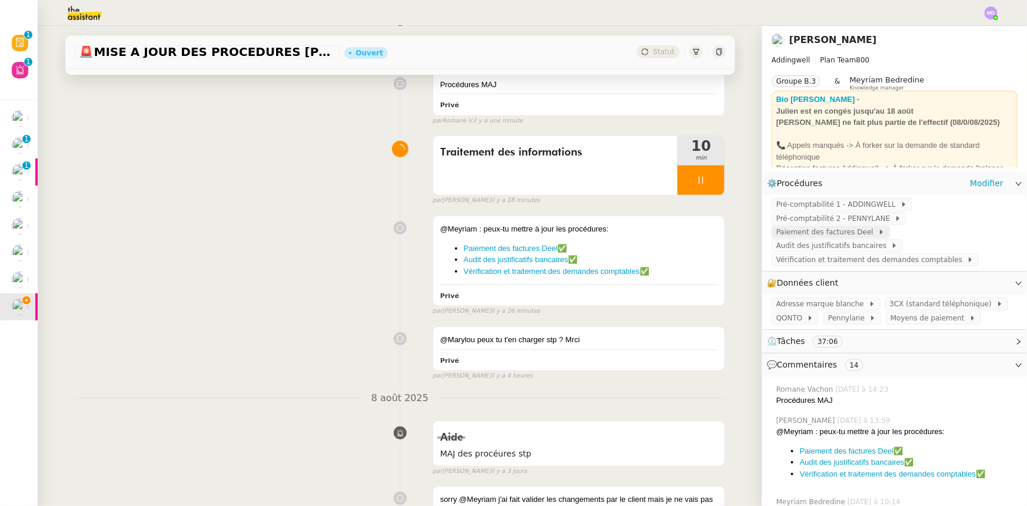
click at [878, 226] on span "Paiement des factures Deel" at bounding box center [827, 232] width 102 height 12
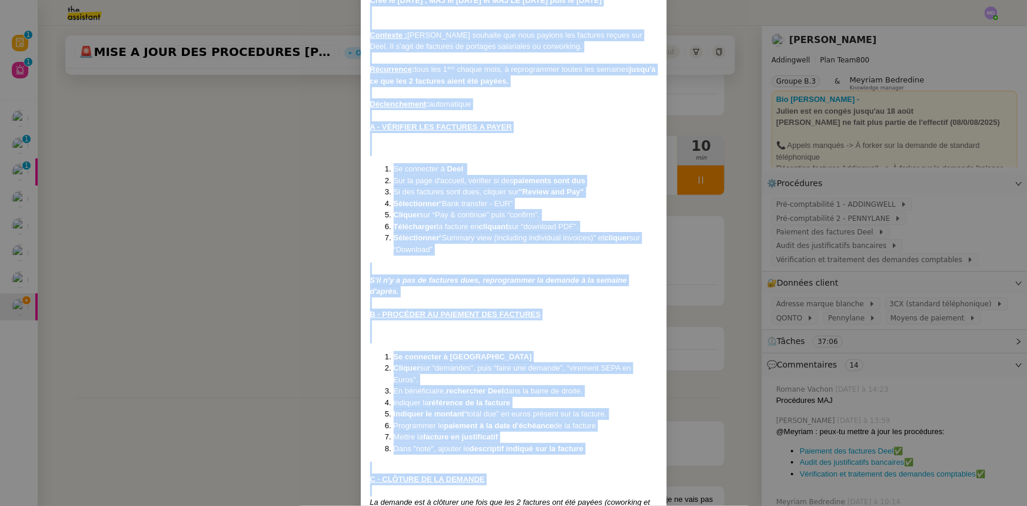
scroll to position [194, 0]
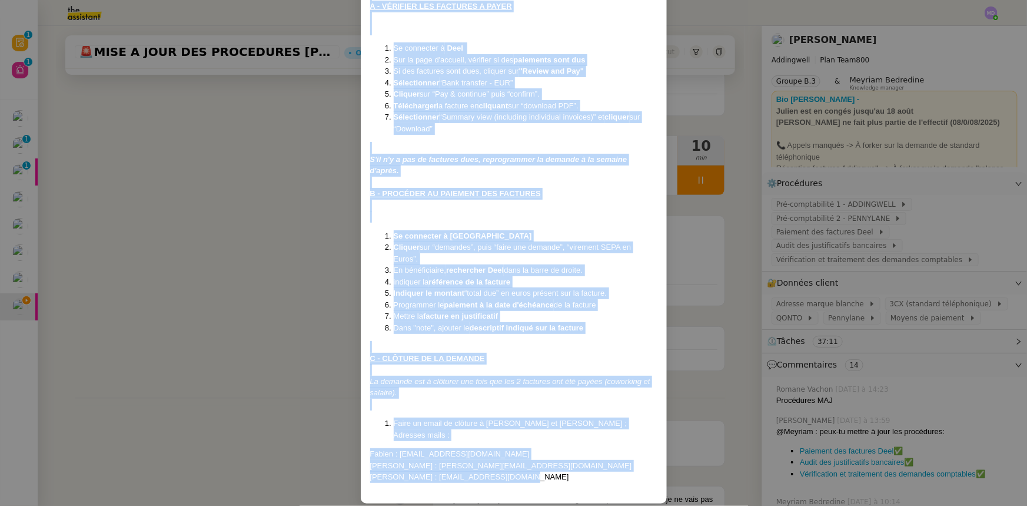
drag, startPoint x: 371, startPoint y: 71, endPoint x: 553, endPoint y: 465, distance: 433.7
click at [553, 465] on div "Créé le 07/03/2025 , MAJ le 24/03/25 et MAJ LE 1/07/25 puis le 11/08/2025 Conte…" at bounding box center [513, 184] width 287 height 620
copy div "Créé le 07/03/2025 , MAJ le 24/03/25 et MAJ LE 1/07/25 puis le 11/08/2025 Conte…"
click at [909, 231] on nz-modal-container "Créé le 07/03/2025 , MAJ le 24/03/25 et MAJ LE 1/07/25 puis le 11/08/2025 Conte…" at bounding box center [513, 253] width 1027 height 506
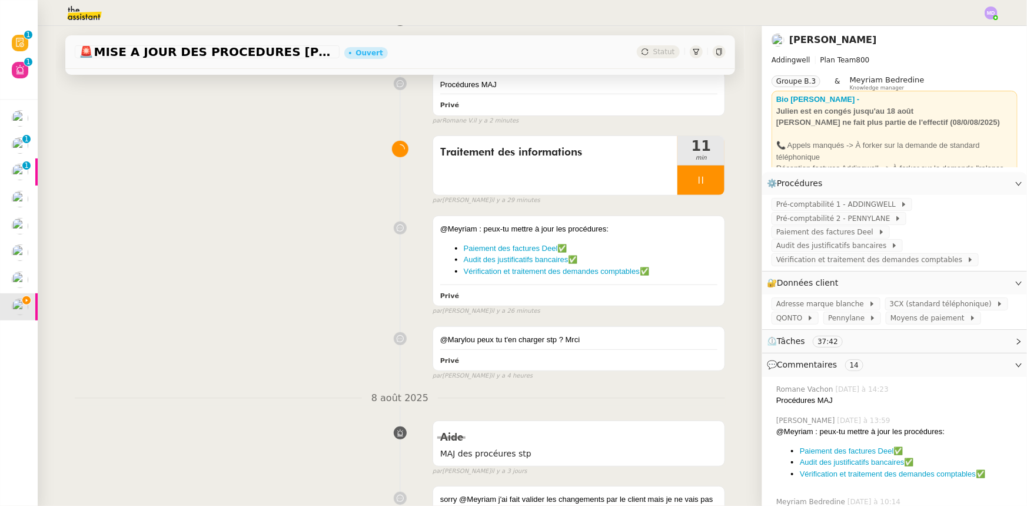
scroll to position [135, 0]
click at [873, 254] on span "Vérification et traitement des demandes comptables" at bounding box center [871, 260] width 191 height 12
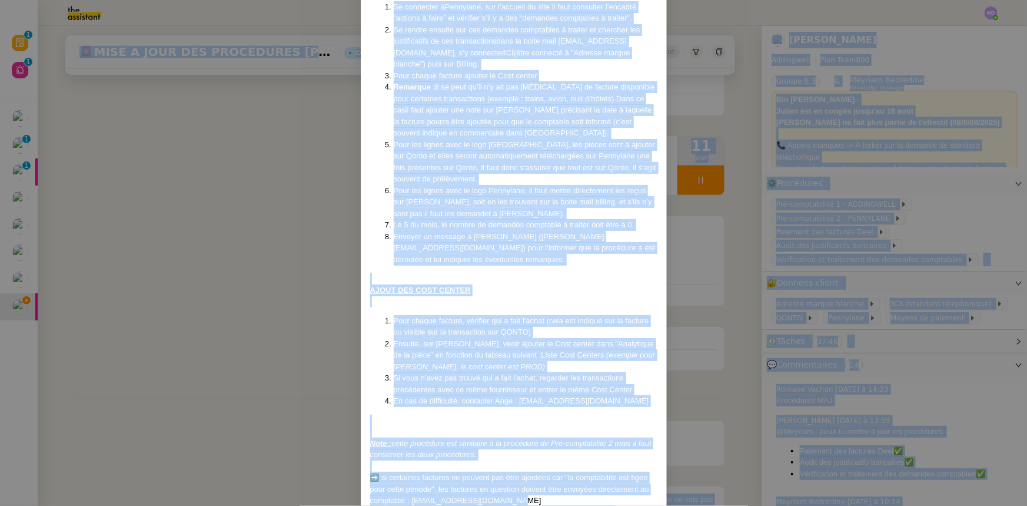
scroll to position [0, 0]
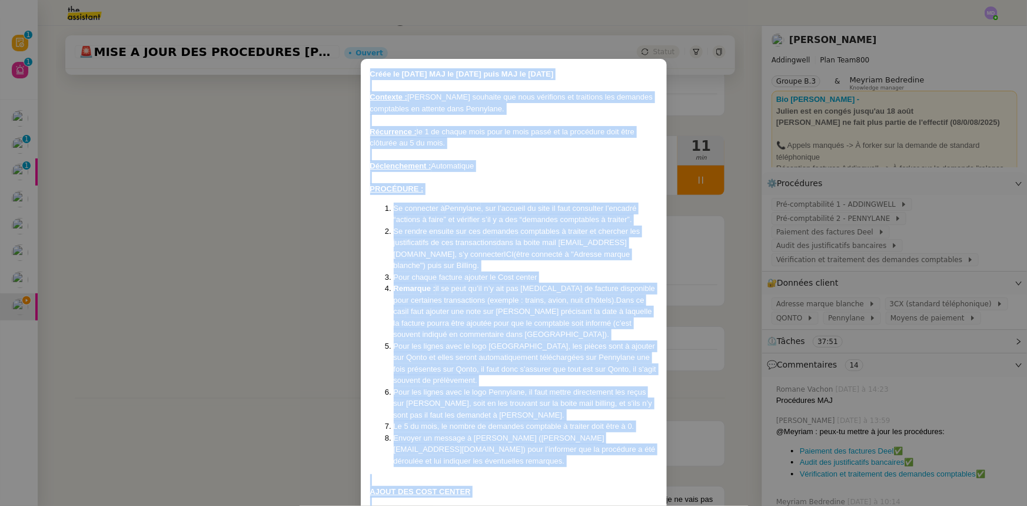
drag, startPoint x: 506, startPoint y: 474, endPoint x: 363, endPoint y: 68, distance: 430.9
click at [363, 68] on div "Créée le 02/04/2025 MAJ le 17/07/25 puis MAJ le 11/08/25 Contexte : Mathilde so…" at bounding box center [514, 388] width 306 height 658
copy div "Créée le 02/04/2025 MAJ le 17/07/25 puis MAJ le 11/08/25 Contexte : Mathilde so…"
click at [475, 162] on div "Déclenchement : Automatique" at bounding box center [513, 166] width 287 height 12
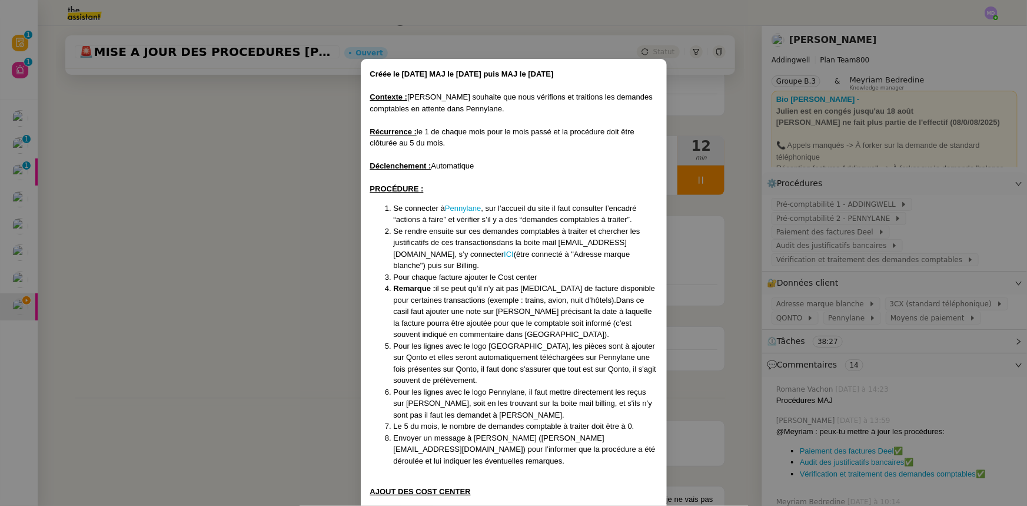
click at [733, 261] on nz-modal-container "Créée le 02/04/2025 MAJ le 17/07/25 puis MAJ le 11/08/25 Contexte : Mathilde so…" at bounding box center [513, 253] width 1027 height 506
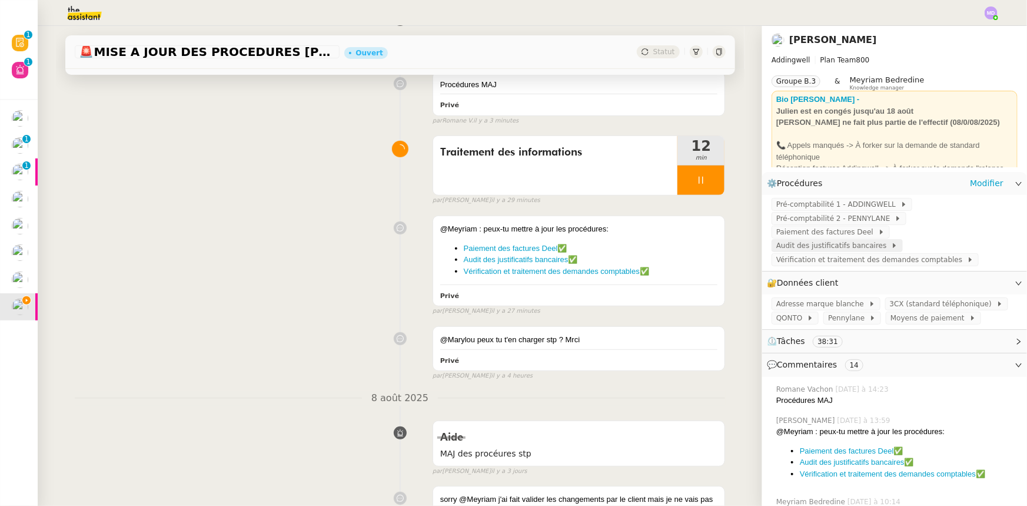
click at [850, 240] on span "Audit des justificatifs bancaires" at bounding box center [833, 246] width 115 height 12
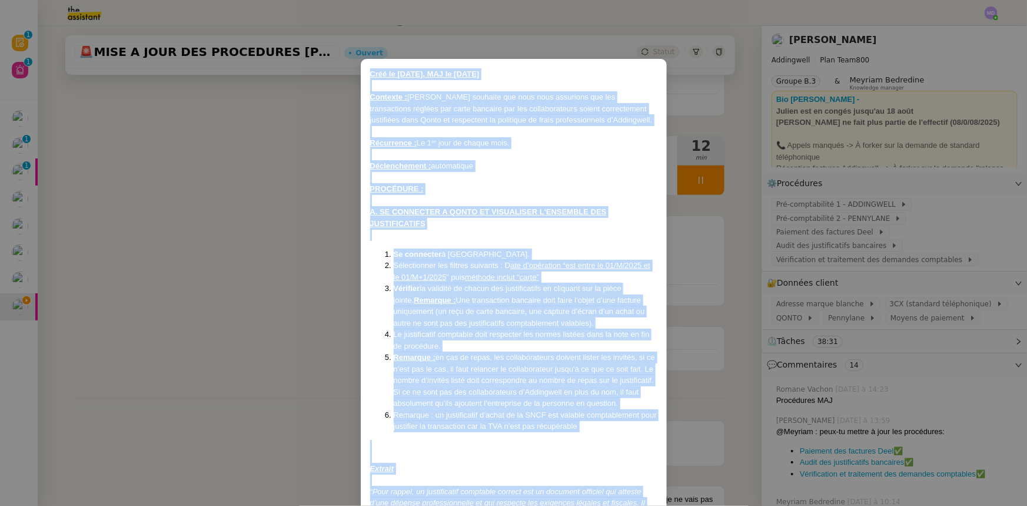
drag, startPoint x: 609, startPoint y: 456, endPoint x: 353, endPoint y: 42, distance: 486.2
click at [353, 42] on nz-modal-container "Créé le 20/02/2025, MAJ le 11/08/25 Contexte : Mathilde souhaite que nous nous …" at bounding box center [513, 253] width 1027 height 506
copy div "Créé le 20/02/2025, MAJ le 11/08/25 Contexte : Mathilde souhaite que nous nous …"
drag, startPoint x: 221, startPoint y: 218, endPoint x: 251, endPoint y: 221, distance: 30.2
click at [221, 218] on nz-modal-container "Créé le 20/02/2025, MAJ le 11/08/25 Contexte : Mathilde souhaite que nous nous …" at bounding box center [513, 253] width 1027 height 506
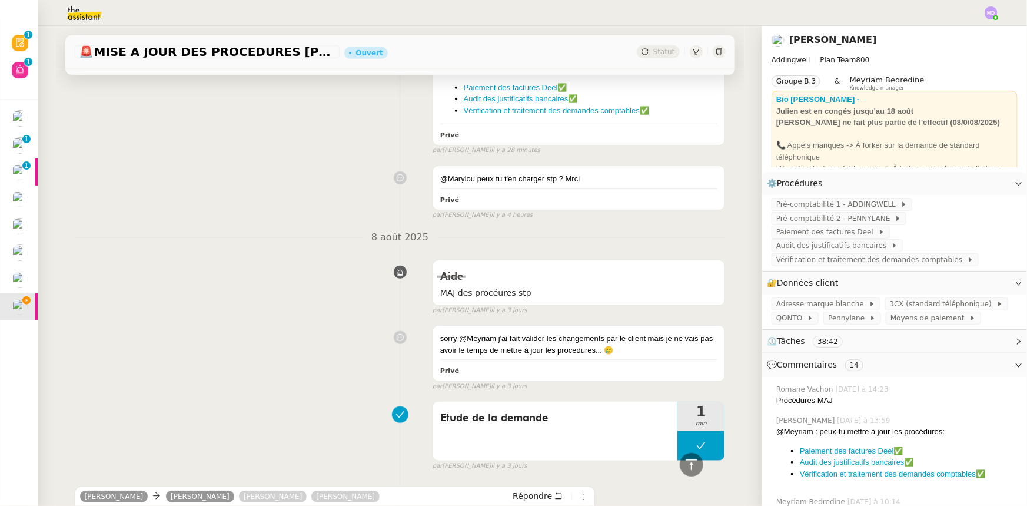
scroll to position [255, 0]
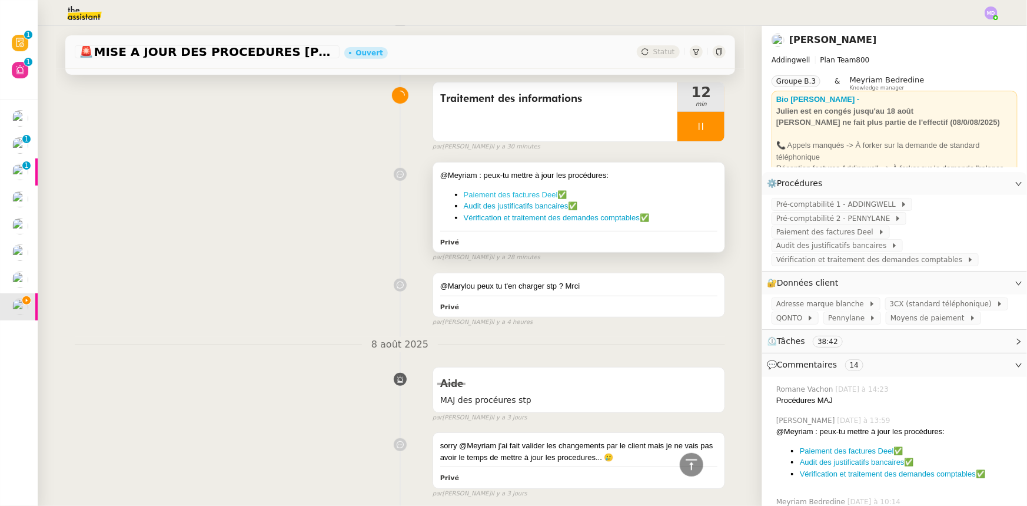
drag, startPoint x: 610, startPoint y: 212, endPoint x: 456, endPoint y: 190, distance: 155.1
click at [456, 190] on ul "Paiement des factures Deel ✅ Audit des justificatifs bancaires ✅ Vérification e…" at bounding box center [579, 206] width 278 height 35
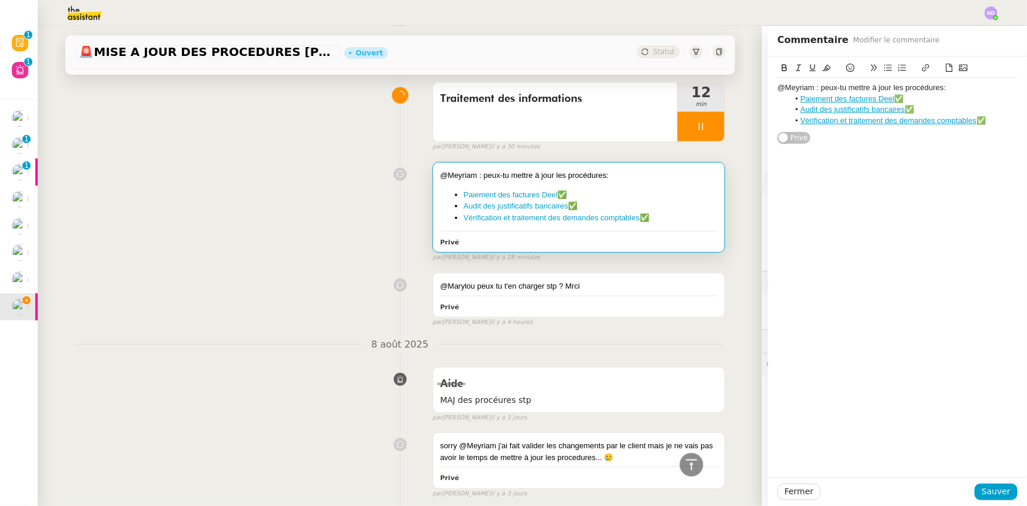
drag, startPoint x: 998, startPoint y: 125, endPoint x: 773, endPoint y: 101, distance: 226.2
click at [777, 101] on ul "Paiement des factures Deel ✅ Audit des justificatifs bancaires ✅ Vérification e…" at bounding box center [897, 110] width 240 height 32
copy ul "Paiement des factures Deel ✅ Audit des justificatifs bancaires ✅ Vérification e…"
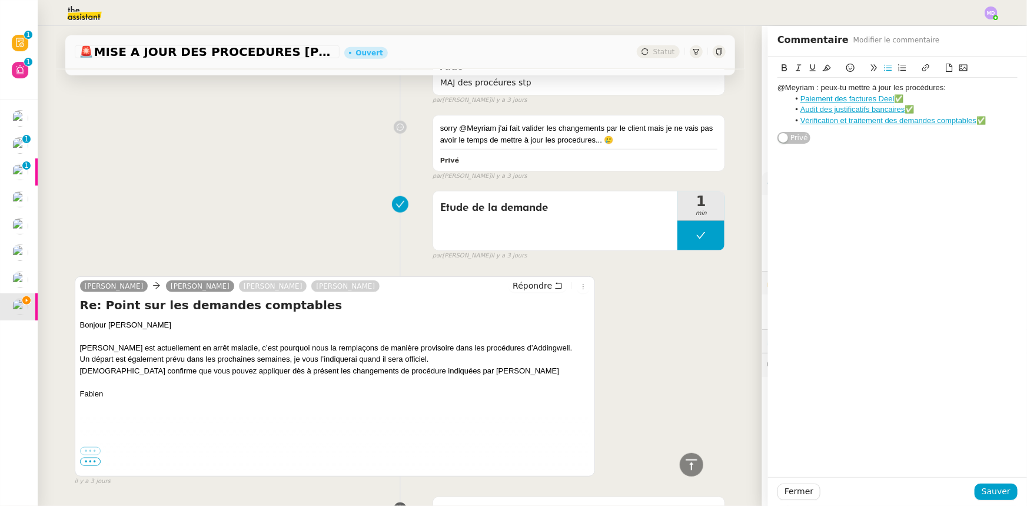
scroll to position [630, 0]
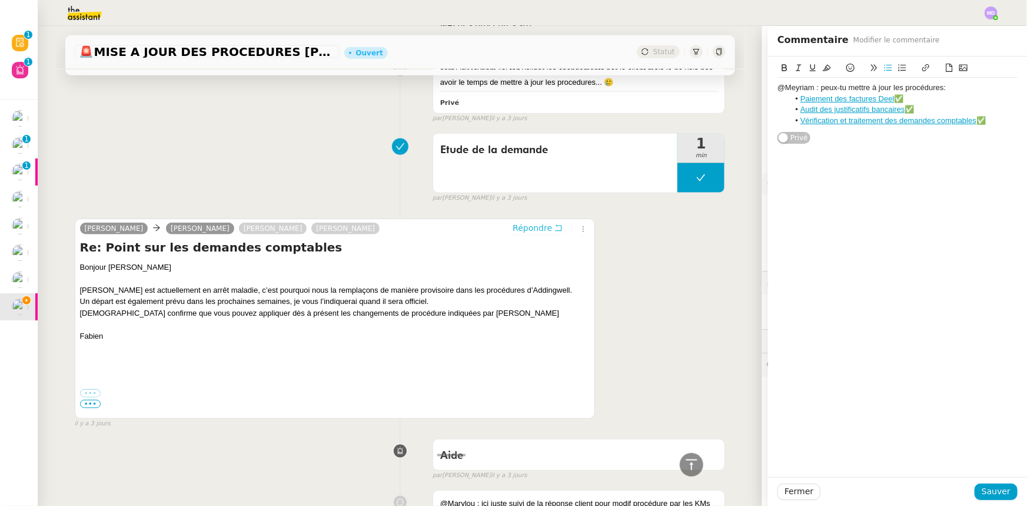
click at [540, 230] on span "Répondre" at bounding box center [532, 228] width 39 height 12
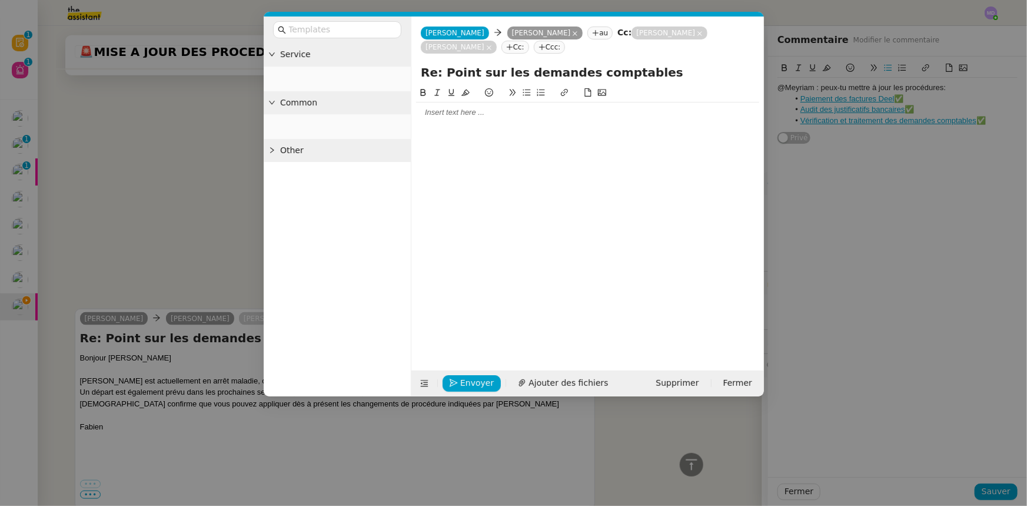
scroll to position [720, 0]
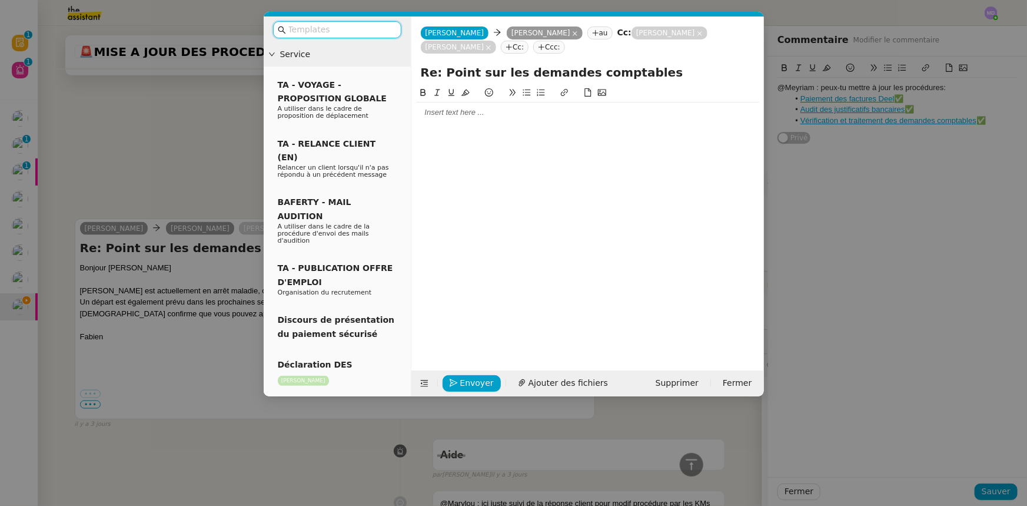
click at [470, 118] on div at bounding box center [587, 112] width 343 height 11
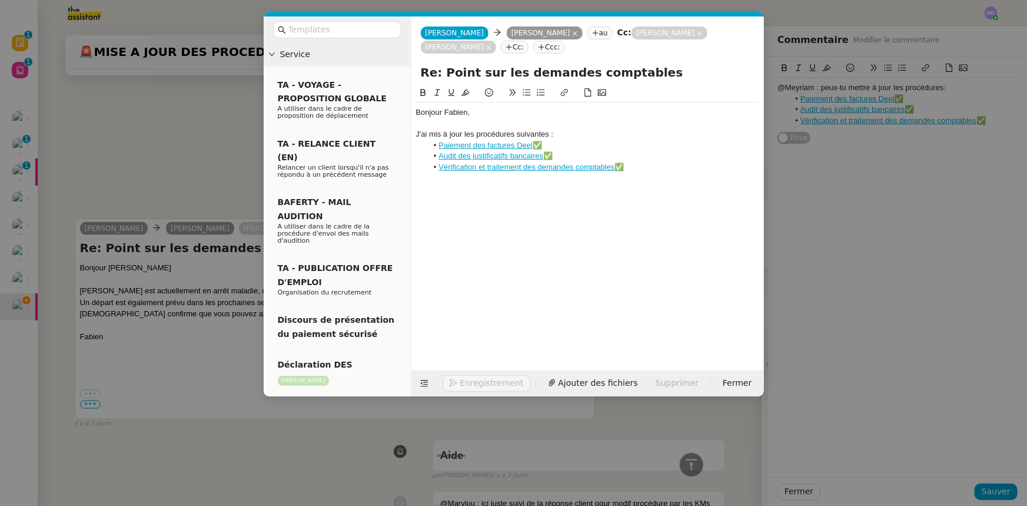
scroll to position [816, 0]
click at [547, 147] on li "Paiement des factures Deel ✅" at bounding box center [593, 145] width 332 height 11
click at [564, 156] on li "Audit des justificatifs bancaires ✅" at bounding box center [593, 156] width 332 height 11
click at [639, 167] on li "Vérification et traitement des demandes comptables ✅" at bounding box center [593, 167] width 332 height 11
click at [175, 148] on nz-modal-container "Service TA - VOYAGE - PROPOSITION GLOBALE A utiliser dans le cadre de propositi…" at bounding box center [513, 253] width 1027 height 506
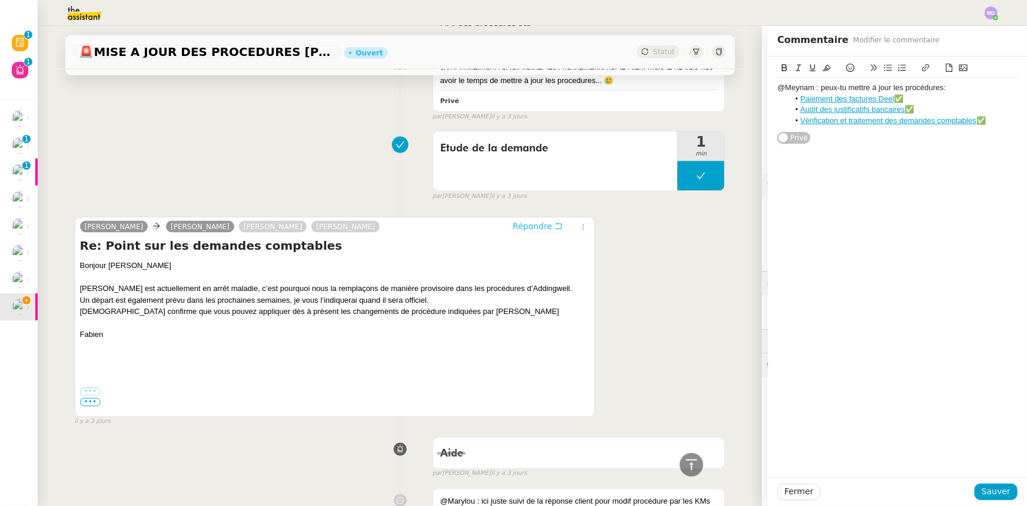
scroll to position [814, 0]
drag, startPoint x: 980, startPoint y: 490, endPoint x: 955, endPoint y: 474, distance: 30.7
click at [982, 490] on span "Sauver" at bounding box center [996, 491] width 29 height 14
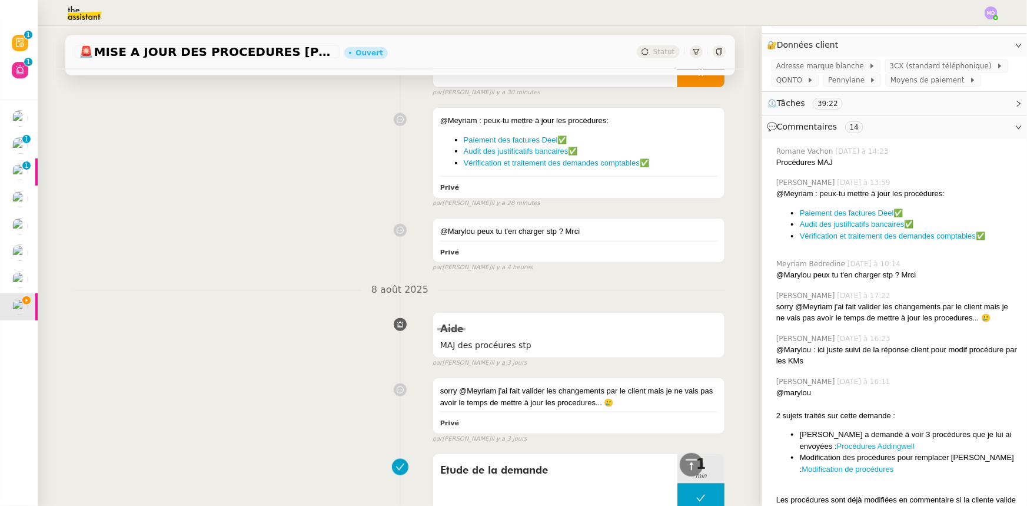
scroll to position [280, 0]
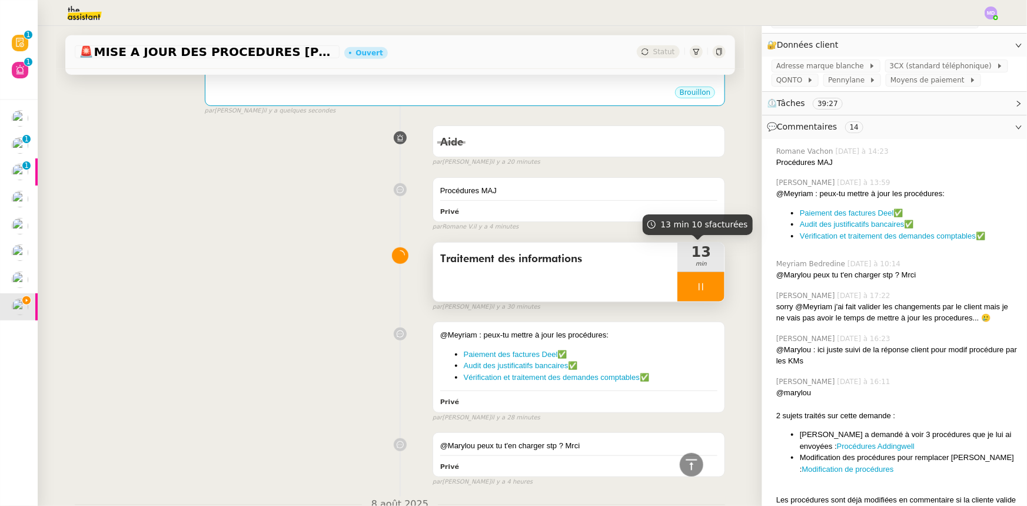
click at [695, 281] on div at bounding box center [700, 286] width 47 height 29
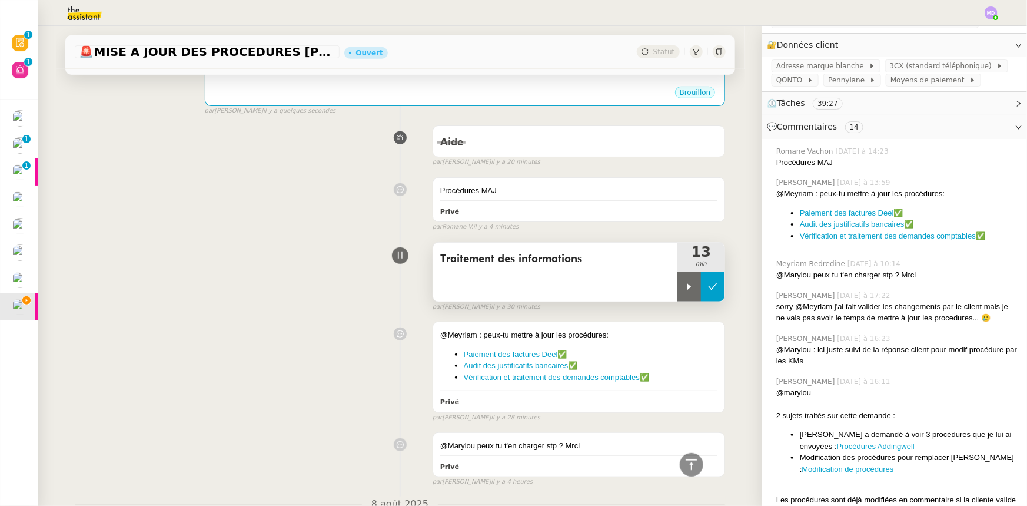
click at [701, 282] on button at bounding box center [713, 286] width 24 height 29
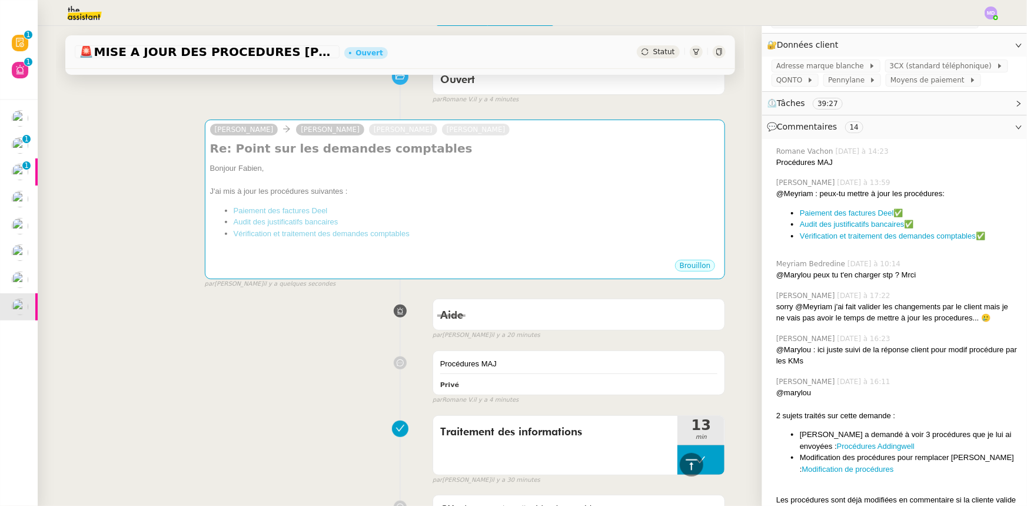
scroll to position [0, 0]
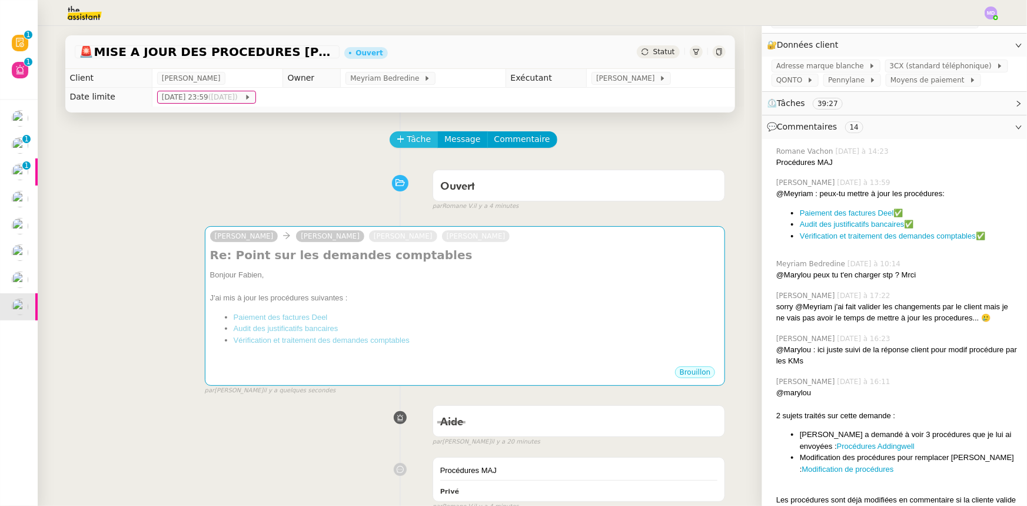
click at [407, 139] on span "Tâche" at bounding box center [419, 139] width 24 height 14
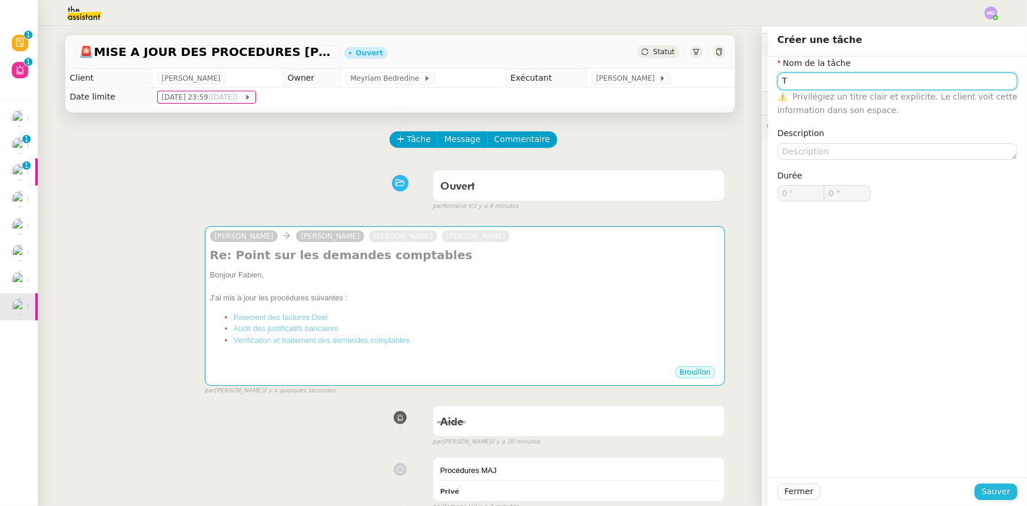
type input "T"
drag, startPoint x: 986, startPoint y: 491, endPoint x: 902, endPoint y: 425, distance: 107.3
click at [983, 489] on span "Sauver" at bounding box center [996, 491] width 29 height 14
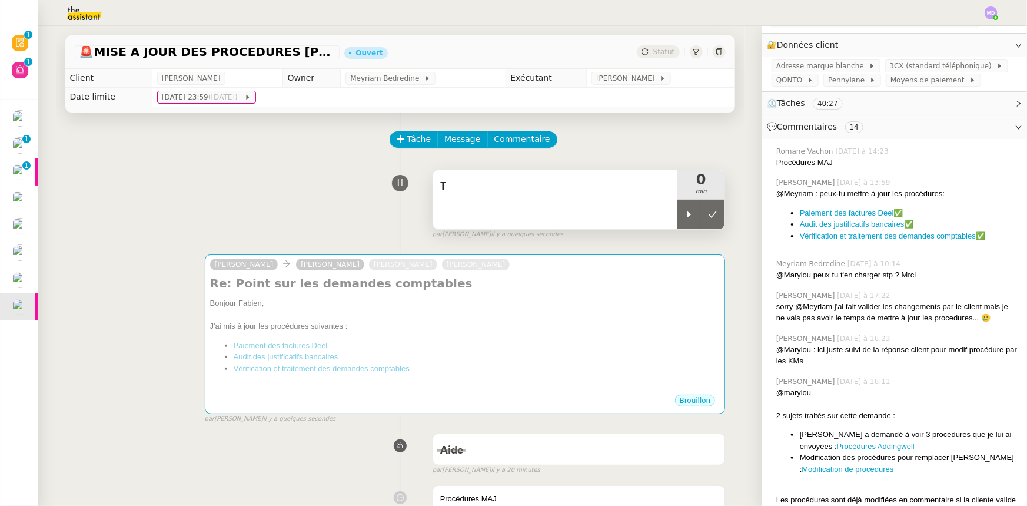
drag, startPoint x: 669, startPoint y: 217, endPoint x: 620, endPoint y: 208, distance: 49.7
click at [677, 217] on div at bounding box center [689, 214] width 24 height 29
click at [614, 206] on div "T" at bounding box center [555, 199] width 245 height 59
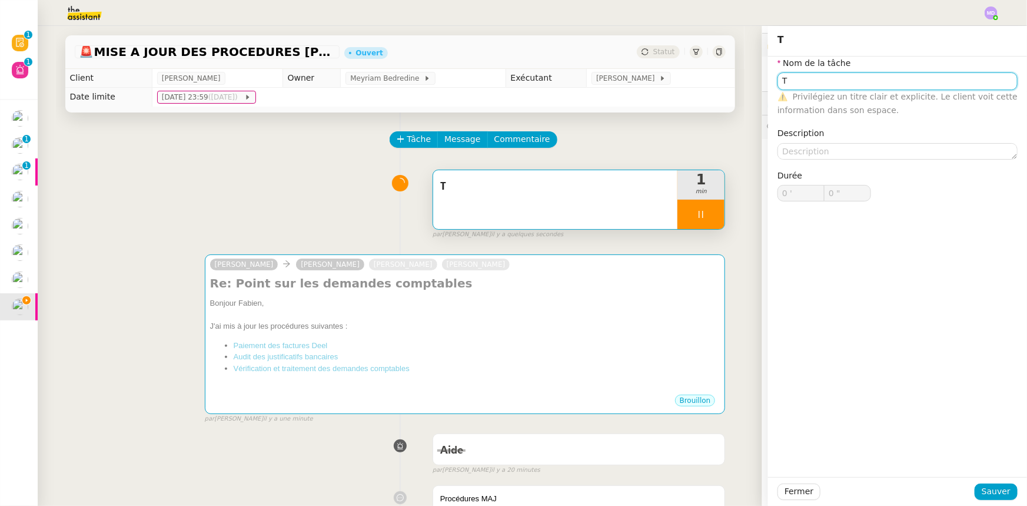
click at [806, 82] on input "T" at bounding box center [897, 80] width 240 height 17
type input "1 ""
type input "Transmissi"
type input "2 ""
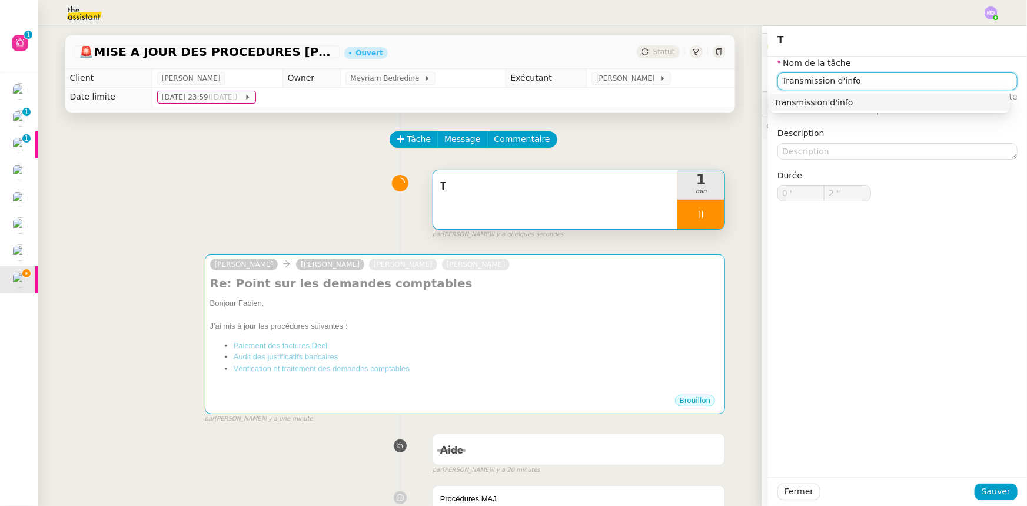
type input "Transmission d'infor"
type input "3 ""
type input "Transmission d'information"
type input "4 ""
type input "Transmission d'informations"
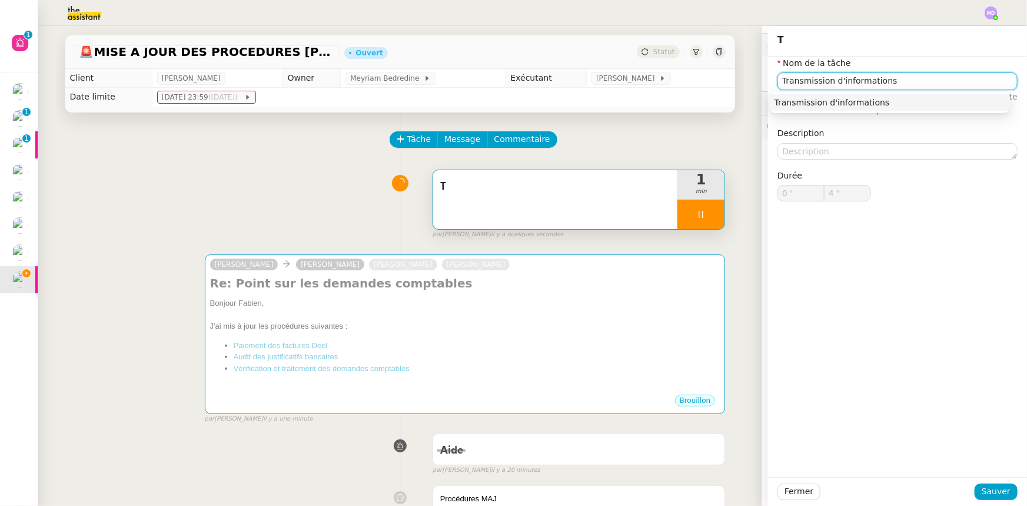
click at [824, 100] on div "Transmission d'informations" at bounding box center [889, 102] width 231 height 11
type input "5 ""
type input "Transmission d'informations"
click at [982, 493] on span "Sauver" at bounding box center [996, 491] width 29 height 14
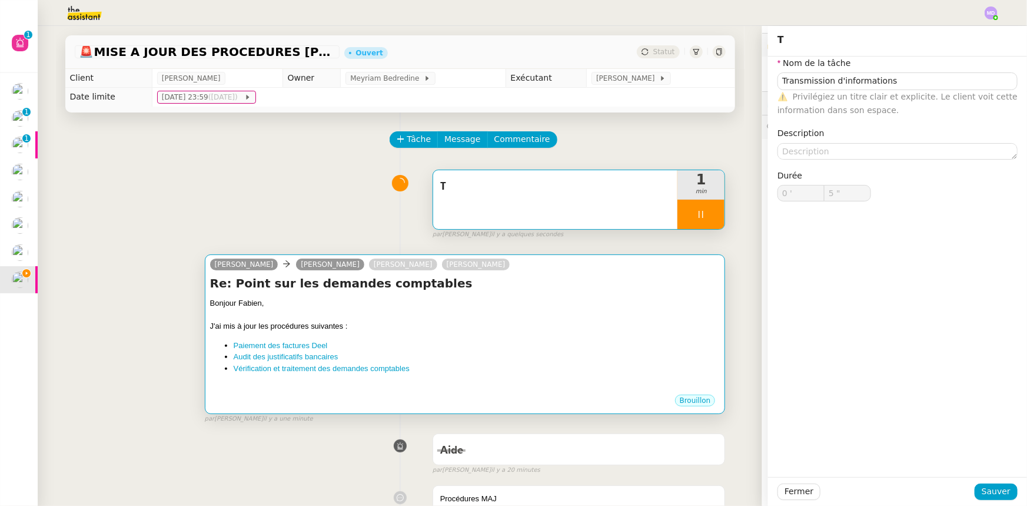
type input "6 ""
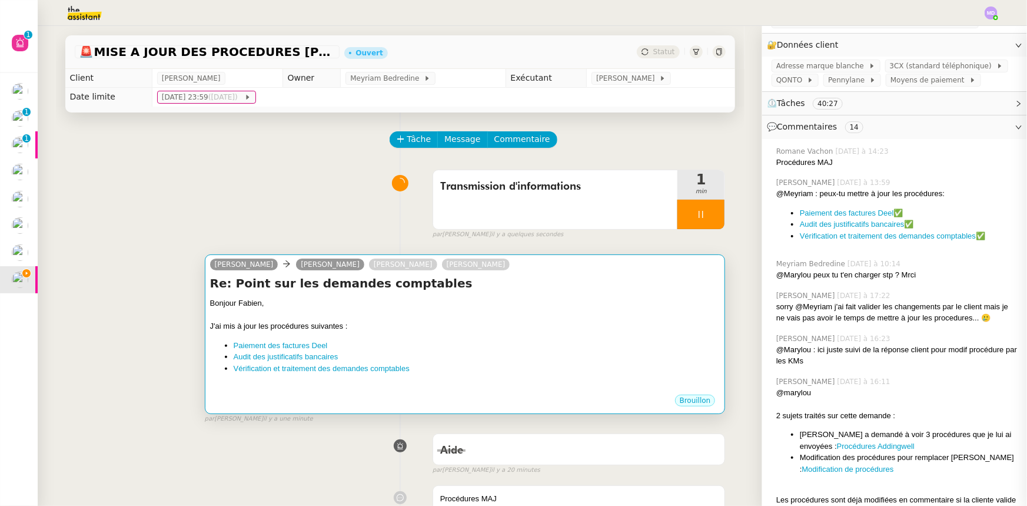
click at [480, 333] on div "Bonjour Fabien, J'ai mis à jour les procédures suivantes : Paiement des facture…" at bounding box center [465, 345] width 510 height 96
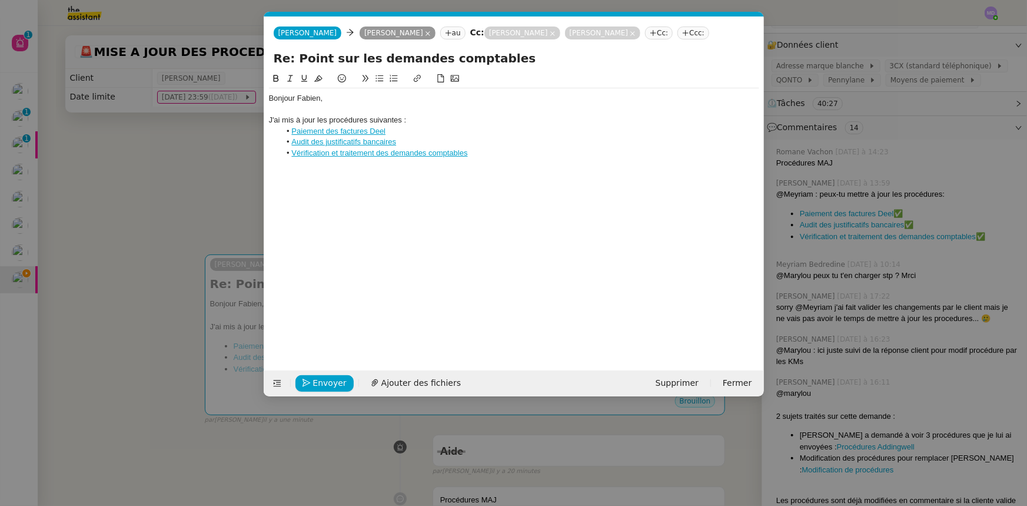
scroll to position [0, 25]
click at [498, 159] on div "Bonjour Fabien, J'ai mis à jour les procédures suivantes : Paiement des facture…" at bounding box center [514, 125] width 490 height 75
click at [498, 159] on div "N'hésitez pas à m'indiquer si vous avez quelconques modfiications à apporter les" at bounding box center [514, 163] width 490 height 11
click at [494, 152] on li "Vérification et traitement des demandes comptables" at bounding box center [519, 153] width 479 height 11
click at [975, 412] on nz-modal-container "Service TA - VOYAGE - PROPOSITION GLOBALE A utiliser dans le cadre de propositi…" at bounding box center [513, 253] width 1027 height 506
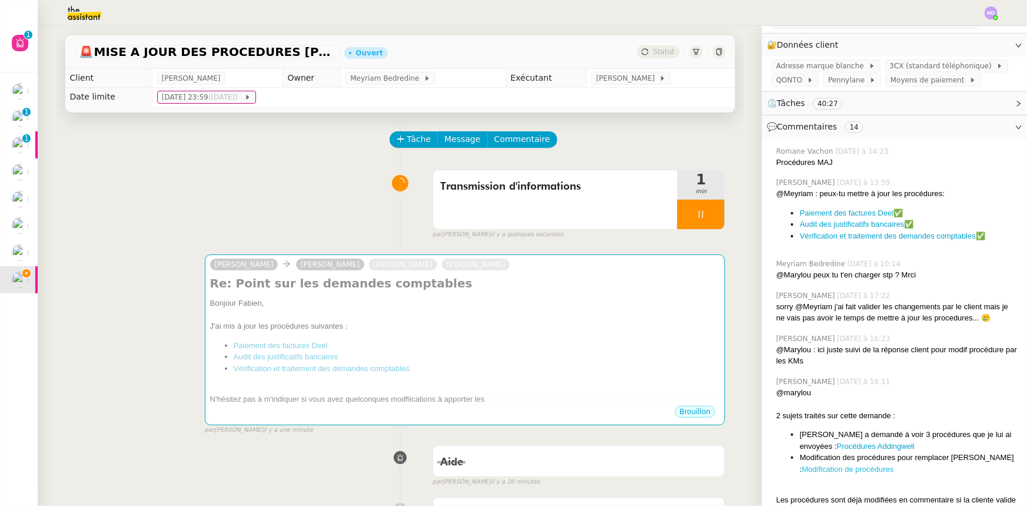
click at [856, 464] on link "Modification de procédures" at bounding box center [848, 468] width 92 height 9
click at [881, 430] on li "Mathilde a demandé à voir 3 procédures que je lui ai envoyées : Procédures Addi…" at bounding box center [909, 439] width 218 height 23
click at [877, 441] on link "Procédures Addingwell" at bounding box center [876, 445] width 78 height 9
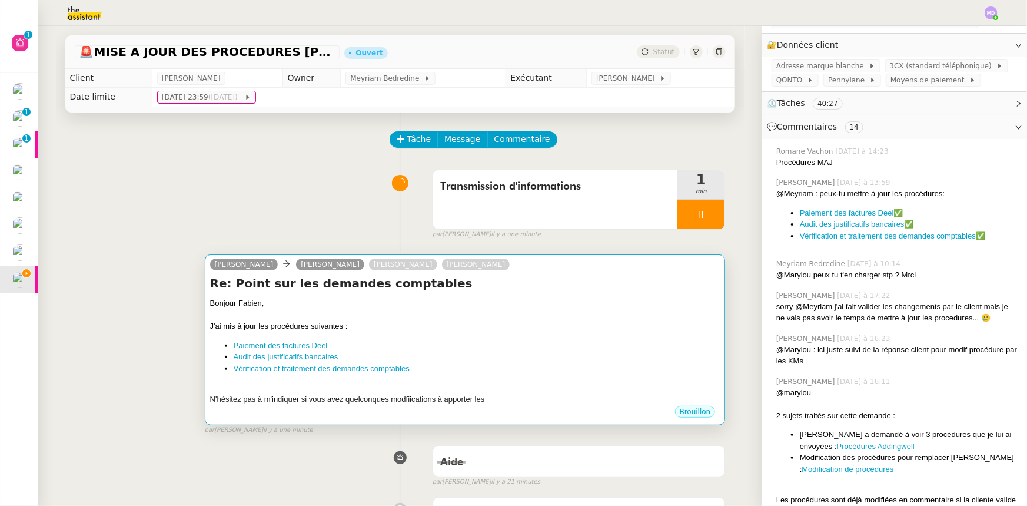
click at [452, 332] on div "J'ai mis à jour les procédures suivantes :" at bounding box center [465, 326] width 510 height 12
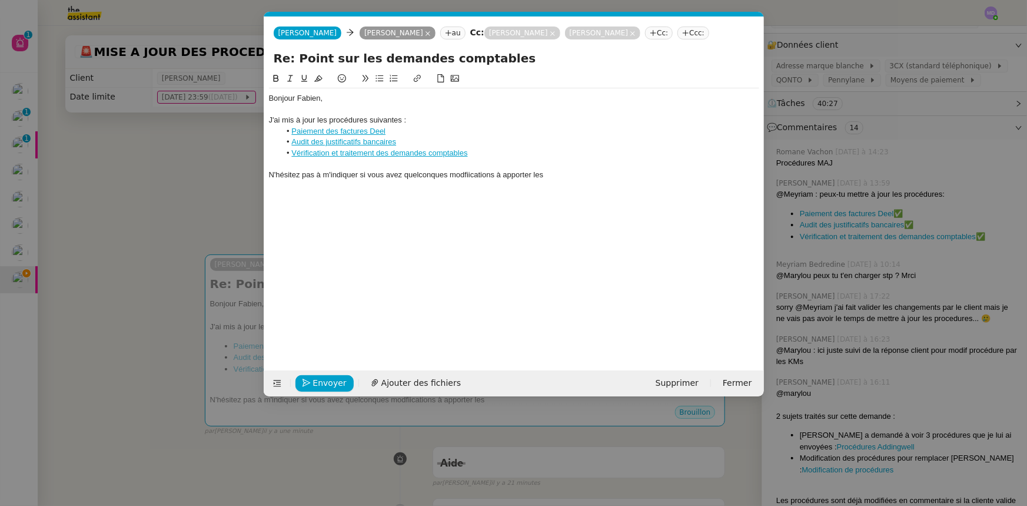
click at [555, 174] on div "N'hésitez pas à m'indiquer si vous avez quelconques modfiications à apporter les" at bounding box center [514, 174] width 490 height 11
click at [742, 173] on div "N'hésitez pas à m'indiquer si vous avez quelconques modfiications à apporter le…" at bounding box center [514, 174] width 490 height 11
click at [419, 75] on icon at bounding box center [417, 78] width 8 height 8
paste input "https://docs.google.com/document/d/1xtGnPeOrBx2-f4oYERiI8em6LCljXmpxyqpVyE4s6JM…"
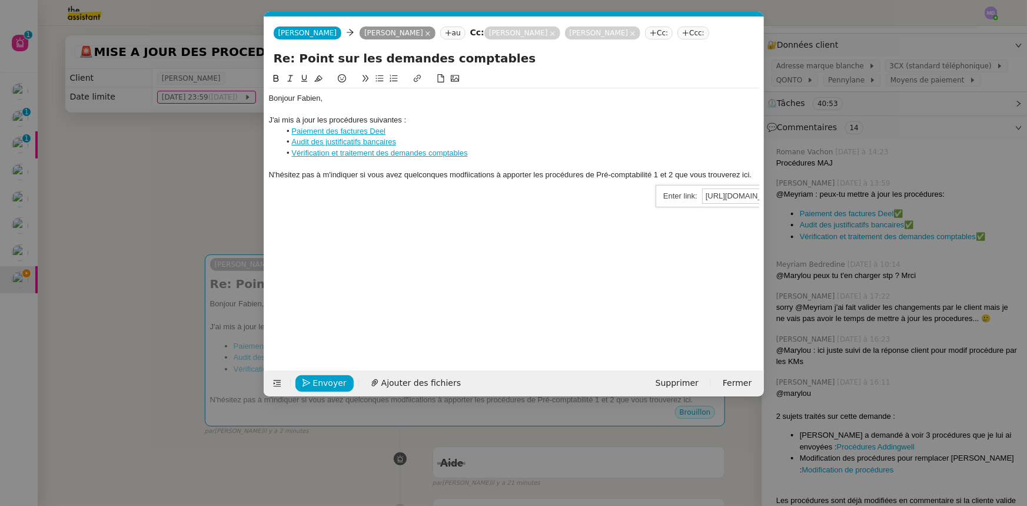
scroll to position [0, 39]
type input "https://docs.google.com/document/d/1xtGnPeOrBx2-f4oYERiI8em6LCljXmpxyqpVyE4s6JM…"
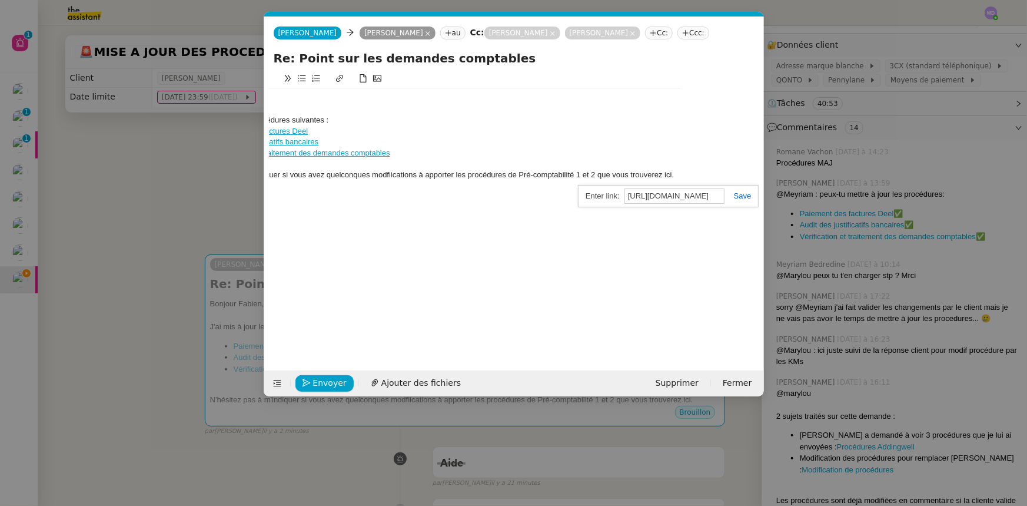
scroll to position [0, 82]
click at [739, 194] on link at bounding box center [737, 195] width 27 height 9
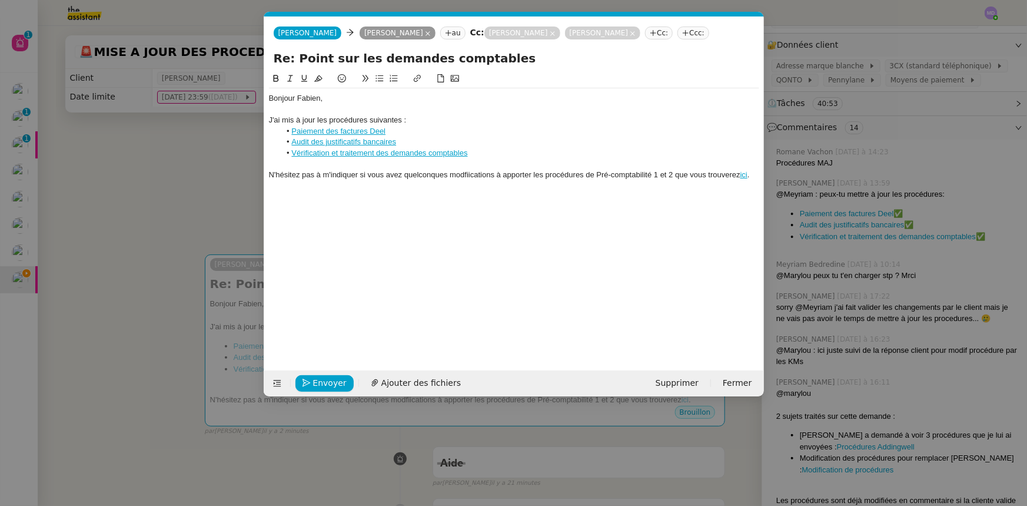
click at [483, 177] on div "N'hésitez pas à m'indiquer si vous avez quelconques modfiications à apporter le…" at bounding box center [514, 174] width 490 height 11
click at [0, 0] on lt-span "mod if ications" at bounding box center [0, 0] width 0 height 0
click at [441, 174] on div "N'hésitez pas à m'indiquer si vous avez quelconques modifications à apporter le…" at bounding box center [514, 174] width 490 height 11
click at [752, 174] on div "N'hésitez pas à m'indiquer si vous avez quelconques modifications à apporter le…" at bounding box center [514, 174] width 490 height 11
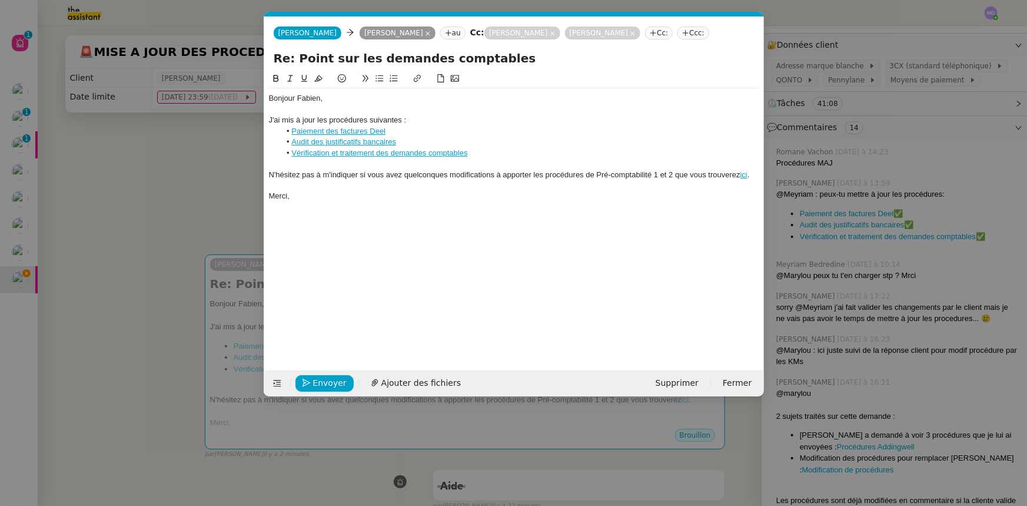
click at [434, 173] on div "N'hésitez pas à m'indiquer si vous avez quelconques modifications à apporter le…" at bounding box center [514, 174] width 490 height 11
drag, startPoint x: 752, startPoint y: 177, endPoint x: 267, endPoint y: 174, distance: 484.9
click at [267, 174] on nz-spin "Bonjour Fabien, J'ai mis à jour les procédures suivantes : Paiement des facture…" at bounding box center [514, 214] width 500 height 285
click at [293, 75] on icon at bounding box center [290, 78] width 8 height 8
click at [397, 175] on em "N'hésitez pas à m'indiquer si vous avez quelconques modifications à apporter le…" at bounding box center [504, 174] width 471 height 9
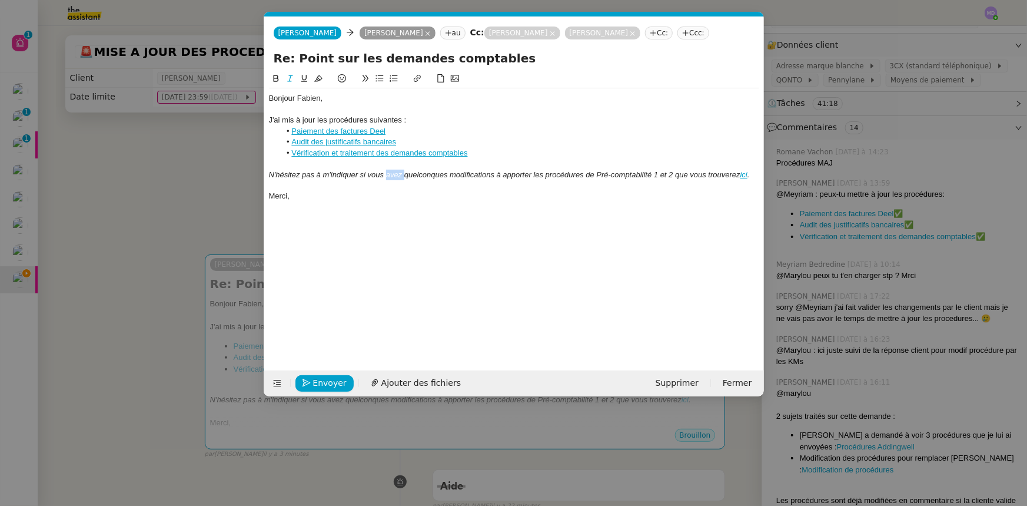
click at [397, 175] on em "N'hésitez pas à m'indiquer si vous avez quelconques modifications à apporter le…" at bounding box center [504, 174] width 471 height 9
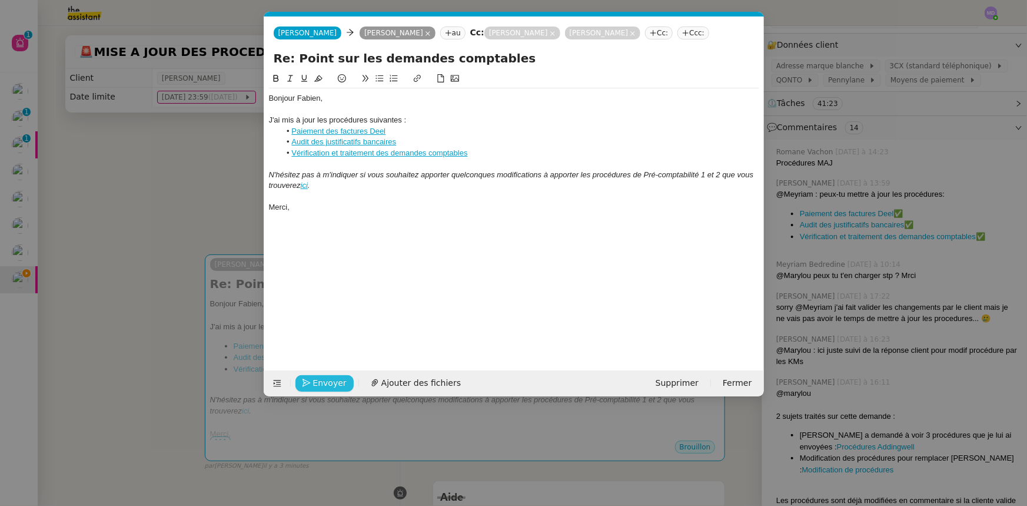
click at [335, 381] on span "Envoyer" at bounding box center [330, 383] width 34 height 14
click at [335, 381] on span "Confirmer l'envoi" at bounding box center [348, 383] width 71 height 14
click at [335, 381] on nz-modal-container "Service TA - VOYAGE - PROPOSITION GLOBALE A utiliser dans le cadre de propositi…" at bounding box center [513, 253] width 1027 height 506
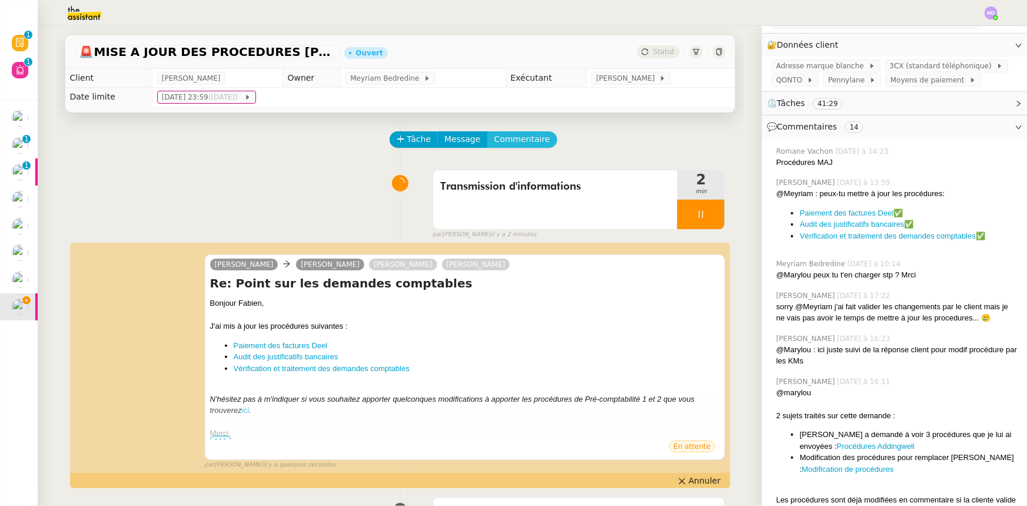
click at [511, 139] on span "Commentaire" at bounding box center [522, 139] width 56 height 14
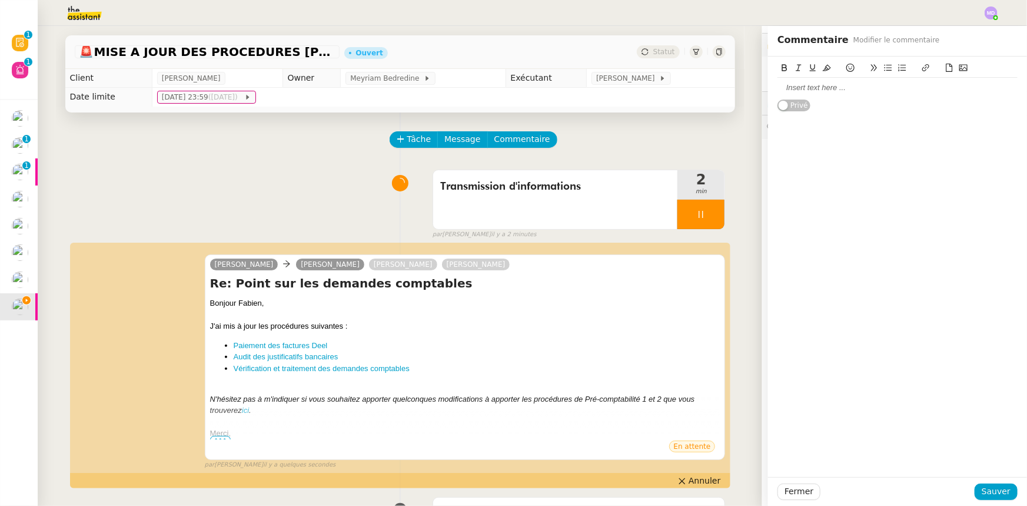
click at [284, 214] on div "Transmission d'informations 2 min false par Marylou D. il y a 2 minutes" at bounding box center [400, 201] width 651 height 75
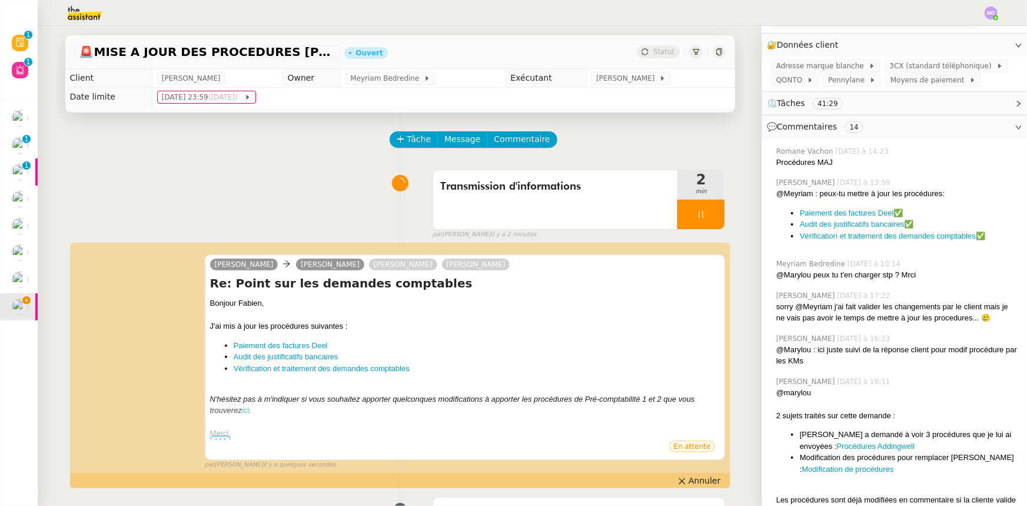
drag, startPoint x: 976, startPoint y: 225, endPoint x: 789, endPoint y: 191, distance: 190.8
click at [789, 191] on div "@Meyriam : peux-tu mettre à jour les procédures: Paiement des factures Deel ✅ A…" at bounding box center [896, 215] width 241 height 54
copy ul "Paiement des factures Deel ✅ Audit des justificatifs bancaires ✅ Vérification e…"
click at [494, 135] on span "Commentaire" at bounding box center [522, 139] width 56 height 14
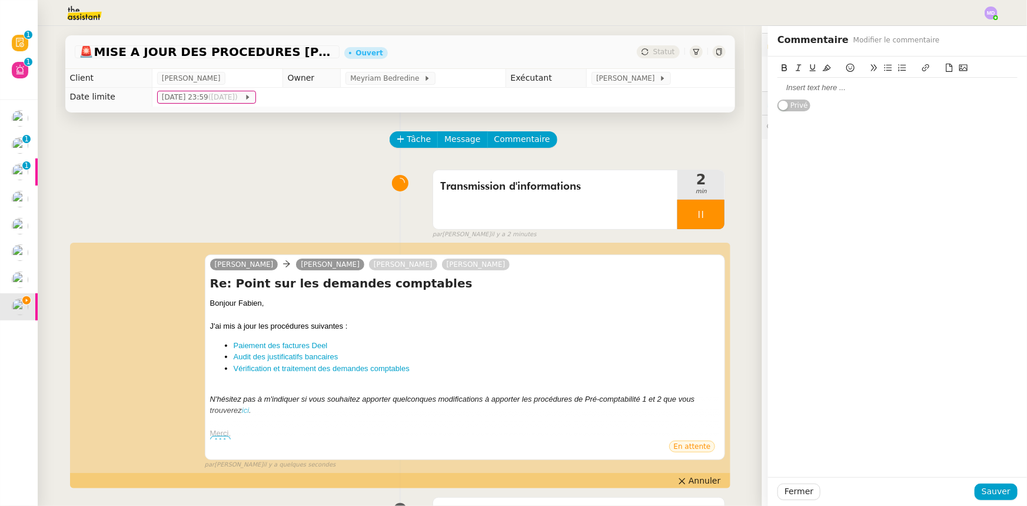
click at [800, 86] on div at bounding box center [897, 87] width 240 height 11
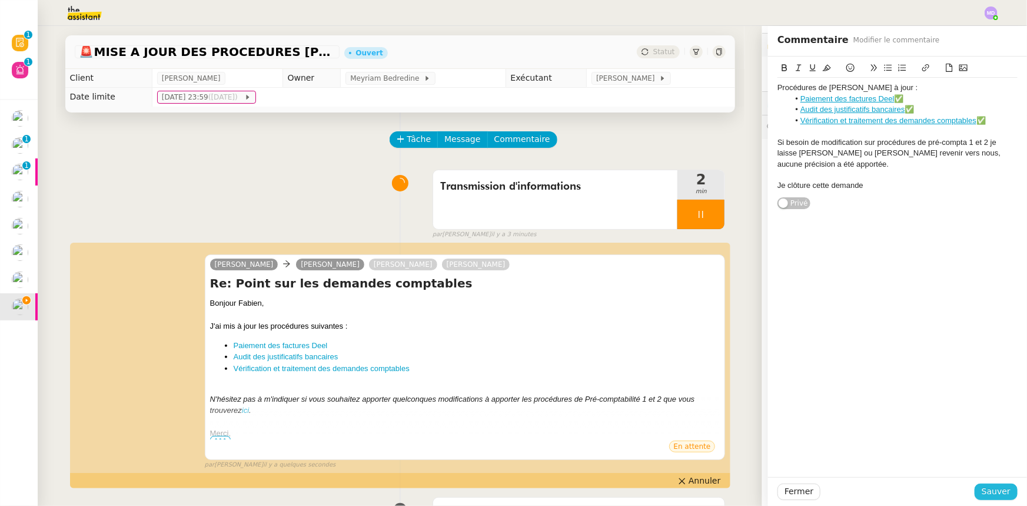
drag, startPoint x: 982, startPoint y: 493, endPoint x: 859, endPoint y: 397, distance: 156.4
click at [976, 488] on button "Sauver" at bounding box center [996, 491] width 43 height 16
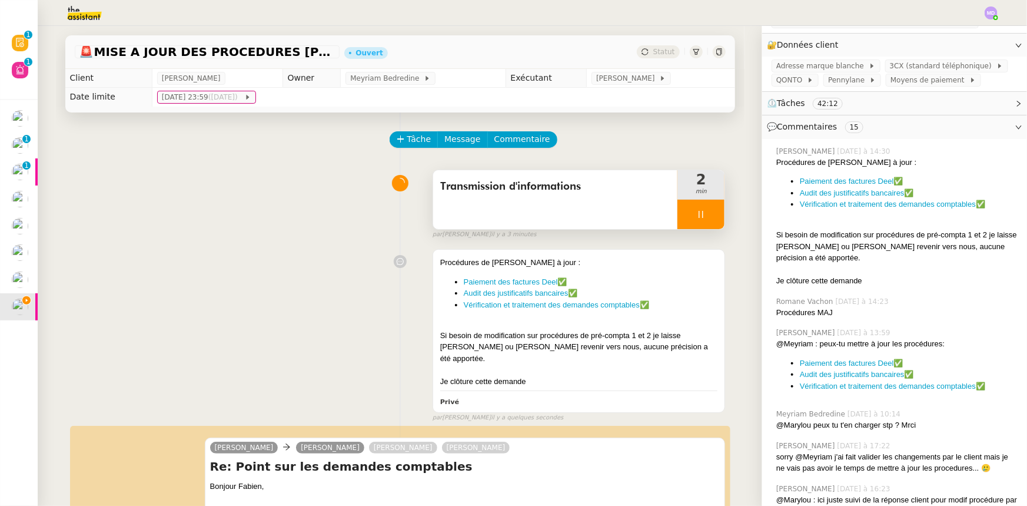
click at [701, 225] on div at bounding box center [700, 214] width 47 height 29
click at [704, 222] on button at bounding box center [713, 214] width 24 height 29
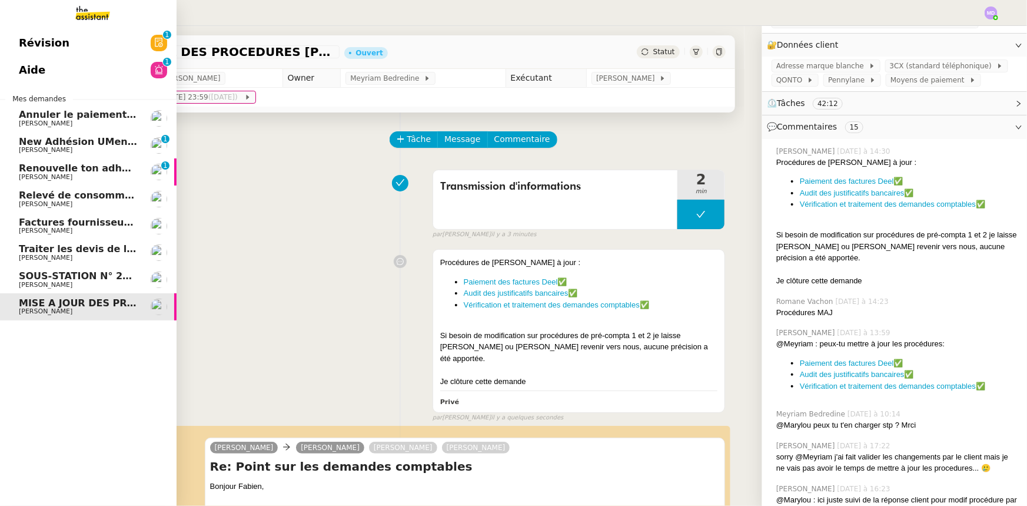
click at [47, 125] on span "[PERSON_NAME]" at bounding box center [46, 123] width 54 height 8
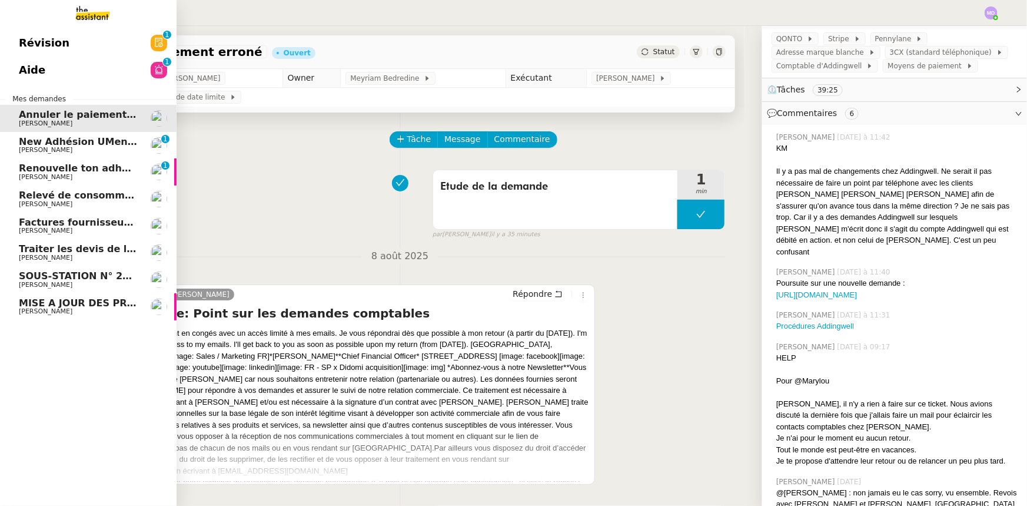
scroll to position [223, 0]
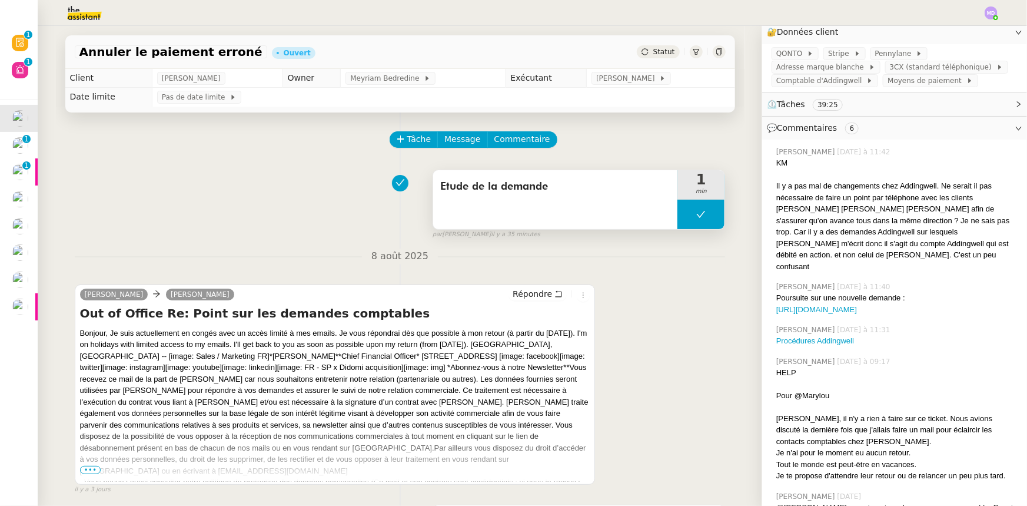
click at [690, 221] on button at bounding box center [700, 214] width 47 height 29
click at [679, 221] on div at bounding box center [689, 214] width 24 height 29
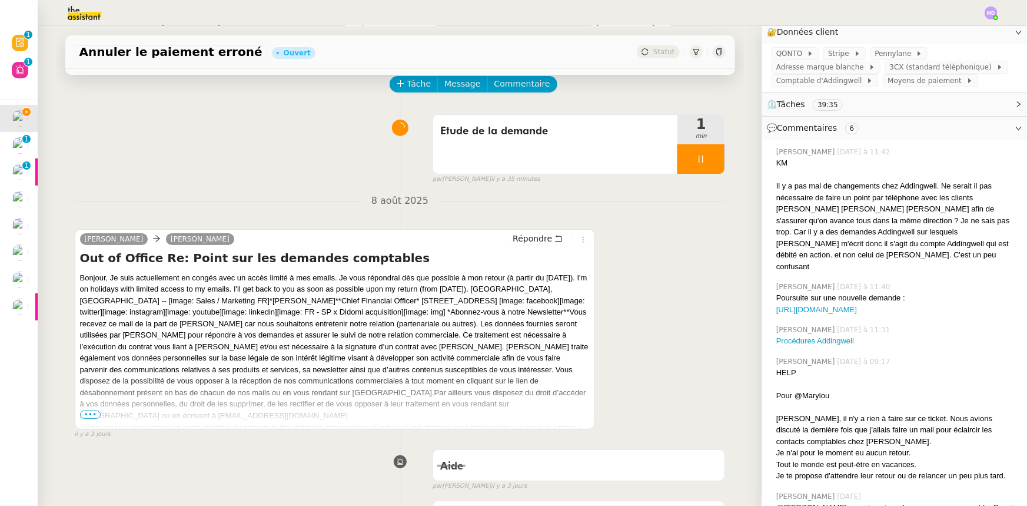
scroll to position [0, 0]
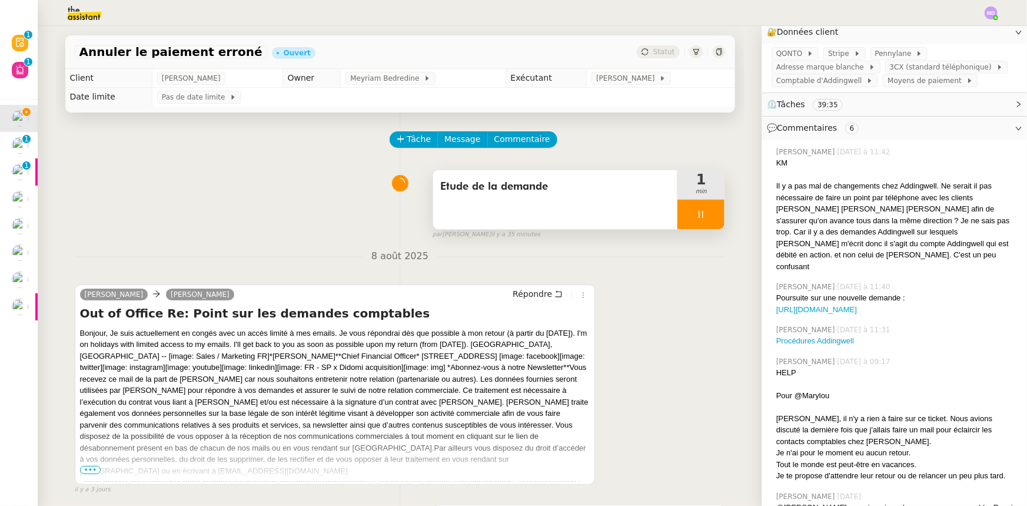
click at [690, 210] on div at bounding box center [700, 214] width 47 height 29
drag, startPoint x: 706, startPoint y: 217, endPoint x: 691, endPoint y: 170, distance: 48.9
click at [708, 217] on icon at bounding box center [712, 214] width 9 height 9
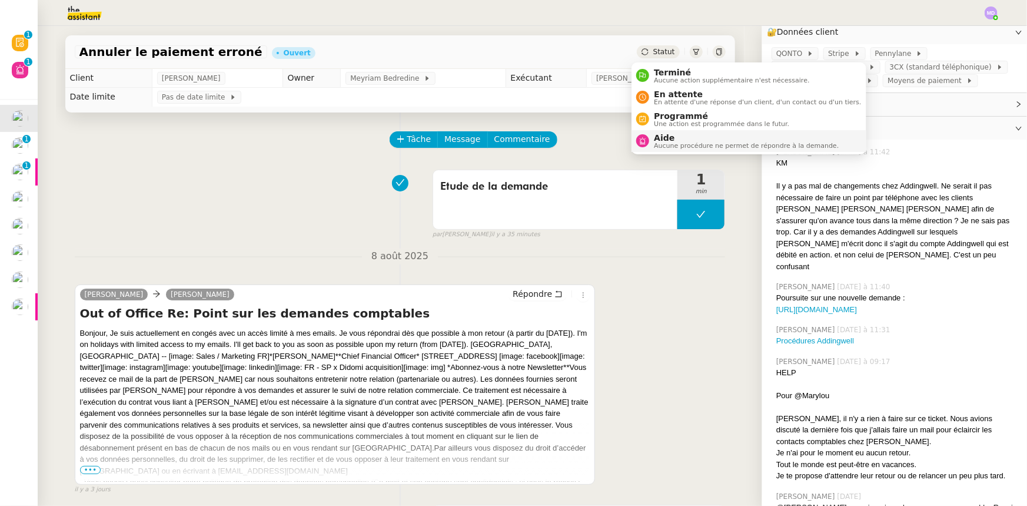
click at [654, 135] on span "Aide" at bounding box center [746, 137] width 185 height 9
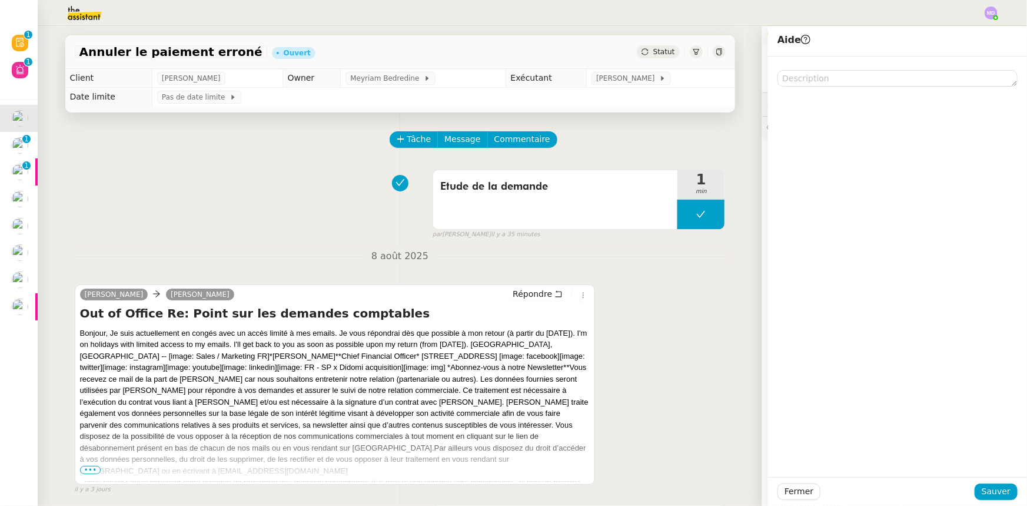
drag, startPoint x: 647, startPoint y: 44, endPoint x: 659, endPoint y: 62, distance: 21.7
click at [647, 46] on div "Annuler le paiement erroné Ouvert Statut" at bounding box center [400, 52] width 670 height 34
click at [659, 62] on div "Annuler le paiement erroné Ouvert Statut" at bounding box center [400, 52] width 670 height 34
click at [661, 54] on span "Statut" at bounding box center [664, 52] width 22 height 8
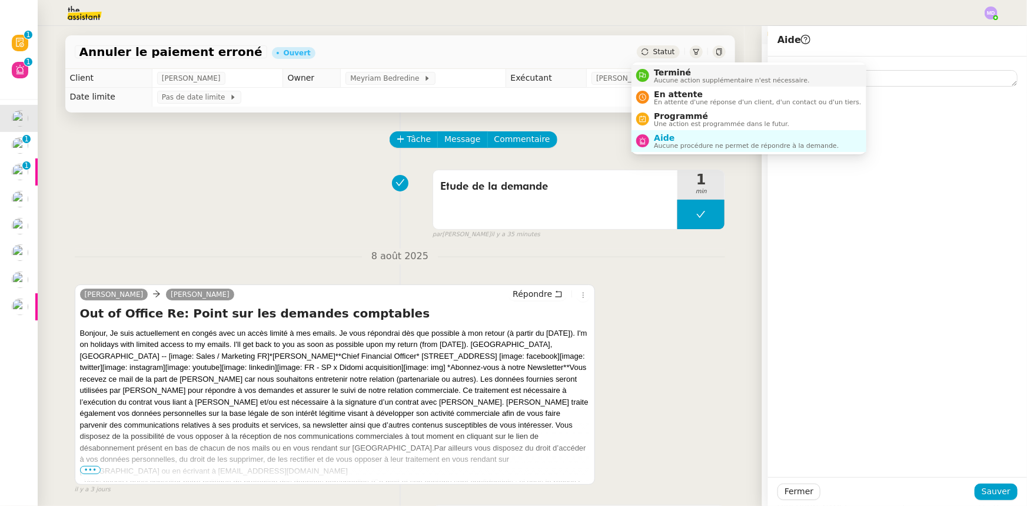
click at [665, 69] on span "Terminé" at bounding box center [731, 72] width 155 height 9
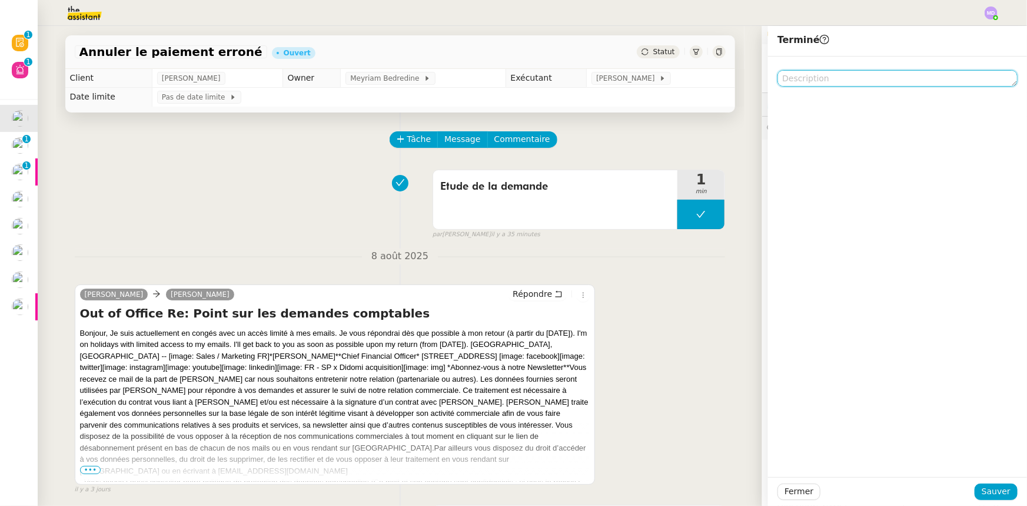
click at [824, 76] on textarea at bounding box center [897, 78] width 240 height 16
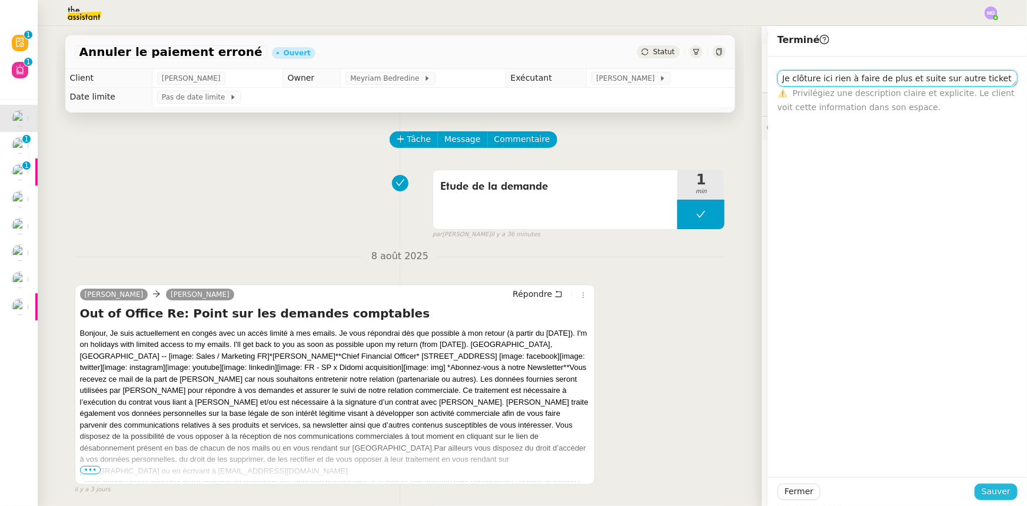
type textarea "Je clôture ici rien à faire de plus et suite sur autre ticket"
drag, startPoint x: 995, startPoint y: 490, endPoint x: 507, endPoint y: 249, distance: 543.7
click at [994, 490] on span "Sauver" at bounding box center [996, 491] width 29 height 14
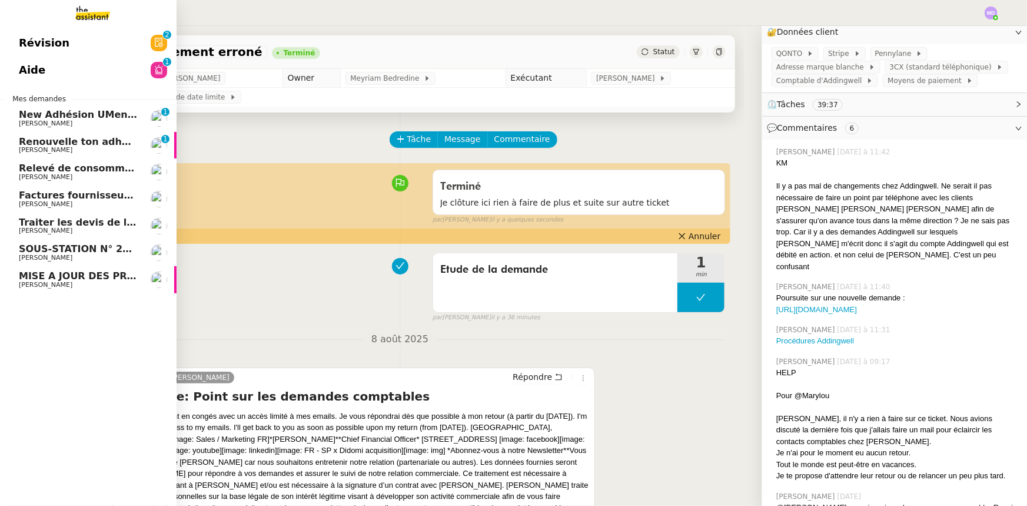
click at [91, 278] on span "MISE A JOUR DES PROCEDURES [PERSON_NAME]" at bounding box center [147, 275] width 256 height 11
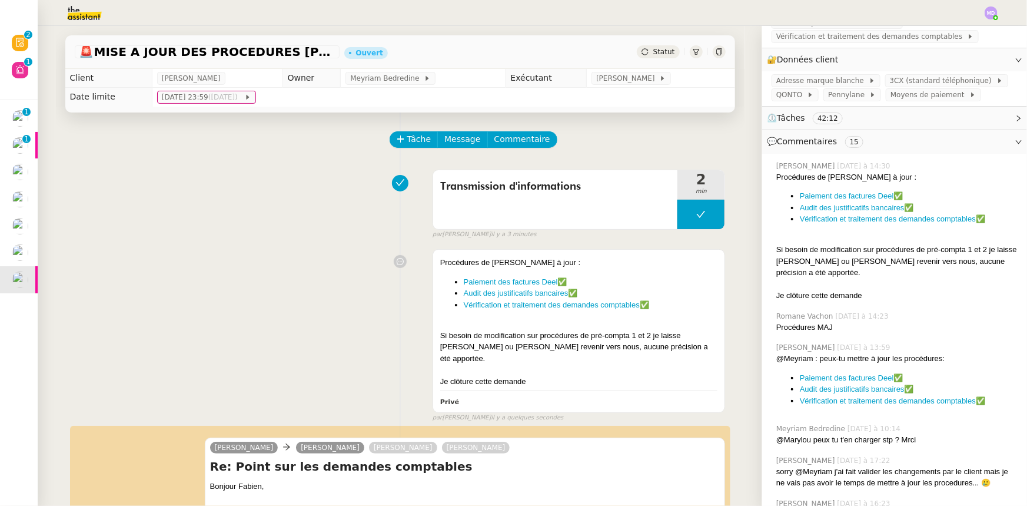
scroll to position [238, 0]
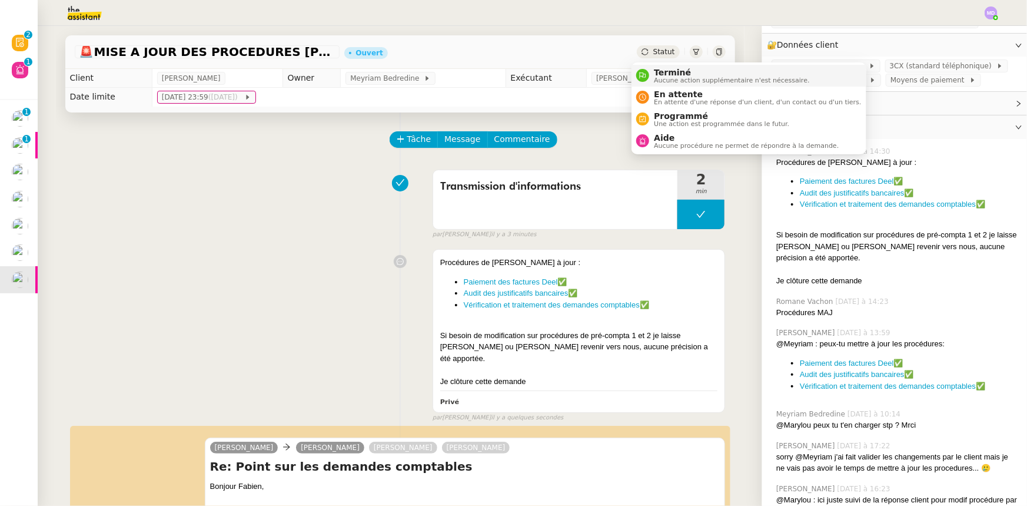
click at [667, 68] on span "Terminé" at bounding box center [731, 72] width 155 height 9
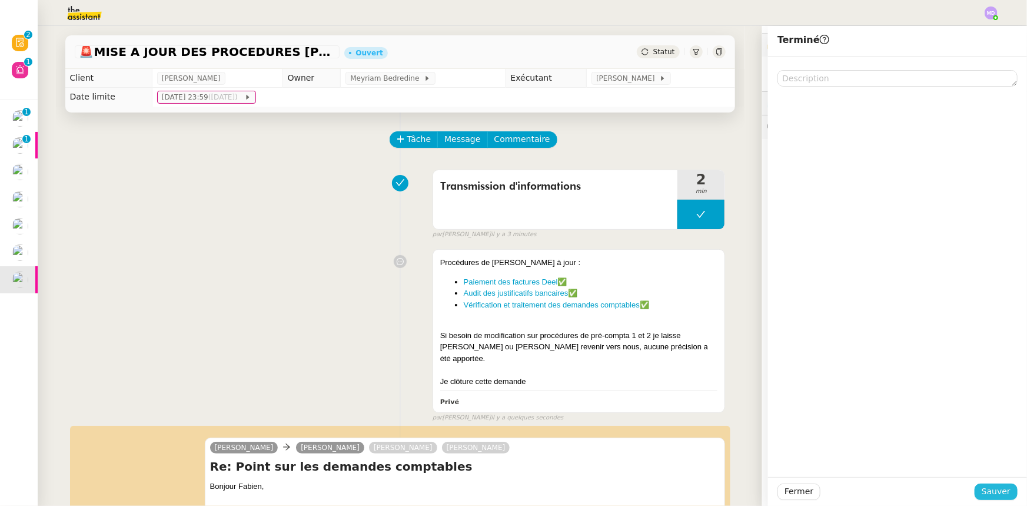
click at [985, 491] on span "Sauver" at bounding box center [996, 491] width 29 height 14
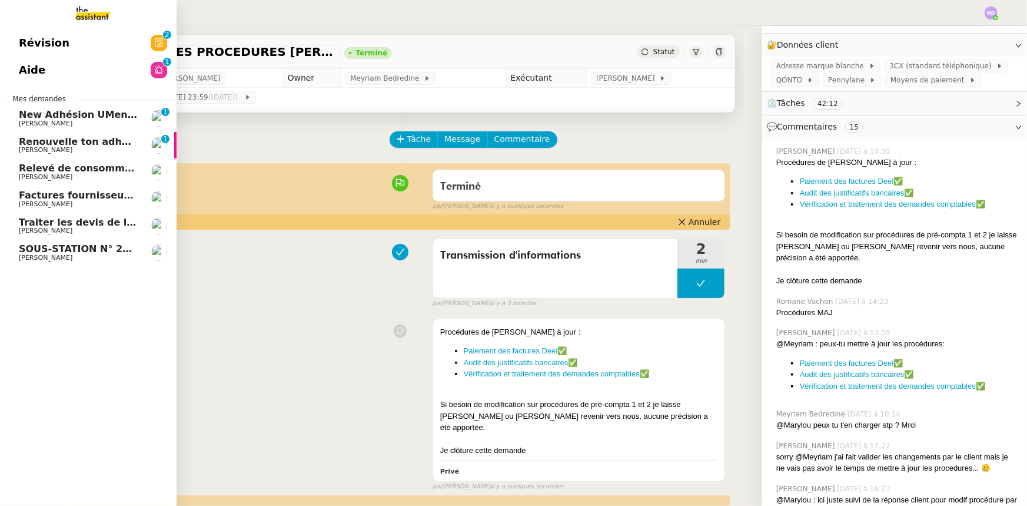
click at [36, 227] on span "[PERSON_NAME]" at bounding box center [46, 231] width 54 height 8
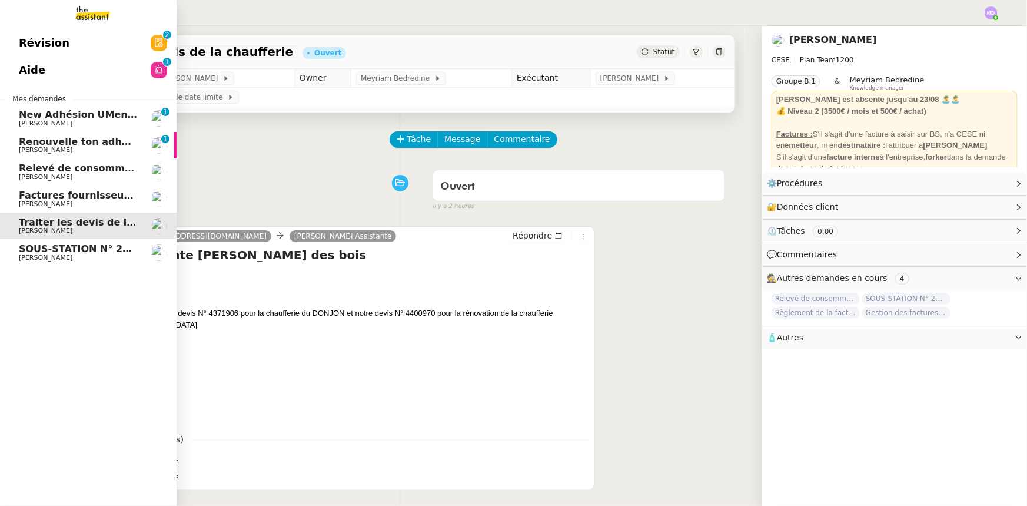
click at [47, 255] on span "[PERSON_NAME]" at bounding box center [46, 258] width 54 height 8
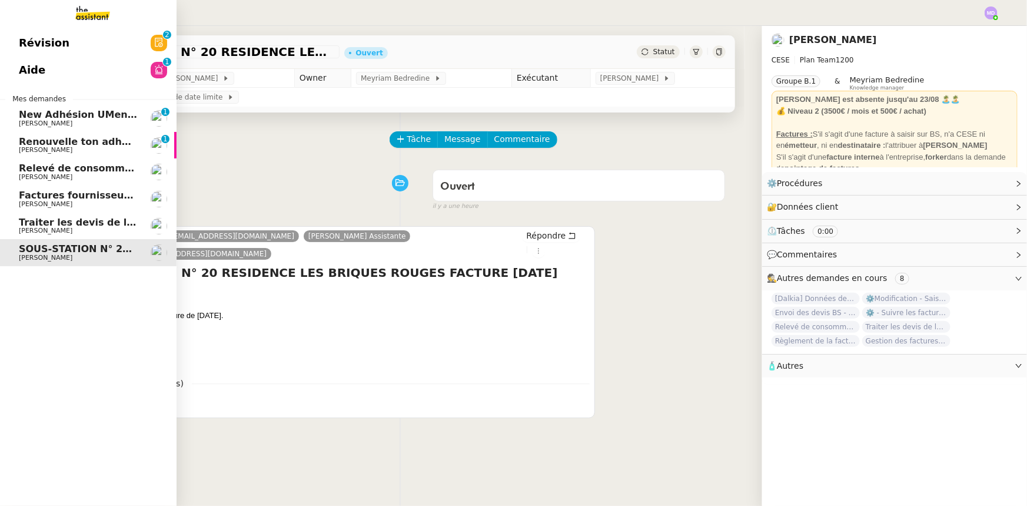
click at [61, 179] on span "[PERSON_NAME]" at bounding box center [46, 177] width 54 height 8
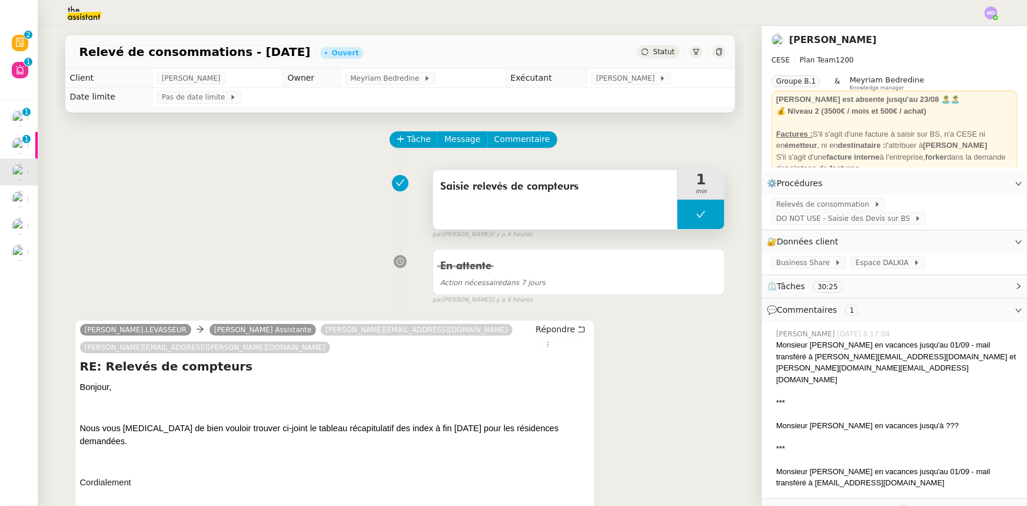
click at [683, 217] on button at bounding box center [700, 214] width 47 height 29
click at [684, 217] on icon at bounding box center [688, 214] width 9 height 9
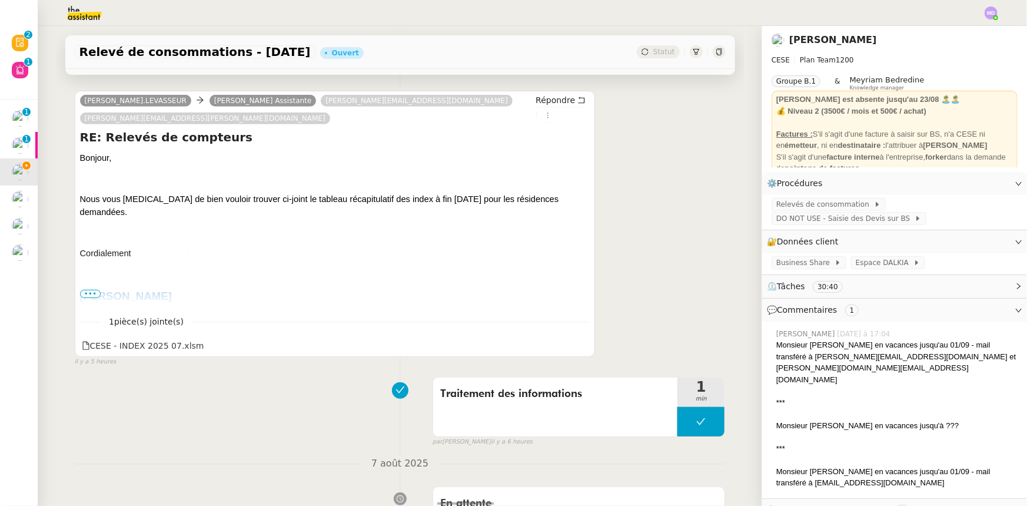
scroll to position [321, 0]
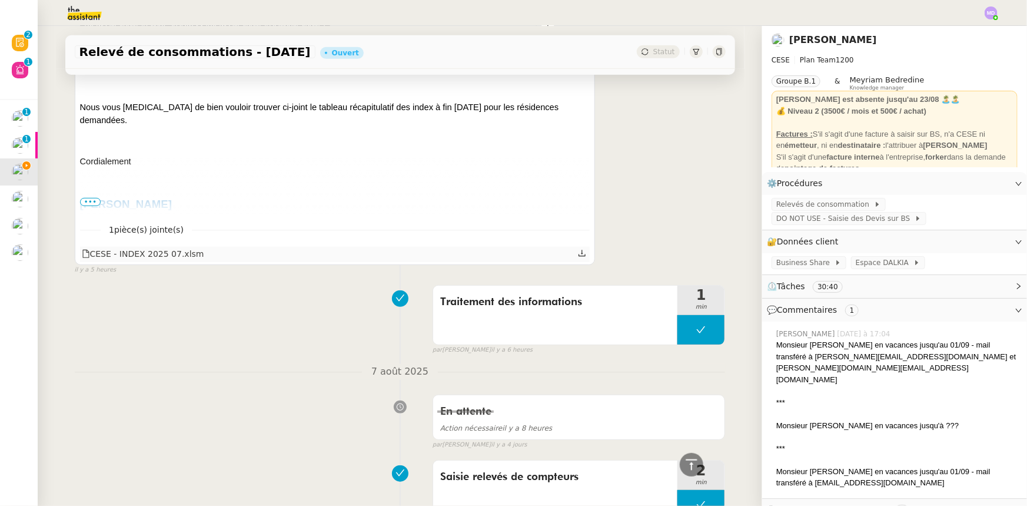
click at [578, 249] on icon at bounding box center [582, 253] width 8 height 8
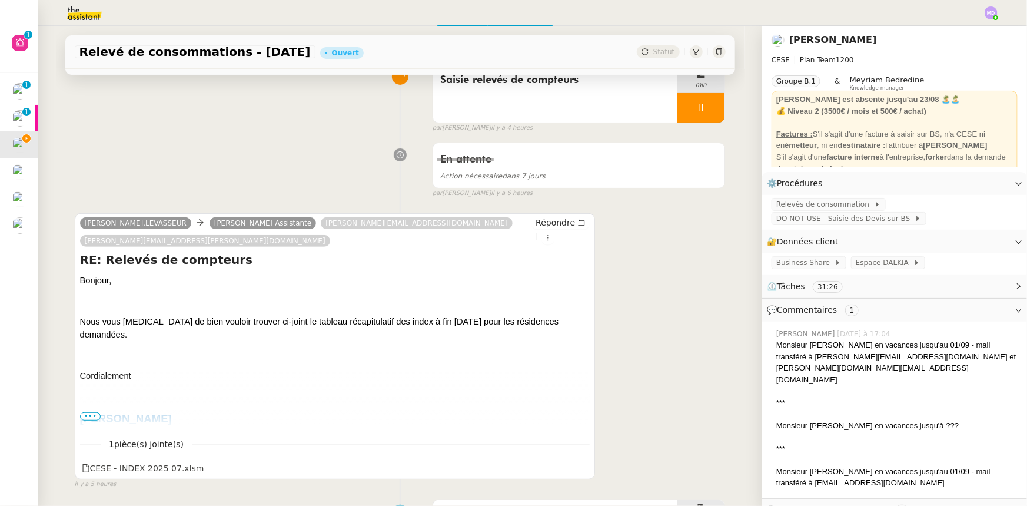
scroll to position [0, 0]
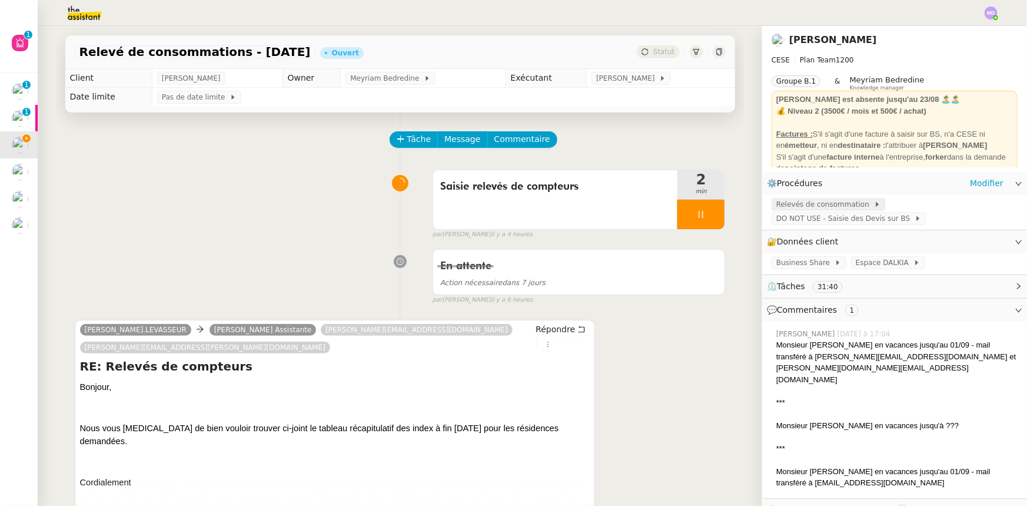
click at [821, 203] on span "Relevés de consommation" at bounding box center [825, 204] width 98 height 12
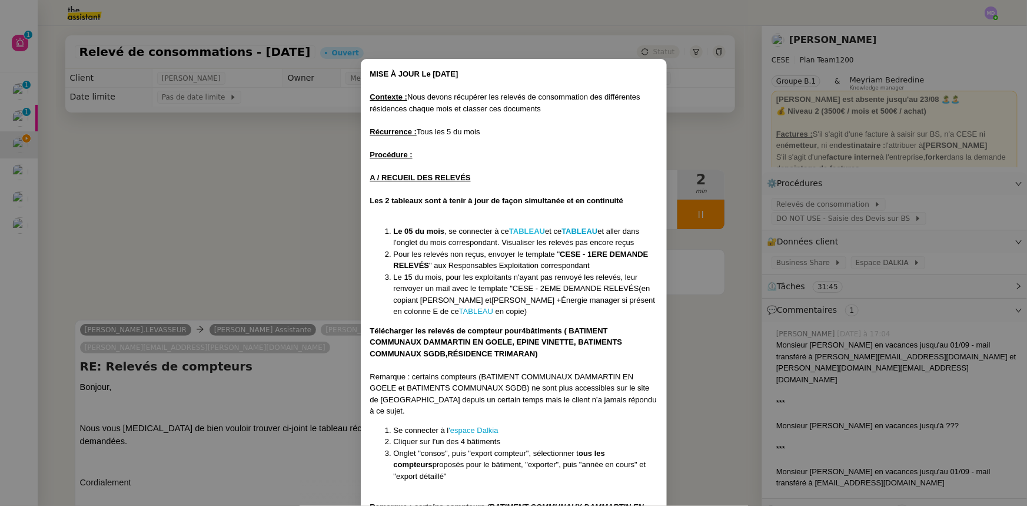
click at [540, 232] on strong "TABLEAU" at bounding box center [527, 231] width 36 height 9
click at [591, 228] on strong "TABLEAU" at bounding box center [579, 231] width 36 height 9
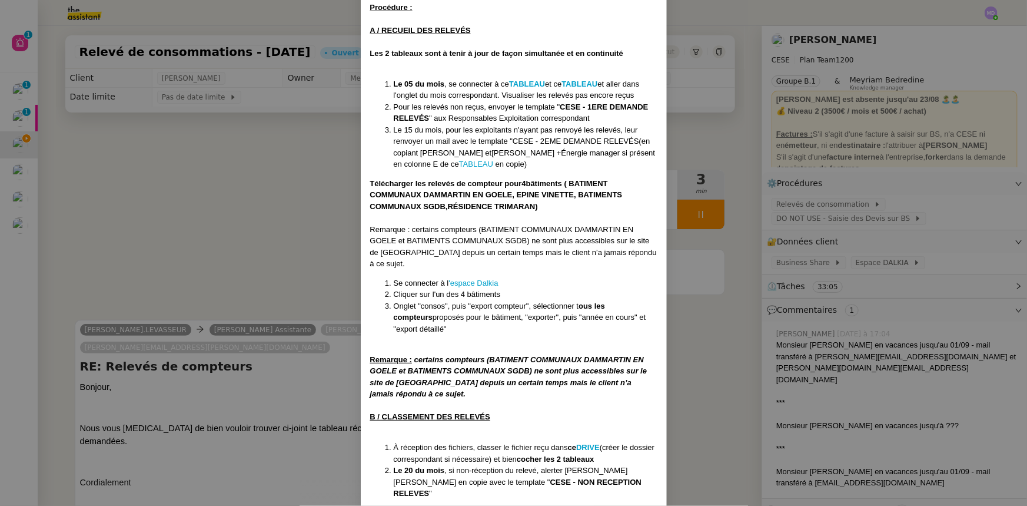
scroll to position [148, 0]
click at [587, 442] on strong "DRIVE" at bounding box center [588, 446] width 24 height 9
click at [690, 205] on nz-modal-container "MISE À JOUR Le 17/07/2025 Contexte : Nous devons récupérer les relevés de conso…" at bounding box center [513, 253] width 1027 height 506
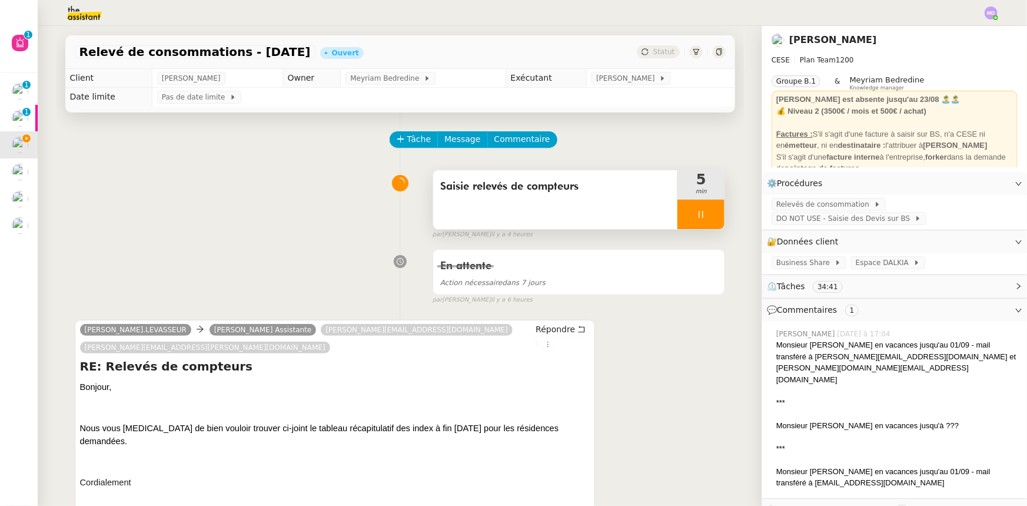
click at [696, 211] on icon at bounding box center [700, 214] width 9 height 9
